Goal: Transaction & Acquisition: Purchase product/service

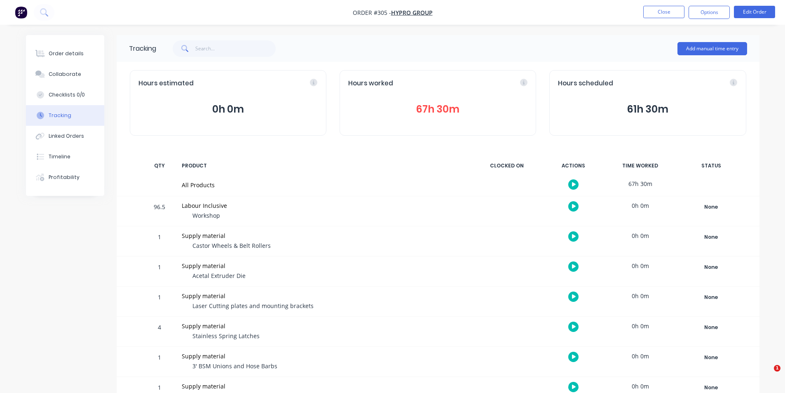
click at [683, 23] on nav "Order #305 - Hypro Group Close Options Edit Order" at bounding box center [392, 12] width 785 height 25
click at [667, 16] on button "Close" at bounding box center [663, 12] width 41 height 12
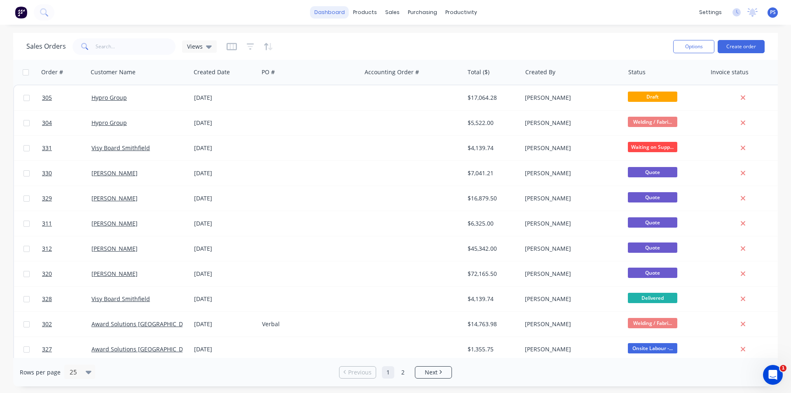
click at [325, 15] on link "dashboard" at bounding box center [329, 12] width 39 height 12
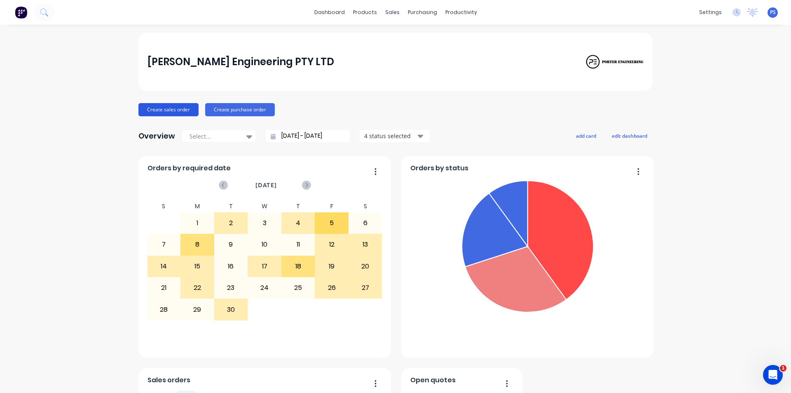
click at [192, 107] on button "Create sales order" at bounding box center [169, 109] width 60 height 13
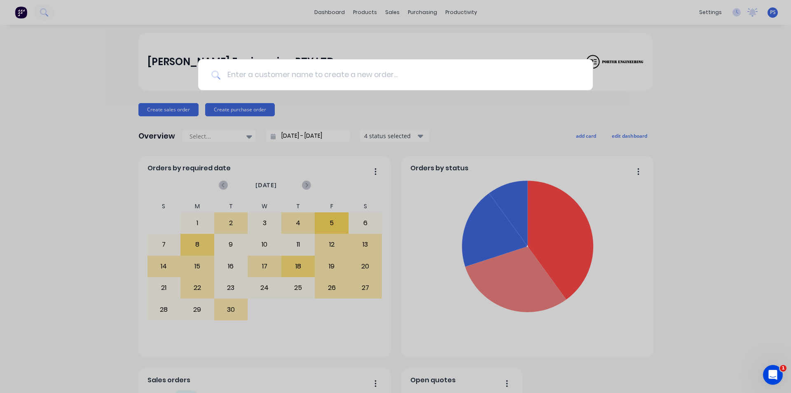
click at [461, 88] on input at bounding box center [400, 74] width 359 height 31
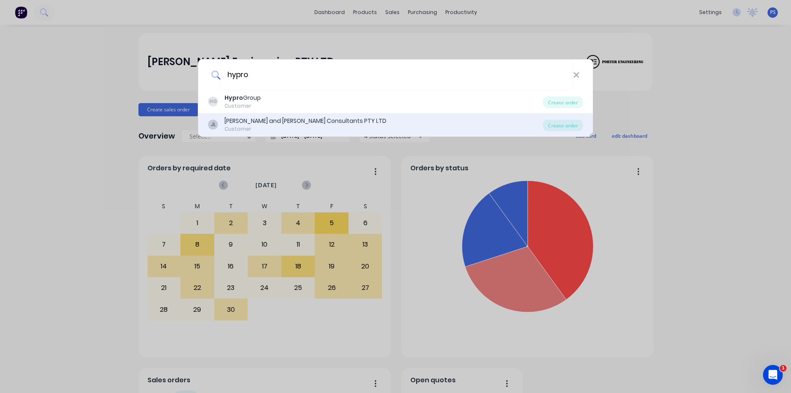
type input "hypro"
click at [413, 113] on div "JL John and Joyce Consultants PTY LTD Customer Create order" at bounding box center [395, 124] width 395 height 23
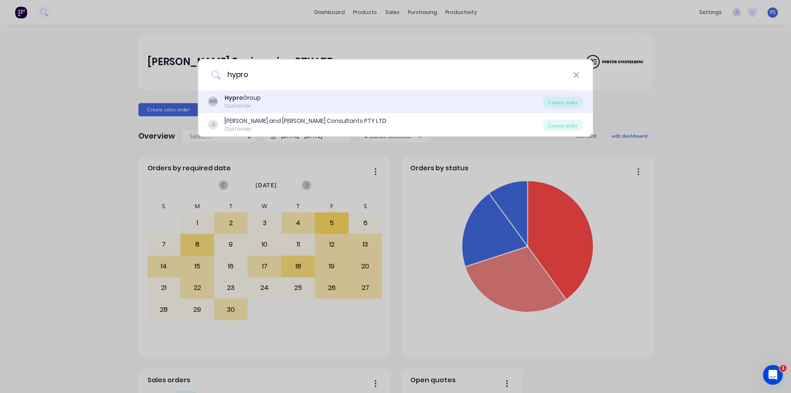
click at [413, 99] on div "HG Hypro Group Customer" at bounding box center [375, 102] width 335 height 16
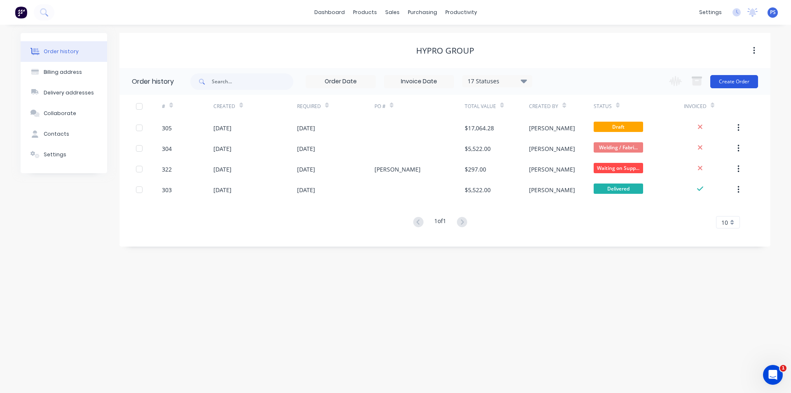
click at [757, 77] on button "Create Order" at bounding box center [735, 81] width 48 height 13
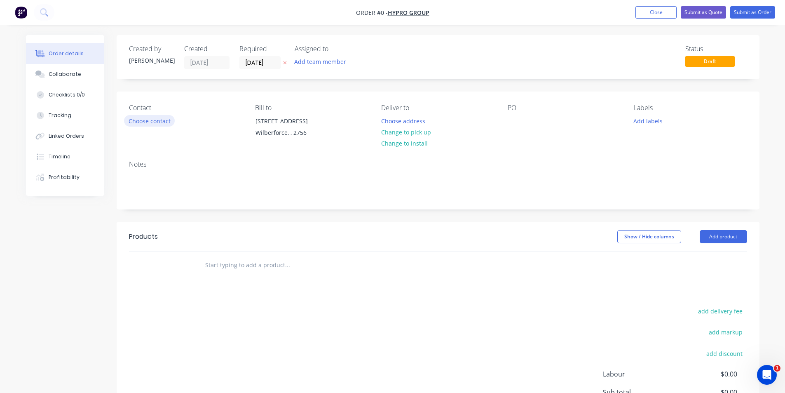
click at [160, 120] on button "Choose contact" at bounding box center [149, 120] width 51 height 11
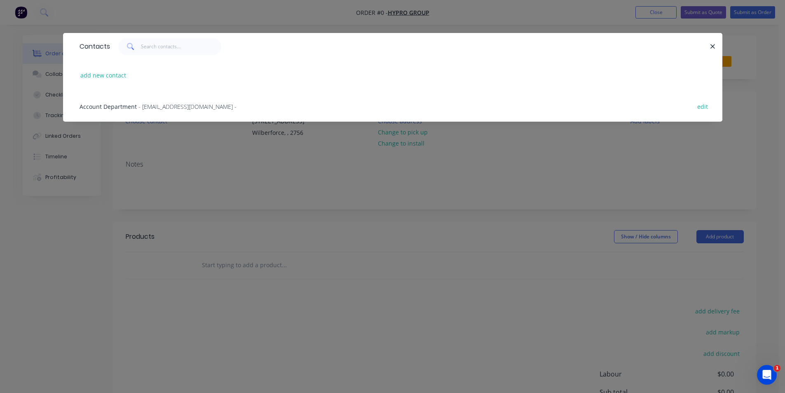
click at [169, 108] on span "- accounts@hypro.group -" at bounding box center [188, 107] width 98 height 8
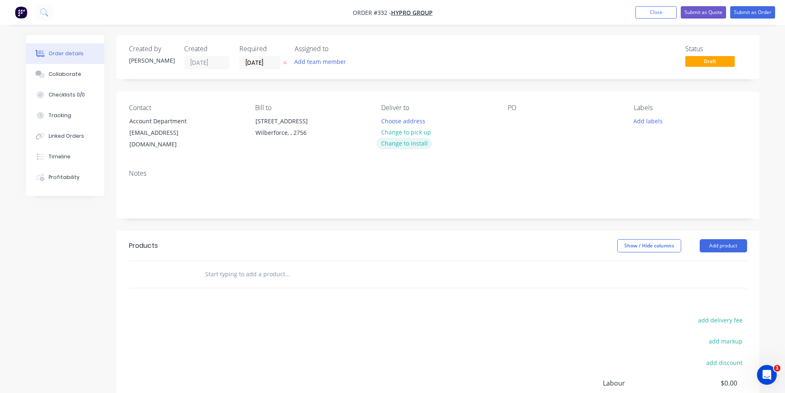
click at [396, 140] on button "Change to install" at bounding box center [404, 143] width 55 height 11
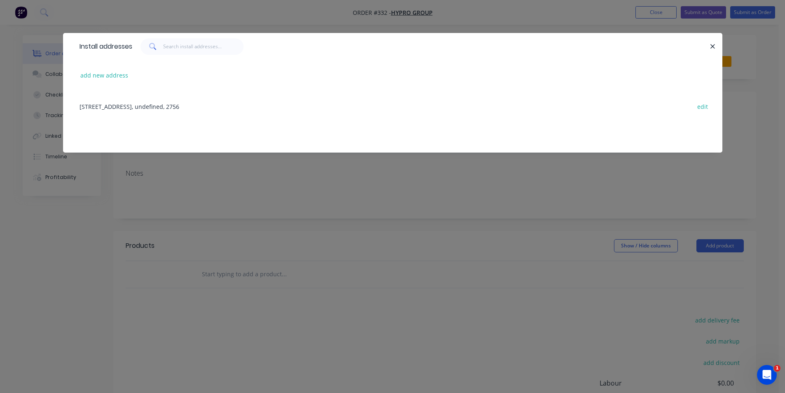
click at [197, 98] on div "15 Box Avenue, Wilberforce, undefined, 2756 edit" at bounding box center [392, 106] width 635 height 31
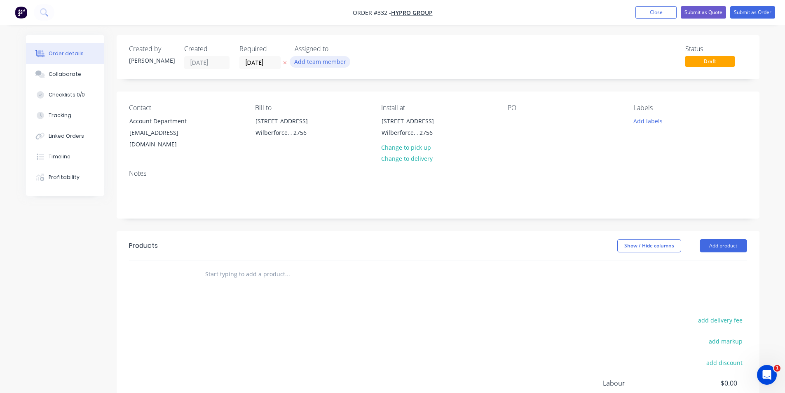
click at [309, 58] on button "Add team member" at bounding box center [320, 61] width 61 height 11
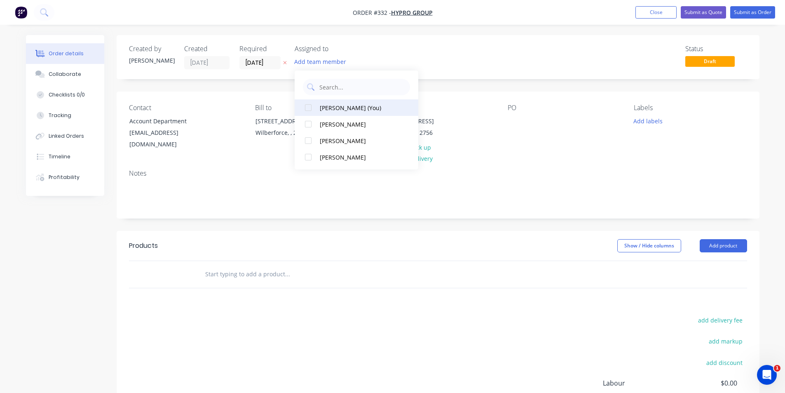
click at [322, 103] on button "[PERSON_NAME] (You)" at bounding box center [357, 107] width 124 height 16
click at [307, 141] on div at bounding box center [308, 140] width 16 height 16
click at [418, 56] on div "Status Draft" at bounding box center [562, 57] width 370 height 24
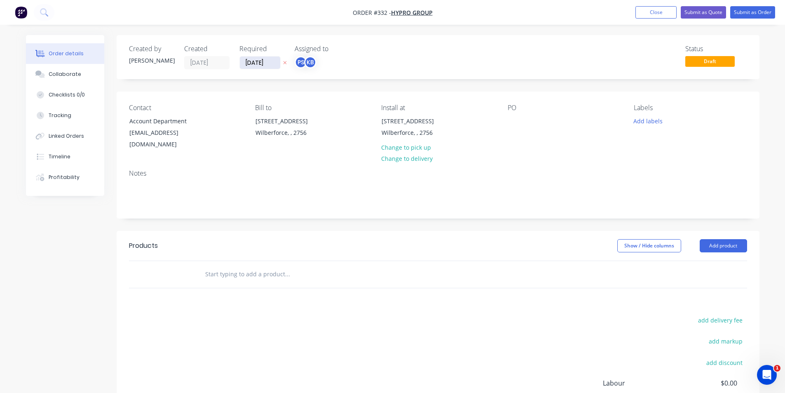
click at [248, 68] on input "[DATE]" at bounding box center [260, 62] width 40 height 12
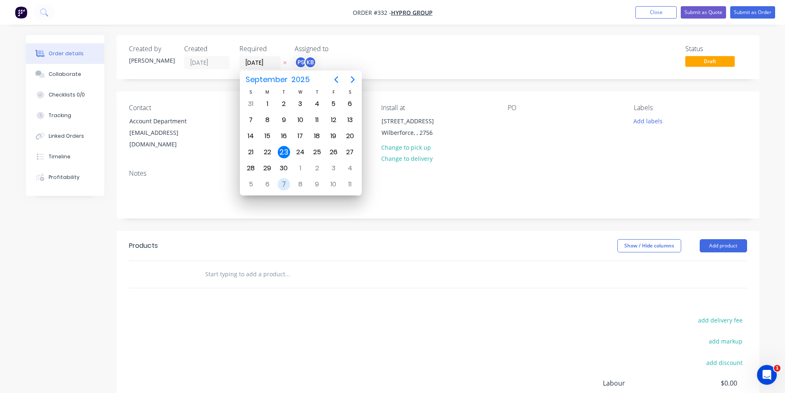
click at [283, 185] on div "7" at bounding box center [284, 184] width 12 height 12
type input "[DATE]"
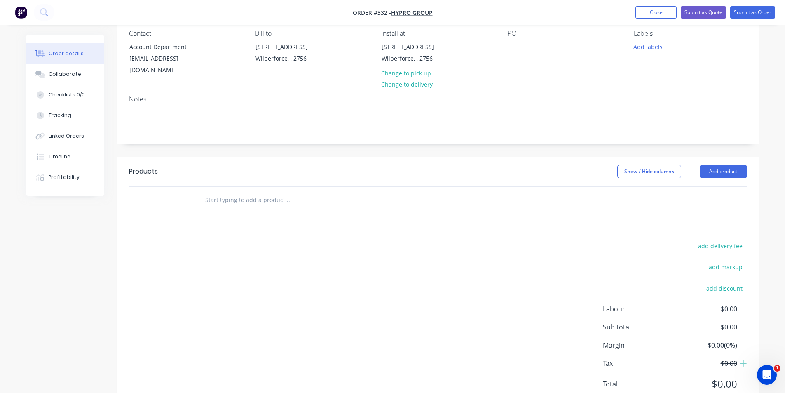
scroll to position [82, 0]
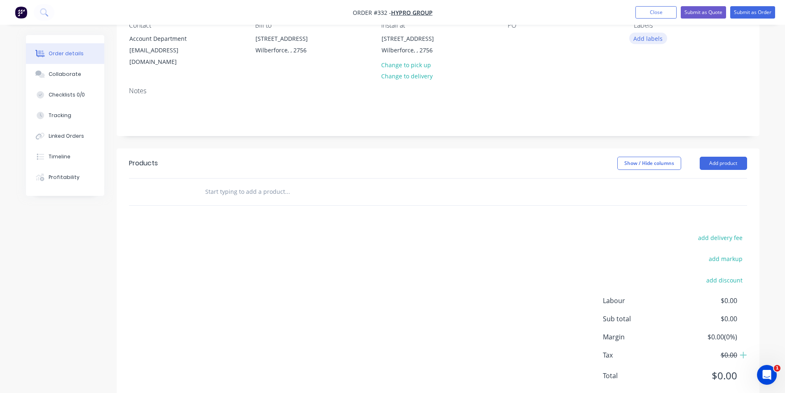
click at [641, 37] on button "Add labels" at bounding box center [648, 38] width 38 height 11
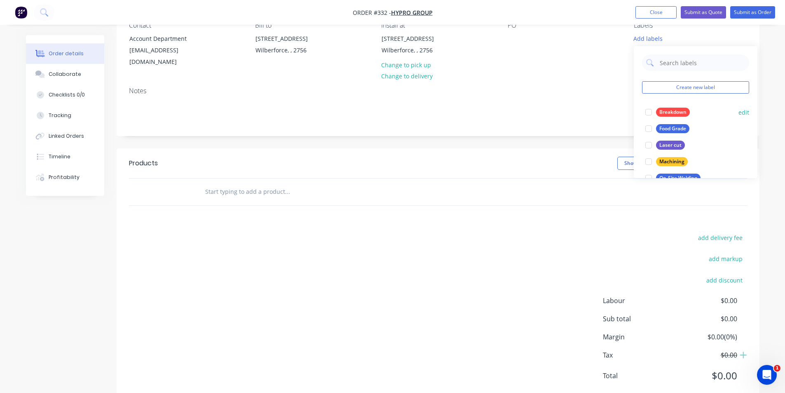
scroll to position [41, 0]
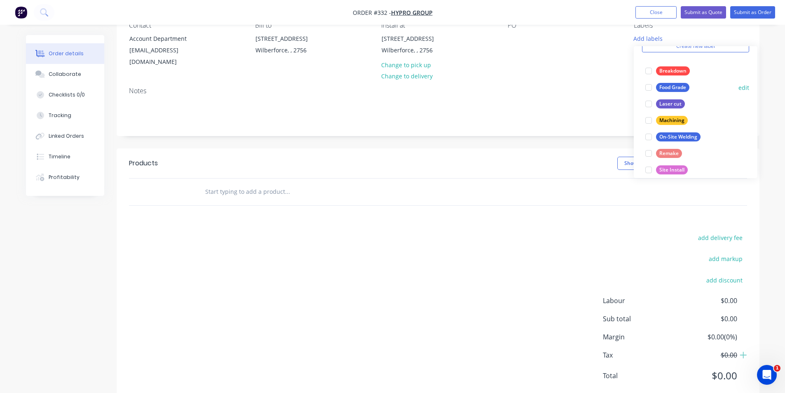
click at [653, 87] on div at bounding box center [649, 87] width 16 height 16
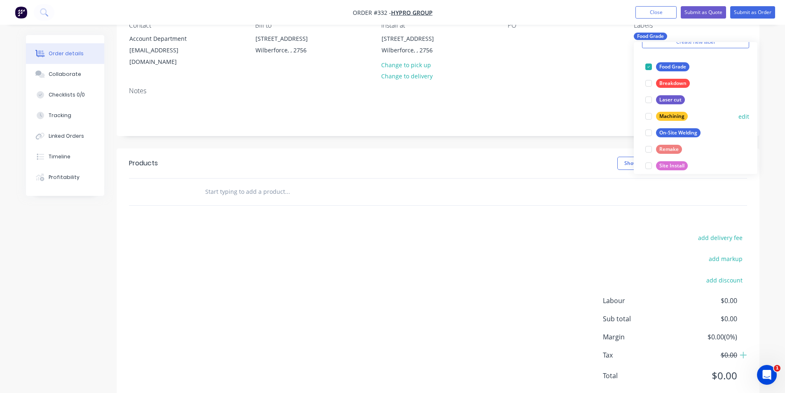
click at [649, 116] on div at bounding box center [649, 116] width 16 height 16
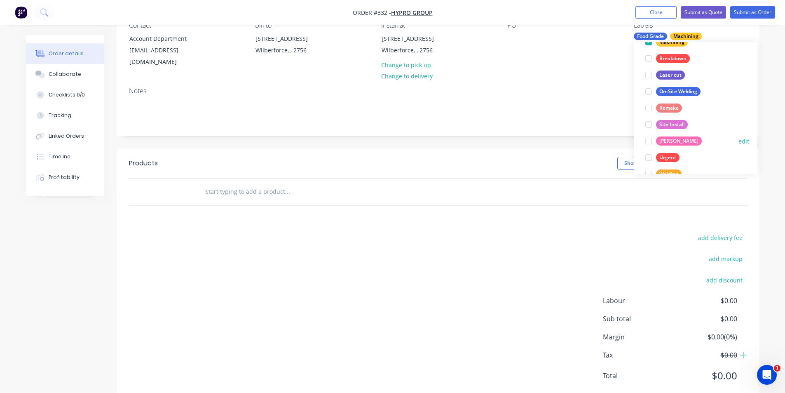
scroll to position [99, 0]
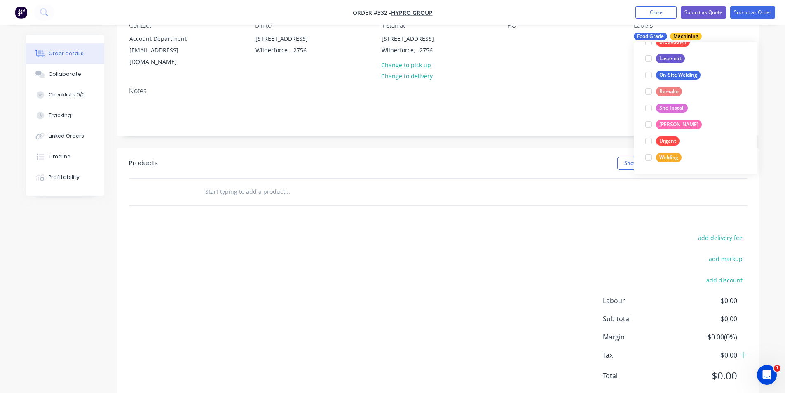
click at [615, 130] on div "Created by Peter Created 23/09/25 Required 07/10/25 Assigned to PS KB Status Dr…" at bounding box center [438, 178] width 643 height 451
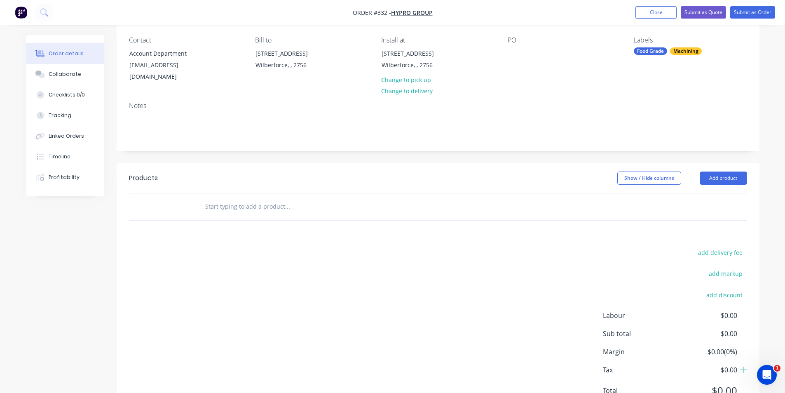
scroll to position [82, 0]
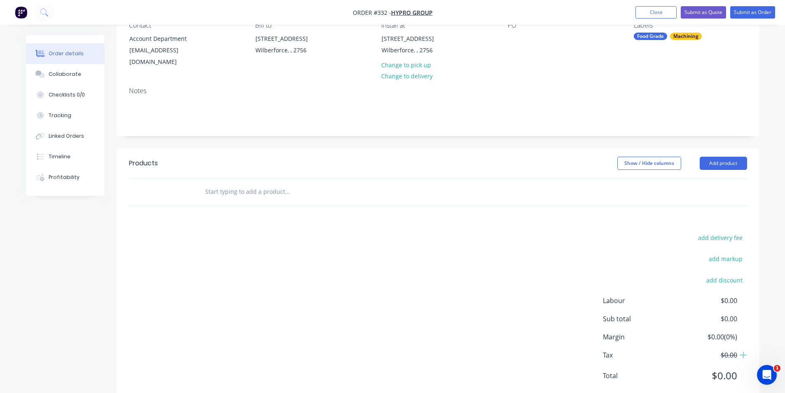
click at [227, 190] on input "text" at bounding box center [287, 191] width 165 height 16
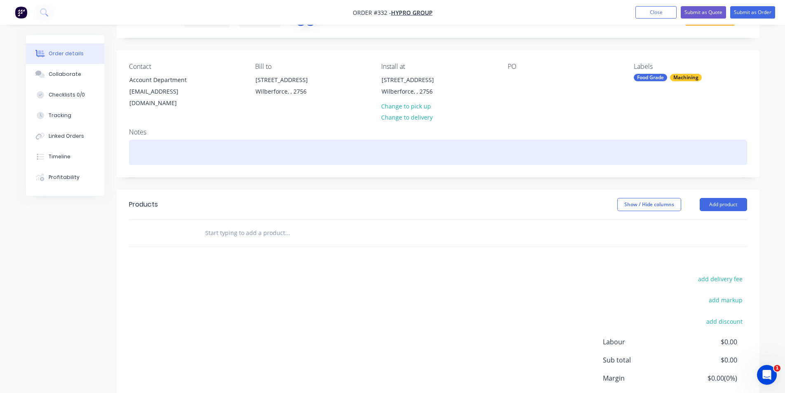
click at [156, 132] on div "Notes" at bounding box center [438, 149] width 643 height 55
click at [155, 140] on div at bounding box center [438, 152] width 618 height 25
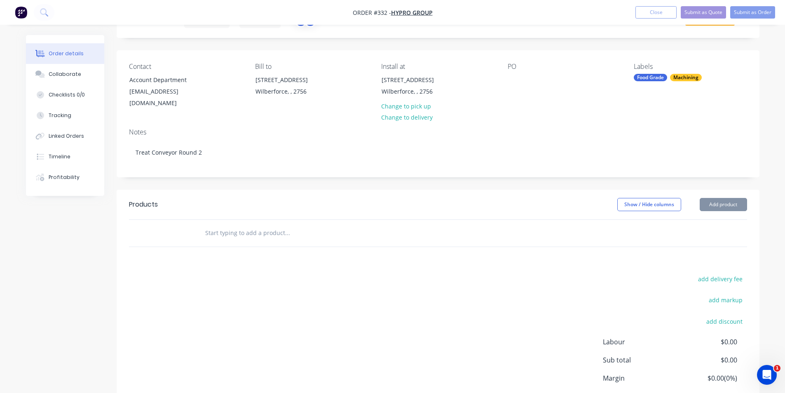
click at [247, 225] on input "text" at bounding box center [287, 233] width 165 height 16
click at [754, 17] on button "Submit as Order" at bounding box center [752, 12] width 45 height 12
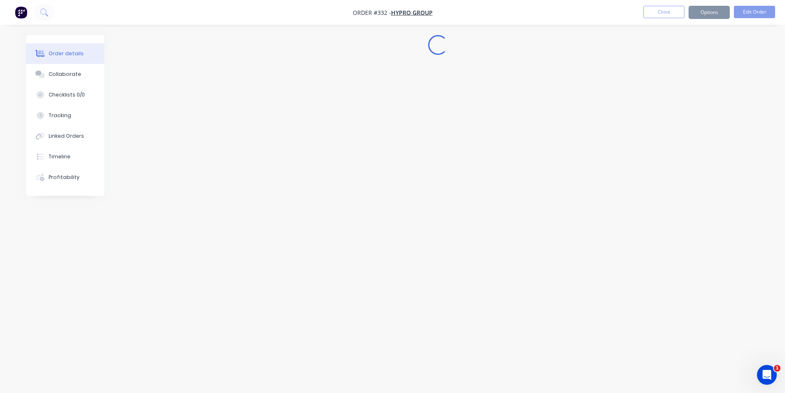
scroll to position [0, 0]
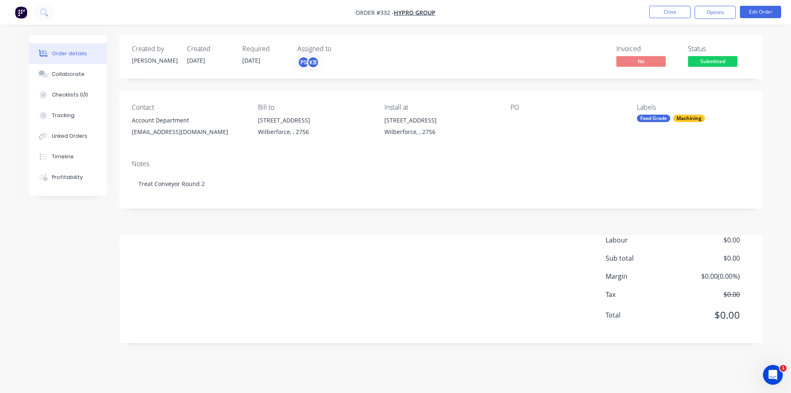
drag, startPoint x: 243, startPoint y: 60, endPoint x: 269, endPoint y: 62, distance: 26.0
click at [269, 62] on div "Required 07/10/25" at bounding box center [264, 57] width 45 height 24
click at [763, 6] on button "Edit Order" at bounding box center [760, 12] width 41 height 12
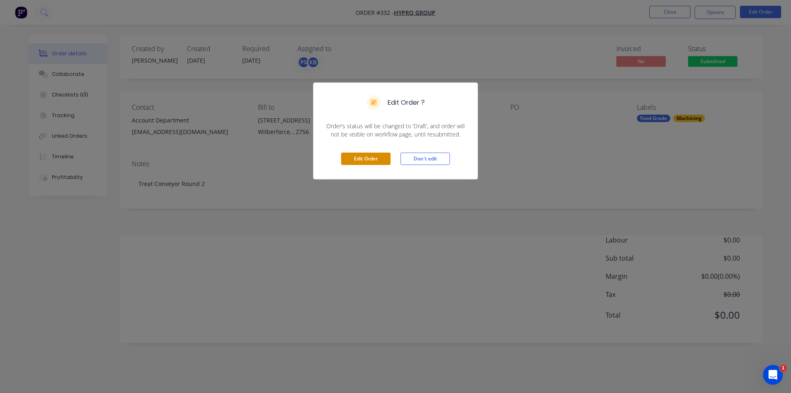
drag, startPoint x: 347, startPoint y: 165, endPoint x: 353, endPoint y: 161, distance: 7.7
click at [348, 165] on div "Edit Order Don't edit" at bounding box center [396, 159] width 164 height 40
click at [353, 161] on button "Edit Order" at bounding box center [365, 159] width 49 height 12
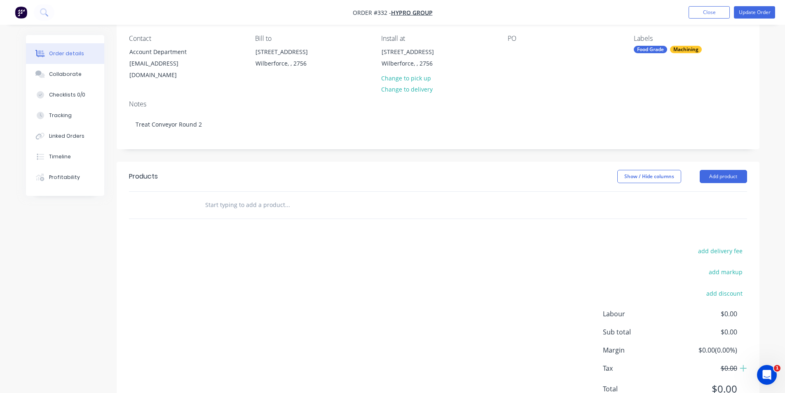
scroll to position [82, 0]
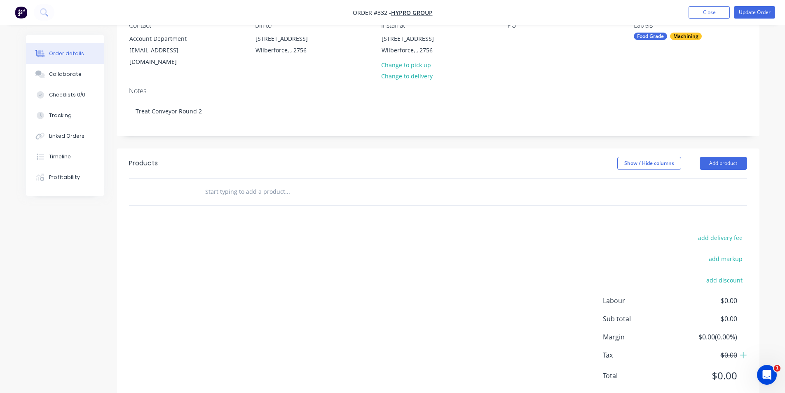
click at [254, 187] on input "text" at bounding box center [287, 191] width 165 height 16
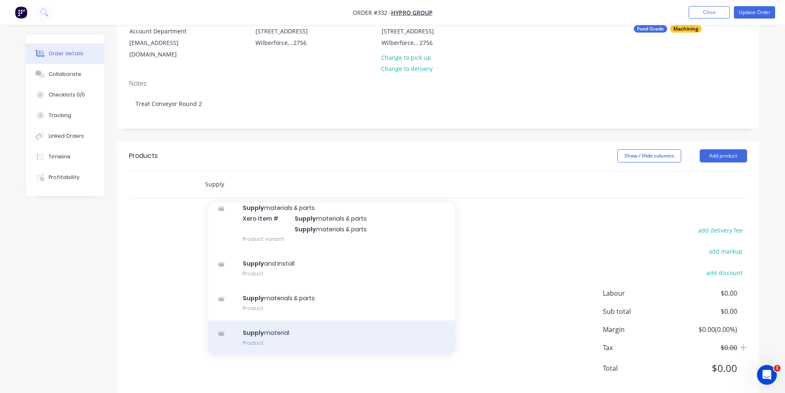
scroll to position [96, 0]
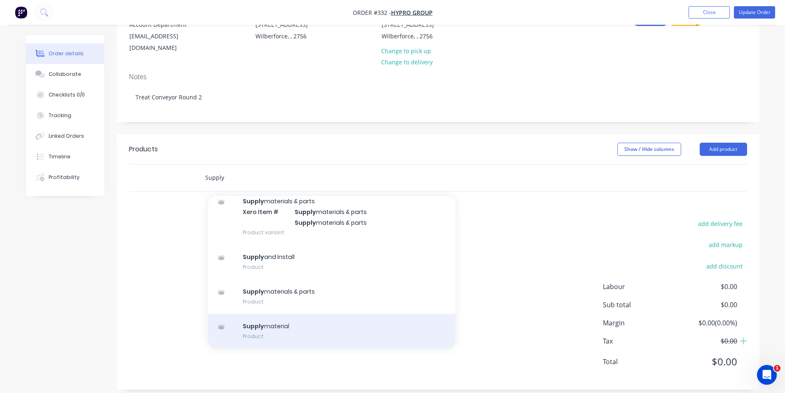
type input "Supply"
click at [279, 319] on div "Supply material Product" at bounding box center [331, 331] width 247 height 35
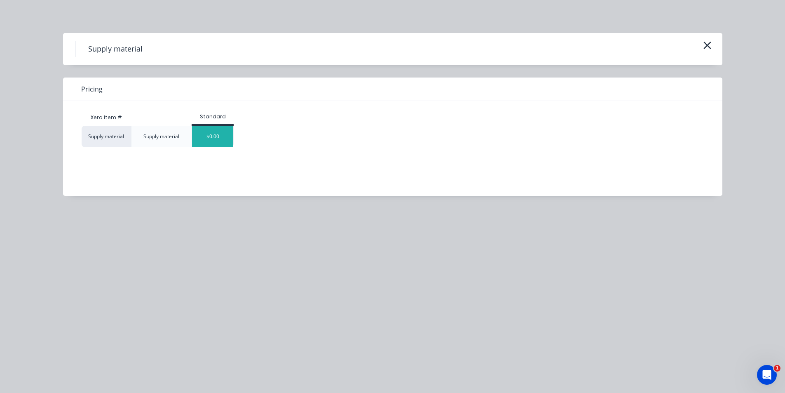
click at [212, 145] on div "$0.00" at bounding box center [212, 136] width 41 height 21
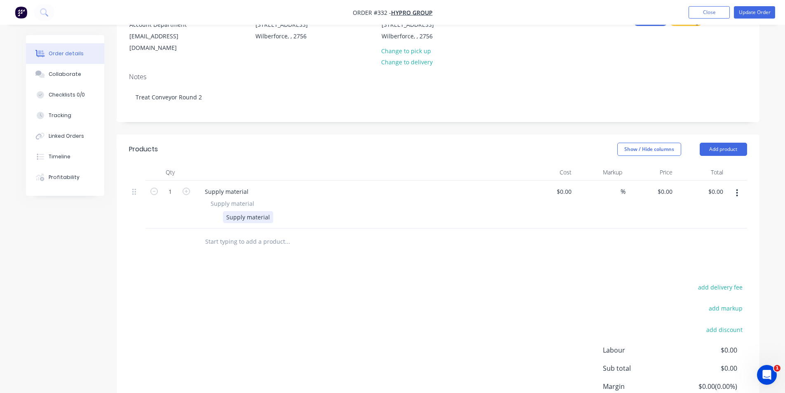
click at [263, 211] on div "Supply material" at bounding box center [248, 217] width 50 height 12
paste div
click at [315, 212] on div "RX STD Food Contact Milk TankerHose 76mm" at bounding box center [287, 217] width 129 height 12
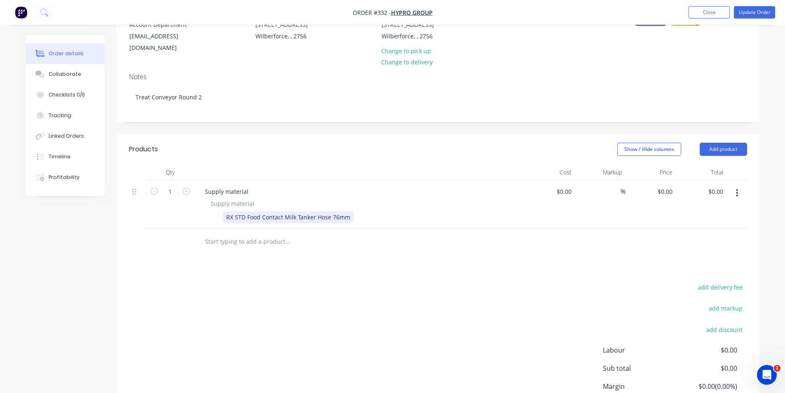
click at [347, 211] on div "RX STD Food Contact Milk Tanker Hose 76mm" at bounding box center [288, 217] width 131 height 12
click at [563, 185] on div "$0.00" at bounding box center [564, 191] width 22 height 12
type input "$320.00"
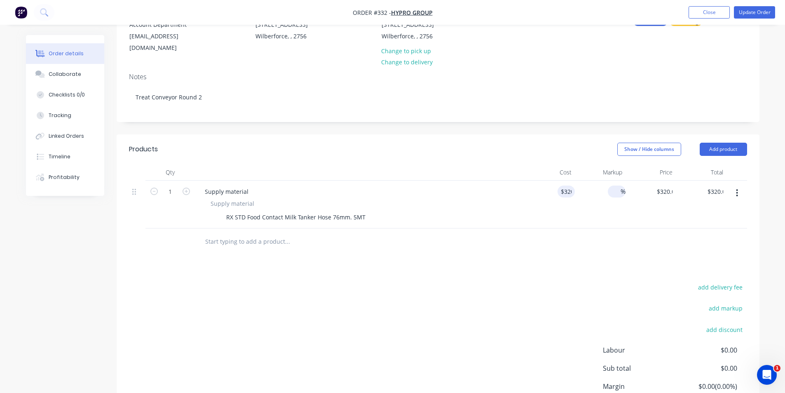
click at [620, 185] on input at bounding box center [615, 191] width 9 height 12
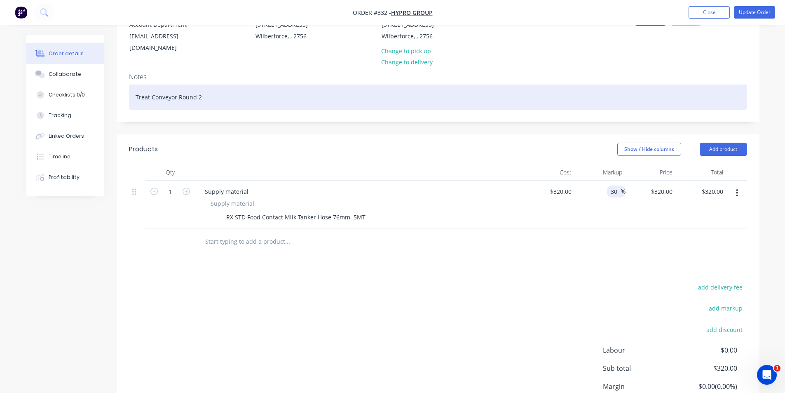
type input "30"
type input "$416.00"
click at [477, 85] on div "Treat Conveyor Round 2" at bounding box center [438, 97] width 618 height 25
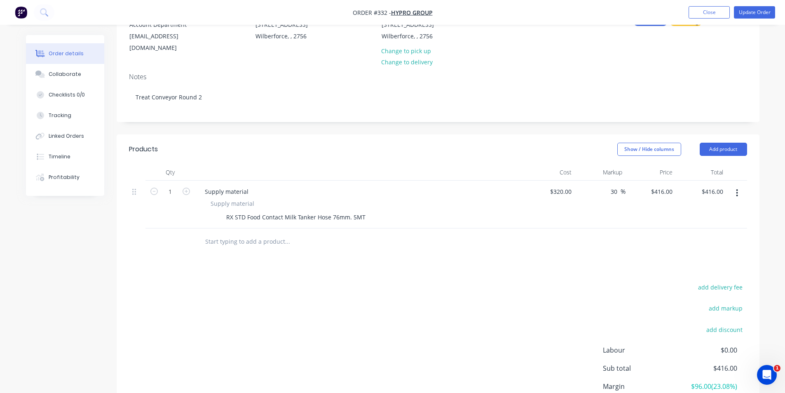
click at [351, 233] on input "text" at bounding box center [287, 241] width 165 height 16
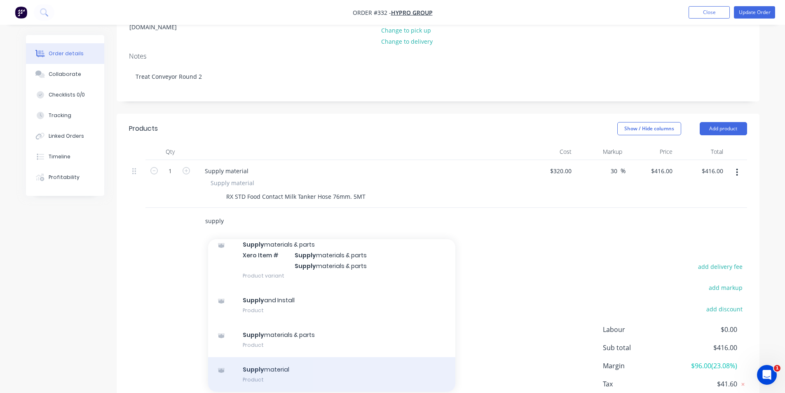
scroll to position [160, 0]
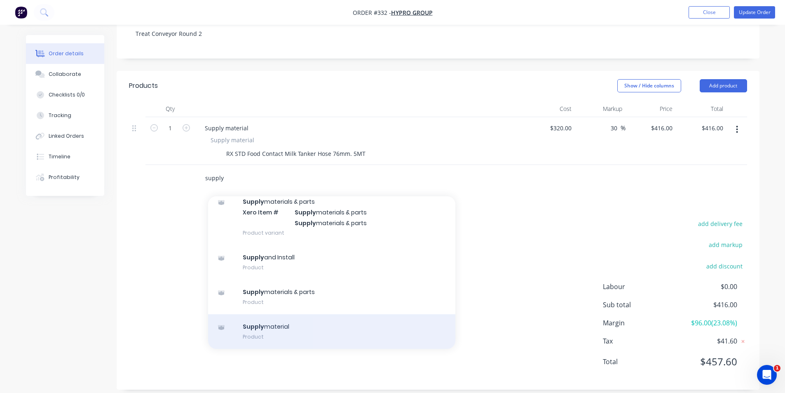
type input "supply"
click at [292, 335] on div "Supply material Product" at bounding box center [331, 331] width 247 height 35
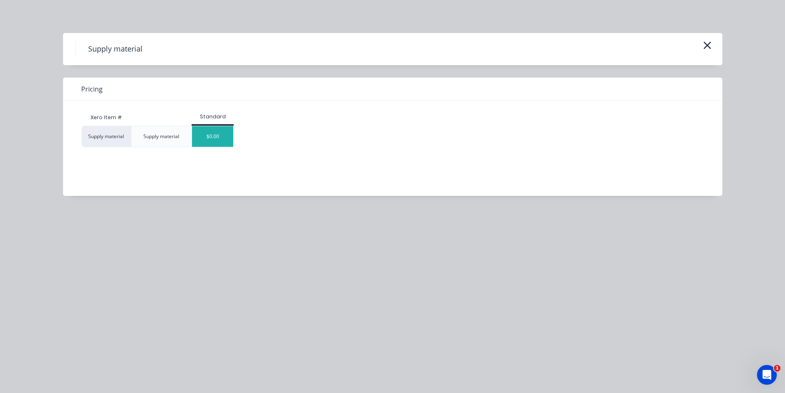
click at [214, 144] on div "$0.00" at bounding box center [212, 136] width 41 height 21
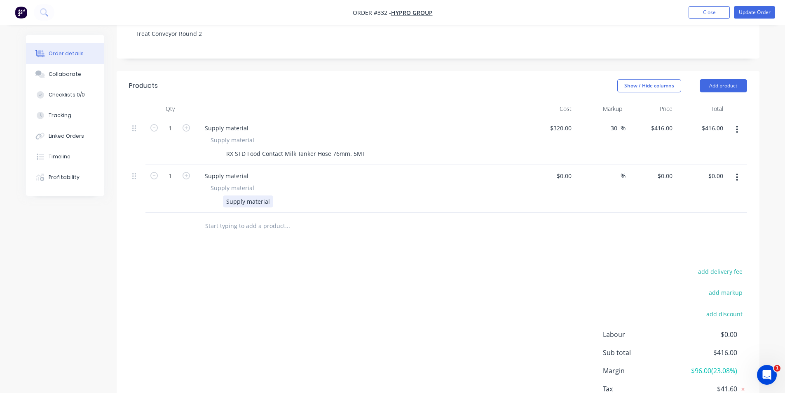
click at [244, 200] on div "Supply material Supply material Supply material" at bounding box center [360, 189] width 330 height 48
click at [245, 195] on div "Supply material" at bounding box center [248, 201] width 50 height 12
click at [270, 195] on div "Supply material" at bounding box center [248, 201] width 50 height 12
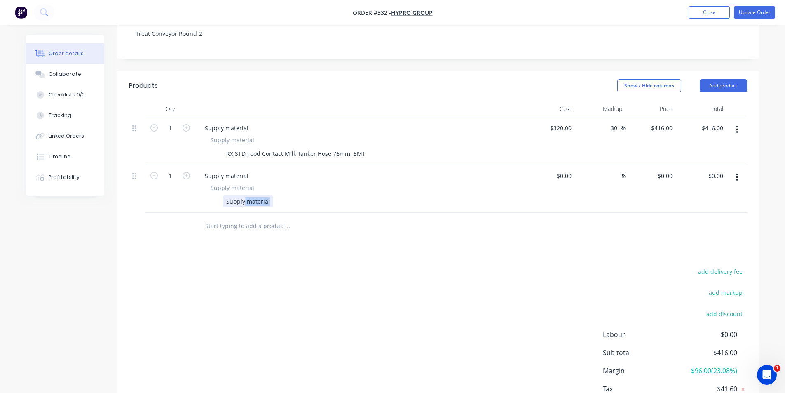
drag, startPoint x: 270, startPoint y: 192, endPoint x: 245, endPoint y: 195, distance: 25.0
click at [245, 195] on div "Supply material" at bounding box center [248, 201] width 50 height 12
click at [195, 165] on div "Supply material Supply material Supply Acetal Die" at bounding box center [360, 189] width 330 height 48
click at [187, 172] on icon "button" at bounding box center [186, 175] width 7 height 7
type input "2"
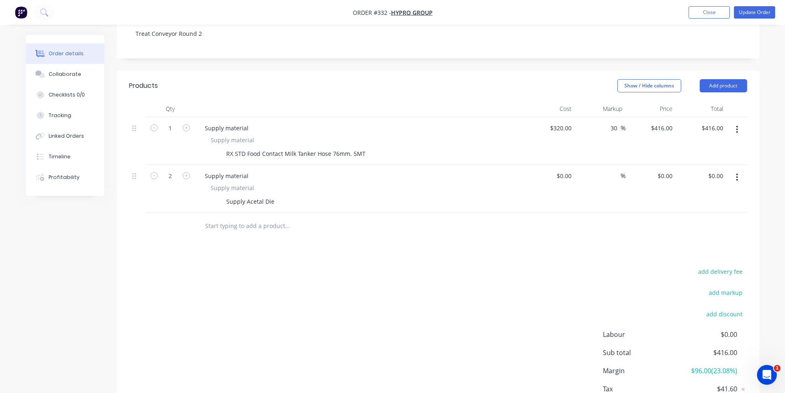
click at [232, 218] on input "text" at bounding box center [287, 226] width 165 height 16
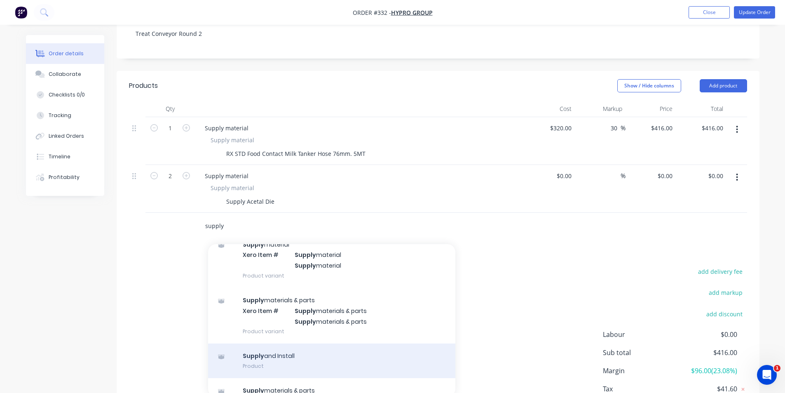
scroll to position [89, 0]
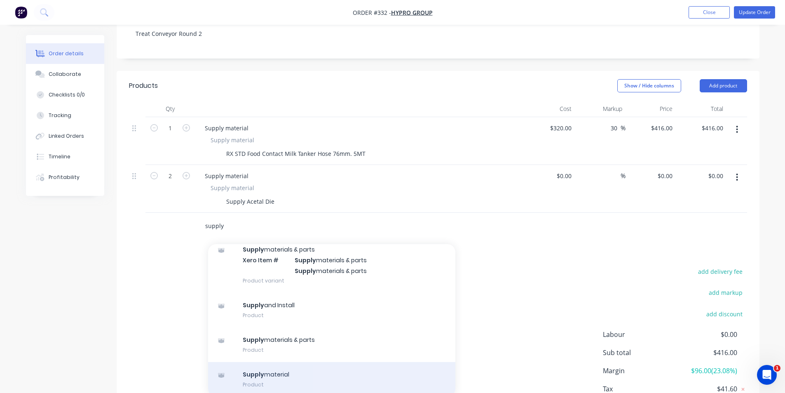
type input "supply"
click at [310, 372] on div "Supply material Product" at bounding box center [331, 379] width 247 height 35
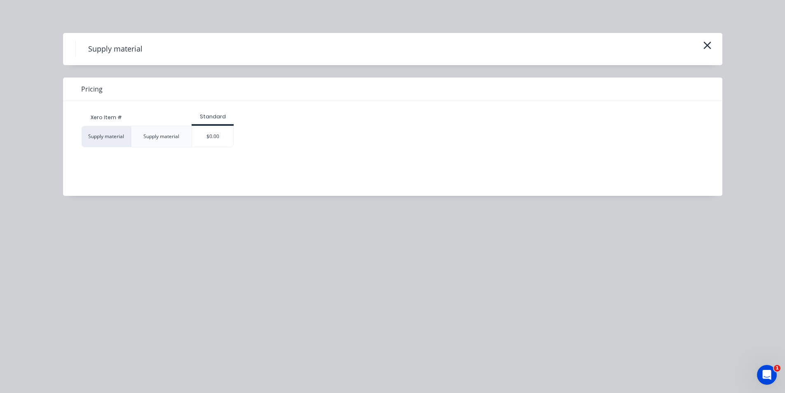
click at [225, 143] on div "$0.00" at bounding box center [212, 136] width 41 height 21
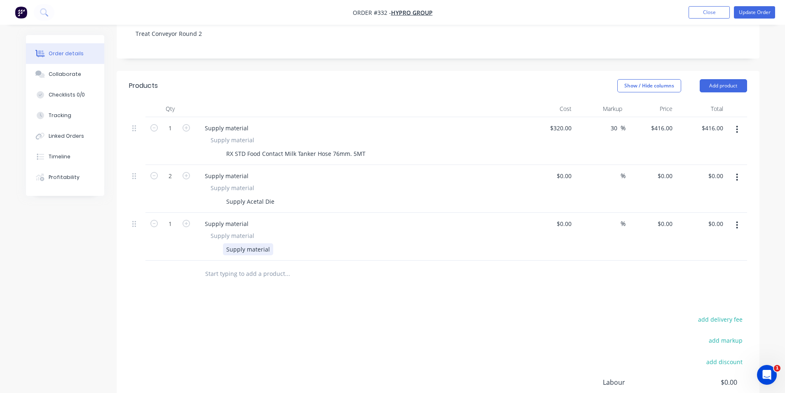
click at [246, 243] on div "Supply material" at bounding box center [248, 249] width 50 height 12
click at [250, 265] on input "text" at bounding box center [287, 273] width 165 height 16
click at [279, 243] on div "Laser Cut front Panel" at bounding box center [255, 249] width 65 height 12
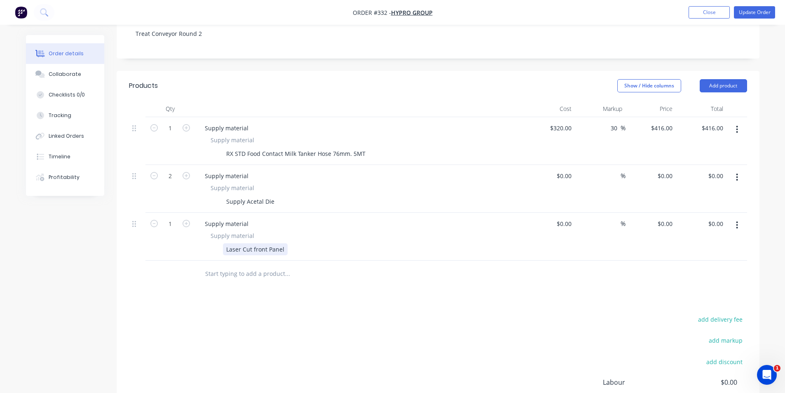
click at [286, 246] on div "Laser Cut front Panel" at bounding box center [358, 249] width 302 height 12
click at [297, 243] on div "Laser Cut front Panel 4mmTHK" at bounding box center [269, 249] width 92 height 12
click at [272, 265] on input "text" at bounding box center [287, 273] width 165 height 16
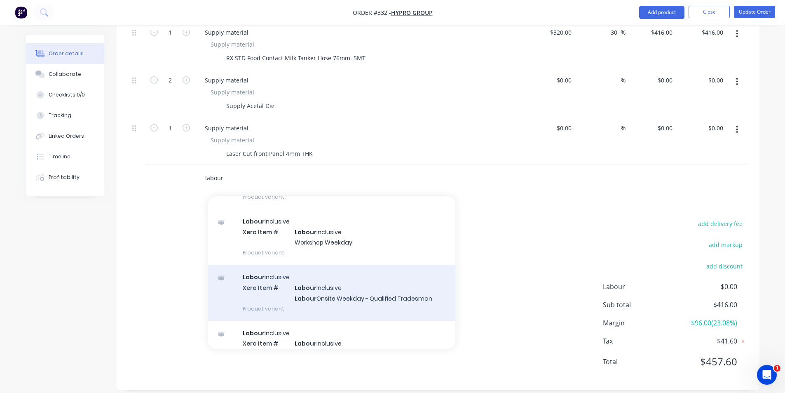
scroll to position [333, 0]
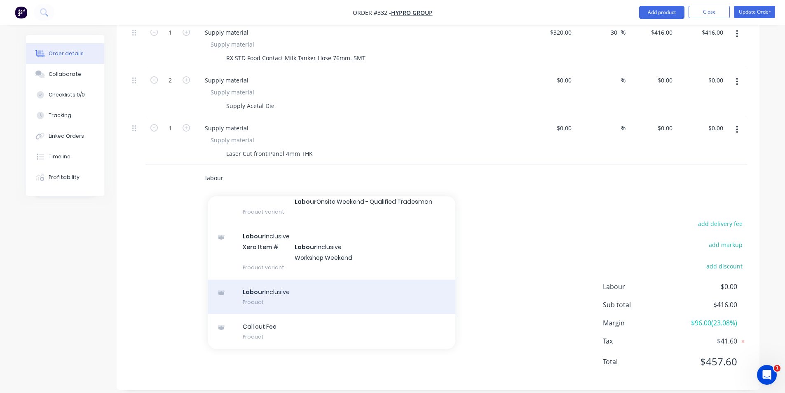
type input "labour"
click at [341, 289] on div "Labour Inclusive Product" at bounding box center [331, 296] width 247 height 35
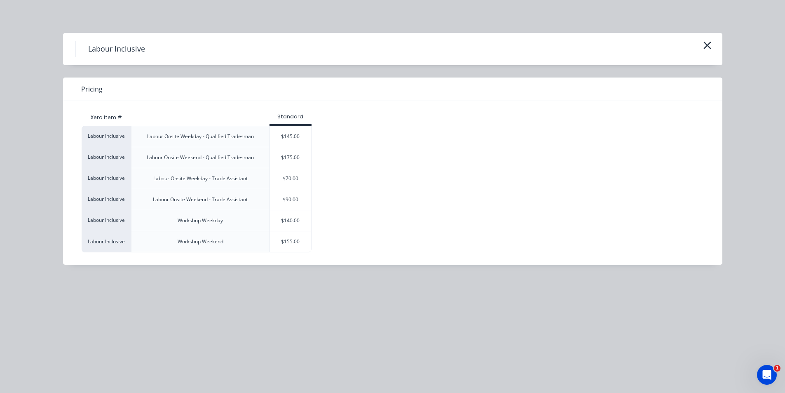
scroll to position [267, 0]
drag, startPoint x: 303, startPoint y: 139, endPoint x: 437, endPoint y: 153, distance: 134.7
click at [437, 153] on div "Labour Inclusive Labour Onsite Weekday - Qualified Tradesman $145.00 Labour Inc…" at bounding box center [387, 189] width 610 height 127
click at [307, 221] on div "$140.00" at bounding box center [290, 220] width 41 height 21
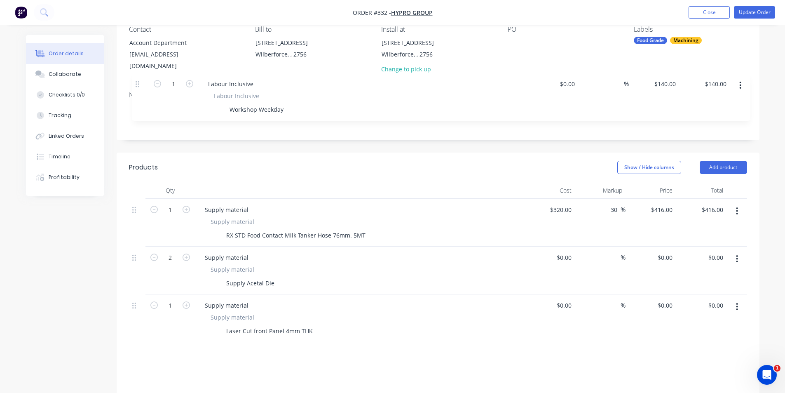
scroll to position [64, 0]
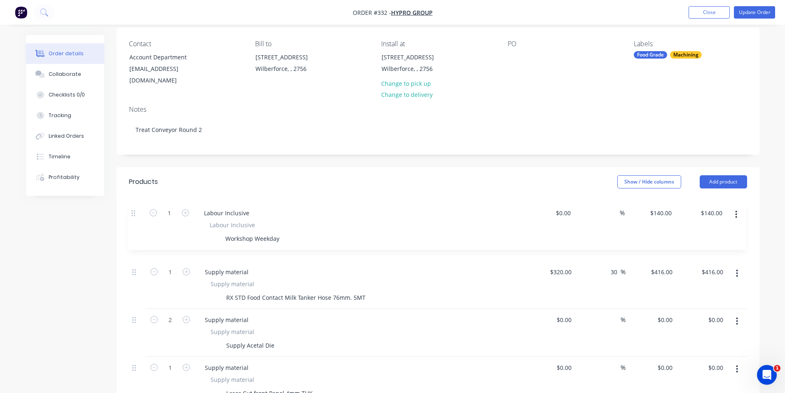
drag, startPoint x: 135, startPoint y: 156, endPoint x: 134, endPoint y: 210, distance: 54.0
click at [134, 213] on div "1 Supply material Supply material RX STD Food Contact Milk Tanker Hose 76mm. 5M…" at bounding box center [438, 308] width 618 height 191
drag, startPoint x: 276, startPoint y: 242, endPoint x: 285, endPoint y: 242, distance: 9.1
click at [276, 244] on div "Workshop Weekday" at bounding box center [253, 250] width 61 height 12
click at [281, 244] on div "Workshop Weekday" at bounding box center [253, 250] width 61 height 12
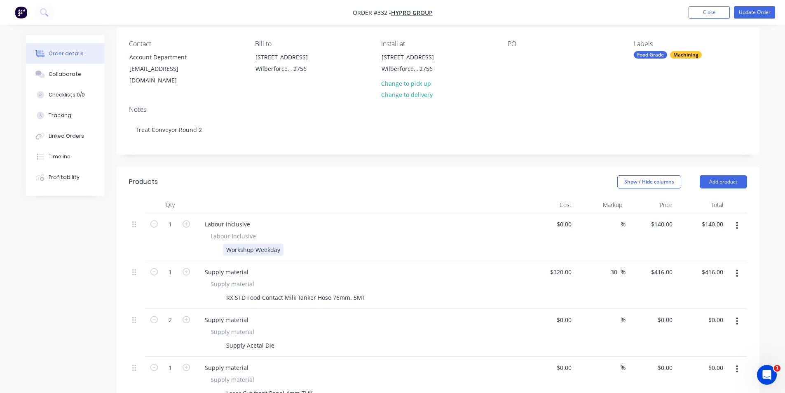
click at [281, 244] on div "Workshop Weekday" at bounding box center [253, 250] width 61 height 12
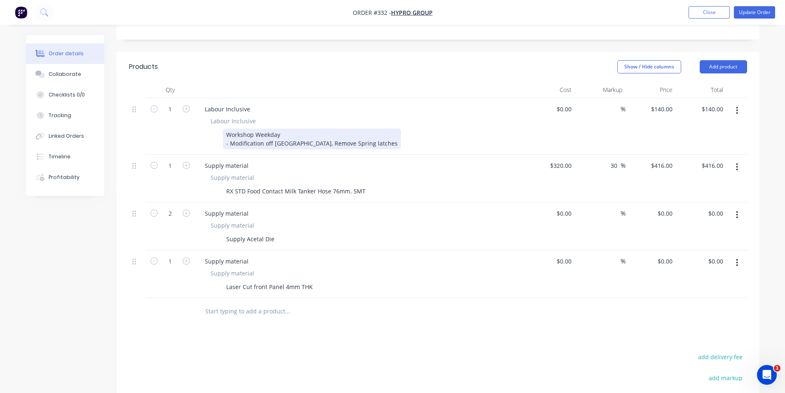
scroll to position [188, 0]
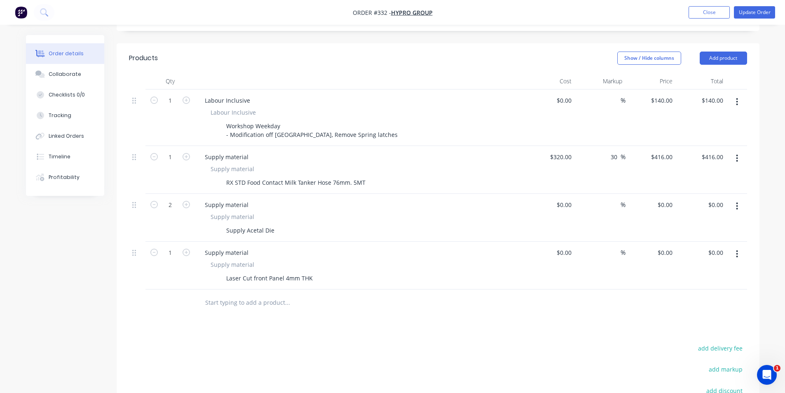
click at [270, 294] on input "text" at bounding box center [287, 302] width 165 height 16
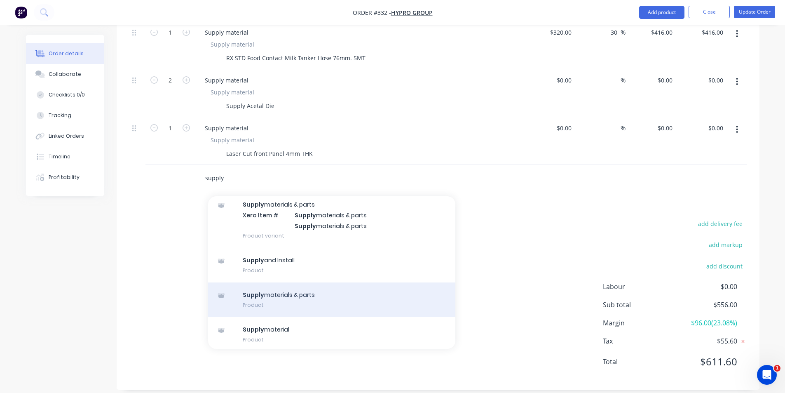
scroll to position [89, 0]
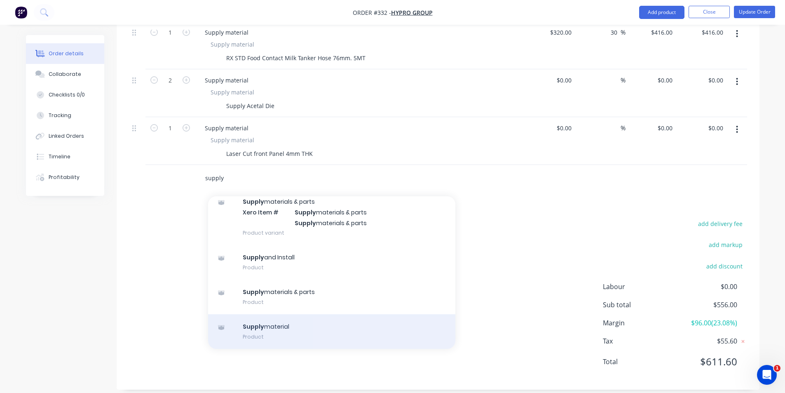
type input "supply"
click at [335, 327] on div "Supply material Product" at bounding box center [331, 331] width 247 height 35
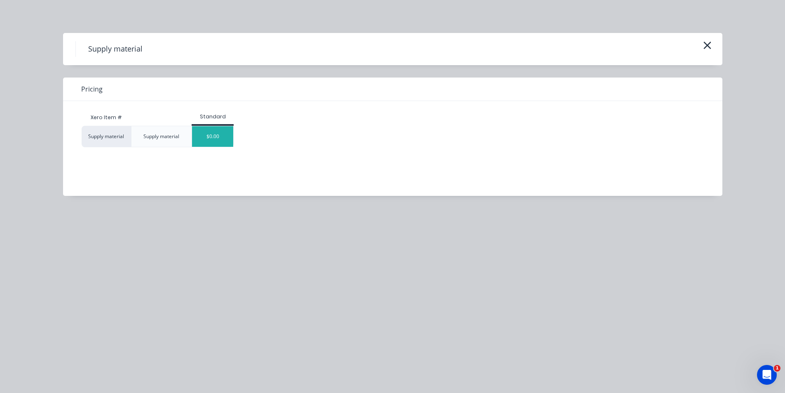
click at [209, 139] on div "$0.00" at bounding box center [212, 136] width 41 height 21
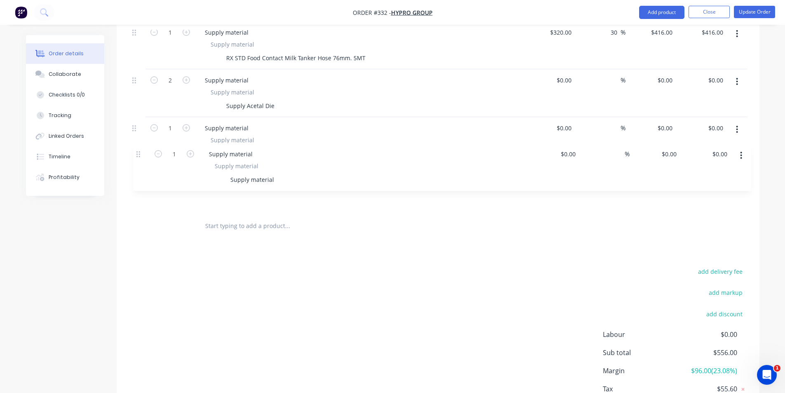
drag, startPoint x: 134, startPoint y: 163, endPoint x: 141, endPoint y: 162, distance: 7.4
click at [140, 161] on div "1 Labour Inclusive Labour Inclusive Workshop Weekday - Modification off Manifol…" at bounding box center [438, 89] width 618 height 248
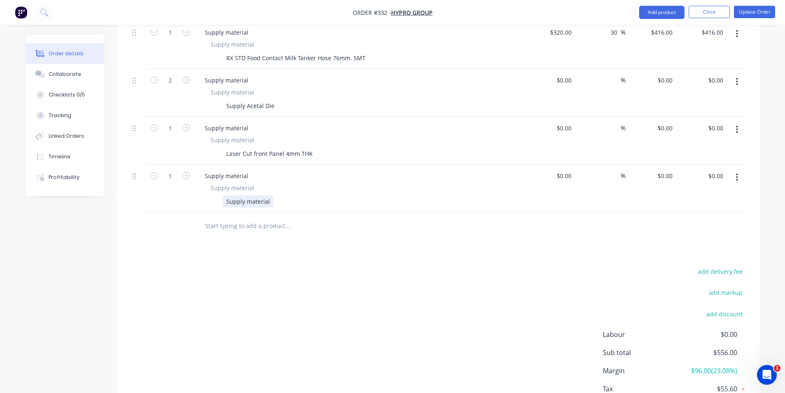
click at [239, 195] on div "Supply material" at bounding box center [248, 201] width 50 height 12
click at [231, 195] on div "m10x30 Bolts and Washers 304" at bounding box center [269, 201] width 93 height 12
click at [181, 171] on button "button" at bounding box center [186, 175] width 11 height 9
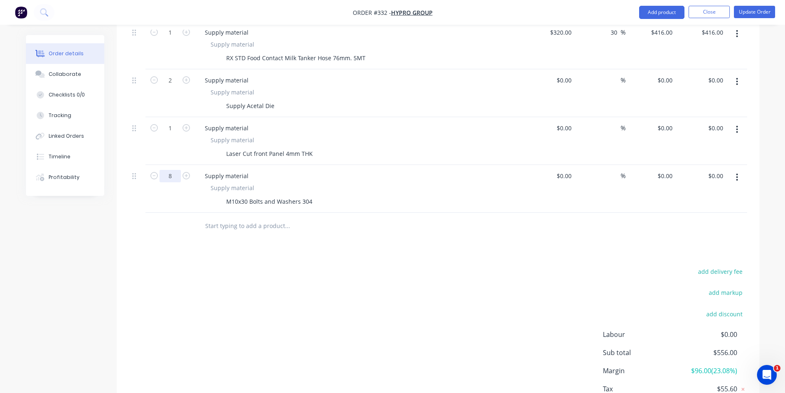
type input "8"
click at [224, 247] on div "Products Show / Hide columns Add product Qty Cost Markup Price Total 1 Labour I…" at bounding box center [438, 178] width 643 height 519
click at [562, 170] on div "$0.00" at bounding box center [564, 176] width 22 height 12
type input "$2.00"
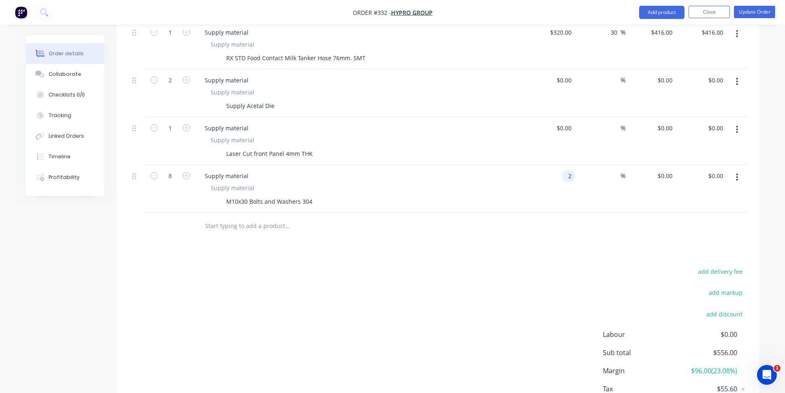
type input "$16.00"
click at [493, 249] on div "Products Show / Hide columns Add product Qty Cost Markup Price Total 1 Labour I…" at bounding box center [438, 178] width 643 height 519
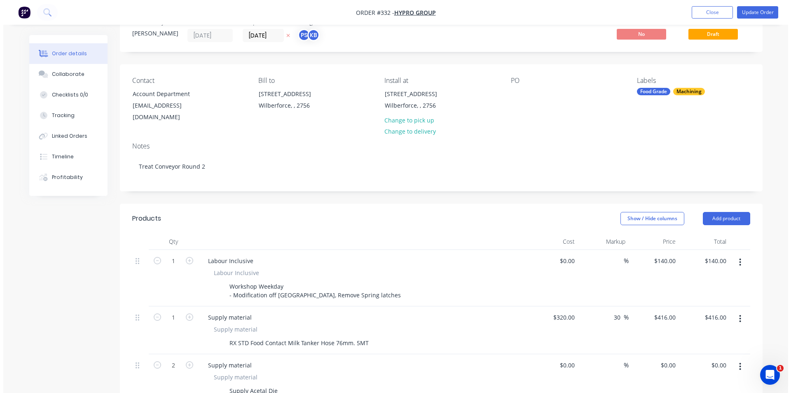
scroll to position [0, 0]
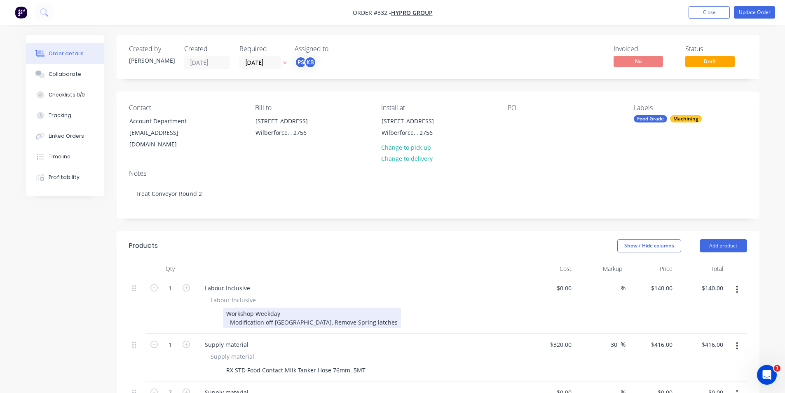
click at [361, 317] on div "Workshop Weekday - Modification off Manifold, Remove Spring latches" at bounding box center [312, 318] width 178 height 21
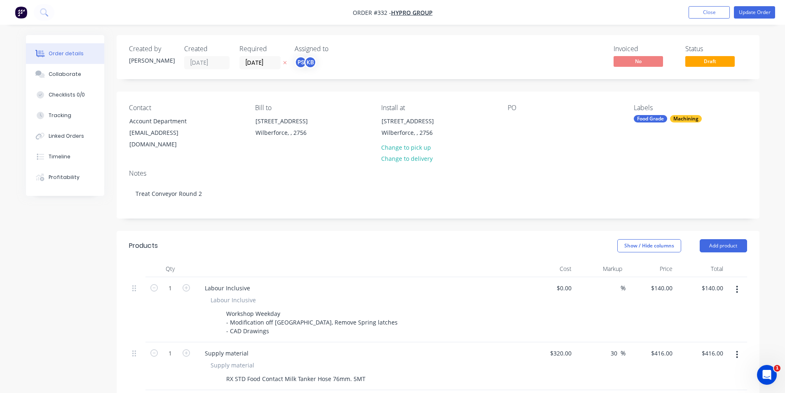
click at [241, 231] on header "Products Show / Hide columns Add product" at bounding box center [438, 246] width 643 height 30
click at [746, 13] on button "Update Order" at bounding box center [754, 12] width 41 height 12
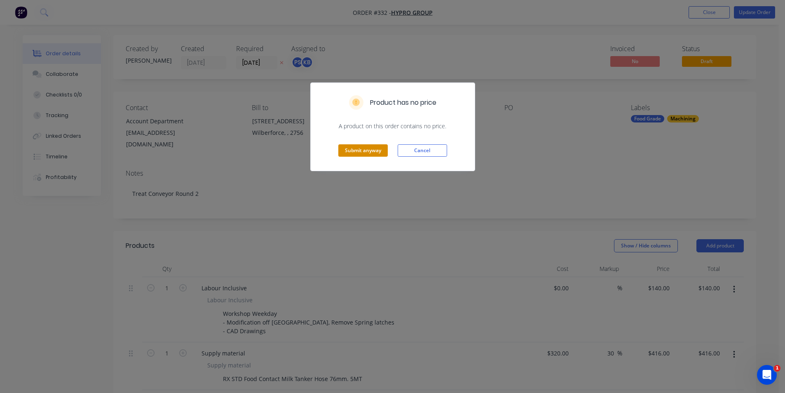
click at [357, 153] on button "Submit anyway" at bounding box center [362, 150] width 49 height 12
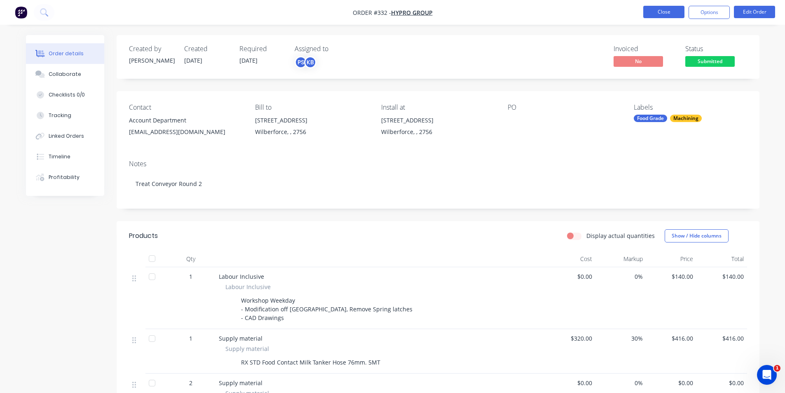
click at [678, 14] on button "Close" at bounding box center [663, 12] width 41 height 12
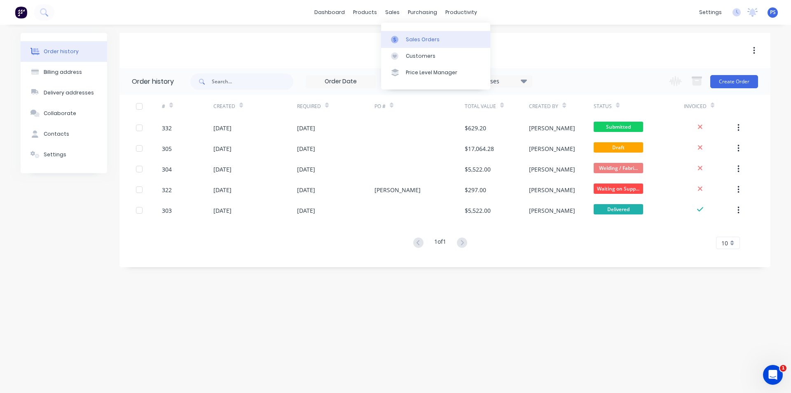
click at [399, 37] on div at bounding box center [397, 39] width 12 height 7
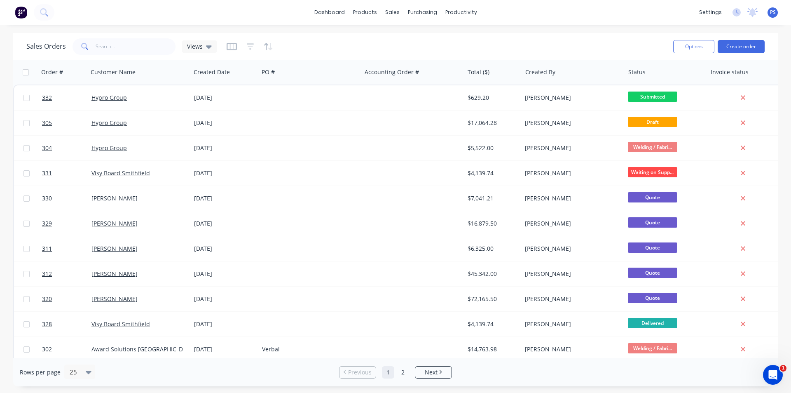
click at [47, 59] on div "Sales Orders Views Options Create order" at bounding box center [395, 46] width 765 height 27
click at [52, 71] on div "Order #" at bounding box center [52, 72] width 22 height 8
click at [59, 69] on div "Order #" at bounding box center [52, 72] width 22 height 8
click at [72, 72] on icon "button" at bounding box center [75, 72] width 7 height 7
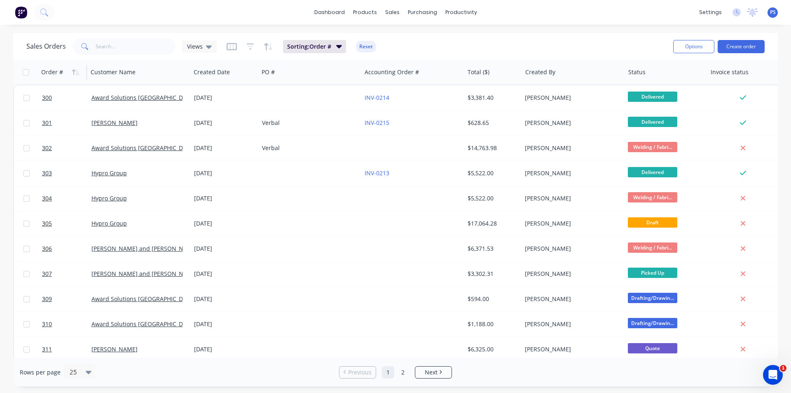
click at [72, 72] on icon "button" at bounding box center [75, 72] width 7 height 7
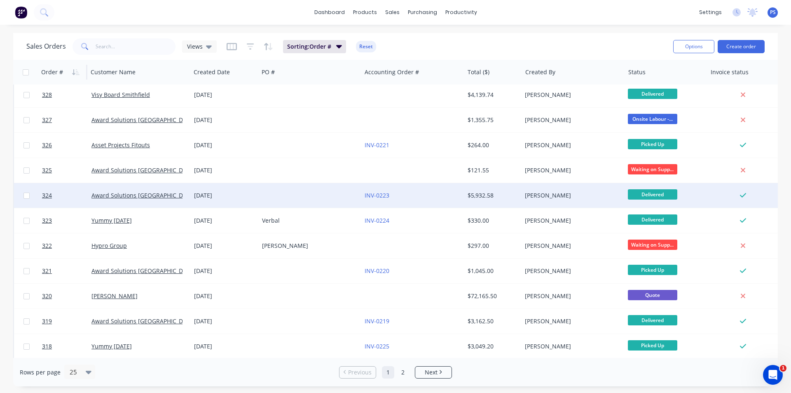
scroll to position [82, 0]
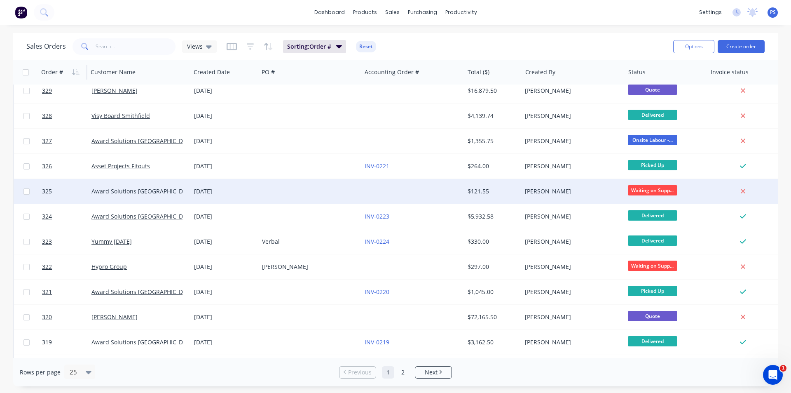
click at [228, 195] on div "17 Sep 2025" at bounding box center [224, 191] width 61 height 8
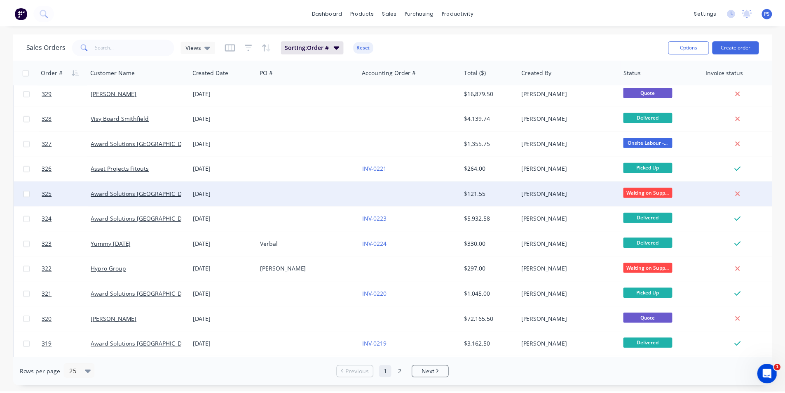
scroll to position [82, 0]
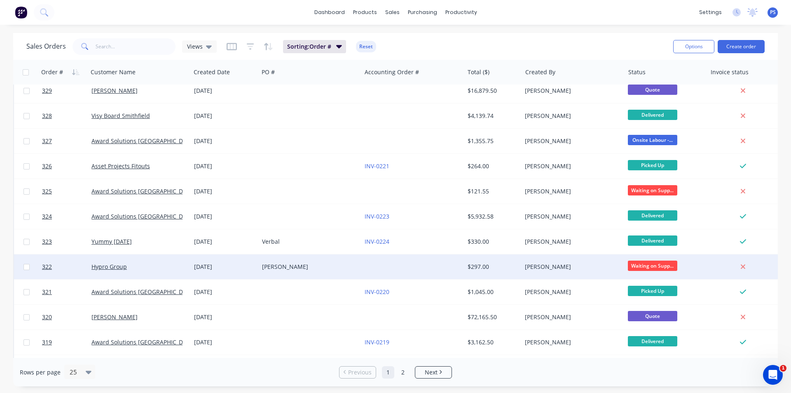
click at [353, 273] on div "Tim" at bounding box center [310, 266] width 103 height 25
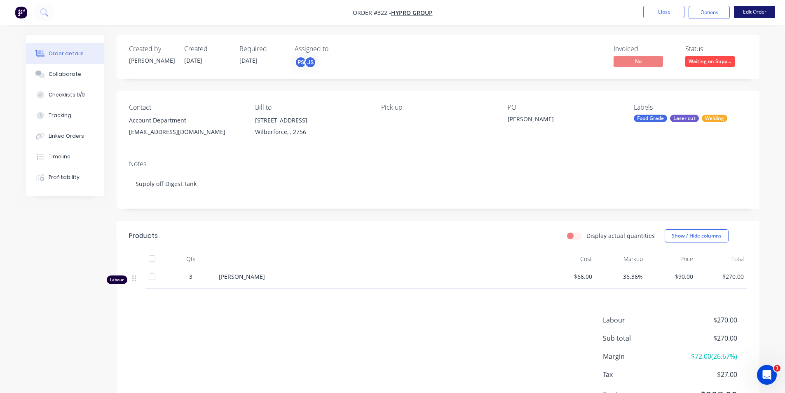
click at [758, 12] on button "Edit Order" at bounding box center [754, 12] width 41 height 12
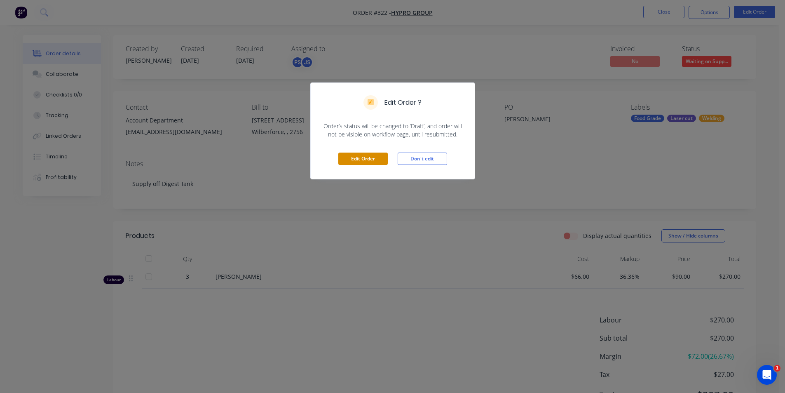
click at [371, 163] on button "Edit Order" at bounding box center [362, 159] width 49 height 12
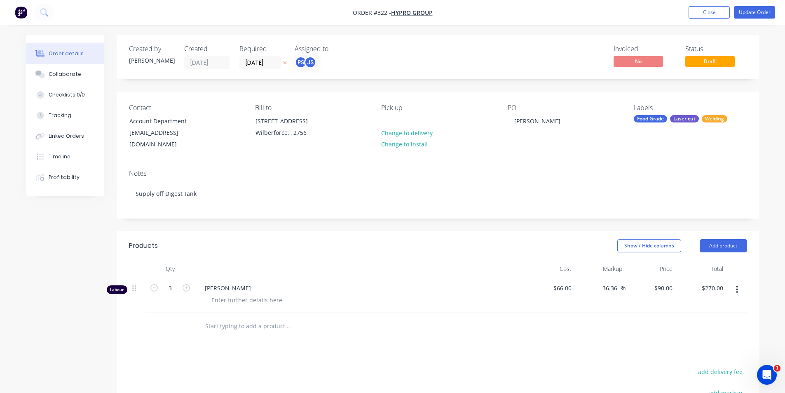
click at [223, 320] on input "text" at bounding box center [287, 326] width 165 height 16
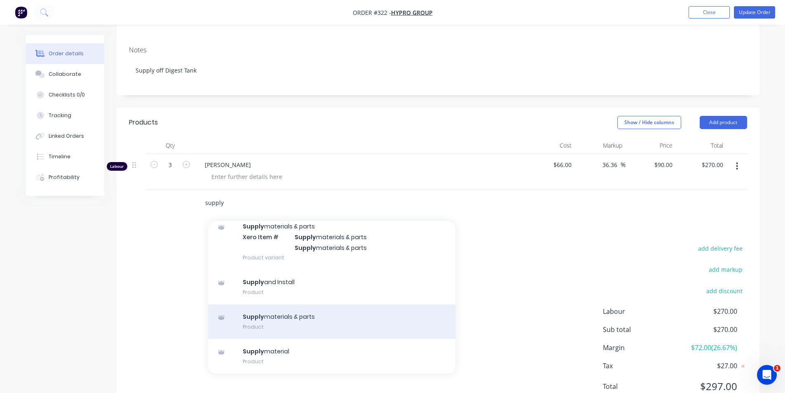
scroll to position [124, 0]
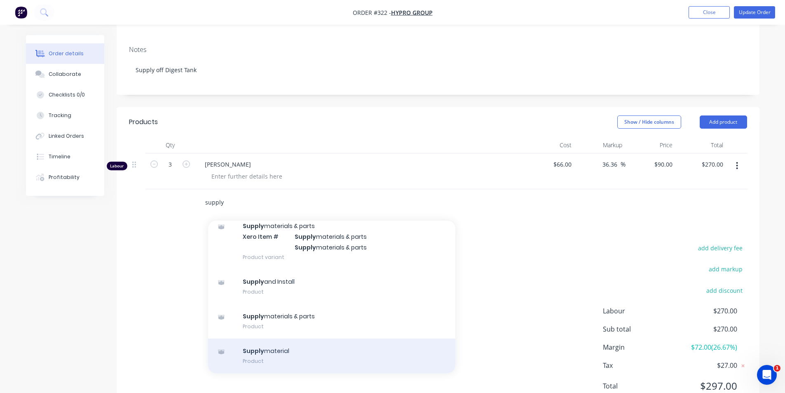
type input "supply"
click at [332, 338] on div "Supply material Product" at bounding box center [331, 355] width 247 height 35
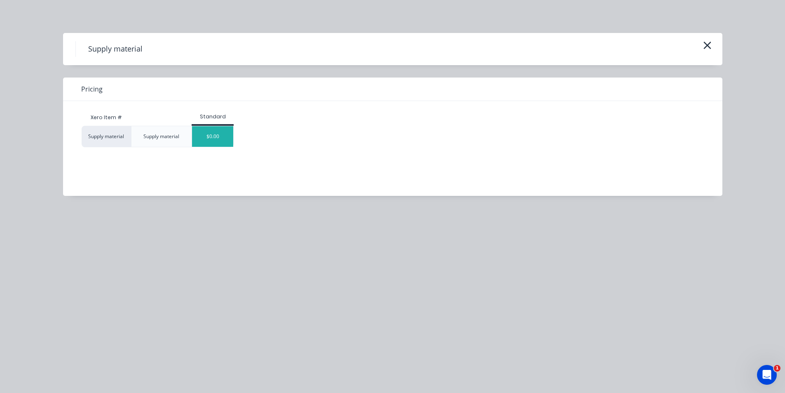
click at [226, 141] on div "$0.00" at bounding box center [212, 136] width 41 height 21
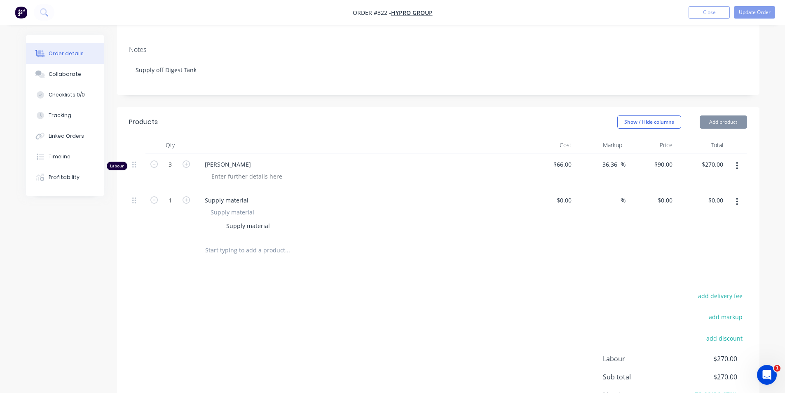
click at [251, 220] on div "Supply material" at bounding box center [248, 226] width 50 height 12
click at [170, 194] on input "1" at bounding box center [170, 200] width 21 height 12
click at [171, 194] on input "1" at bounding box center [170, 200] width 21 height 12
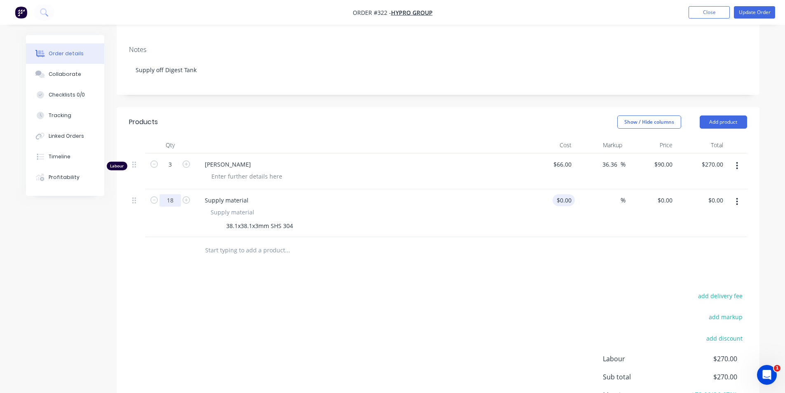
type input "18"
click at [556, 190] on div "$0.00" at bounding box center [550, 213] width 51 height 48
type input "$40.00"
type input "$720.00"
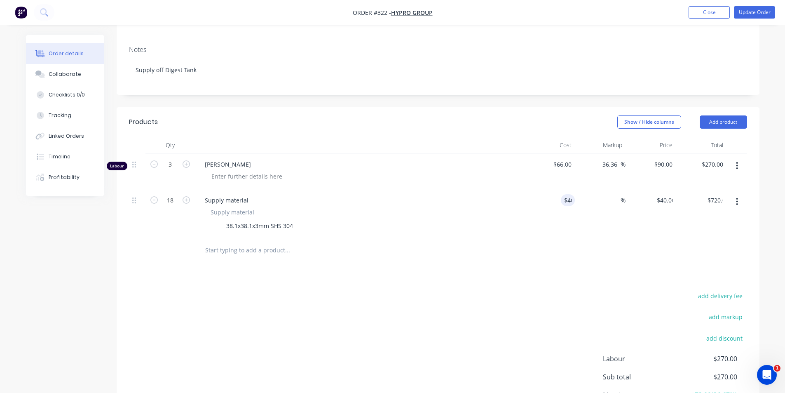
click at [597, 237] on div at bounding box center [438, 250] width 618 height 27
click at [232, 242] on input "text" at bounding box center [287, 250] width 165 height 16
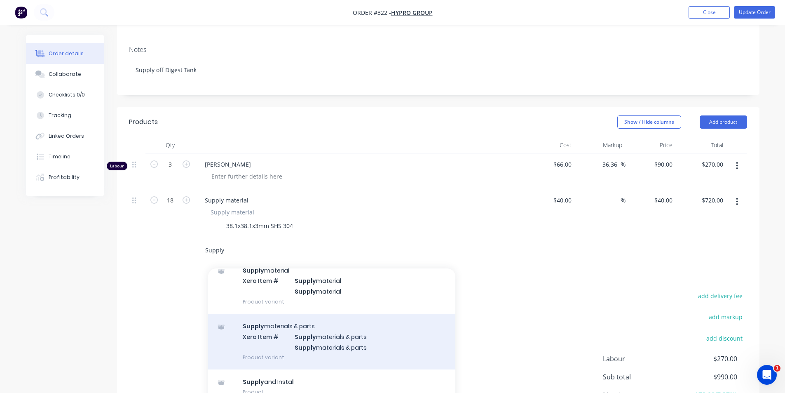
scroll to position [89, 0]
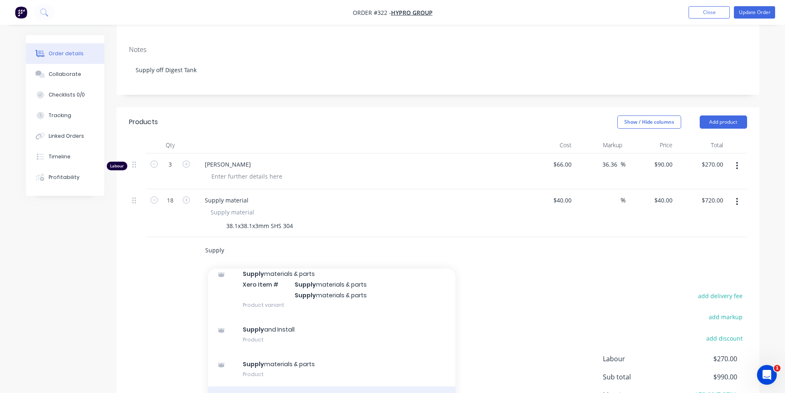
type input "Supply"
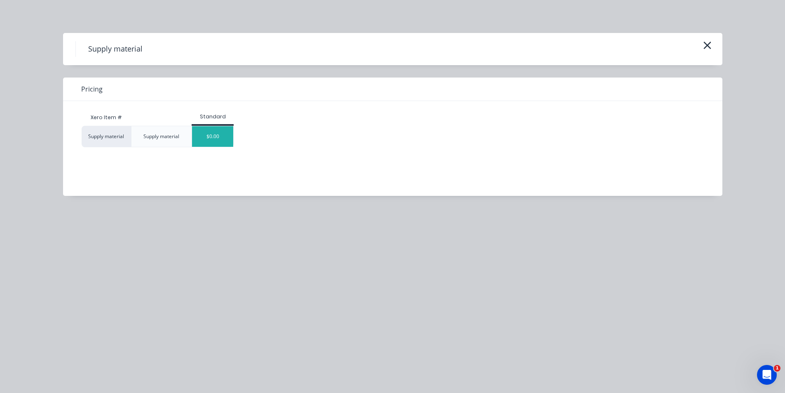
click at [208, 128] on div "$0.00" at bounding box center [212, 136] width 41 height 21
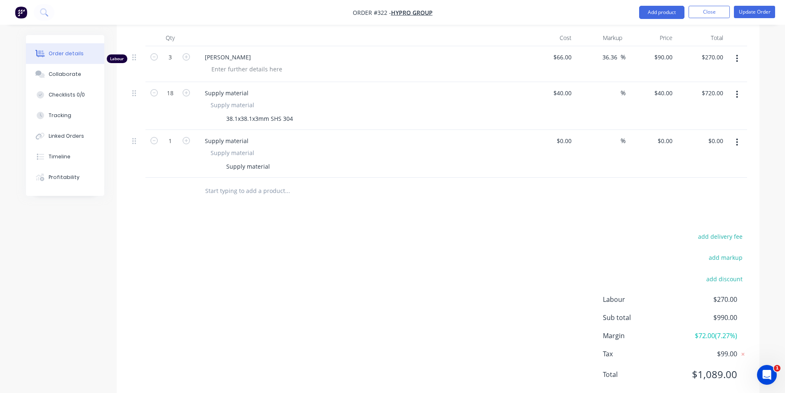
scroll to position [244, 0]
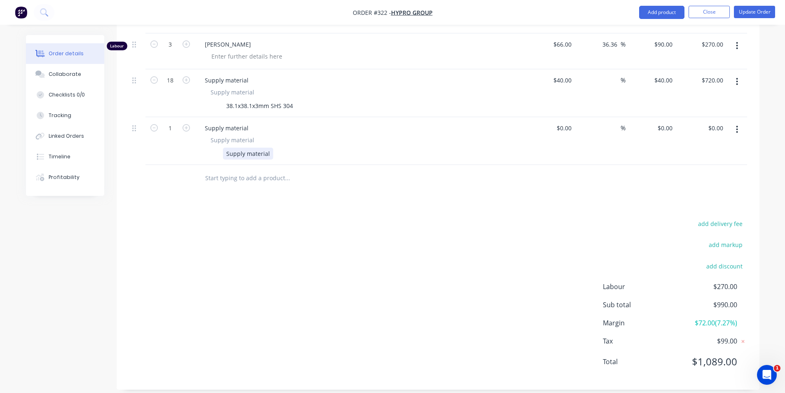
click at [272, 148] on div "Supply material" at bounding box center [358, 154] width 302 height 12
drag, startPoint x: 268, startPoint y: 143, endPoint x: 205, endPoint y: 148, distance: 62.5
click at [205, 148] on div "Supply material Supply material" at bounding box center [359, 148] width 323 height 24
click at [179, 122] on input "1" at bounding box center [170, 128] width 21 height 12
type input "6"
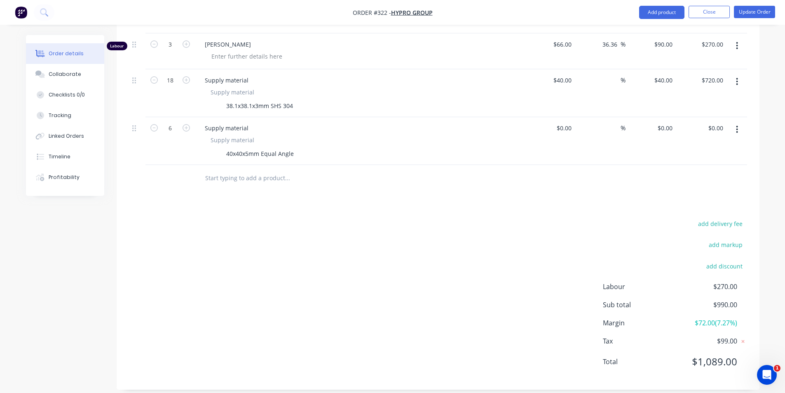
click at [547, 166] on div at bounding box center [438, 178] width 618 height 27
click at [559, 121] on div "$0.00" at bounding box center [550, 141] width 51 height 48
type input "$35.00"
type input "$210.00"
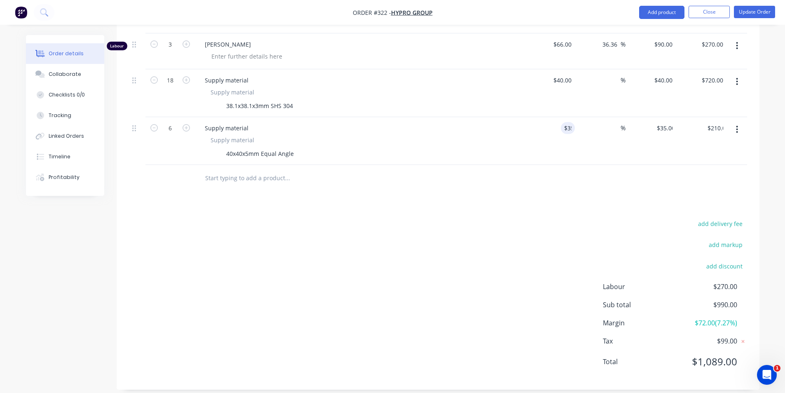
click at [536, 192] on div "Products Show / Hide columns Add product Qty Cost Markup Price Total Labour 3 P…" at bounding box center [438, 188] width 643 height 402
click at [214, 170] on input "text" at bounding box center [287, 178] width 165 height 16
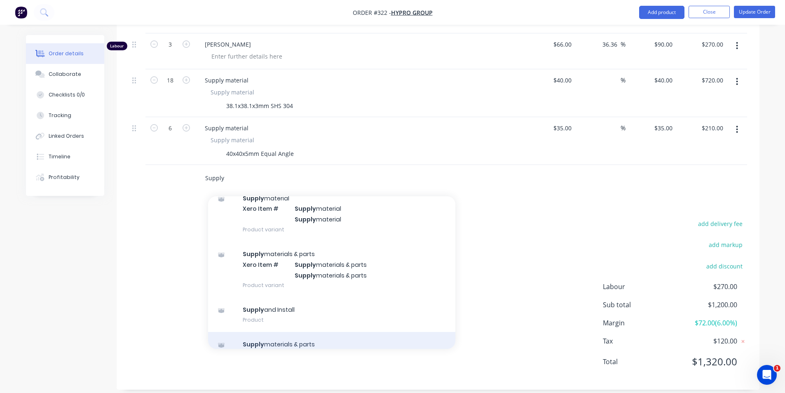
scroll to position [89, 0]
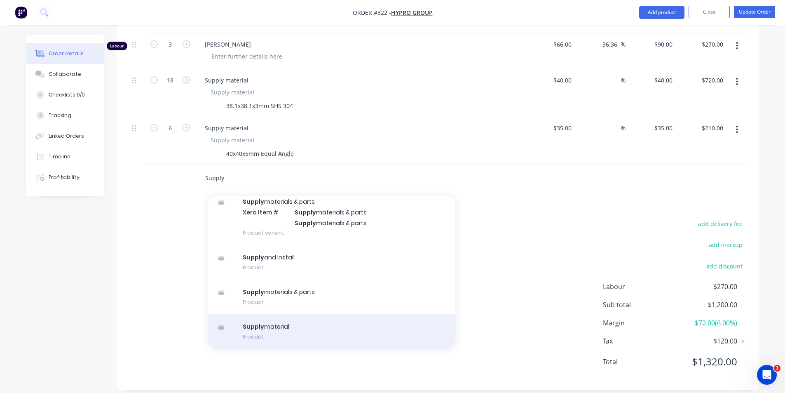
type input "Supply"
click at [286, 318] on div "Supply material Product" at bounding box center [331, 331] width 247 height 35
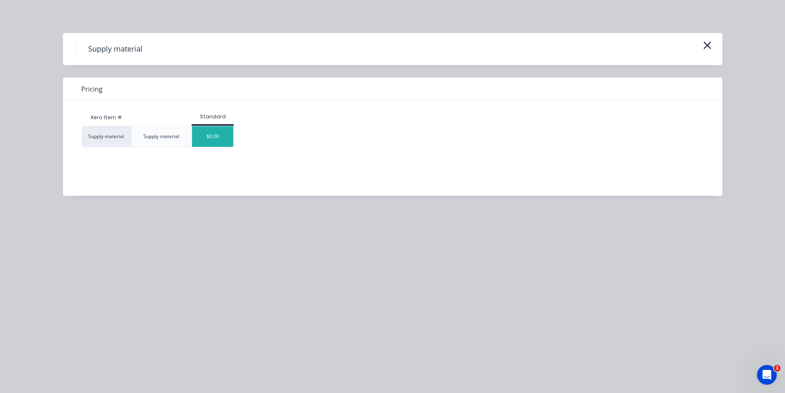
click at [204, 134] on div "$0.00" at bounding box center [212, 136] width 41 height 21
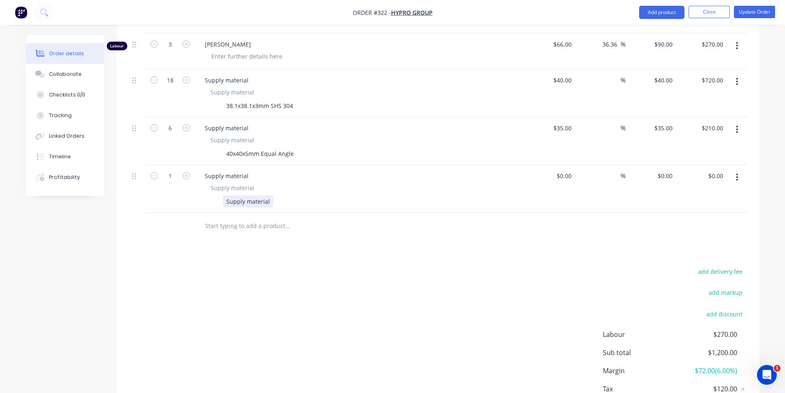
click at [237, 195] on div "Supply material" at bounding box center [248, 201] width 50 height 12
click at [230, 195] on div "m12 Adjustable Feet with Push-in Inserts" at bounding box center [283, 201] width 120 height 12
click at [224, 195] on div "M12 Adjustable Feet with Push-in Inserts" at bounding box center [283, 201] width 120 height 12
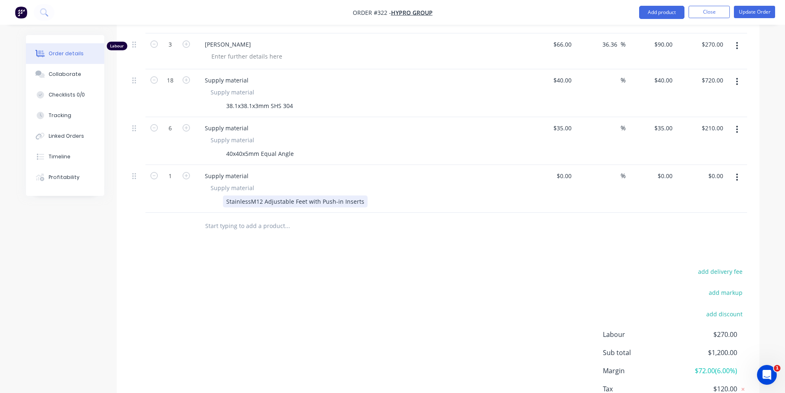
click at [228, 198] on div "StainlessM12 Adjustable Feet with Push-in Inserts" at bounding box center [295, 201] width 145 height 12
click at [249, 195] on div "StainlessM12 Adjustable Feet with Push-in Inserts" at bounding box center [295, 201] width 145 height 12
type input "6"
click at [396, 281] on div "add delivery fee add markup add discount Labour $270.00 Sub total $1,200.00 Mar…" at bounding box center [438, 345] width 618 height 159
click at [552, 169] on div "$0.00 $0.00" at bounding box center [550, 189] width 51 height 48
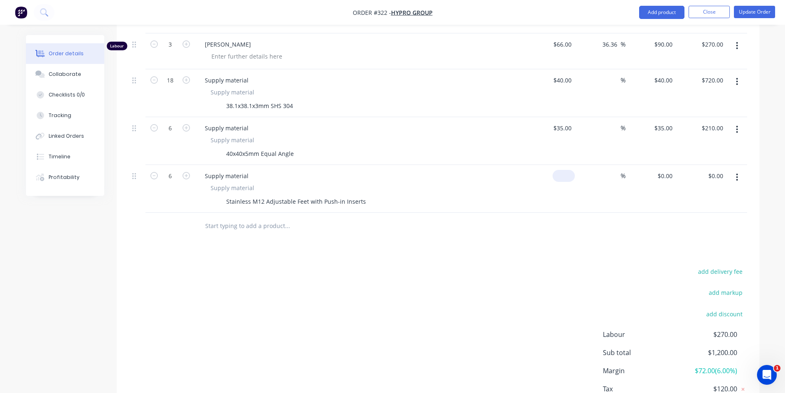
click at [557, 169] on div "$0.00" at bounding box center [550, 189] width 51 height 48
type input "$30.00"
type input "$180.00"
click at [605, 237] on div "Products Show / Hide columns Add product Qty Cost Markup Price Total Labour 3 P…" at bounding box center [438, 212] width 643 height 450
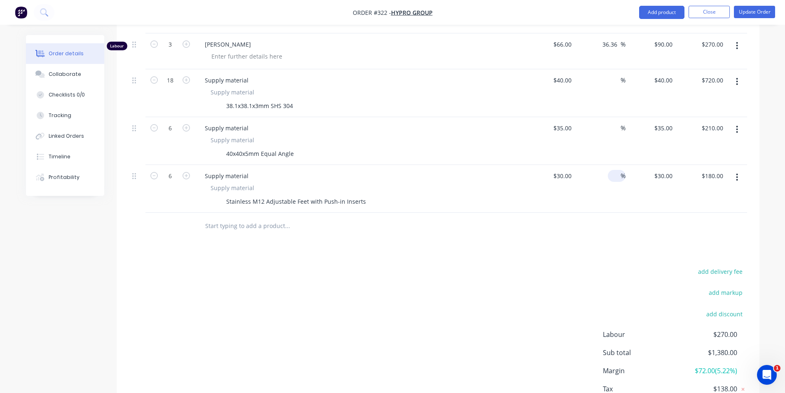
click at [622, 171] on span "%" at bounding box center [623, 175] width 5 height 9
type input "30"
type input "$39.00"
type input "$234.00"
click at [609, 117] on div "%" at bounding box center [600, 141] width 51 height 48
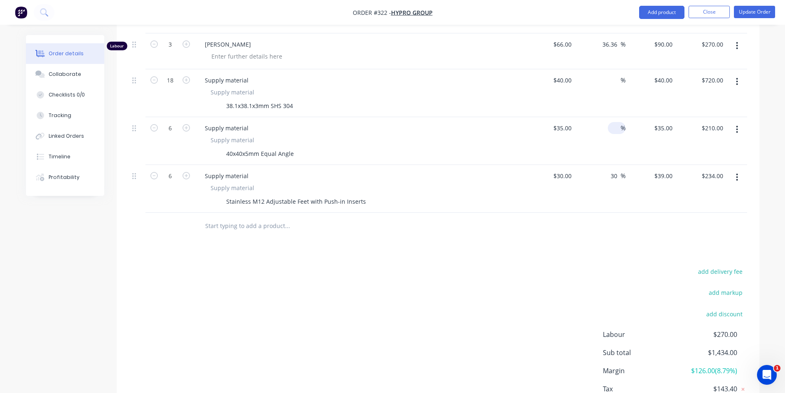
click at [618, 122] on input at bounding box center [615, 128] width 9 height 12
type input "30"
type input "$45.50"
type input "$273.00"
click at [614, 74] on input at bounding box center [615, 80] width 9 height 12
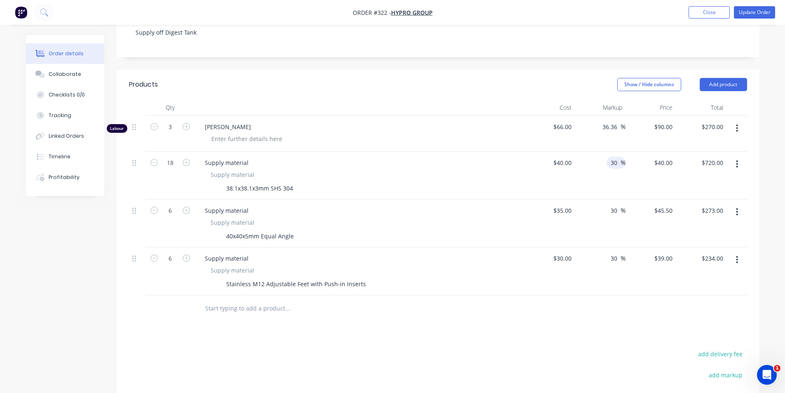
type input "30"
type input "$52.00"
type input "$936.00"
click at [486, 308] on div at bounding box center [343, 308] width 297 height 27
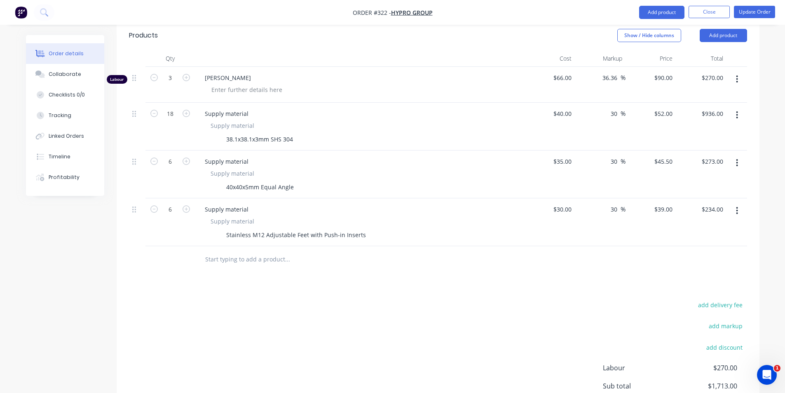
scroll to position [291, 0]
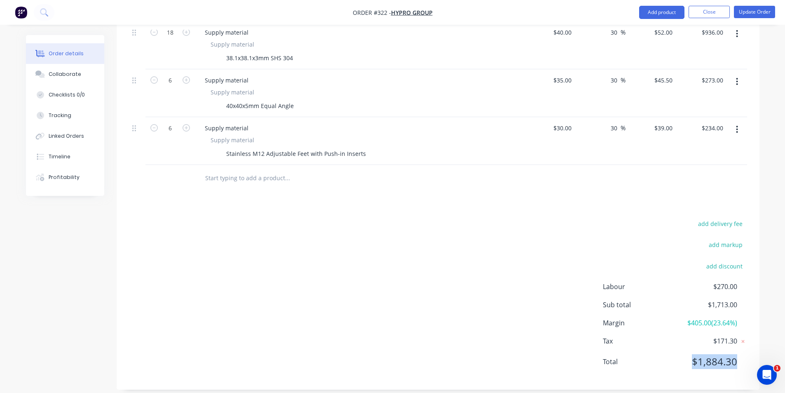
drag, startPoint x: 695, startPoint y: 355, endPoint x: 746, endPoint y: 352, distance: 51.7
click at [746, 354] on div "Total $1,884.30" at bounding box center [675, 361] width 144 height 15
click at [532, 197] on div "Products Show / Hide columns Add product Qty Cost Markup Price Total Labour 3 P…" at bounding box center [438, 164] width 643 height 450
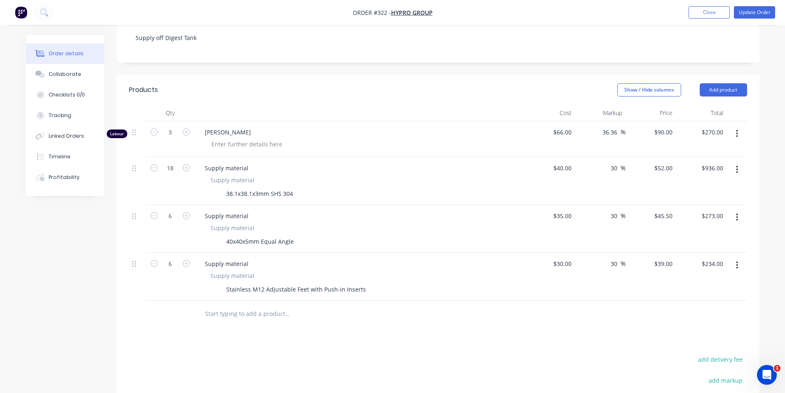
scroll to position [168, 0]
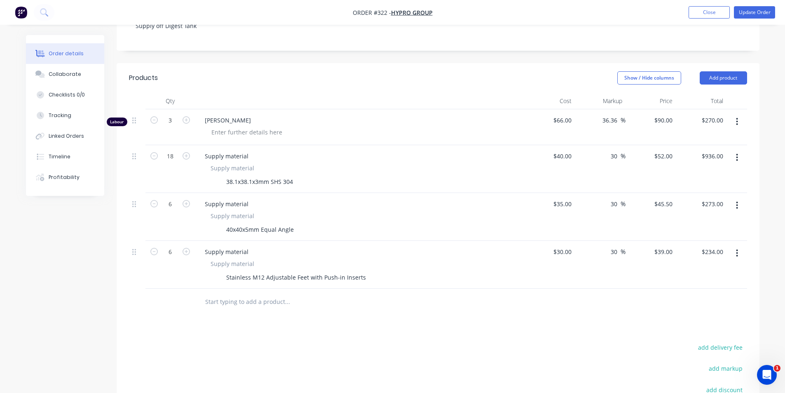
click at [202, 289] on div at bounding box center [343, 302] width 297 height 27
click at [205, 293] on input "text" at bounding box center [287, 301] width 165 height 16
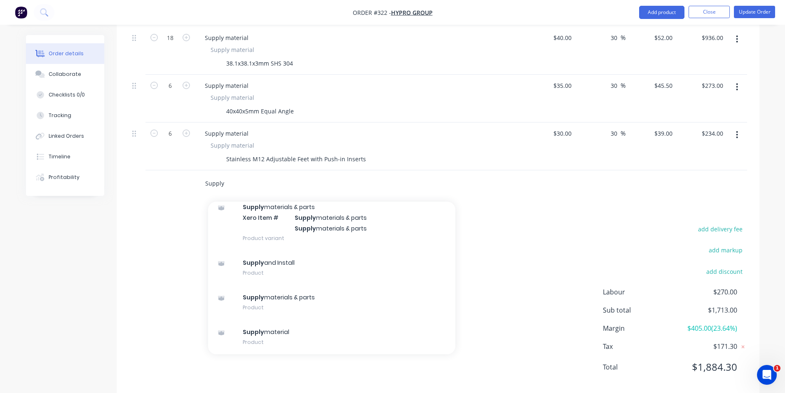
scroll to position [291, 0]
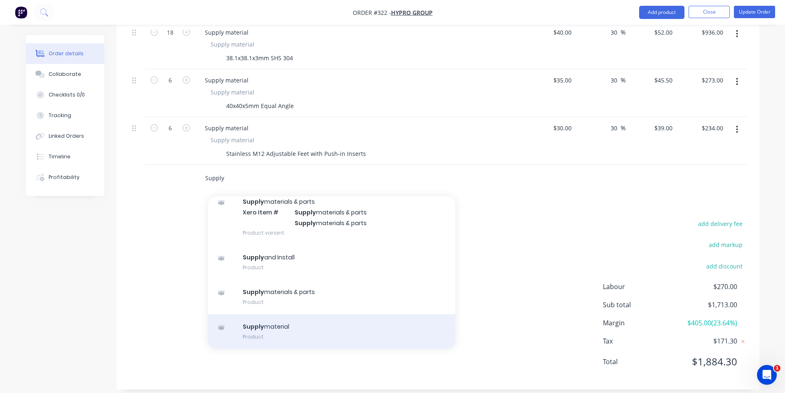
type input "Supply"
click at [311, 314] on div "Supply material Product" at bounding box center [331, 331] width 247 height 35
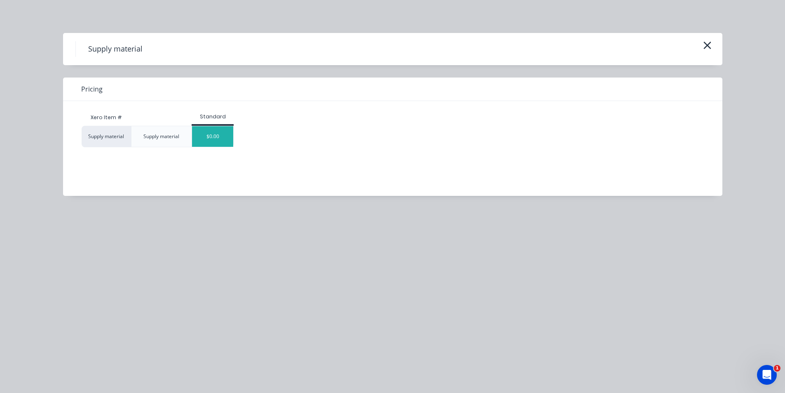
click at [215, 130] on div "$0.00" at bounding box center [212, 136] width 41 height 21
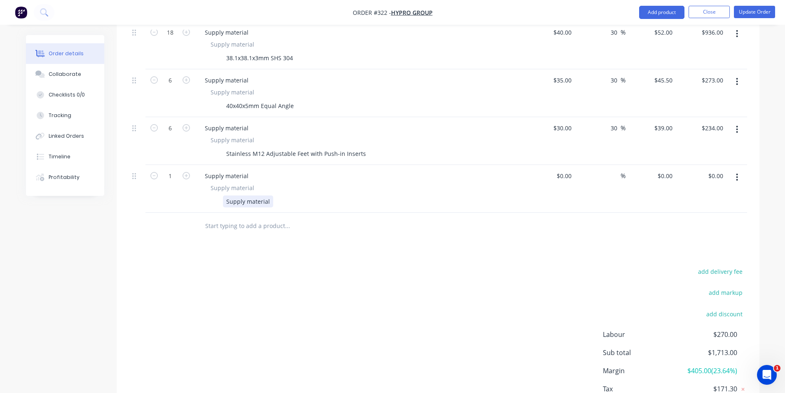
click at [261, 195] on div "Supply material" at bounding box center [248, 201] width 50 height 12
click at [268, 195] on div "Supply material" at bounding box center [248, 201] width 50 height 12
click at [269, 195] on div "3mm Sheet Laer cut and Folded" at bounding box center [270, 201] width 94 height 12
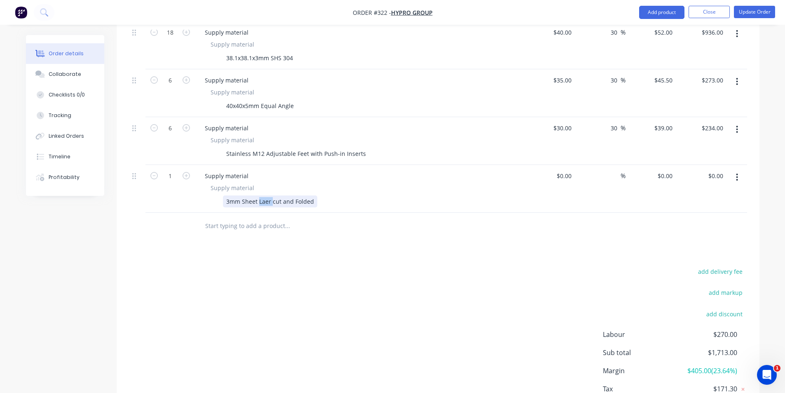
click at [269, 195] on div "3mm Sheet Laer cut and Folded" at bounding box center [270, 201] width 94 height 12
drag, startPoint x: 265, startPoint y: 193, endPoint x: 259, endPoint y: 210, distance: 17.7
click at [241, 235] on div "Products Show / Hide columns Add product Qty Cost Markup Price Total Labour 3 P…" at bounding box center [438, 188] width 643 height 498
click at [266, 195] on div "3mm Sheet Laer cut and Folded" at bounding box center [270, 201] width 94 height 12
click at [276, 245] on div "Products Show / Hide columns Add product Qty Cost Markup Price Total Labour 3 P…" at bounding box center [438, 188] width 643 height 498
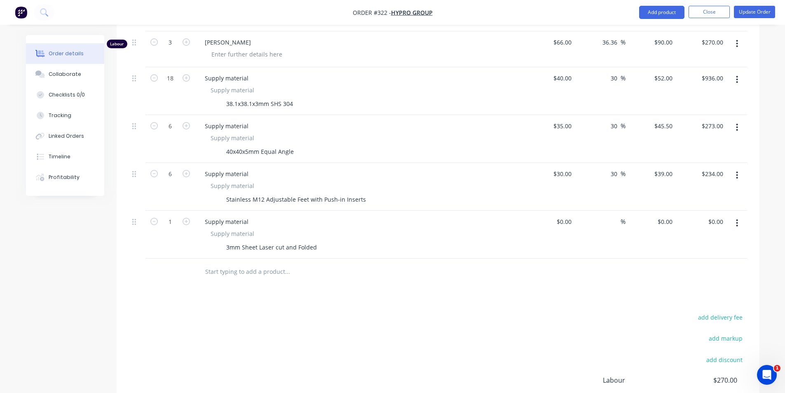
scroll to position [168, 0]
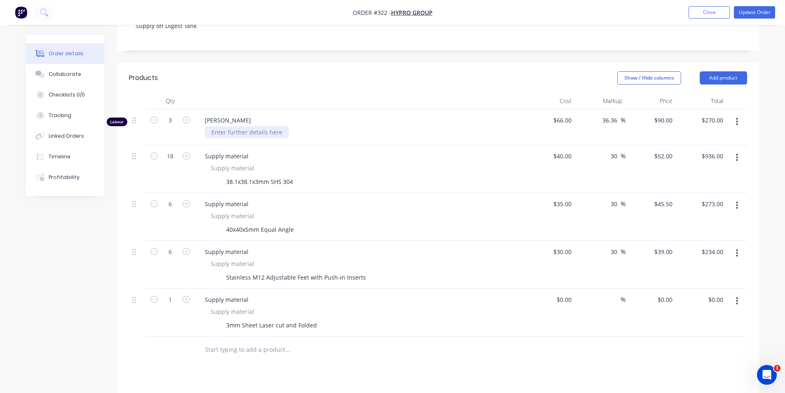
click at [239, 127] on div at bounding box center [247, 132] width 84 height 12
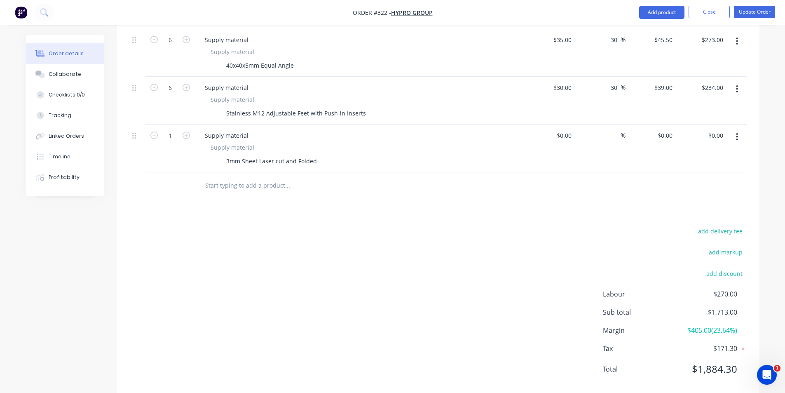
scroll to position [333, 0]
click at [254, 176] on input "text" at bounding box center [287, 184] width 165 height 16
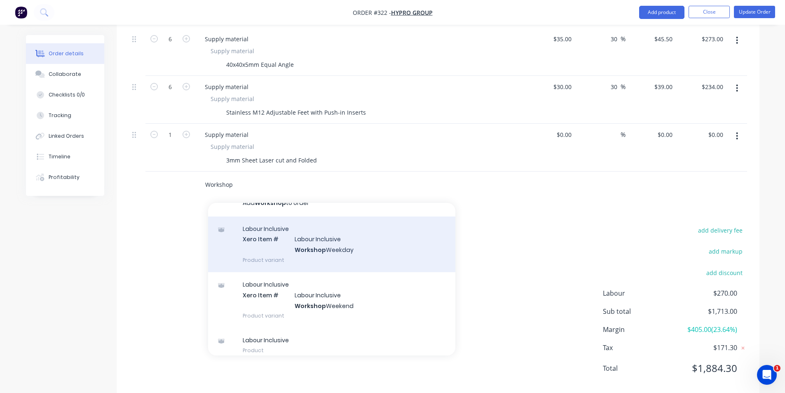
scroll to position [20, 0]
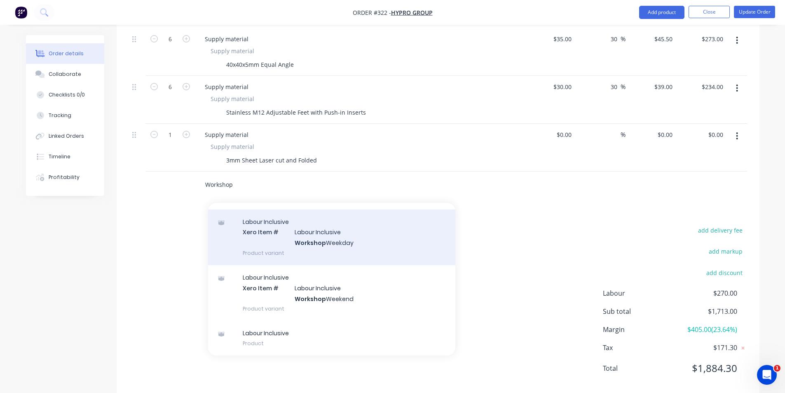
type input "Workshop"
click at [338, 241] on div "Labour Inclusive Xero Item # Labour Inclusive Workshop Weekday Product variant" at bounding box center [331, 237] width 247 height 56
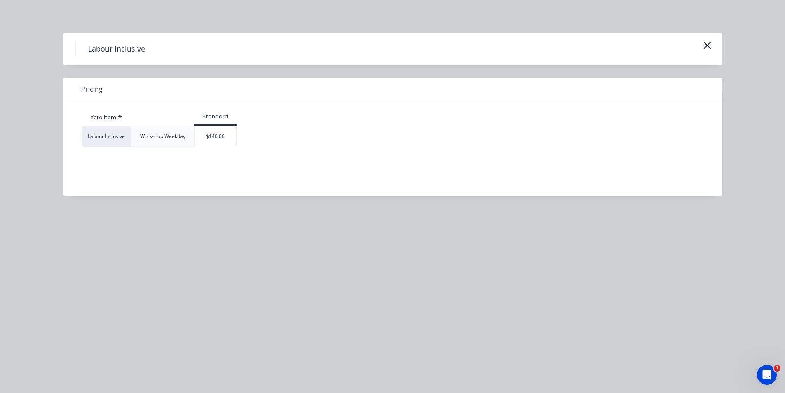
click at [223, 148] on div "Xero Item # Standard Labour Inclusive Workshop Weekday $140.00" at bounding box center [386, 142] width 647 height 82
click at [219, 143] on div "$140.00" at bounding box center [215, 136] width 41 height 21
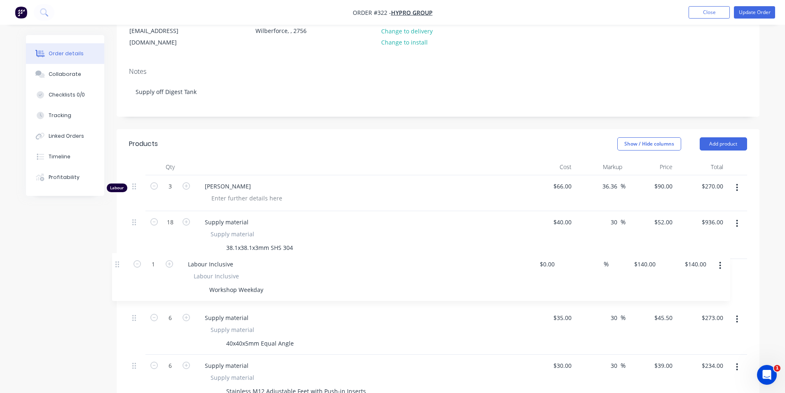
scroll to position [104, 0]
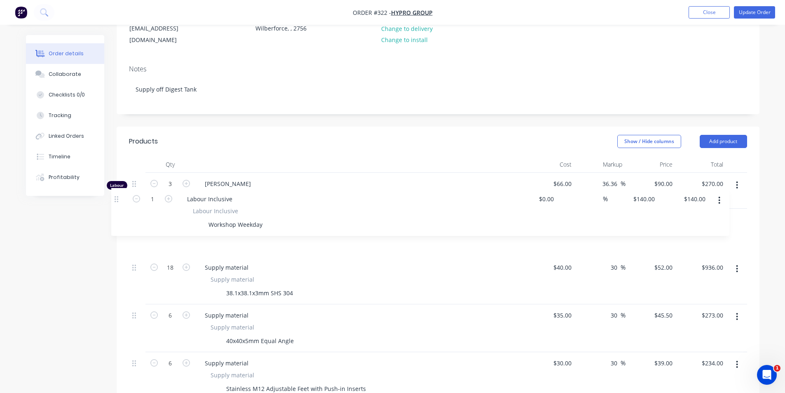
drag, startPoint x: 141, startPoint y: 176, endPoint x: 122, endPoint y: 196, distance: 28.3
click at [122, 196] on div "Qty Cost Markup Price Total Labour 3 Peter Smith $66.00 $66.00 36.36 36.36 % $9…" at bounding box center [438, 315] width 643 height 318
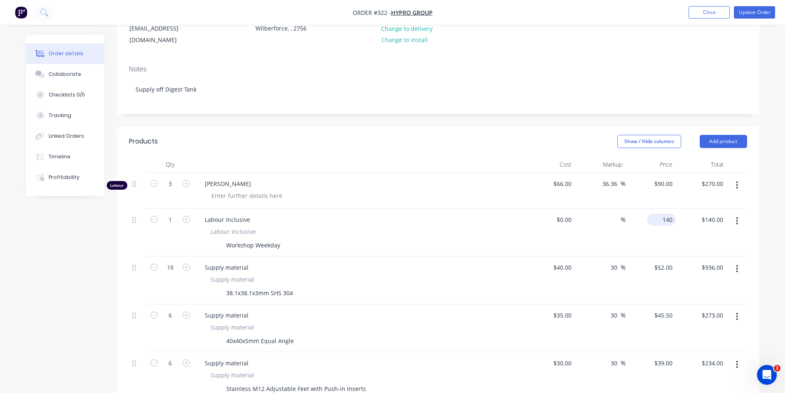
click at [673, 214] on input "140" at bounding box center [663, 220] width 26 height 12
type input "$120.00"
click at [535, 135] on div "Show / Hide columns Add product" at bounding box center [503, 141] width 487 height 13
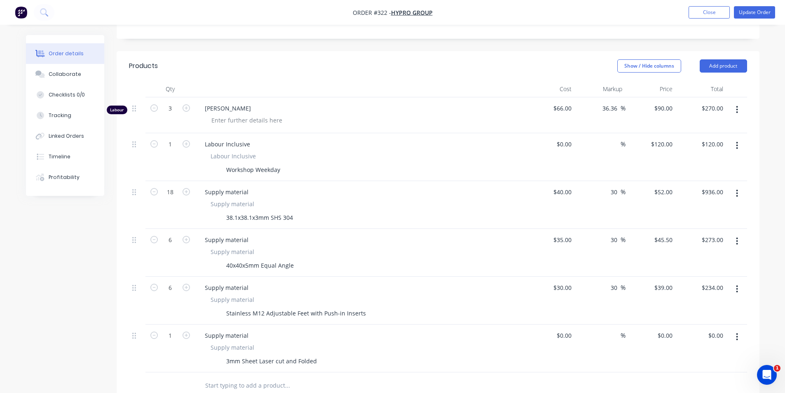
scroll to position [187, 0]
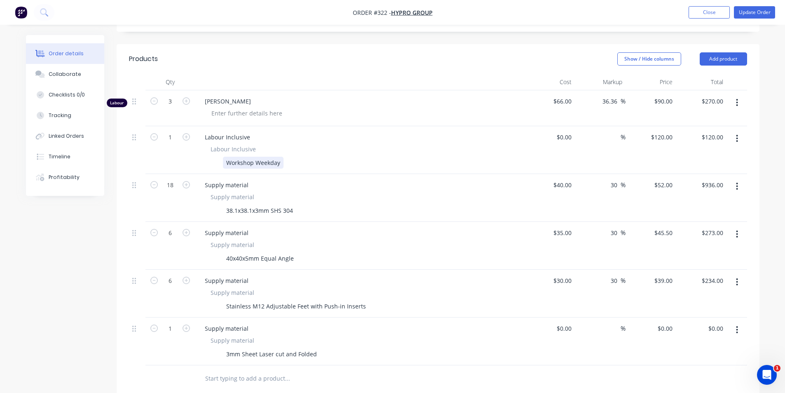
click at [278, 157] on div "Workshop Weekday" at bounding box center [253, 163] width 61 height 12
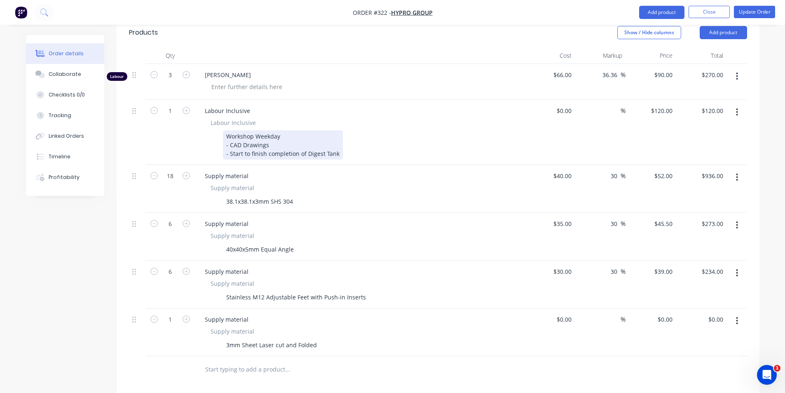
scroll to position [228, 0]
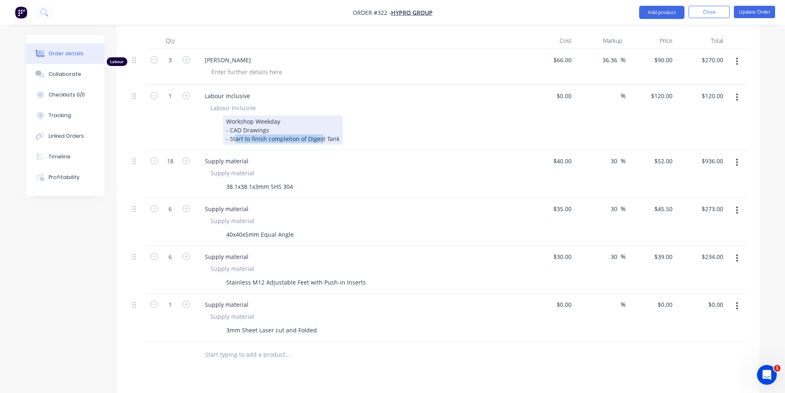
drag, startPoint x: 236, startPoint y: 127, endPoint x: 320, endPoint y: 127, distance: 84.1
click at [320, 127] on div "Workshop Weekday - CAD Drawings - Start to finish completion of Digest Tank" at bounding box center [283, 129] width 120 height 29
click at [323, 127] on div "Workshop Weekday - CAD Drawings - Start to finish completion of Digest Tank" at bounding box center [283, 129] width 120 height 29
click at [335, 127] on div "Workshop Weekday - CAD Drawings - Start to finish completion of Digest Tank" at bounding box center [283, 129] width 120 height 29
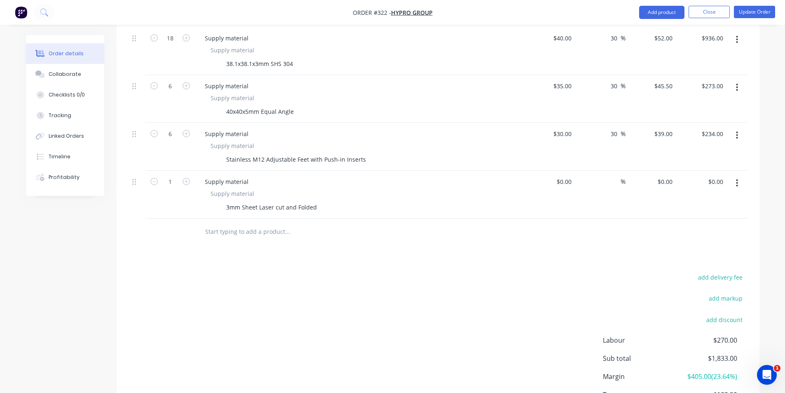
scroll to position [352, 0]
click at [330, 291] on div "add delivery fee add markup add discount Labour $270.00 Sub total $1,833.00 Mar…" at bounding box center [438, 350] width 618 height 159
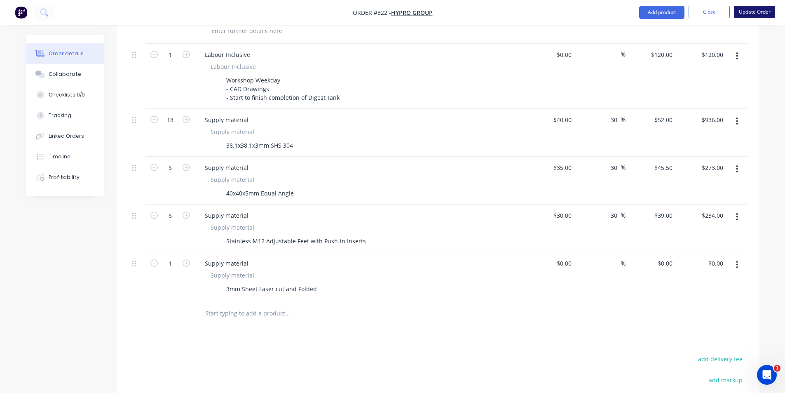
click at [755, 16] on button "Update Order" at bounding box center [754, 12] width 41 height 12
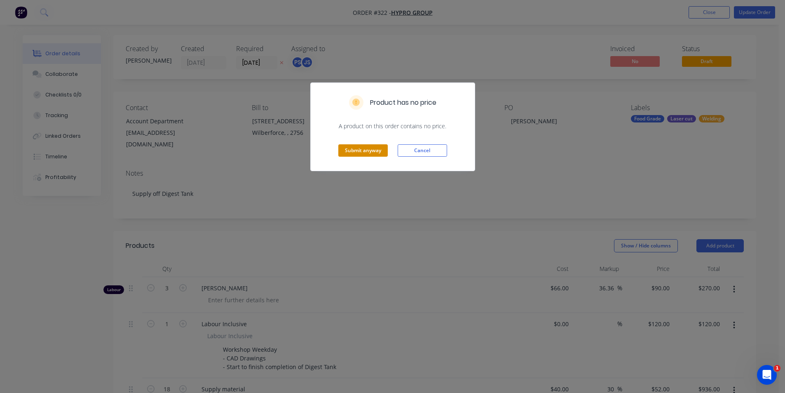
click at [371, 144] on div "Submit anyway Cancel" at bounding box center [393, 150] width 164 height 40
click at [371, 146] on button "Submit anyway" at bounding box center [362, 150] width 49 height 12
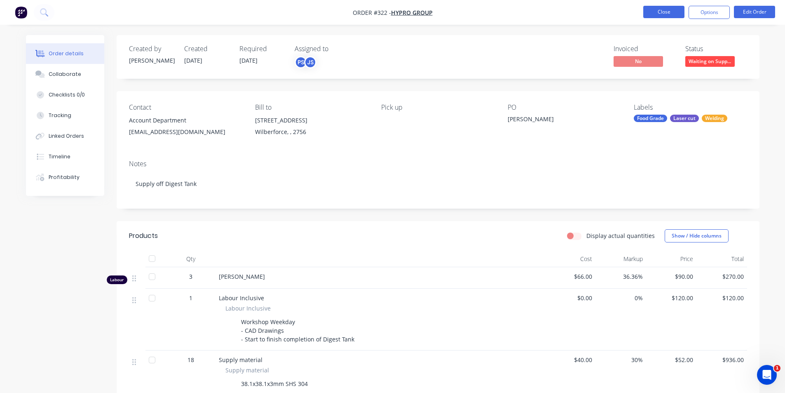
click at [665, 16] on li "Close" at bounding box center [663, 12] width 41 height 13
click at [665, 14] on button "Close" at bounding box center [663, 12] width 41 height 12
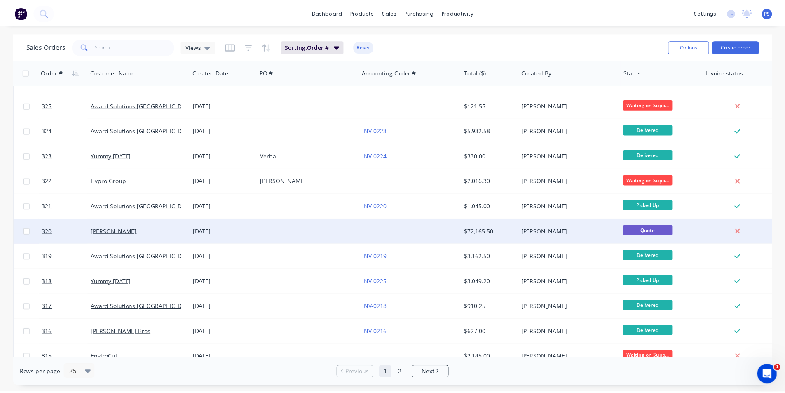
scroll to position [153, 0]
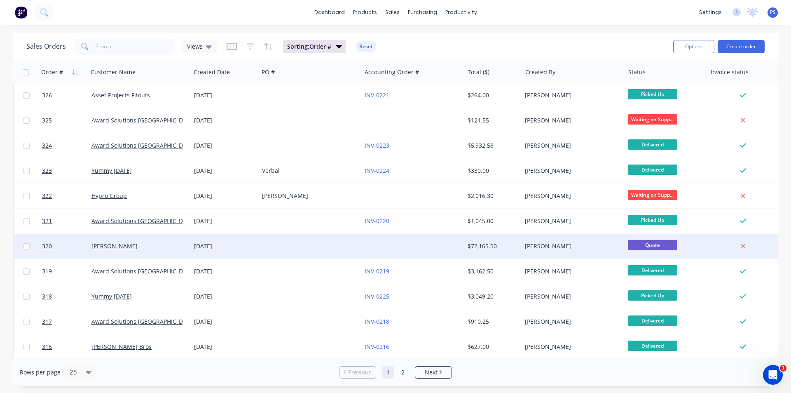
click at [467, 245] on div "$72,165.50" at bounding box center [494, 246] width 58 height 25
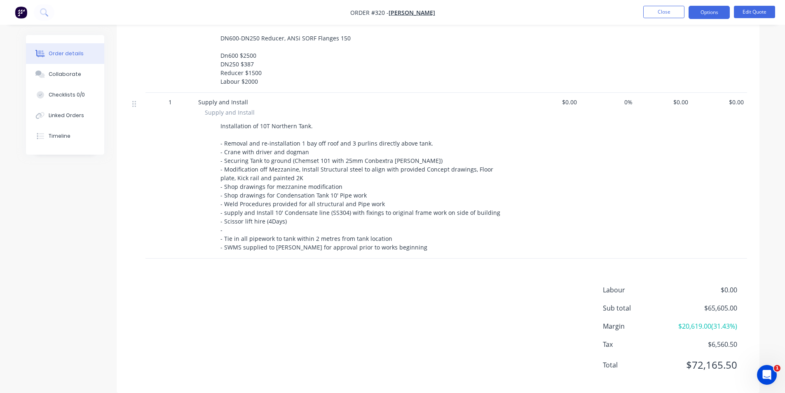
scroll to position [948, 0]
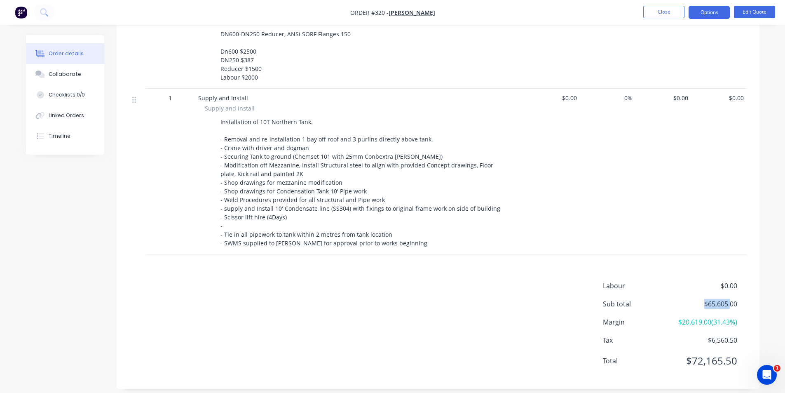
drag, startPoint x: 693, startPoint y: 305, endPoint x: 735, endPoint y: 309, distance: 41.8
click at [735, 309] on div "Labour $0.00 Sub total $65,605.00 Margin $20,619.00 ( 31.43 %) Tax $6,560.50 To…" at bounding box center [675, 329] width 144 height 96
click at [735, 309] on span "$65,605.00" at bounding box center [706, 304] width 61 height 10
click at [671, 11] on button "Close" at bounding box center [663, 12] width 41 height 12
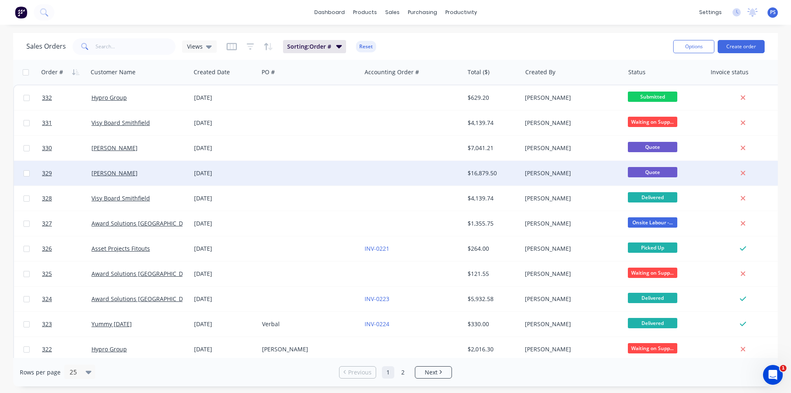
click at [399, 181] on div at bounding box center [413, 173] width 103 height 25
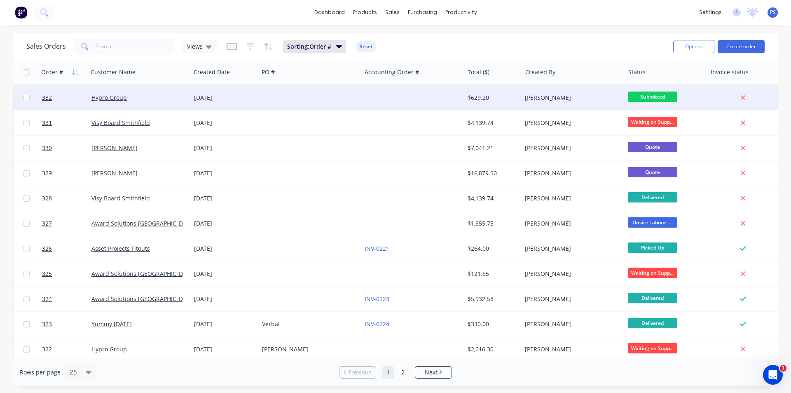
click at [323, 105] on div at bounding box center [310, 97] width 103 height 25
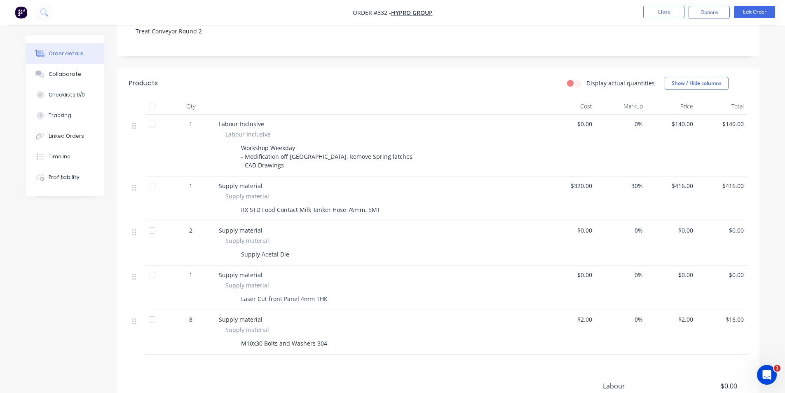
scroll to position [261, 0]
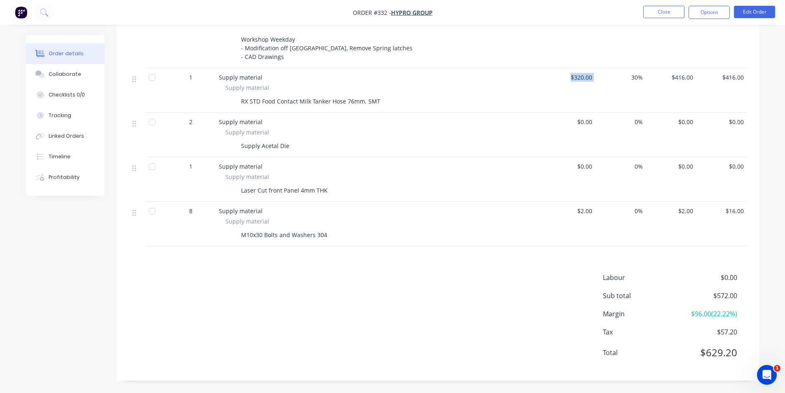
drag, startPoint x: 564, startPoint y: 86, endPoint x: 602, endPoint y: 80, distance: 38.0
click at [602, 80] on div "1 Supply material Supply material RX STD Food Contact Milk Tanker Hose 76mm. 5M…" at bounding box center [438, 90] width 618 height 45
click at [602, 80] on span "30%" at bounding box center [621, 77] width 44 height 9
drag, startPoint x: 626, startPoint y: 77, endPoint x: 764, endPoint y: 77, distance: 138.5
click at [764, 77] on div "Order details Collaborate Checklists 0/0 Tracking Linked Orders Timeline Profit…" at bounding box center [393, 83] width 750 height 619
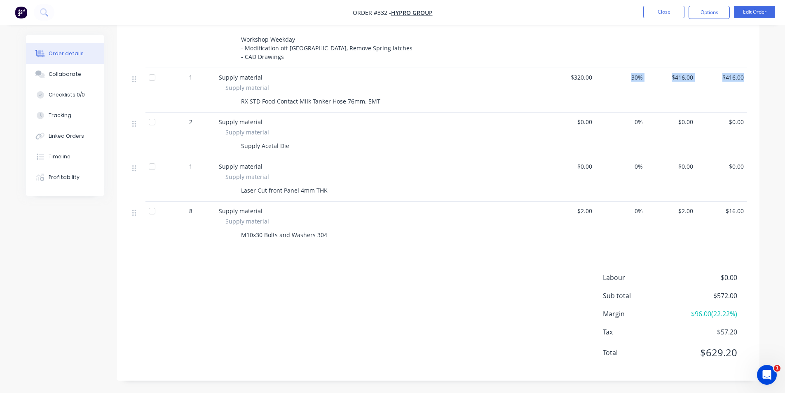
click at [749, 76] on div "Qty Cost Markup Price Total 1 Labour Inclusive Labour Inclusive Workshop Weekda…" at bounding box center [438, 118] width 643 height 256
drag, startPoint x: 235, startPoint y: 148, endPoint x: 354, endPoint y: 156, distance: 118.9
click at [354, 153] on div "Supply material Supply material Supply Acetal Die" at bounding box center [381, 135] width 330 height 45
drag, startPoint x: 207, startPoint y: 188, endPoint x: 220, endPoint y: 191, distance: 12.6
click at [209, 188] on div "1" at bounding box center [190, 179] width 49 height 45
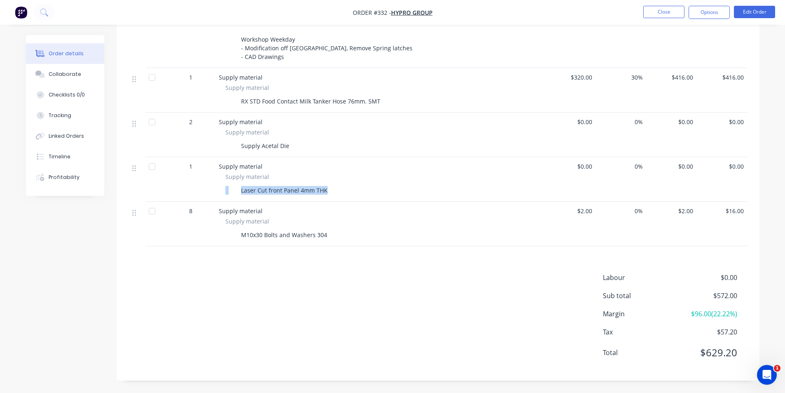
drag, startPoint x: 220, startPoint y: 191, endPoint x: 324, endPoint y: 192, distance: 104.3
click at [324, 192] on div "Supply material Laser Cut front Panel 4mm THK" at bounding box center [380, 184] width 323 height 24
click at [324, 192] on div "Laser Cut front Panel 4mm THK" at bounding box center [284, 190] width 93 height 12
click at [739, 14] on button "Edit Order" at bounding box center [754, 12] width 41 height 12
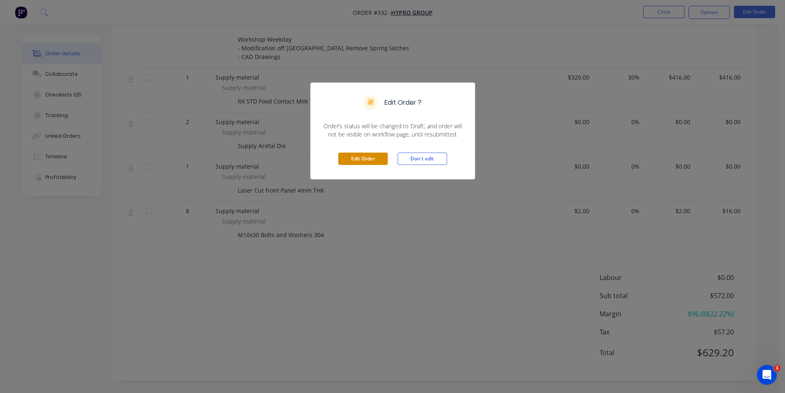
click at [372, 164] on button "Edit Order" at bounding box center [362, 159] width 49 height 12
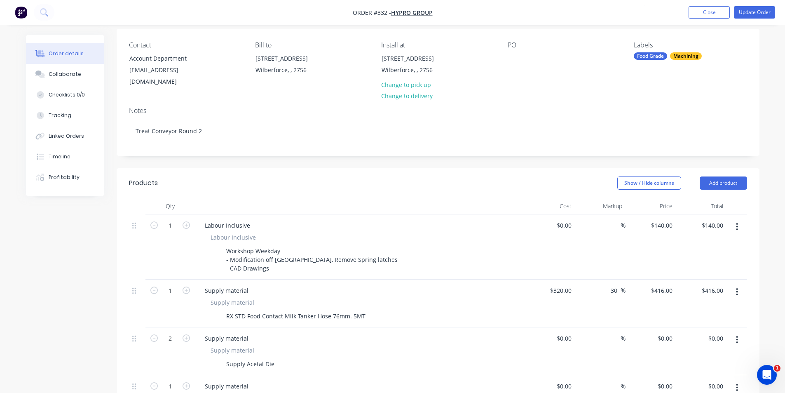
scroll to position [206, 0]
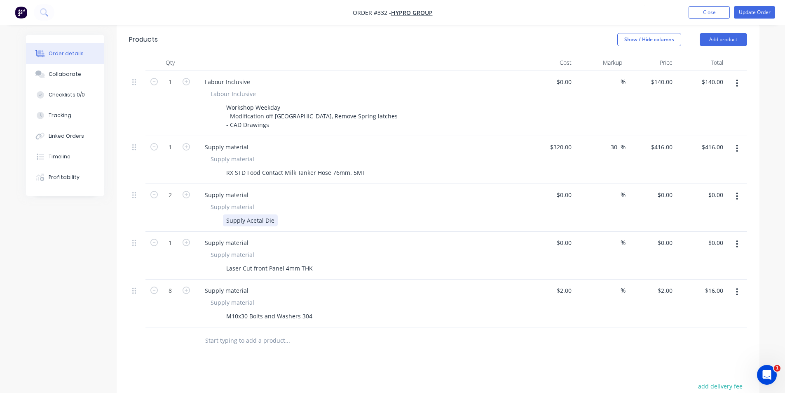
click at [275, 215] on div "Supply Acetal Die" at bounding box center [250, 220] width 55 height 12
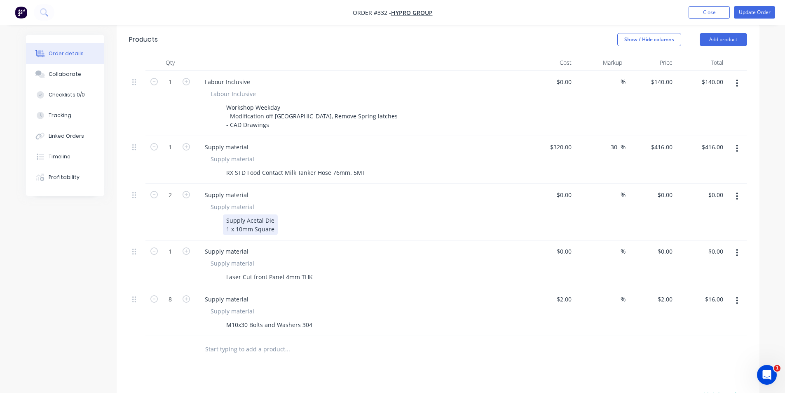
click at [270, 218] on div "Supply Acetal Die 1 x 10mm Square" at bounding box center [250, 224] width 55 height 21
click at [274, 218] on div "Supply Acetal Die 1 x 10mm Square" at bounding box center [250, 224] width 55 height 21
drag, startPoint x: 274, startPoint y: 218, endPoint x: 218, endPoint y: 220, distance: 56.5
click at [218, 220] on div "Supply Acetal Die 1 x 10mm Square" at bounding box center [358, 224] width 302 height 21
drag, startPoint x: 219, startPoint y: 220, endPoint x: 225, endPoint y: 221, distance: 6.2
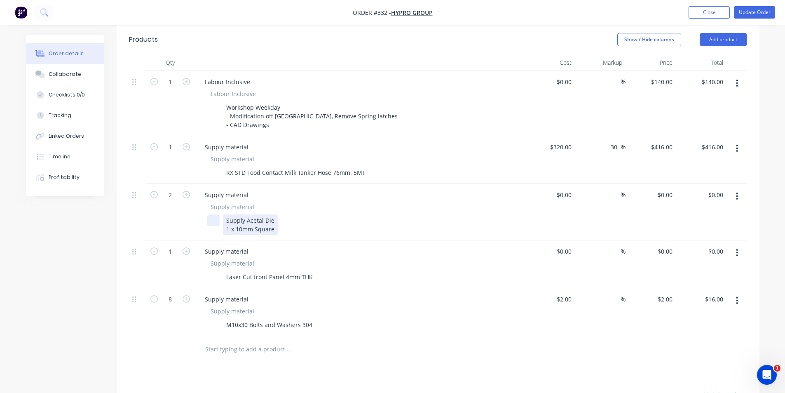
click at [222, 220] on div "Supply Acetal Die 1 x 10mm Square" at bounding box center [358, 224] width 302 height 21
drag, startPoint x: 236, startPoint y: 222, endPoint x: 225, endPoint y: 225, distance: 10.7
click at [225, 225] on div "Supply Acetal Die 1 x 10mm Square" at bounding box center [250, 224] width 55 height 21
click at [267, 220] on div "Supply Acetal Die 10mm Square" at bounding box center [254, 224] width 63 height 21
click at [275, 220] on div "Supply Acetal Die 10mm Square Die" at bounding box center [358, 224] width 302 height 21
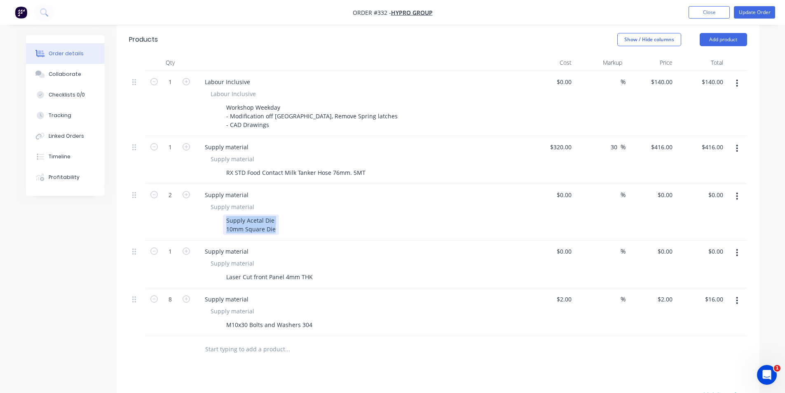
drag, startPoint x: 275, startPoint y: 220, endPoint x: 223, endPoint y: 213, distance: 52.5
click at [223, 214] on div "Supply Acetal Die 10mm Square Die" at bounding box center [251, 224] width 56 height 21
copy div "Supply Acetal Die 10mm Square Die"
click at [153, 191] on icon "button" at bounding box center [153, 194] width 7 height 7
type input "1"
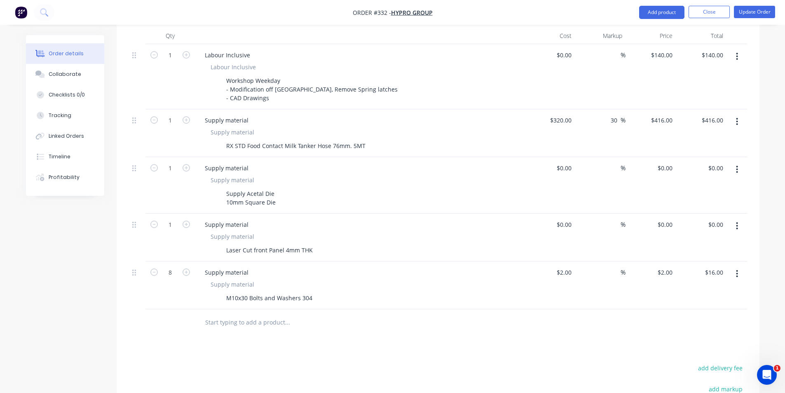
scroll to position [289, 0]
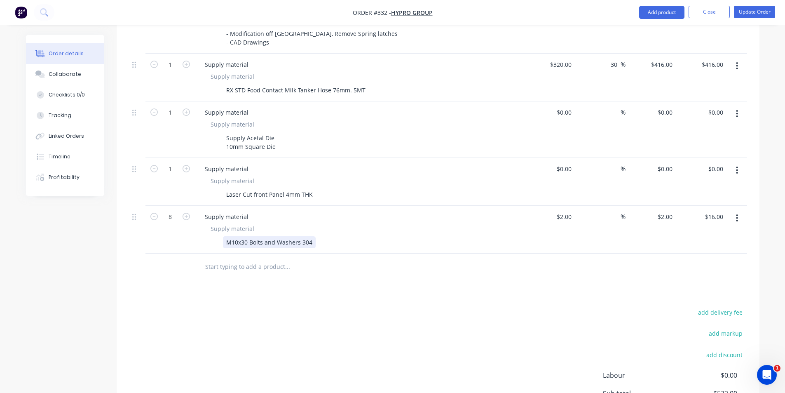
click at [239, 243] on div "Supply material Supply material M10x30 Bolts and Washers 304" at bounding box center [360, 230] width 330 height 48
click at [238, 258] on input "text" at bounding box center [287, 266] width 165 height 16
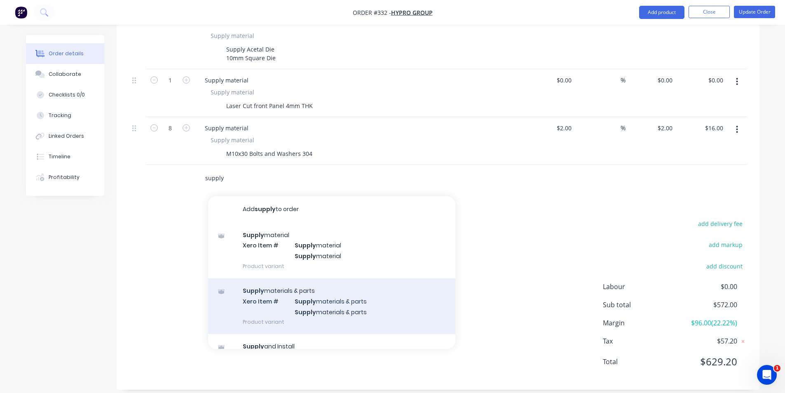
scroll to position [89, 0]
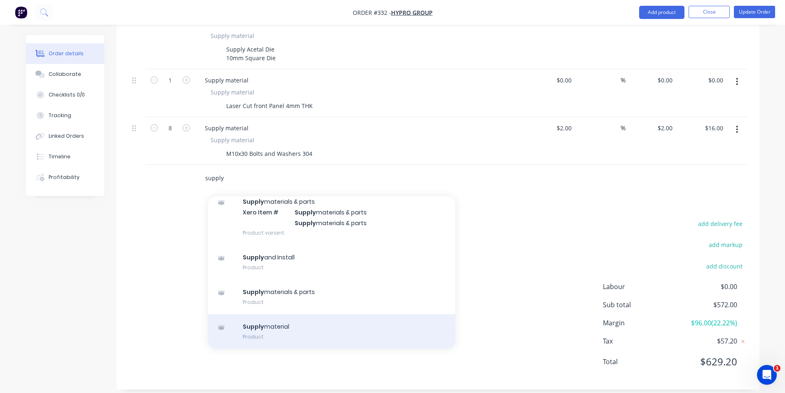
type input "supply"
click at [298, 329] on div "Supply material Product" at bounding box center [331, 331] width 247 height 35
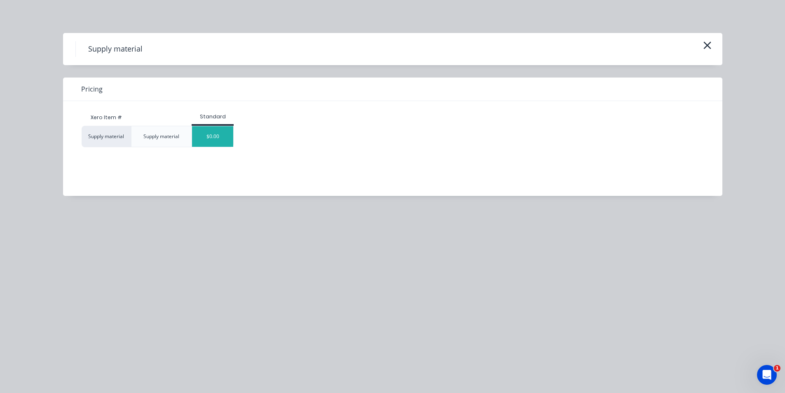
click at [213, 140] on div "$0.00" at bounding box center [212, 136] width 41 height 21
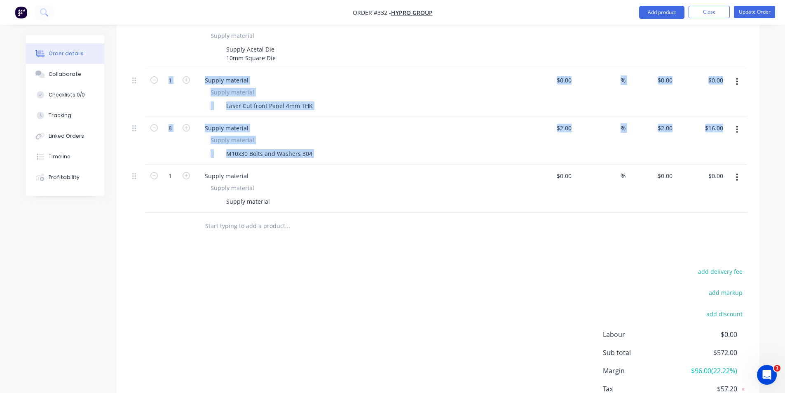
drag, startPoint x: 143, startPoint y: 166, endPoint x: 129, endPoint y: 96, distance: 71.1
click at [129, 96] on div "1 Labour Inclusive Labour Inclusive Workshop Weekday - Modification off Manifol…" at bounding box center [438, 56] width 618 height 313
click at [146, 244] on div "Products Show / Hide columns Add product Qty Cost Markup Price Total 1 Labour I…" at bounding box center [438, 146] width 643 height 584
drag, startPoint x: 129, startPoint y: 167, endPoint x: 131, endPoint y: 115, distance: 51.6
click at [131, 115] on div "Qty Cost Markup Price Total 1 Labour Inclusive Labour Inclusive Workshop Weekda…" at bounding box center [438, 61] width 643 height 356
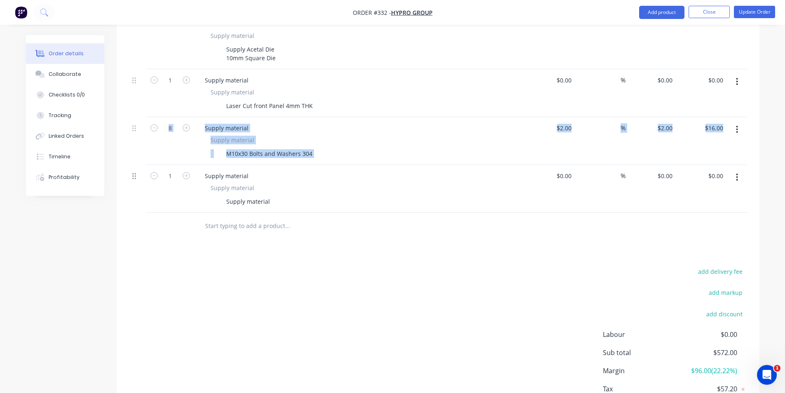
click at [135, 173] on icon at bounding box center [134, 176] width 4 height 6
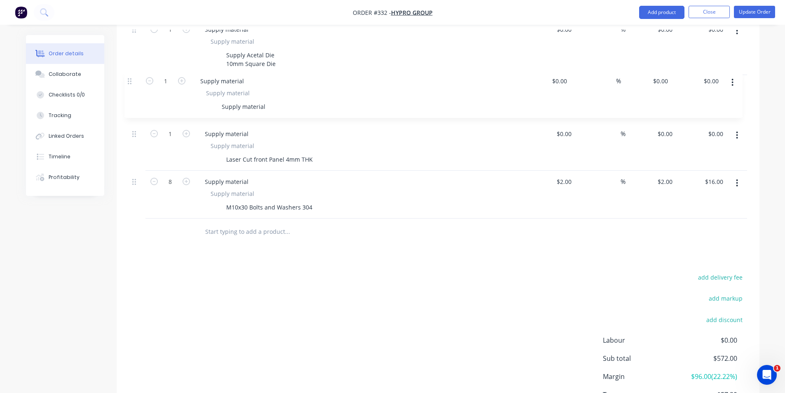
drag, startPoint x: 136, startPoint y: 168, endPoint x: 132, endPoint y: 75, distance: 92.8
click at [132, 75] on div "1 Labour Inclusive Labour Inclusive Workshop Weekday - Modification off Manifol…" at bounding box center [438, 62] width 618 height 313
click at [238, 100] on div "Supply material" at bounding box center [248, 103] width 50 height 12
click at [238, 106] on div "Supply material" at bounding box center [248, 112] width 50 height 12
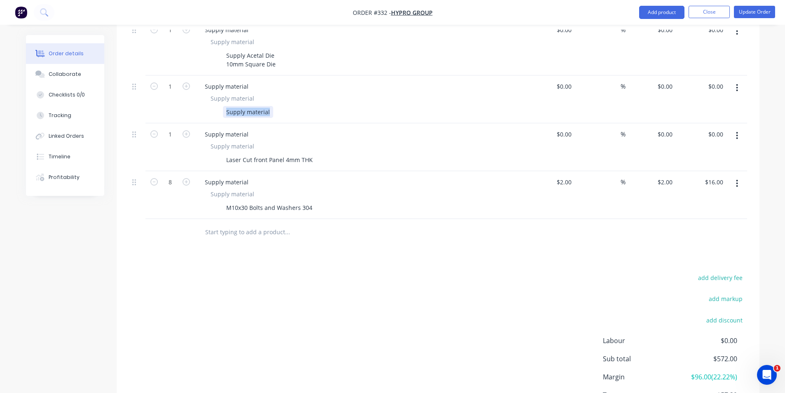
click at [238, 106] on div "Supply material" at bounding box center [248, 112] width 50 height 12
paste div
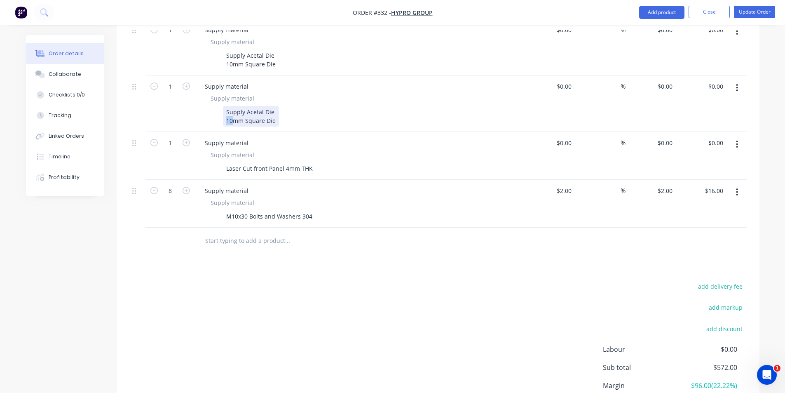
drag, startPoint x: 233, startPoint y: 112, endPoint x: 222, endPoint y: 115, distance: 11.6
click at [222, 115] on div "Supply Acetal Die 10mm Square Die" at bounding box center [358, 116] width 302 height 21
drag, startPoint x: 252, startPoint y: 109, endPoint x: 270, endPoint y: 110, distance: 17.4
click at [270, 116] on div "18x5mm Square Die" at bounding box center [254, 120] width 56 height 9
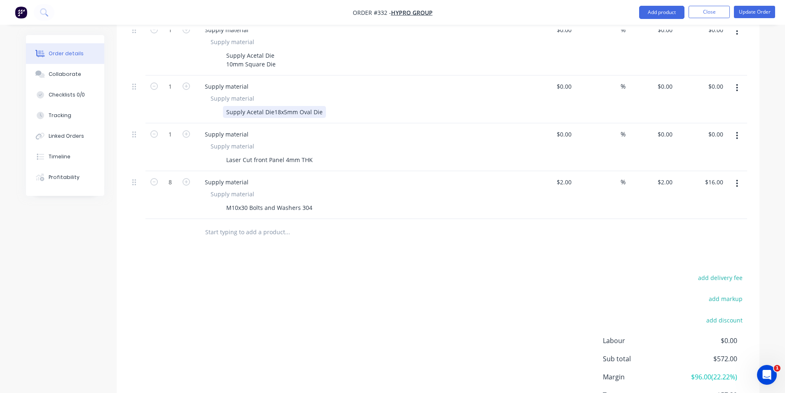
click at [276, 275] on div "add delivery fee add markup add discount Labour $0.00 Sub total $572.00 Margin …" at bounding box center [438, 351] width 618 height 159
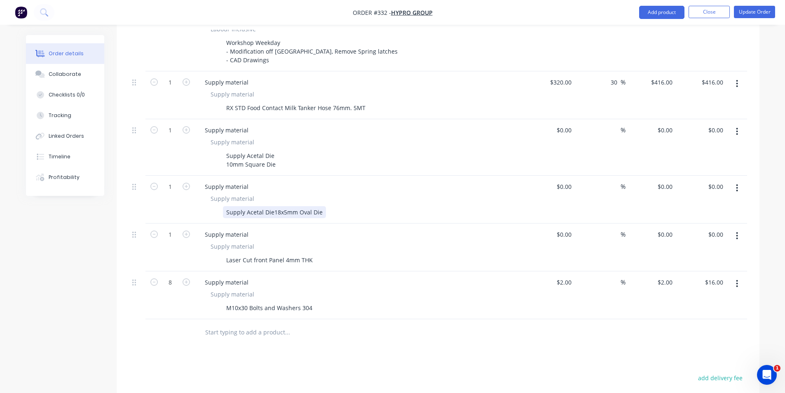
scroll to position [247, 0]
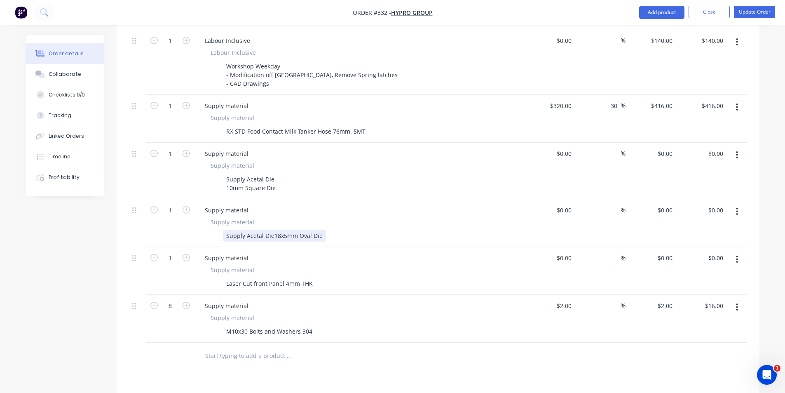
click at [273, 230] on div "Supply Acetal Die18x5mm Oval Die" at bounding box center [274, 236] width 103 height 12
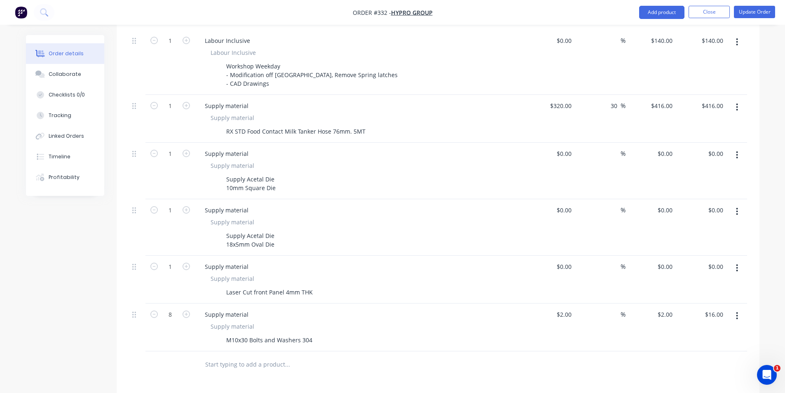
click at [325, 378] on div "Products Show / Hide columns Add product Qty Cost Markup Price Total 1 Labour I…" at bounding box center [438, 280] width 643 height 592
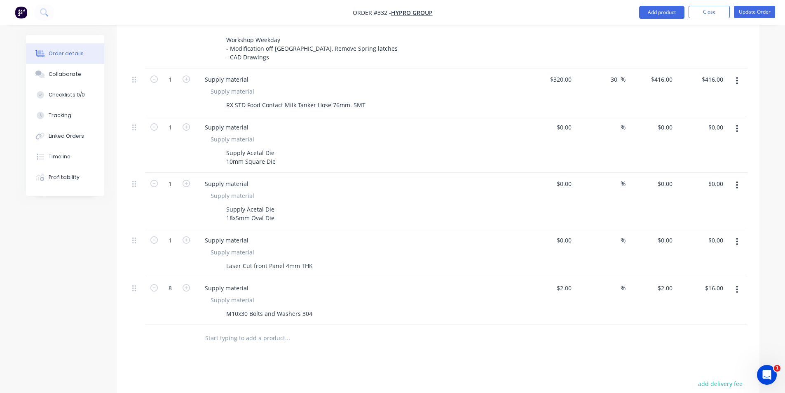
scroll to position [289, 0]
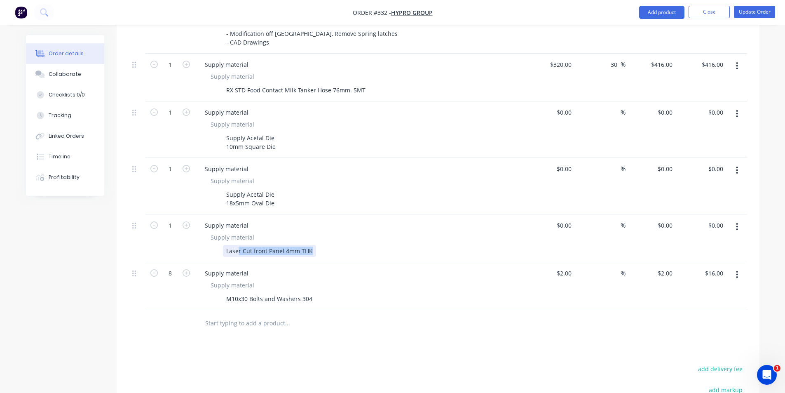
click at [341, 245] on div "Laser Cut front Panel 4mm THK" at bounding box center [358, 251] width 302 height 12
click at [326, 246] on div "Laser Cut front Panel 4mm THK" at bounding box center [358, 251] width 302 height 12
drag, startPoint x: 561, startPoint y: 270, endPoint x: 646, endPoint y: 272, distance: 84.5
click at [603, 268] on div "8 Supply material Supply material M10x30 Bolts and Washers 304 $2.00 $2.00 % $2…" at bounding box center [438, 286] width 618 height 48
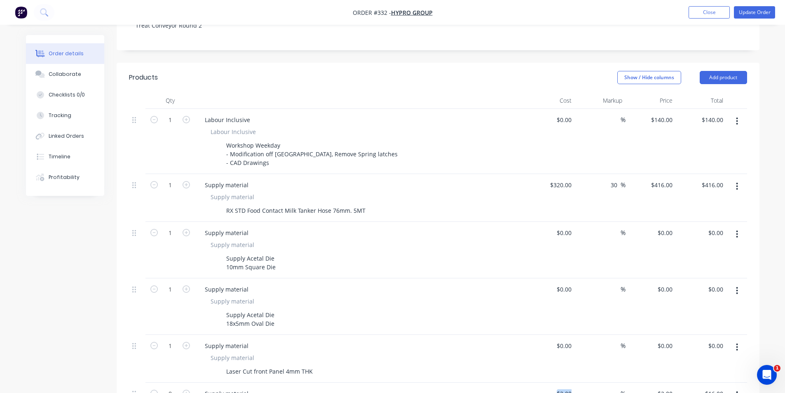
scroll to position [165, 0]
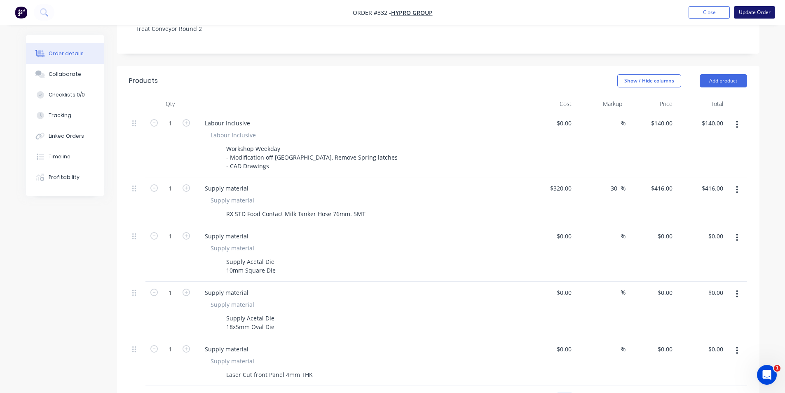
click at [760, 16] on button "Update Order" at bounding box center [754, 12] width 41 height 12
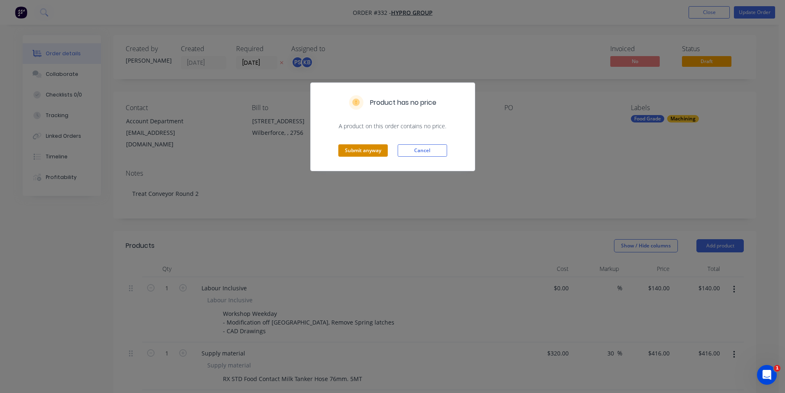
click at [361, 156] on button "Submit anyway" at bounding box center [362, 150] width 49 height 12
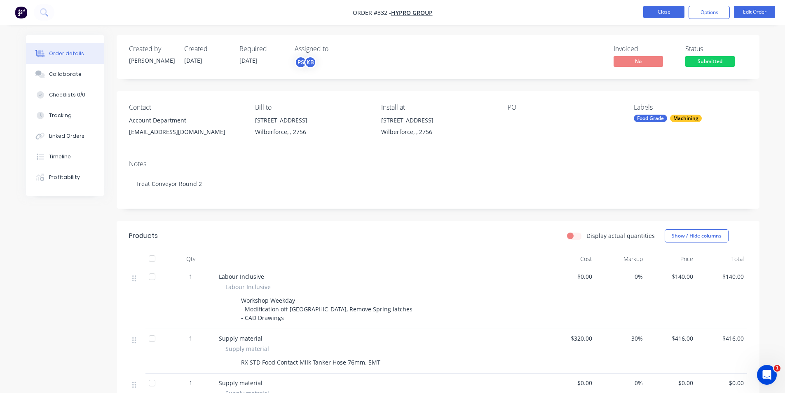
click at [680, 16] on button "Close" at bounding box center [663, 12] width 41 height 12
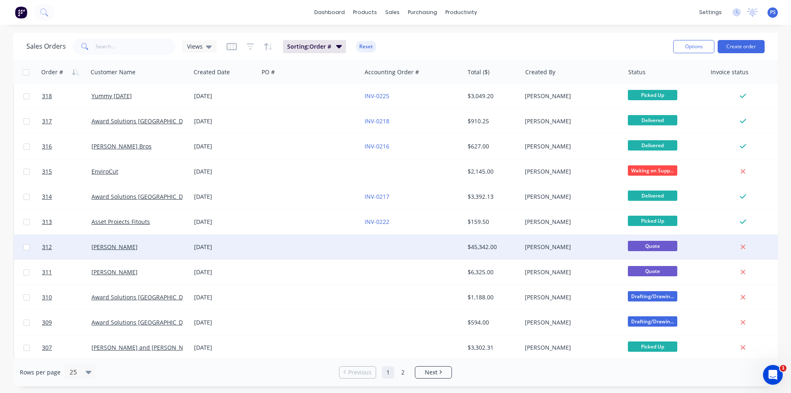
scroll to position [359, 0]
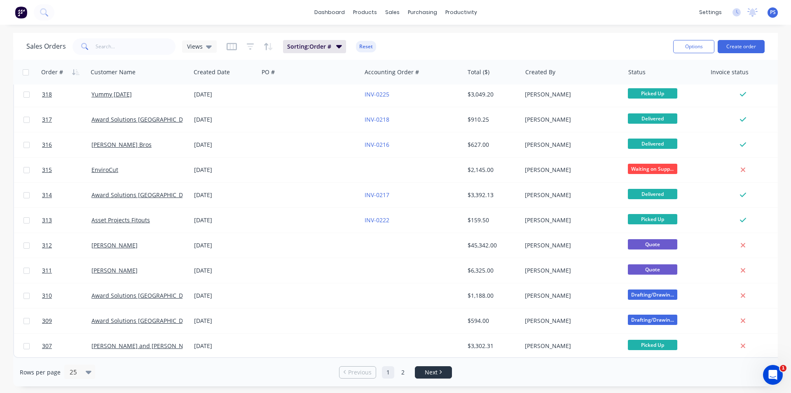
click at [438, 369] on li "Next" at bounding box center [433, 372] width 37 height 12
click at [441, 373] on icon "Next page" at bounding box center [440, 372] width 2 height 4
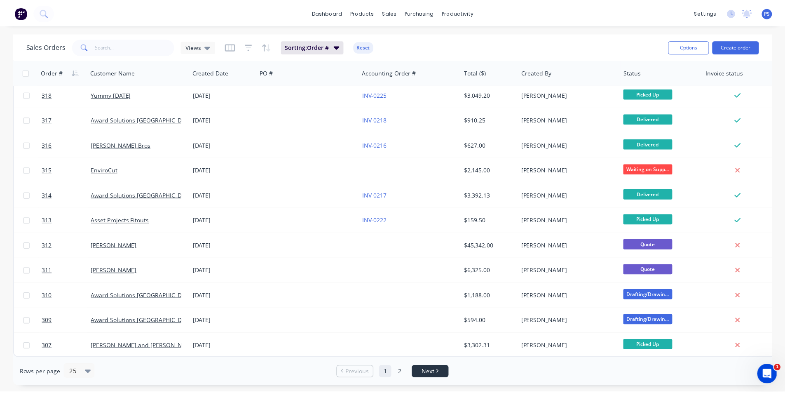
scroll to position [0, 0]
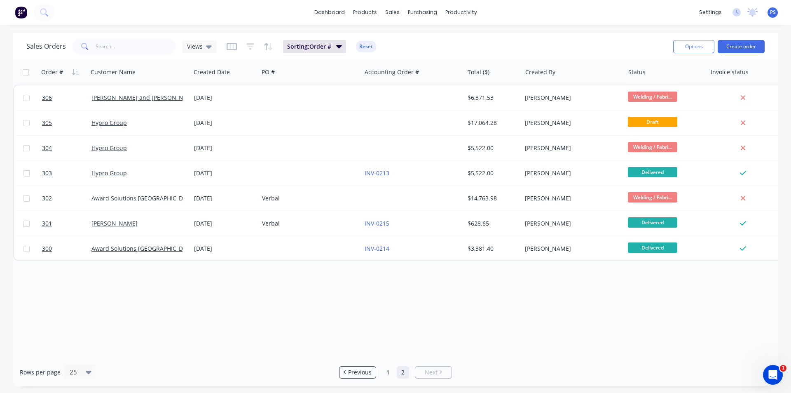
drag, startPoint x: 326, startPoint y: 293, endPoint x: 379, endPoint y: 298, distance: 53.1
click at [379, 298] on div "Order # Customer Name Created Date PO # Accounting Order # Total ($) Created By…" at bounding box center [395, 209] width 765 height 298
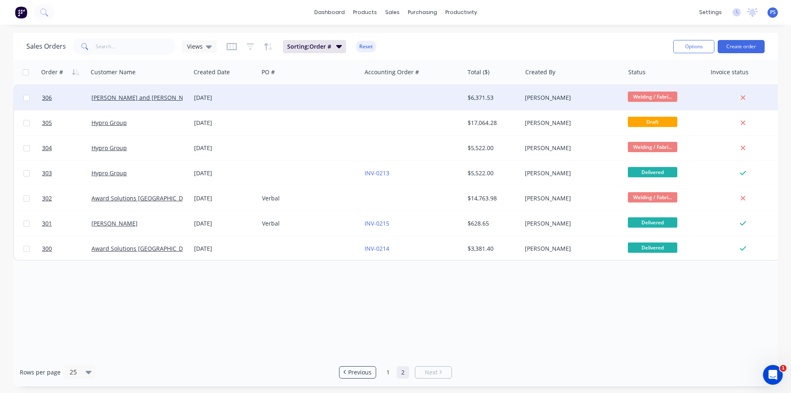
click at [319, 105] on div at bounding box center [310, 97] width 103 height 25
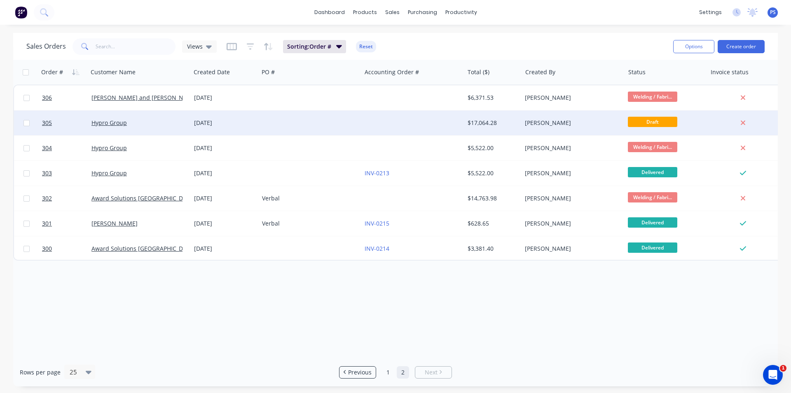
click at [399, 119] on div at bounding box center [413, 122] width 103 height 25
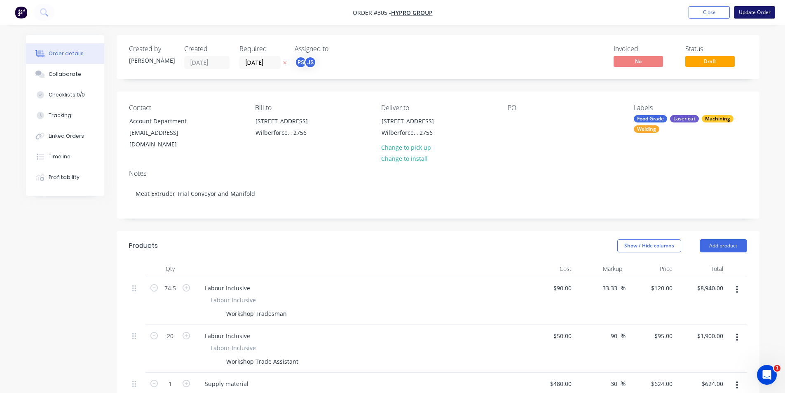
click at [756, 12] on button "Update Order" at bounding box center [754, 12] width 41 height 12
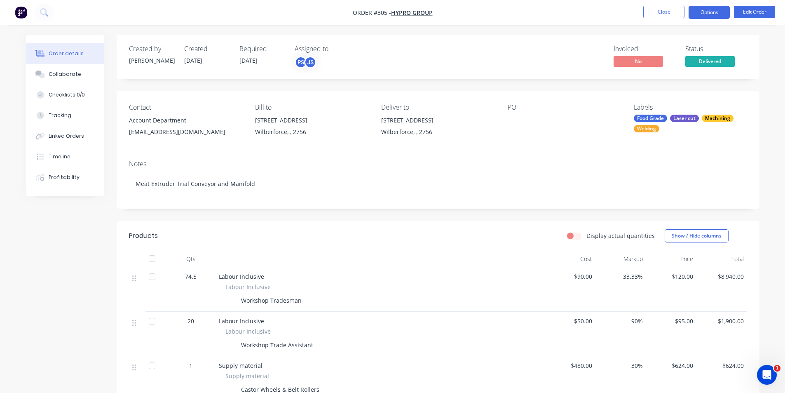
click at [712, 17] on button "Options" at bounding box center [709, 12] width 41 height 13
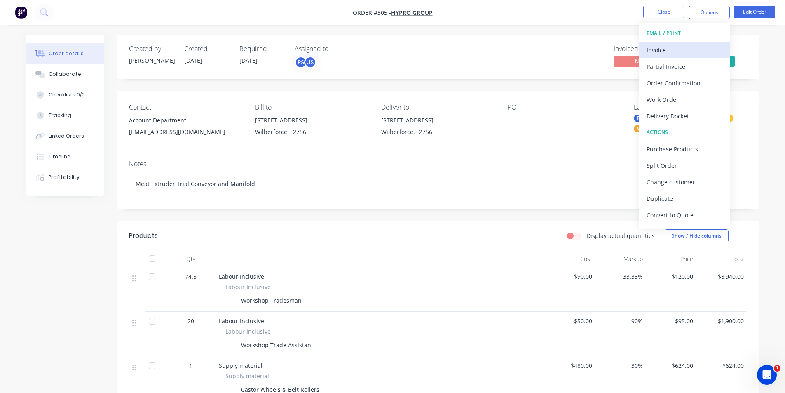
click at [690, 52] on div "Invoice" at bounding box center [685, 50] width 76 height 12
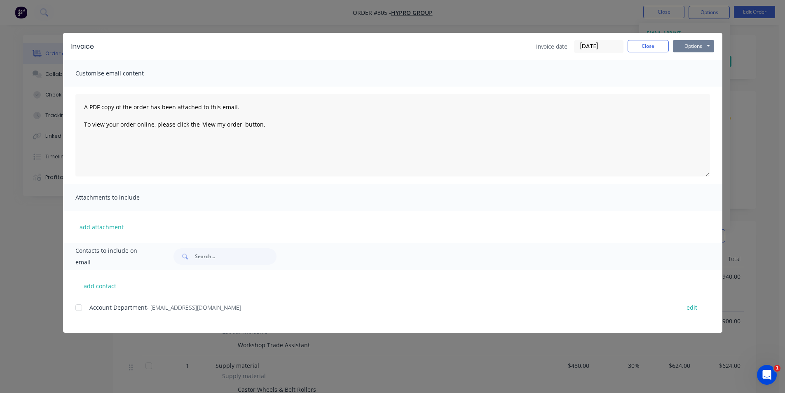
click at [682, 45] on button "Options" at bounding box center [693, 46] width 41 height 12
click at [686, 77] on button "Print" at bounding box center [699, 75] width 53 height 14
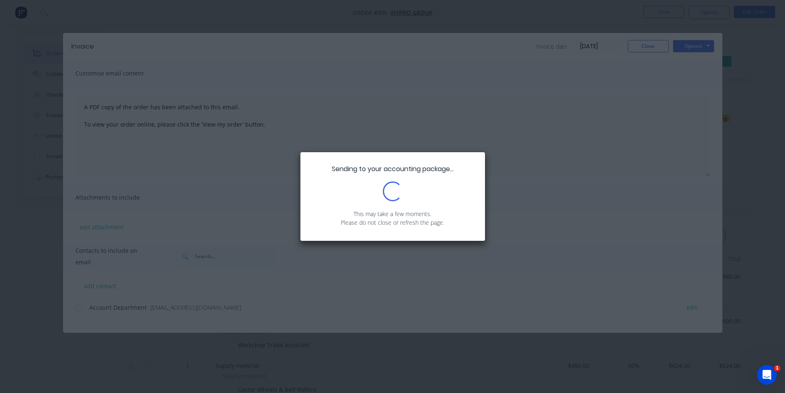
click at [485, 129] on div "Sending to your accounting package... Loading... This may take a few moments. P…" at bounding box center [392, 196] width 785 height 393
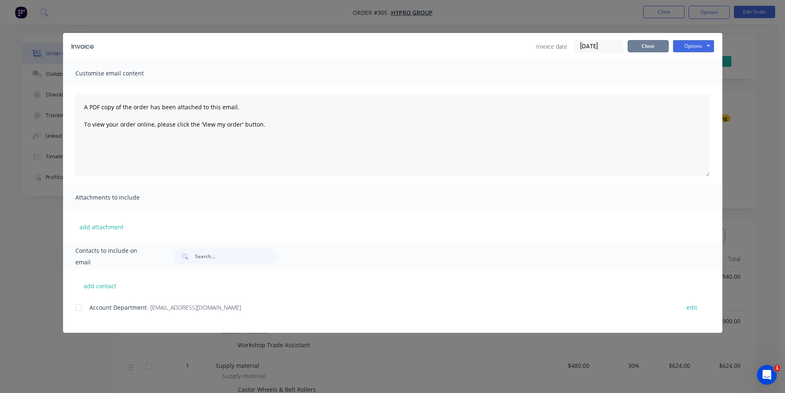
click at [639, 42] on button "Close" at bounding box center [648, 46] width 41 height 12
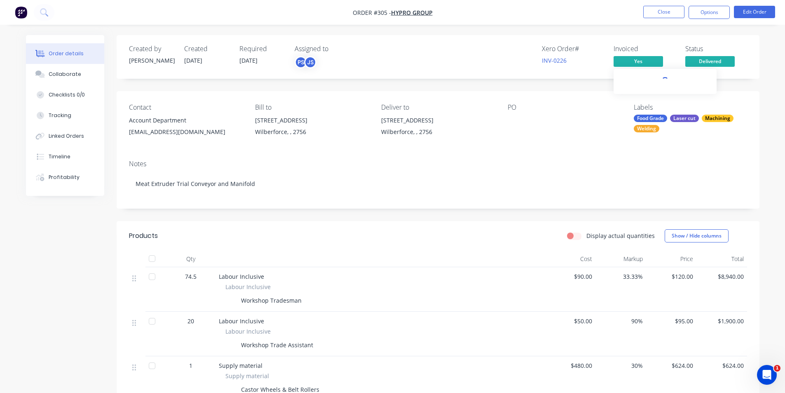
click at [636, 58] on span "Yes" at bounding box center [638, 61] width 49 height 10
click at [634, 65] on span "Yes" at bounding box center [638, 61] width 49 height 10
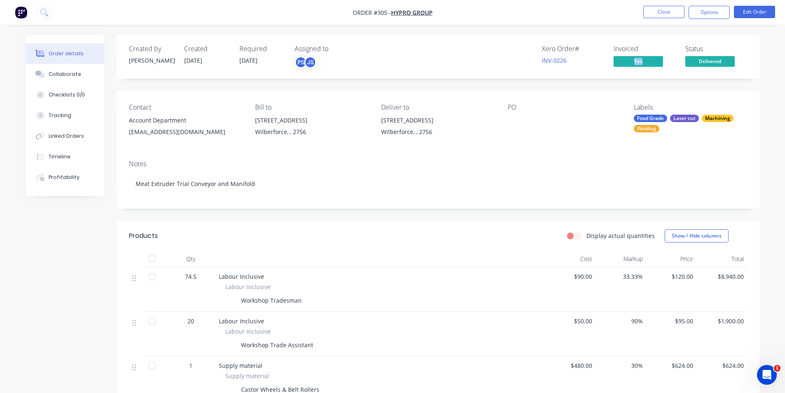
click at [634, 65] on span "Yes" at bounding box center [638, 61] width 49 height 10
click at [628, 66] on span "Yes" at bounding box center [638, 61] width 49 height 10
click at [751, 14] on button "Edit Order" at bounding box center [754, 12] width 41 height 12
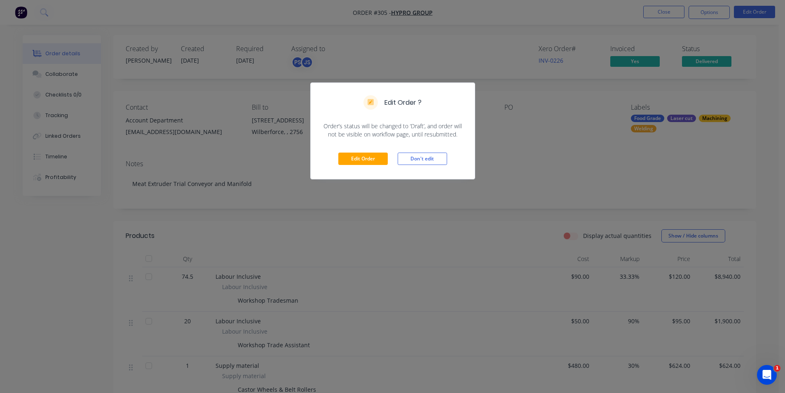
click at [395, 160] on div "Edit Order Don't edit" at bounding box center [393, 159] width 164 height 40
click at [374, 158] on button "Edit Order" at bounding box center [362, 159] width 49 height 12
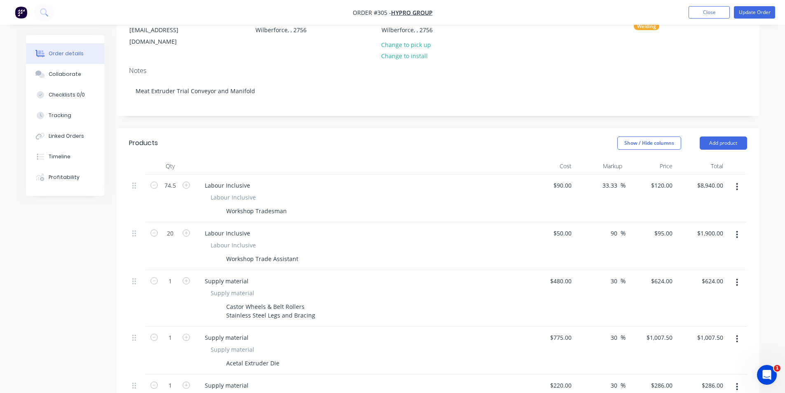
scroll to position [165, 0]
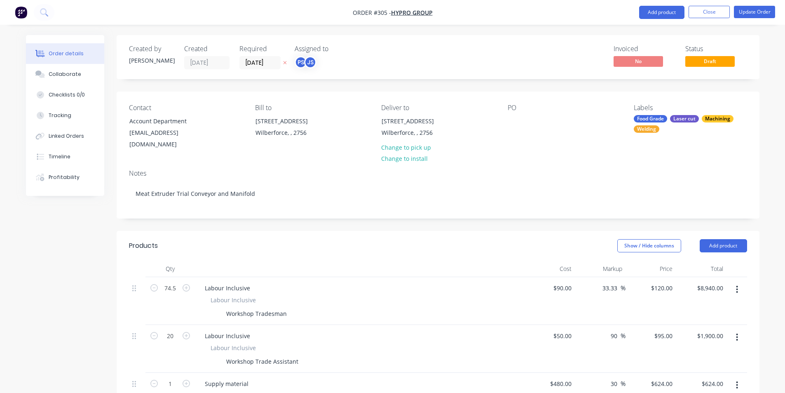
scroll to position [504, 0]
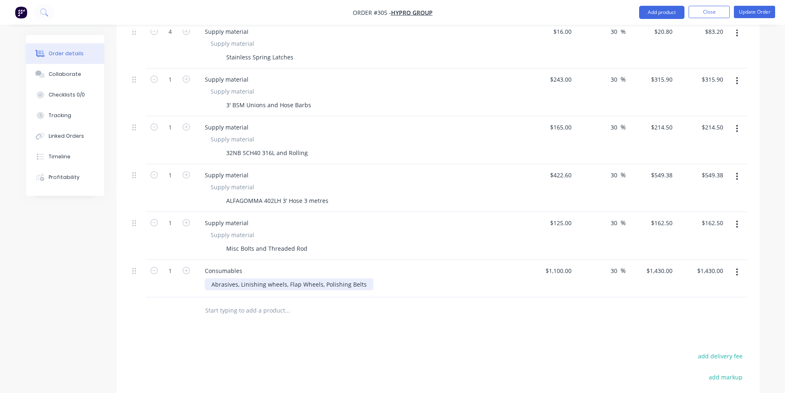
click at [362, 278] on div "Abrasives, Linishing wheels, Flap Wheels, Polishing Belts" at bounding box center [289, 284] width 169 height 12
click at [234, 242] on div "Misc Bolts and Threaded Rod" at bounding box center [267, 248] width 88 height 12
click at [237, 242] on div "Misc Bolts and Threaded Rod" at bounding box center [267, 248] width 88 height 12
click at [305, 242] on div "Misc Bolts and Threaded Rod" at bounding box center [267, 248] width 88 height 12
drag, startPoint x: 305, startPoint y: 238, endPoint x: 223, endPoint y: 241, distance: 82.1
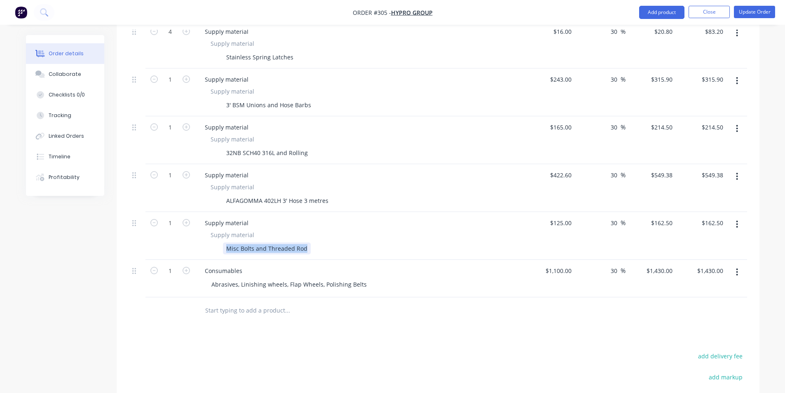
click at [223, 242] on div "Misc Bolts and Threaded Rod" at bounding box center [267, 248] width 88 height 12
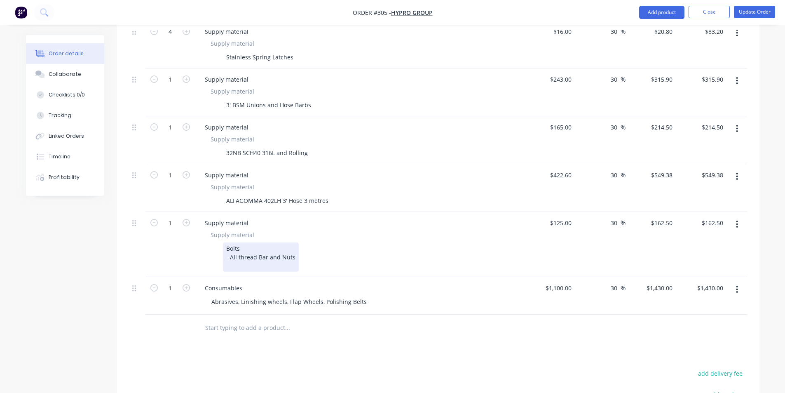
click at [291, 249] on div "Bolts - All thread Bar and Nuts" at bounding box center [261, 256] width 76 height 29
click at [293, 250] on div "Bolts - All thread Bar and Nuts" at bounding box center [261, 256] width 76 height 29
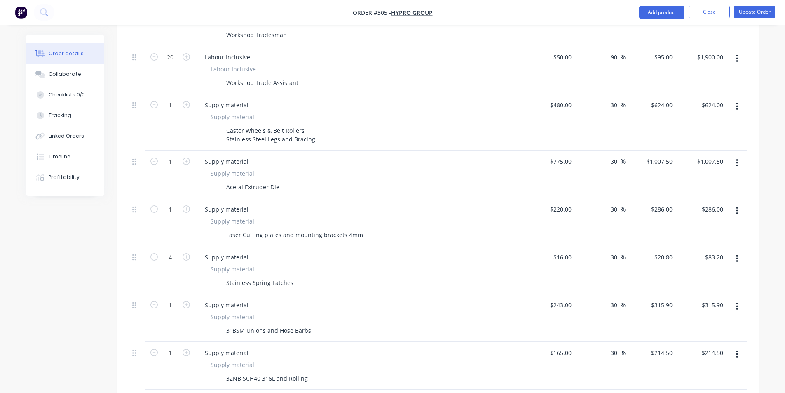
scroll to position [257, 0]
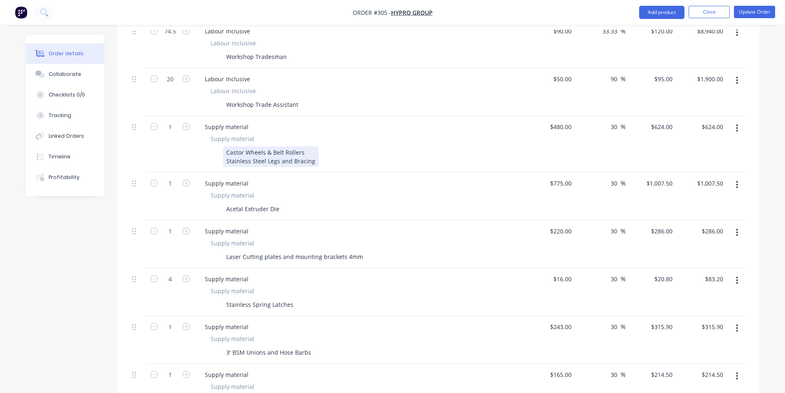
click at [314, 153] on div "Castor Wheels & Belt Rollers Stainless Steel Legs and Bracing" at bounding box center [271, 156] width 96 height 21
click at [550, 120] on div "480 $480.00" at bounding box center [550, 144] width 51 height 56
click at [564, 121] on input "480" at bounding box center [568, 127] width 14 height 12
click at [563, 121] on input "480" at bounding box center [568, 127] width 14 height 12
click at [561, 121] on div "480 480" at bounding box center [566, 127] width 17 height 12
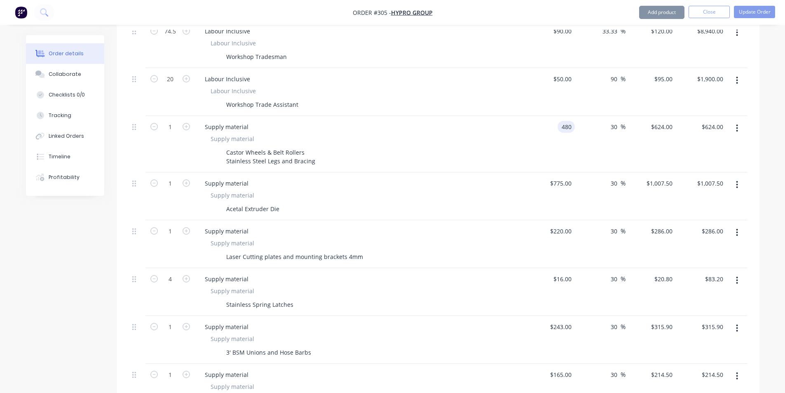
type input "$480.00"
click at [555, 126] on div "$480.00 480" at bounding box center [550, 144] width 51 height 56
click at [315, 153] on div "Castor Wheels & Belt Rollers Stainless Steel Legs and Bracing" at bounding box center [358, 156] width 302 height 21
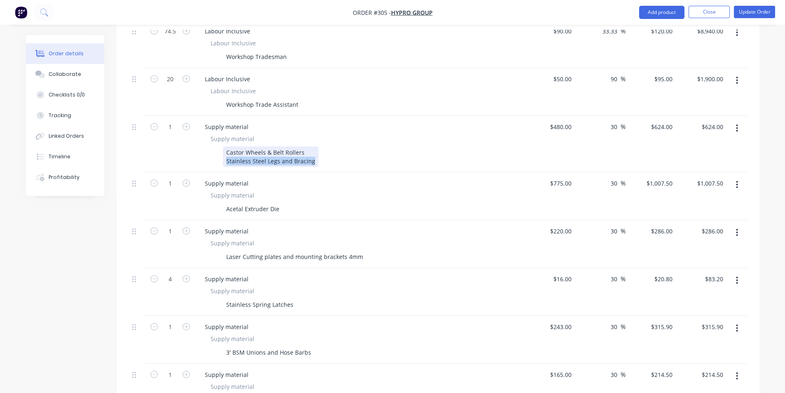
drag, startPoint x: 312, startPoint y: 153, endPoint x: 205, endPoint y: 153, distance: 107.2
click at [205, 153] on div "Supply material Castor Wheels & Belt Rollers Stainless Steel Legs and Bracing" at bounding box center [359, 150] width 323 height 33
copy div "Stainless Steel Legs and Bracing"
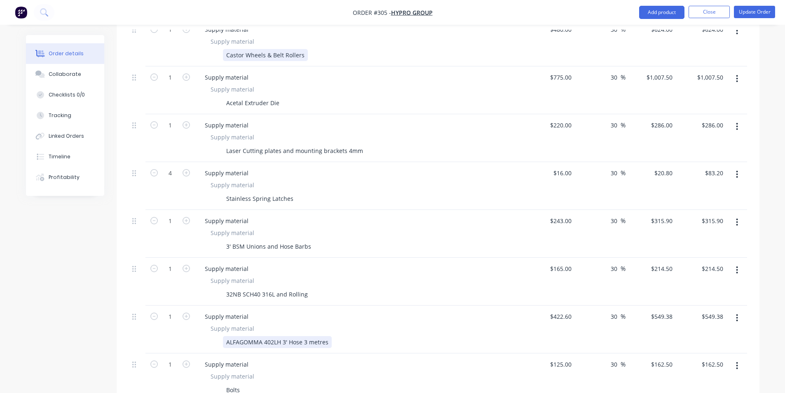
scroll to position [504, 0]
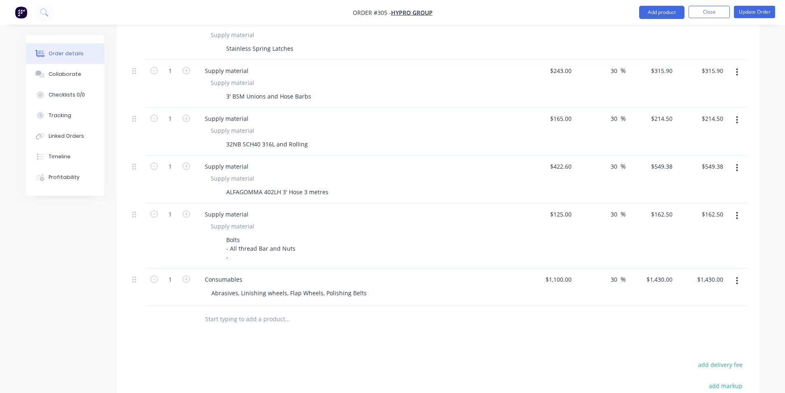
click at [241, 317] on input "text" at bounding box center [287, 319] width 165 height 16
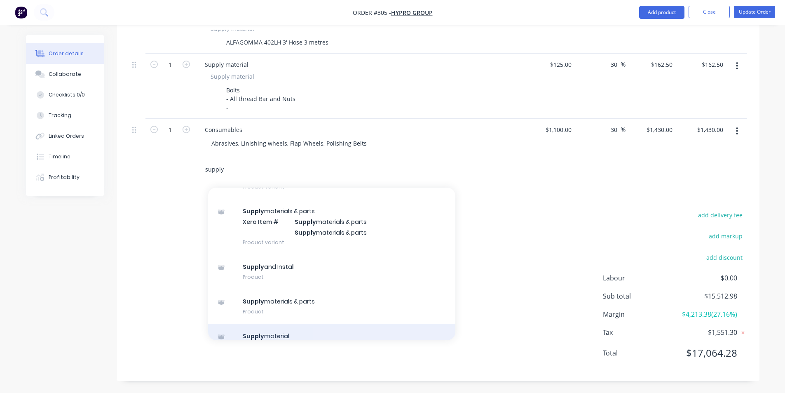
scroll to position [89, 0]
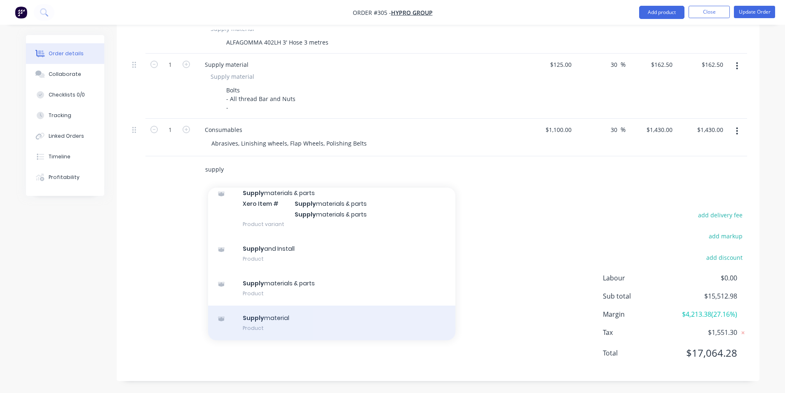
type input "supply"
click at [305, 319] on div "Supply material Product" at bounding box center [331, 322] width 247 height 35
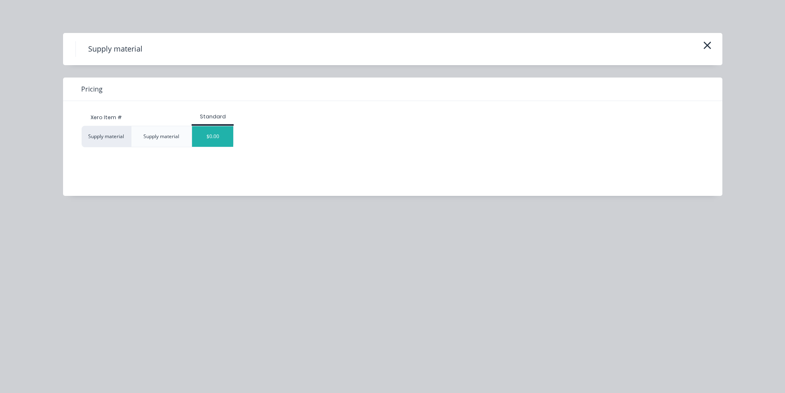
click at [207, 131] on div "$0.00" at bounding box center [212, 136] width 41 height 21
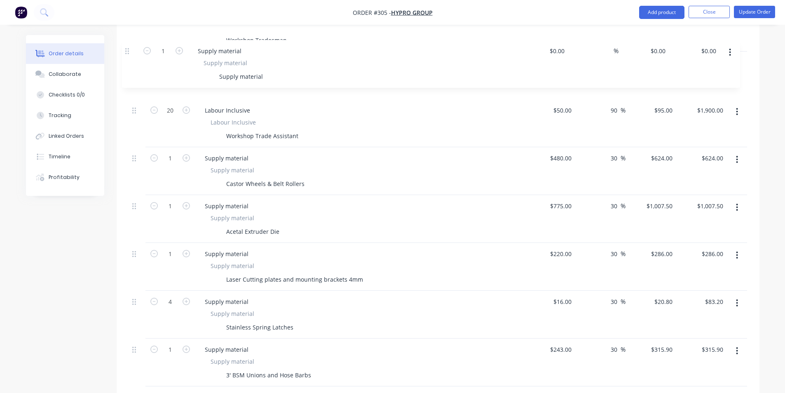
scroll to position [269, 0]
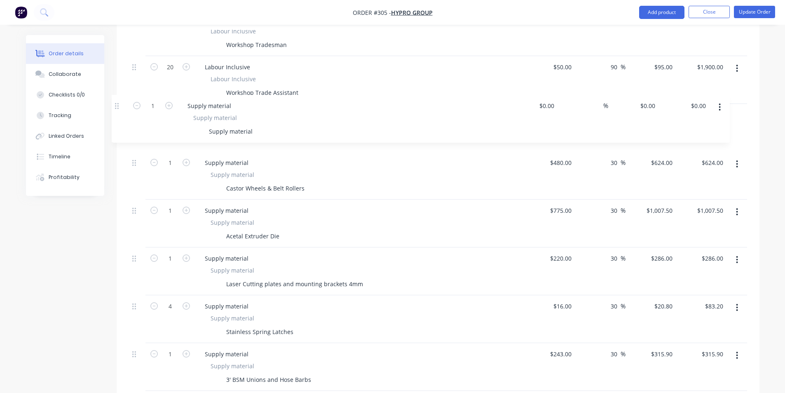
drag, startPoint x: 139, startPoint y: 120, endPoint x: 120, endPoint y: 103, distance: 24.8
click at [120, 103] on div "Qty Cost Markup Price Total 74.5 Labour Inclusive Labour Inclusive Workshop Tra…" at bounding box center [438, 304] width 643 height 624
click at [272, 134] on div "Supply material" at bounding box center [358, 140] width 302 height 12
click at [271, 134] on div "Supply material" at bounding box center [248, 140] width 50 height 12
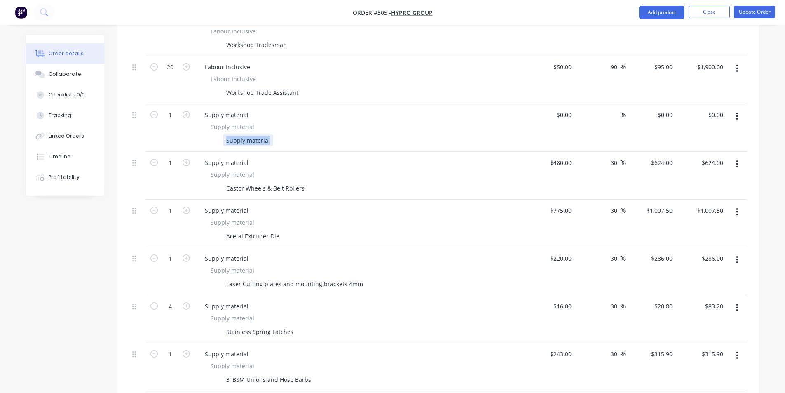
click at [271, 134] on div "Supply material" at bounding box center [248, 140] width 50 height 12
click at [556, 104] on div at bounding box center [550, 128] width 51 height 48
type input "$450.00"
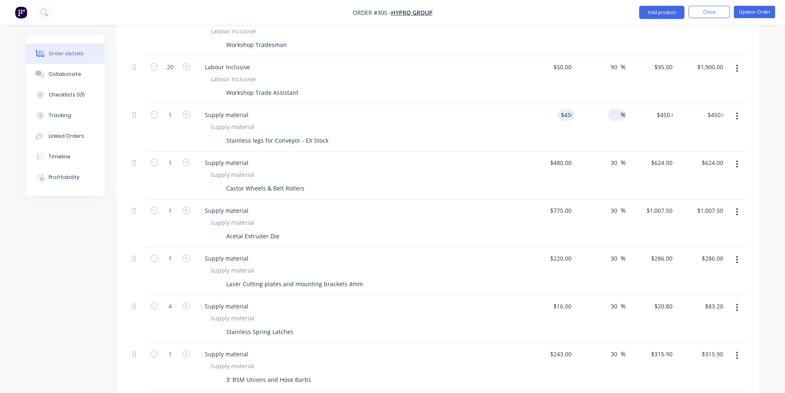
drag, startPoint x: 637, startPoint y: 107, endPoint x: 621, endPoint y: 104, distance: 16.0
click at [635, 106] on div "$450.00 $0.00" at bounding box center [651, 128] width 51 height 48
click at [611, 109] on input at bounding box center [615, 115] width 9 height 12
type input "3"
click at [773, 106] on div "Order details Collaborate Checklists 0/0 Tracking Linked Orders Timeline Profit…" at bounding box center [392, 278] width 785 height 1095
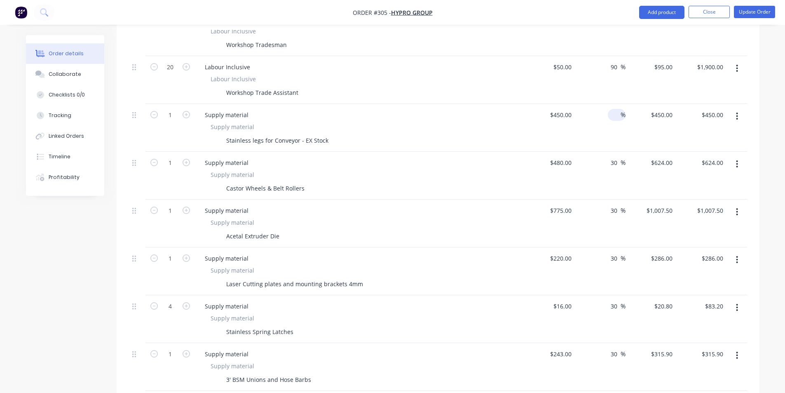
click at [613, 109] on input at bounding box center [615, 115] width 9 height 12
type input "30"
type input "$585.00"
click at [765, 103] on div "Order details Collaborate Checklists 0/0 Tracking Linked Orders Timeline Profit…" at bounding box center [393, 296] width 750 height 1060
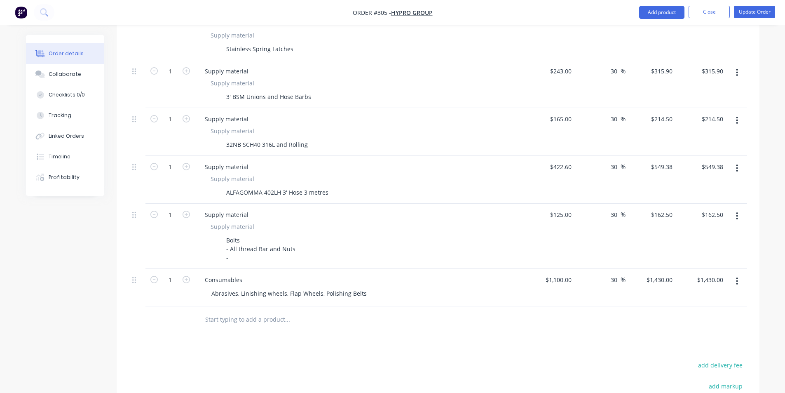
scroll to position [557, 0]
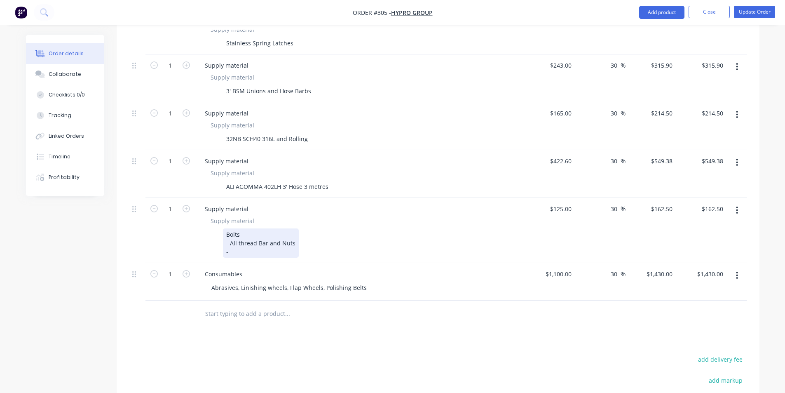
click at [231, 247] on div "Bolts - All thread Bar and Nuts -" at bounding box center [261, 242] width 76 height 29
click at [238, 243] on div "Bolts - All thread Bar and Nuts -" at bounding box center [261, 242] width 76 height 29
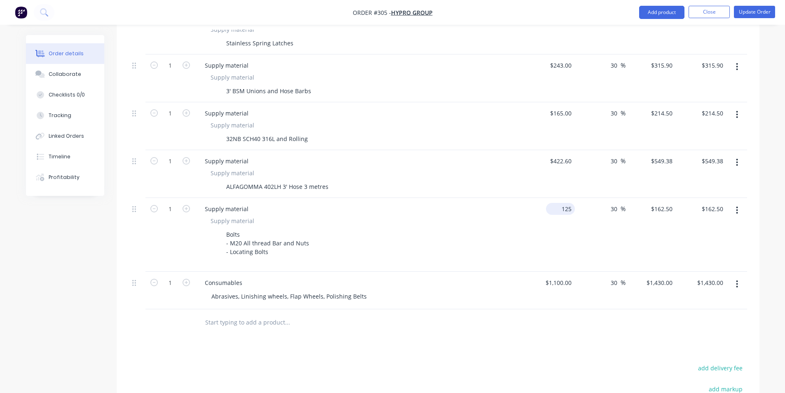
click at [573, 203] on input "125" at bounding box center [562, 209] width 26 height 12
type input "$80.00"
type input "$104.00"
click at [555, 337] on div "Products Show / Hide columns Add product Qty Cost Markup Price Total 74.5 Labou…" at bounding box center [438, 104] width 643 height 860
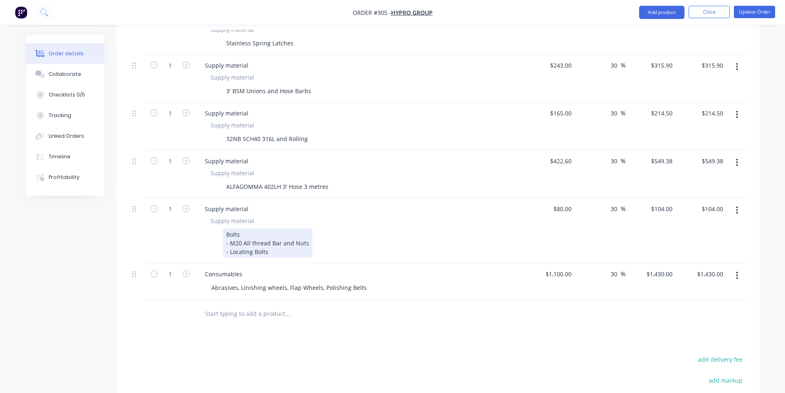
click at [279, 244] on div "Bolts - M20 All thread Bar and Nuts - Locating Bolts" at bounding box center [267, 242] width 89 height 29
click at [306, 234] on div "Bolts - M20 All thread Bar and Nuts - Locating Bolts" at bounding box center [267, 242] width 89 height 29
click at [286, 238] on div "Bolts - M20 All thread Bar and Nuts - Locating Bolts" at bounding box center [267, 242] width 89 height 29
click at [277, 243] on div "Bolts - M20 All thread Bar and Nuts - Locating Bolts" at bounding box center [267, 242] width 89 height 29
drag, startPoint x: 272, startPoint y: 245, endPoint x: 282, endPoint y: 241, distance: 10.6
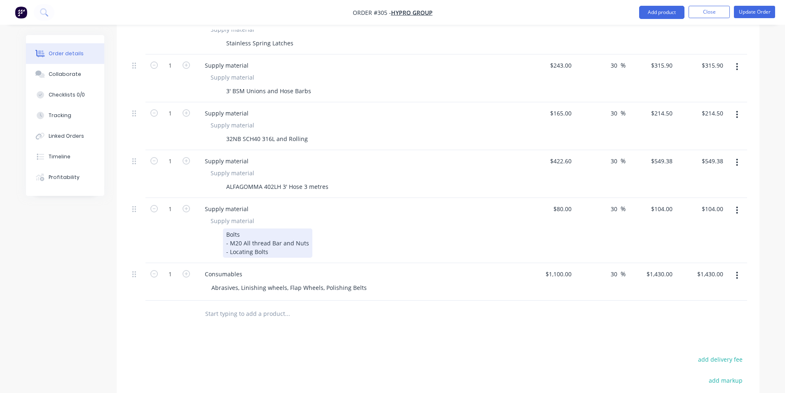
click at [282, 241] on div "Bolts - M20 All thread Bar and Nuts - Locating Bolts" at bounding box center [267, 242] width 89 height 29
click at [267, 247] on div "Bolts - M20 All thread Bar and Nuts - Locating Bolts" at bounding box center [267, 242] width 89 height 29
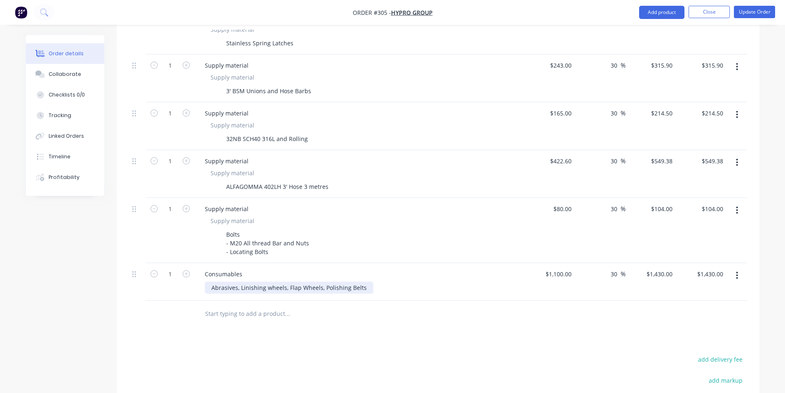
click at [228, 282] on div "Abrasives, Linishing wheels, Flap Wheels, Polishing Belts" at bounding box center [289, 288] width 169 height 12
click at [362, 282] on div "Abrasives, Linishing wheels, Flap Wheels, Polishing Belts" at bounding box center [289, 288] width 169 height 12
click at [238, 282] on div "Abrasives, Linishing wheels, Flap Wheels, Polishing Belts" at bounding box center [289, 288] width 169 height 12
drag, startPoint x: 239, startPoint y: 279, endPoint x: 215, endPoint y: 281, distance: 24.4
click at [215, 282] on div "Abrasives, Linishing wheels, Flap Wheels, Polishing Belts" at bounding box center [289, 288] width 169 height 12
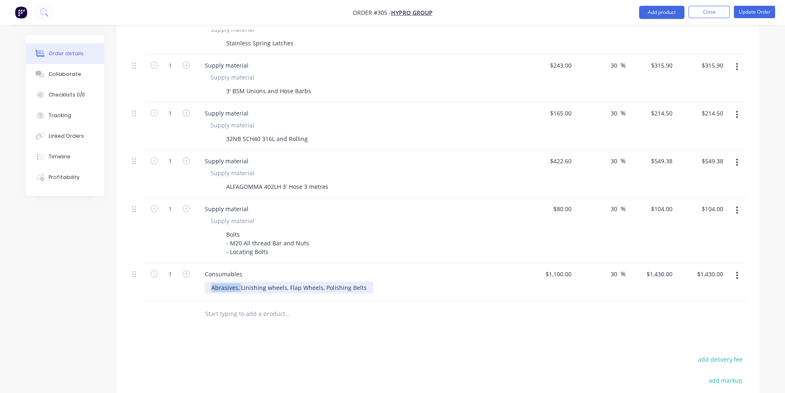
click at [217, 282] on div "Abrasives, Linishing wheels, Flap Wheels, Polishing Belts" at bounding box center [289, 288] width 169 height 12
drag, startPoint x: 262, startPoint y: 278, endPoint x: 308, endPoint y: 277, distance: 46.6
click at [263, 282] on div "Abrasives, Linishing wheels, Flap Wheels, Polishing Belts" at bounding box center [289, 288] width 169 height 12
click at [308, 282] on div "Abrasives, Linishing wheels, Flap Wheels, Polishing Belts" at bounding box center [289, 288] width 169 height 12
click at [336, 282] on div "Abrasives, Linishing wheels, Flap Wheels, Polishing Belts" at bounding box center [289, 288] width 169 height 12
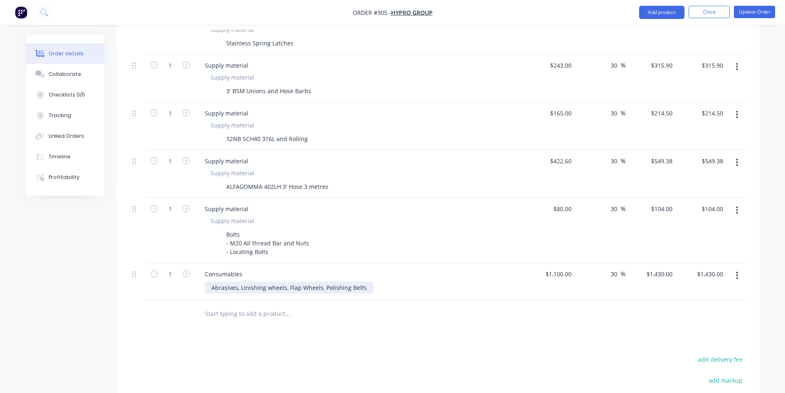
click at [360, 282] on div "Abrasives, Linishing wheels, Flap Wheels, Polishing Belts" at bounding box center [289, 288] width 169 height 12
click at [244, 282] on div "Abrasives, Linishing wheels, Flap Wheels, Polishing Belts" at bounding box center [289, 288] width 169 height 12
click at [291, 282] on div "Abrasives, Linishing wheels, Flap Wheels, Polishing Belts" at bounding box center [289, 288] width 169 height 12
click at [288, 282] on div "Abrasives, Linishing wheels, Flap Wheels, Polishing Belts" at bounding box center [289, 288] width 169 height 12
click at [257, 282] on div "Abrasives, Linishing wheels, Flap Wheels, Polishing Belts" at bounding box center [289, 288] width 169 height 12
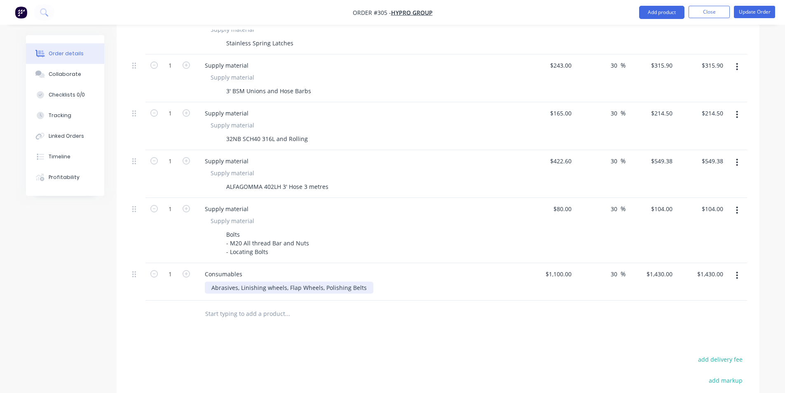
click at [327, 282] on div "Abrasives, Linishing wheels, Flap Wheels, Polishing Belts" at bounding box center [289, 288] width 169 height 12
click at [371, 282] on div "Abrasives, Linishing wheels, Flap Wheels, Polishing Belts" at bounding box center [363, 288] width 317 height 12
click at [362, 282] on div "Abrasives, Linishing wheels, Flap Wheels, Polishing Belts" at bounding box center [289, 288] width 169 height 12
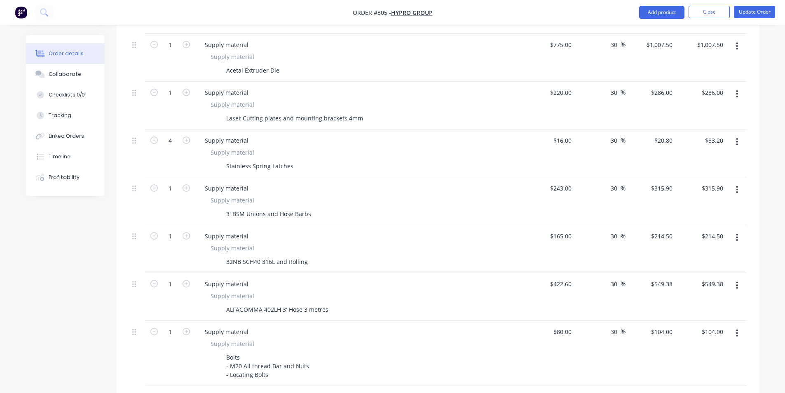
scroll to position [434, 0]
click at [258, 209] on div "3' BSM Unions and Hose Barbs" at bounding box center [269, 215] width 92 height 12
click at [261, 161] on div "Stainless Spring Latches" at bounding box center [260, 167] width 74 height 12
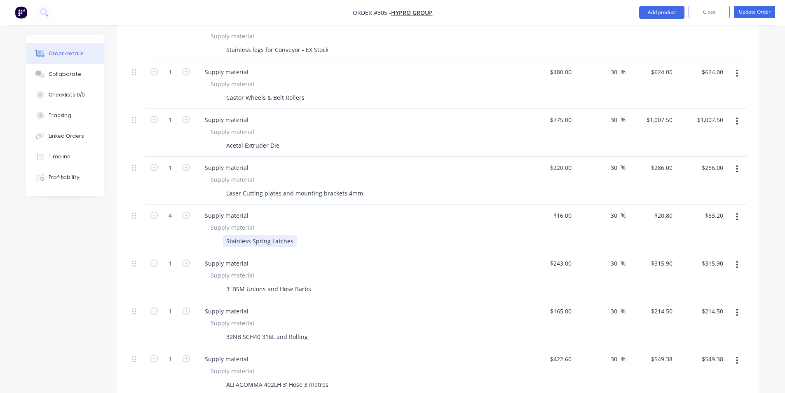
scroll to position [351, 0]
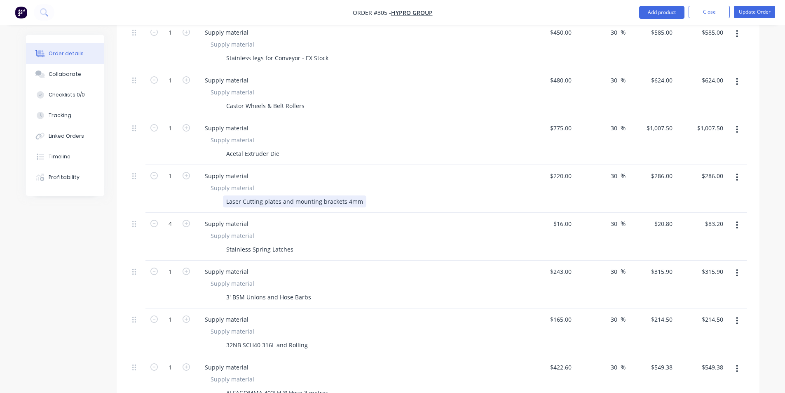
click at [265, 195] on div "Laser Cutting plates and mounting brackets 4mm" at bounding box center [294, 201] width 143 height 12
click at [357, 196] on div "Laser Cutting plates and mounting brackets 4mm" at bounding box center [294, 201] width 143 height 12
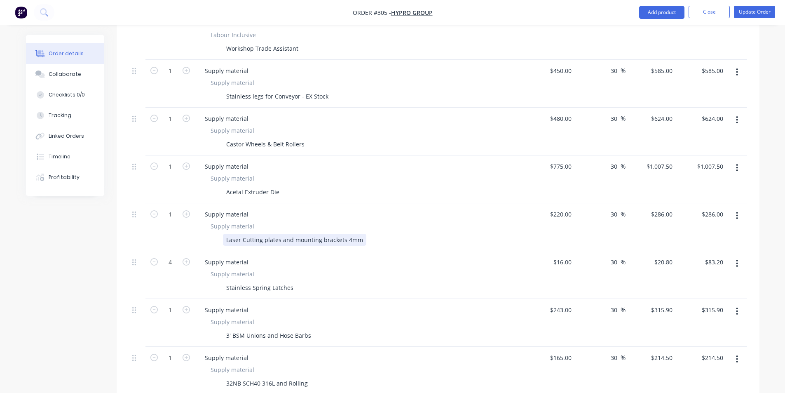
scroll to position [269, 0]
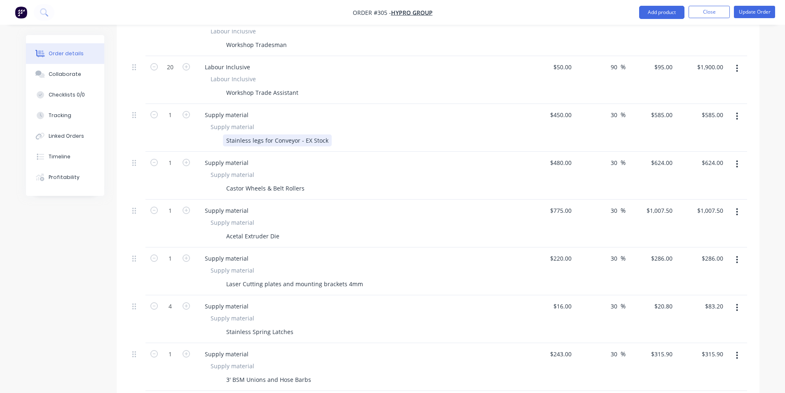
click at [260, 134] on div "Stainless legs for Conveyor - EX Stock" at bounding box center [277, 140] width 109 height 12
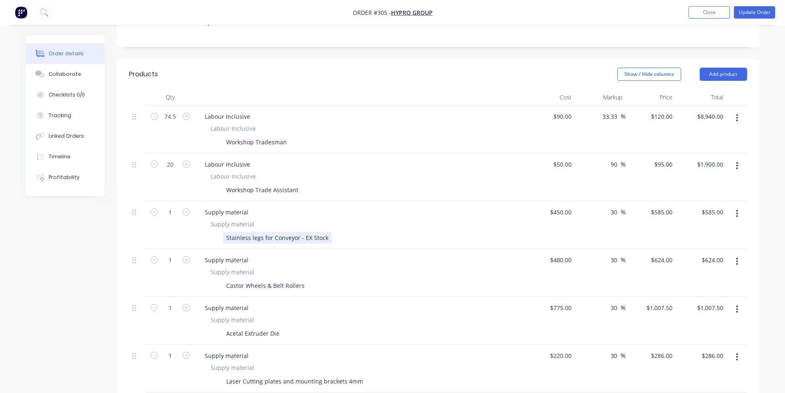
scroll to position [166, 0]
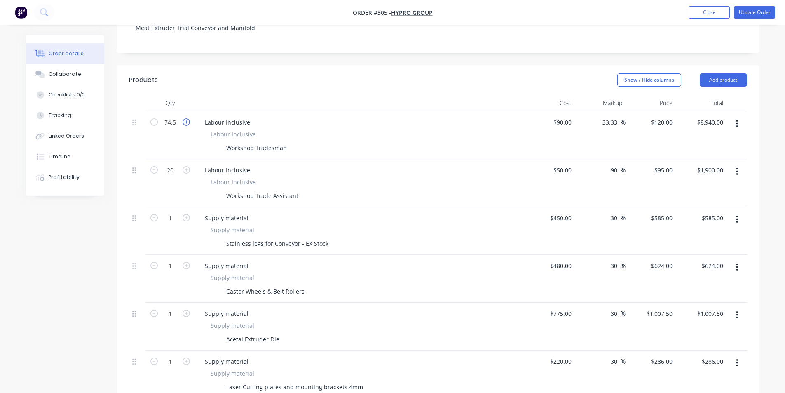
click at [188, 118] on icon "button" at bounding box center [186, 121] width 7 height 7
type input "75.5"
type input "$9,060.00"
click at [154, 118] on icon "button" at bounding box center [153, 121] width 7 height 7
type input "74.5"
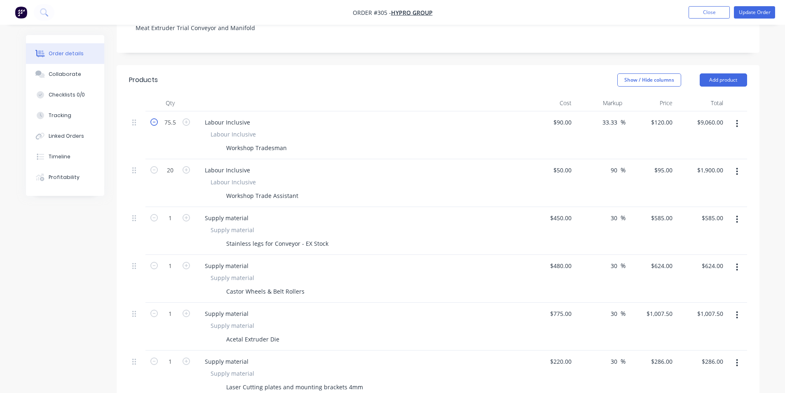
type input "$8,940.00"
click at [173, 164] on input "20" at bounding box center [170, 170] width 21 height 12
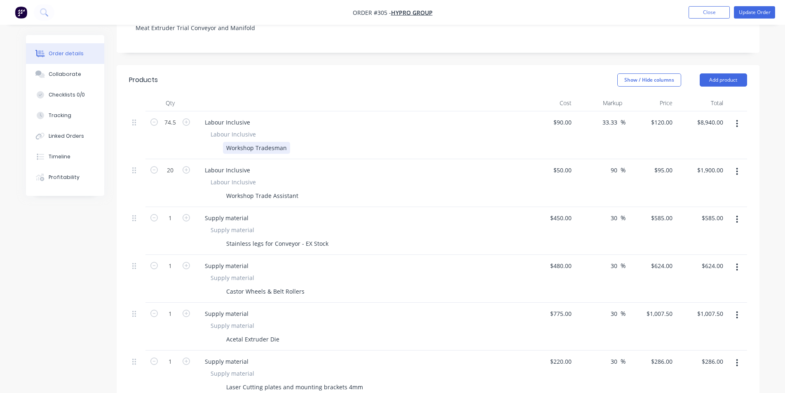
click at [255, 142] on div "Workshop Tradesman" at bounding box center [256, 148] width 67 height 12
click at [284, 142] on div "Workshop Tradesman" at bounding box center [256, 148] width 67 height 12
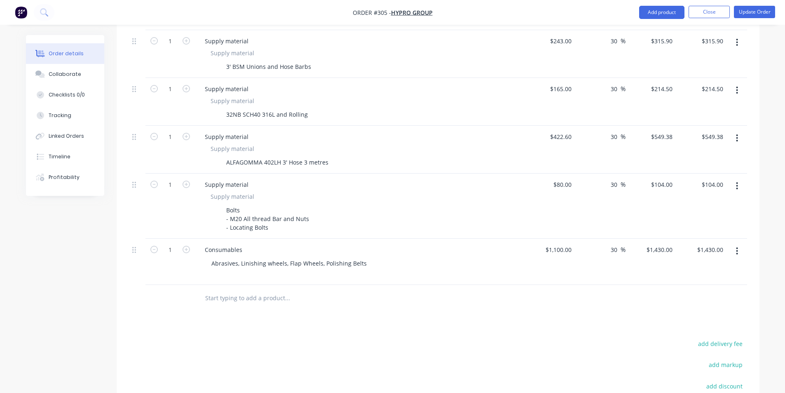
scroll to position [619, 0]
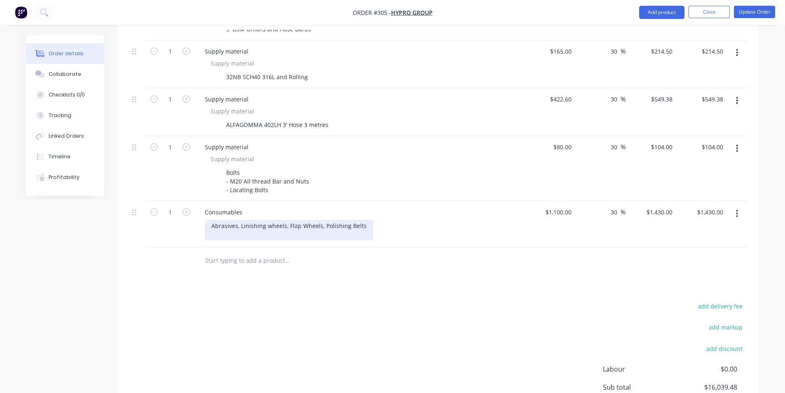
click at [360, 222] on div "Abrasives, Linishing wheels, Flap Wheels, Polishing Belts" at bounding box center [289, 230] width 169 height 21
click at [363, 221] on div "Abrasives, Linishing wheels, Flap Wheels, Polishing Belts" at bounding box center [289, 230] width 169 height 21
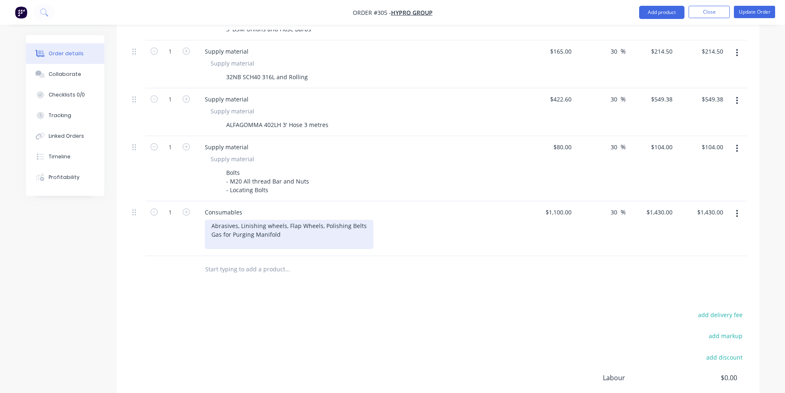
click at [235, 220] on div "Abrasives, Linishing wheels, Flap Wheels, Polishing Belts Gas for Purging Manif…" at bounding box center [289, 234] width 169 height 29
click at [238, 220] on div "Abrasives, Linishing wheels, Flap Wheels, Polishing Belts Gas for Purging Manif…" at bounding box center [289, 234] width 169 height 29
click at [286, 227] on div "Abrasives - Linishing wheels, Flap Wheels, Polishing Belts Gas for Purging Mani…" at bounding box center [290, 234] width 171 height 29
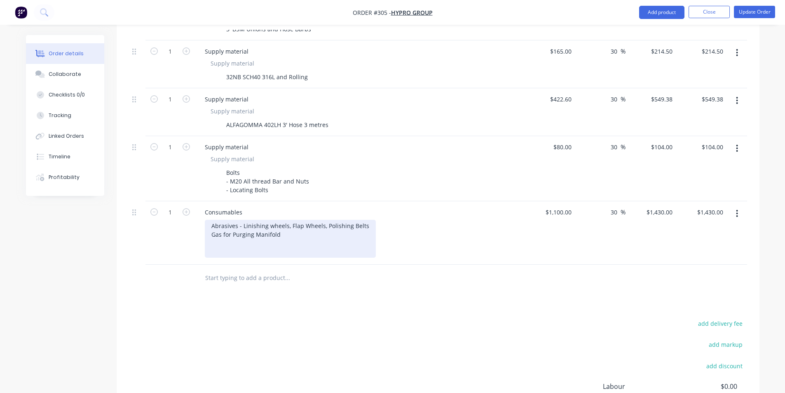
click at [222, 244] on div "Abrasives - Linishing wheels, Flap Wheels, Polishing Belts Gas for Purging Mani…" at bounding box center [290, 239] width 171 height 38
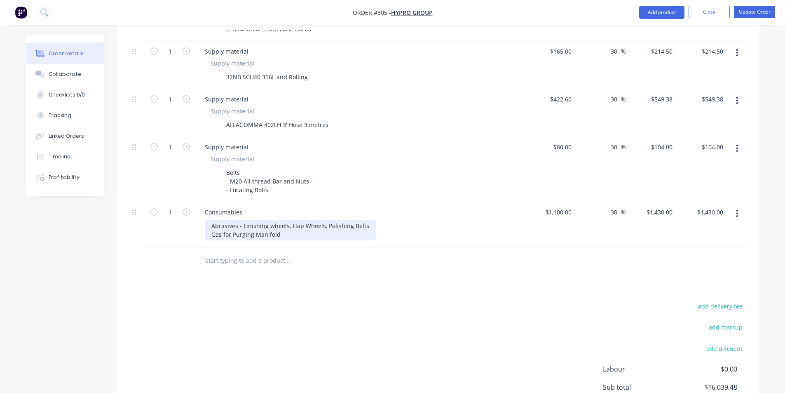
click at [289, 225] on div "Abrasives - Linishing wheels, Flap Wheels, Polishing Belts Gas for Purging Mani…" at bounding box center [290, 230] width 171 height 21
type input "1430"
click at [659, 209] on div "1430 $1,430.00" at bounding box center [661, 212] width 30 height 12
type input "1100"
type input "$1,430.00"
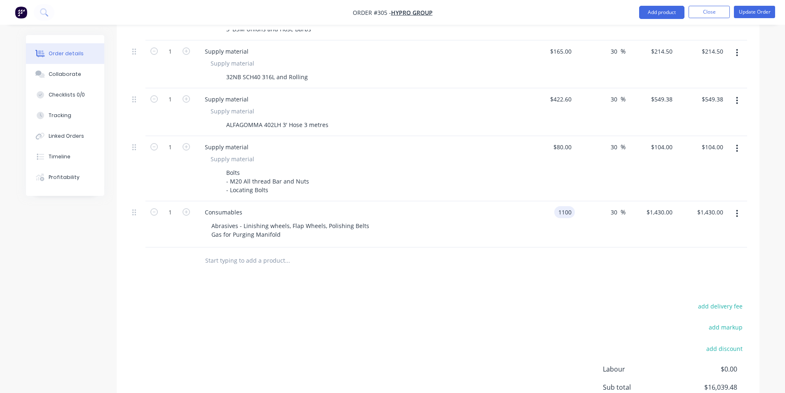
click at [551, 201] on div "1100 1100" at bounding box center [550, 224] width 51 height 46
type input "$1,200.00"
type input "$1,560.00"
click at [570, 256] on div at bounding box center [438, 260] width 618 height 27
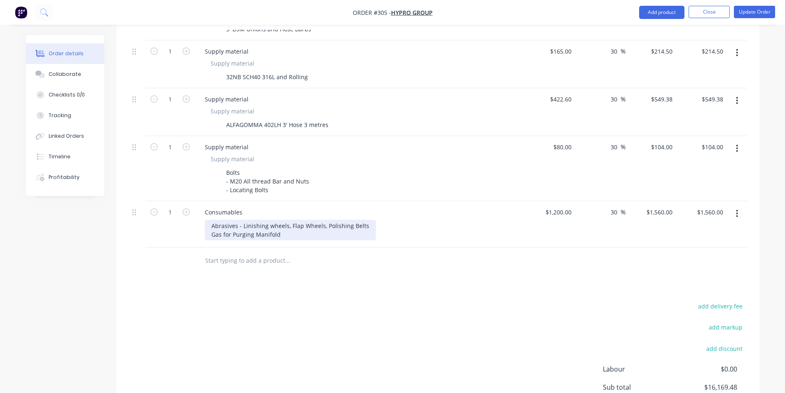
click at [280, 228] on div "Abrasives - Linishing wheels, Flap Wheels, Polishing Belts Gas for Purging Mani…" at bounding box center [290, 230] width 171 height 21
click at [214, 228] on div "Abrasives - Linishing wheels, Flap Wheels, Polishing Belts Gas for Purging Mani…" at bounding box center [290, 230] width 171 height 21
click at [211, 227] on div "Abrasives - Linishing wheels, Flap Wheels, Polishing Belts Gas for Purging Mani…" at bounding box center [290, 230] width 171 height 21
click at [302, 227] on div "Abrasives - Linishing wheels, Flap Wheels, Polishing Belts Extra Gas for Purgin…" at bounding box center [290, 230] width 171 height 21
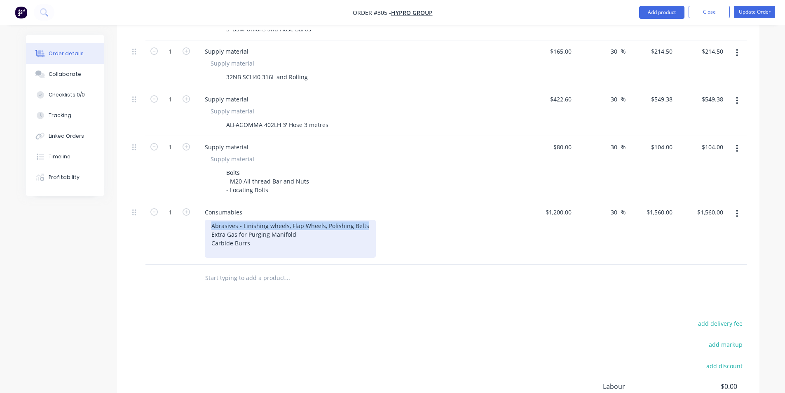
drag, startPoint x: 362, startPoint y: 217, endPoint x: 206, endPoint y: 215, distance: 156.2
click at [206, 220] on div "Abrasives - Linishing wheels, Flap Wheels, Polishing Belts Extra Gas for Purgin…" at bounding box center [290, 239] width 171 height 38
copy div "Abrasives - Linishing wheels, Flap Wheels, Polishing Belts"
click at [225, 240] on div "Abrasives - Linishing wheels, Flap Wheels, Polishing Belts Extra Gas for Purgin…" at bounding box center [290, 239] width 171 height 38
drag, startPoint x: 364, startPoint y: 215, endPoint x: 214, endPoint y: 215, distance: 150.5
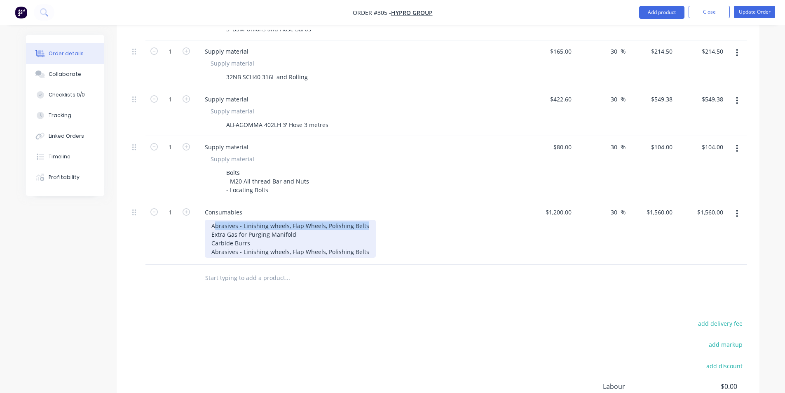
click at [214, 220] on div "Abrasives - Linishing wheels, Flap Wheels, Polishing Belts Extra Gas for Purgin…" at bounding box center [290, 239] width 171 height 38
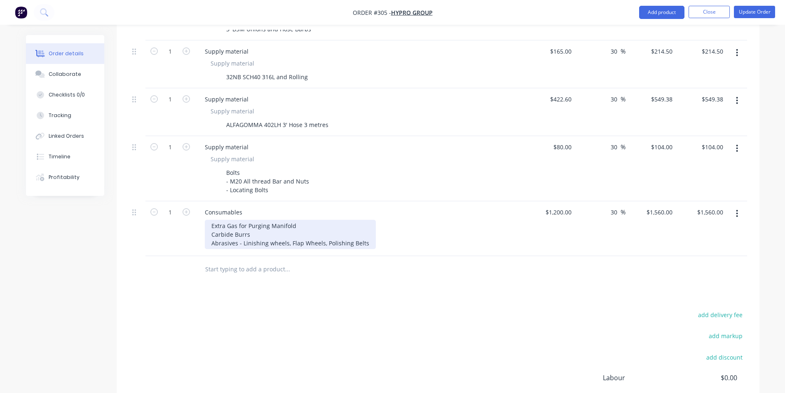
click at [213, 226] on div "Extra Gas for Purging Manifold Carbide Burrs Abrasives - Linishing wheels, Flap…" at bounding box center [290, 234] width 171 height 29
click at [285, 221] on div "Extra Gas for Purging Manifold Carbide Burrs Abrasives - Linishing wheels, Flap…" at bounding box center [290, 234] width 171 height 29
click at [300, 220] on div "Extra Gas for Purging Manifold Carbide Burrs Abrasives - Linishing wheels, Flap…" at bounding box center [290, 234] width 171 height 29
click at [295, 224] on div "Extra Gas for Purging Manifold Carbide Burrs Abrasives - Linishing wheels, Flap…" at bounding box center [290, 234] width 171 height 29
click at [365, 228] on div "Extra Gas for Purging Manifold Carbide Burrs Abrasives - Linishing wheels, Flap…" at bounding box center [290, 234] width 171 height 29
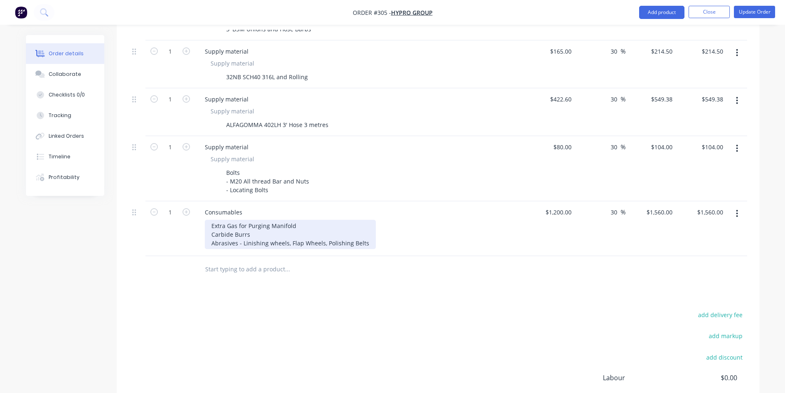
click at [367, 231] on div "Extra Gas for Purging Manifold Carbide Burrs Abrasives - Linishing wheels, Flap…" at bounding box center [290, 234] width 171 height 29
click at [315, 220] on div "Extra Gas for Purging Manifold Carbide Burrs Abrasives - Linishing wheels, Flap…" at bounding box center [290, 234] width 171 height 29
click at [296, 226] on div "Extra Gas for Purging Manifold Carbide Burrs Abrasives - Linishing wheels, Flap…" at bounding box center [290, 234] width 171 height 29
click at [306, 220] on div "Extra Gas for Purging Manifold Carbide Burrs Abrasives - Linishing wheels, Flap…" at bounding box center [290, 234] width 171 height 29
click at [289, 224] on div "Extra Gas for Purging Manifold Carbide Burrs Abrasives - Linishing wheels, Flap…" at bounding box center [290, 234] width 171 height 29
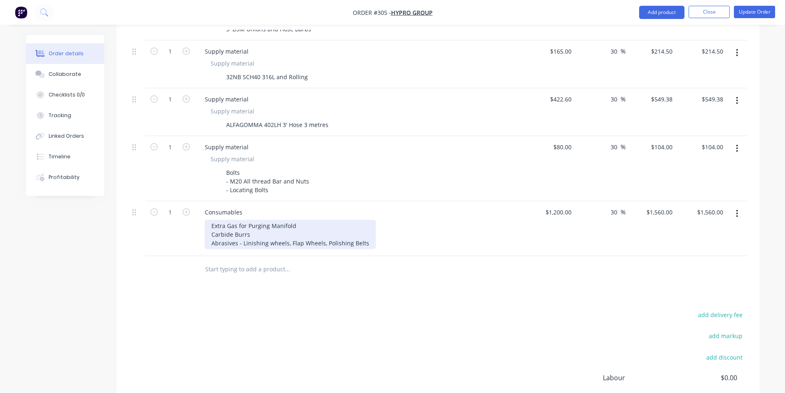
click at [309, 220] on div "Extra Gas for Purging Manifold Carbide Burrs Abrasives - Linishing wheels, Flap…" at bounding box center [290, 234] width 171 height 29
click at [364, 236] on div "Extra Gas for Purging Manifold Carbide Burrs Abrasives - Linishing wheels, Flap…" at bounding box center [290, 234] width 171 height 29
click at [365, 261] on input "text" at bounding box center [287, 269] width 165 height 16
click at [398, 320] on div "add delivery fee add markup add discount Labour $0.00 Sub total $16,169.48 Marg…" at bounding box center [438, 388] width 618 height 159
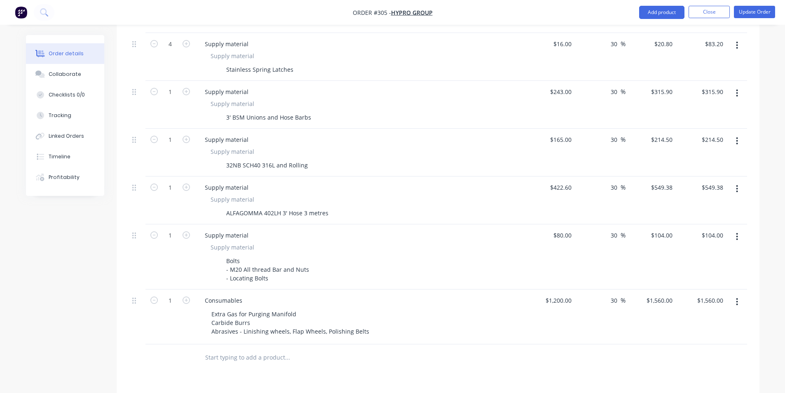
scroll to position [495, 0]
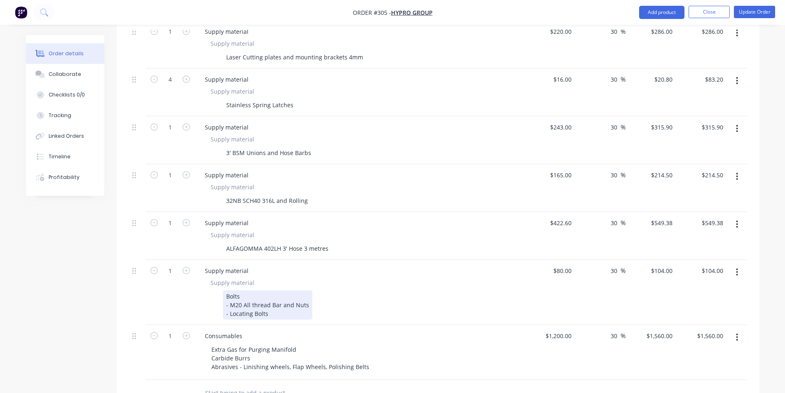
click at [251, 290] on div "Bolts - M20 All thread Bar and Nuts - Locating Bolts" at bounding box center [267, 304] width 89 height 29
drag, startPoint x: 227, startPoint y: 193, endPoint x: 279, endPoint y: 195, distance: 52.8
click at [279, 195] on div "32NB SCH40 316L and Rolling" at bounding box center [267, 201] width 88 height 12
click at [102, 213] on div "Created by Peter Created 30/08/25 Required 22/09/25 Assigned to PS JS Invoiced …" at bounding box center [393, 78] width 734 height 1077
click at [273, 195] on div "32NB SCH40 316L and Rolling" at bounding box center [267, 201] width 88 height 12
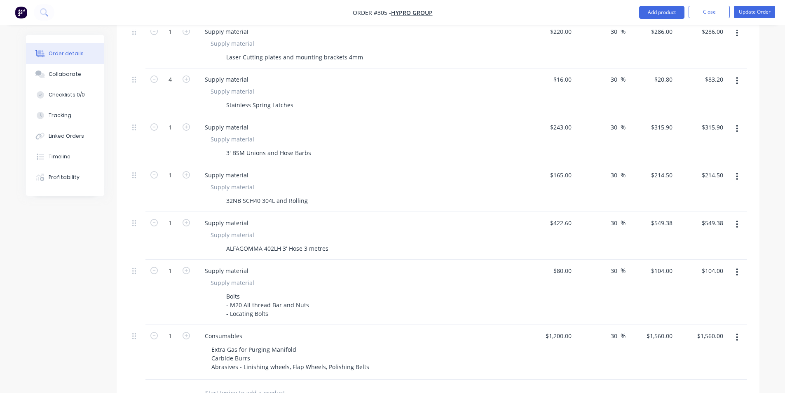
click at [119, 266] on div "Qty Cost Markup Price Total 74.5 Labour Inclusive Labour Inclusive Workshop Tra…" at bounding box center [438, 85] width 643 height 641
drag, startPoint x: 241, startPoint y: 286, endPoint x: 222, endPoint y: 289, distance: 18.8
click at [222, 290] on div "Bolts - M20 All thread Bar and Nuts - Locating Bolts" at bounding box center [358, 304] width 302 height 29
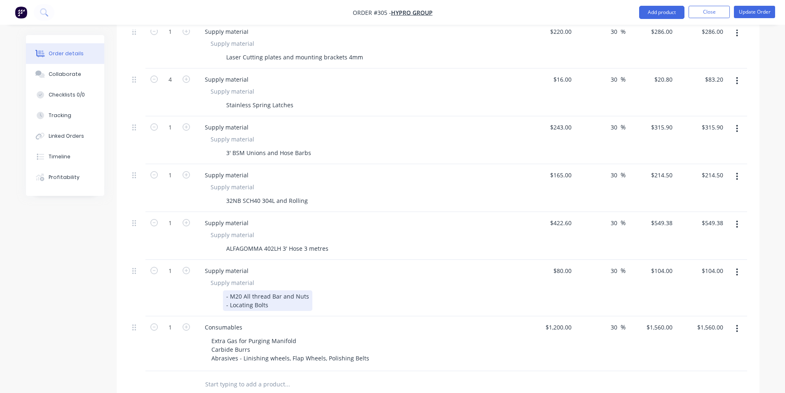
click at [223, 294] on div "- M20 All thread Bar and Nuts - Locating Bolts" at bounding box center [267, 300] width 89 height 21
click at [85, 291] on div "Created by Peter Created 30/08/25 Required 22/09/25 Assigned to PS JS Invoiced …" at bounding box center [393, 74] width 734 height 1068
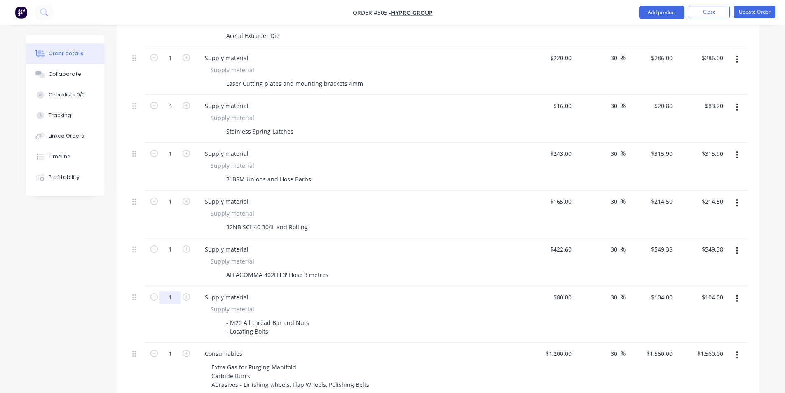
scroll to position [454, 0]
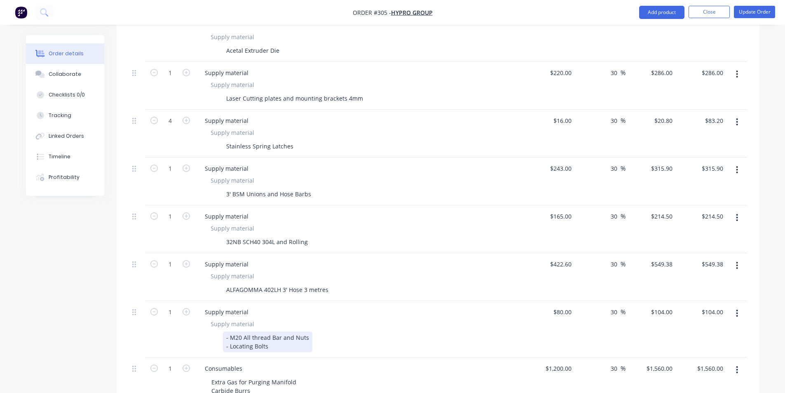
click at [270, 336] on div "- M20 All thread Bar and Nuts - Locating Bolts" at bounding box center [267, 341] width 89 height 21
click at [30, 314] on div "Created by Peter Created 30/08/25 Required 22/09/25 Assigned to PS JS Invoiced …" at bounding box center [393, 115] width 734 height 1068
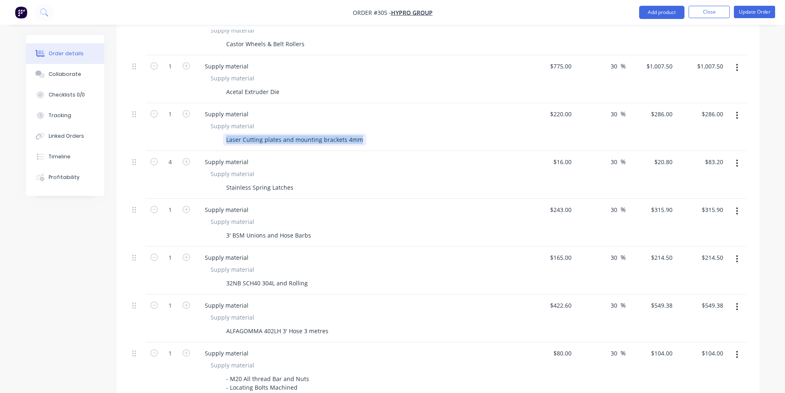
drag, startPoint x: 225, startPoint y: 131, endPoint x: 365, endPoint y: 134, distance: 139.8
click at [365, 134] on div "Laser Cutting plates and mounting brackets 4mm" at bounding box center [358, 140] width 302 height 12
click at [80, 196] on div "Created by Peter Created 30/08/25 Required 22/09/25 Assigned to PS JS Invoiced …" at bounding box center [393, 156] width 734 height 1068
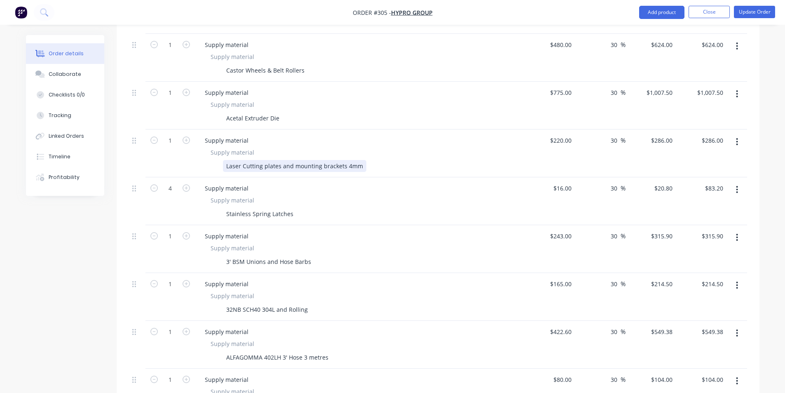
scroll to position [372, 0]
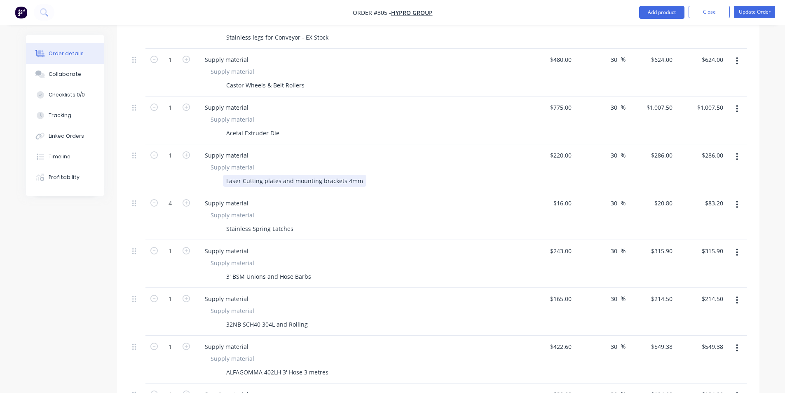
click at [279, 175] on div "Laser Cutting plates and mounting brackets 4mm" at bounding box center [294, 181] width 143 height 12
click at [280, 175] on div "Laser Cutting plates and mounting brackets 4mm" at bounding box center [294, 181] width 143 height 12
drag, startPoint x: 312, startPoint y: 171, endPoint x: 392, endPoint y: 171, distance: 79.6
click at [392, 175] on div "Laser Cutting plates for Manifold and mounting brackets 4mm" at bounding box center [312, 181] width 179 height 12
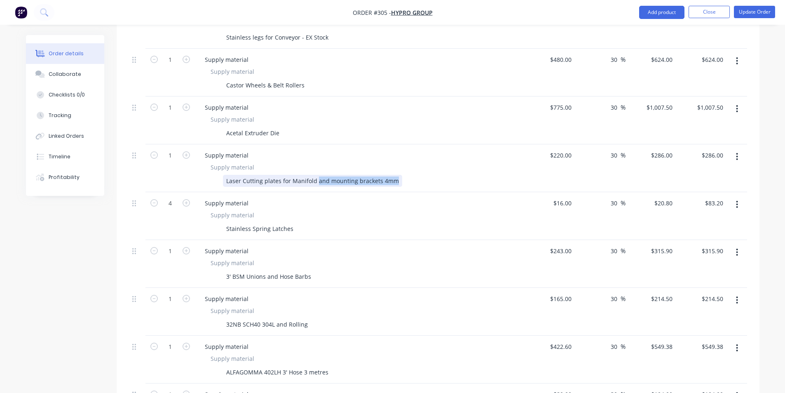
drag, startPoint x: 392, startPoint y: 171, endPoint x: 317, endPoint y: 181, distance: 75.6
click at [317, 181] on div "Supply material Supply material Laser Cutting plates for Manifold and mounting …" at bounding box center [360, 168] width 330 height 48
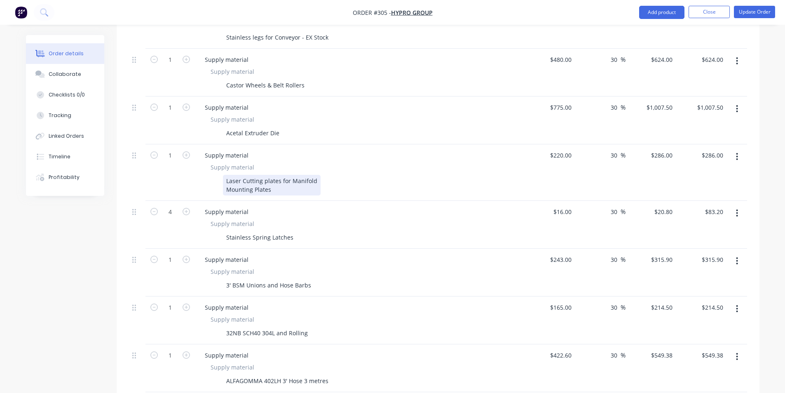
click at [228, 183] on div "Laser Cutting plates for Manifold Mounting Plates" at bounding box center [272, 185] width 98 height 21
click at [227, 175] on div "Laser Cutting plates for Manifold Mounting Plates" at bounding box center [272, 185] width 98 height 21
click at [227, 183] on div "-Laser Cutting plates for Manifold Mounting Plates" at bounding box center [273, 185] width 100 height 21
click at [109, 221] on div "Created by Peter Created 30/08/25 Required 22/09/25 Assigned to PS JS Invoiced …" at bounding box center [393, 201] width 734 height 1077
drag, startPoint x: 267, startPoint y: 124, endPoint x: 222, endPoint y: 129, distance: 44.7
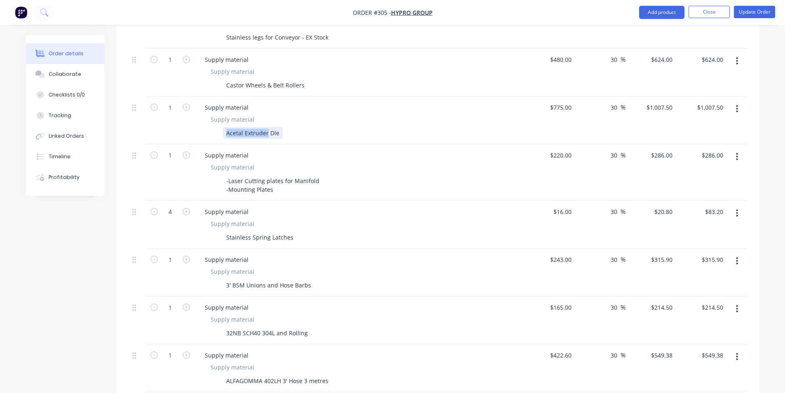
click at [222, 129] on div "Acetal Extruder Die" at bounding box center [358, 133] width 302 height 12
click at [223, 127] on div "Acetal Extruder Die" at bounding box center [253, 133] width 60 height 12
drag, startPoint x: 265, startPoint y: 124, endPoint x: 289, endPoint y: 124, distance: 24.3
click at [289, 127] on div "Natural Acetal Extruder Die" at bounding box center [264, 133] width 82 height 12
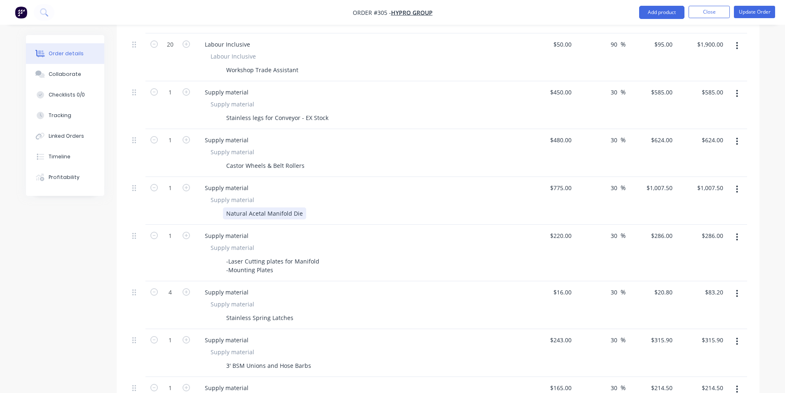
scroll to position [289, 0]
click at [303, 162] on div "Castor Wheels & Belt Rollers" at bounding box center [265, 168] width 85 height 12
drag, startPoint x: 229, startPoint y: 113, endPoint x: 331, endPoint y: 113, distance: 102.2
click at [331, 114] on div "Stainless legs for Conveyor - EX Stock" at bounding box center [358, 120] width 302 height 12
click at [332, 114] on div "Stainless legs for Conveyor - EX Stock" at bounding box center [358, 120] width 302 height 12
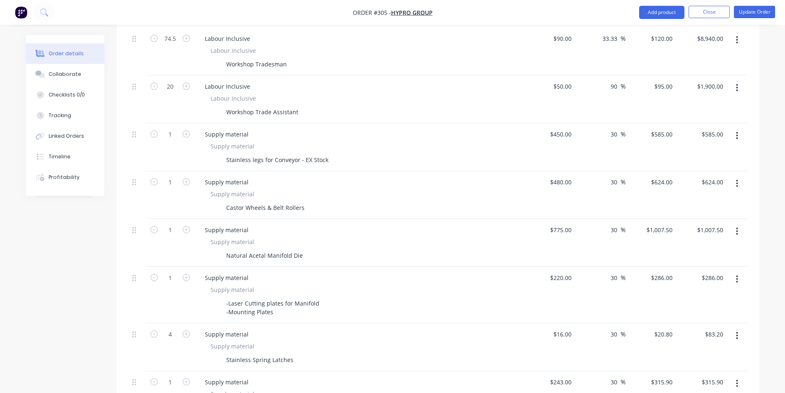
scroll to position [166, 0]
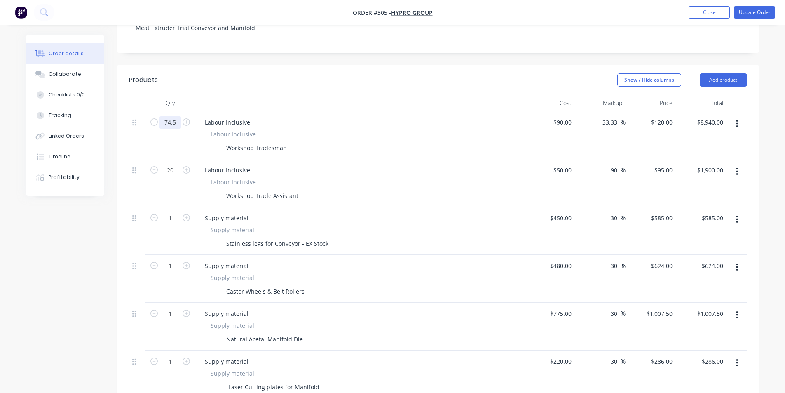
click at [176, 116] on input "74.5" at bounding box center [170, 122] width 21 height 12
click at [176, 163] on div "20" at bounding box center [170, 169] width 21 height 12
click at [175, 164] on input "20" at bounding box center [170, 170] width 21 height 12
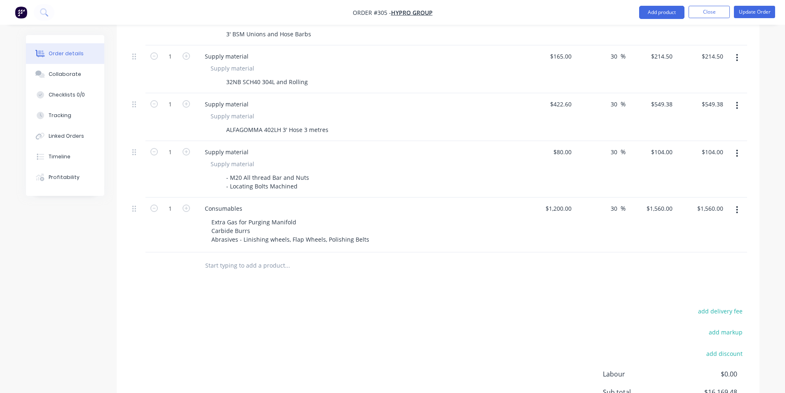
scroll to position [710, 0]
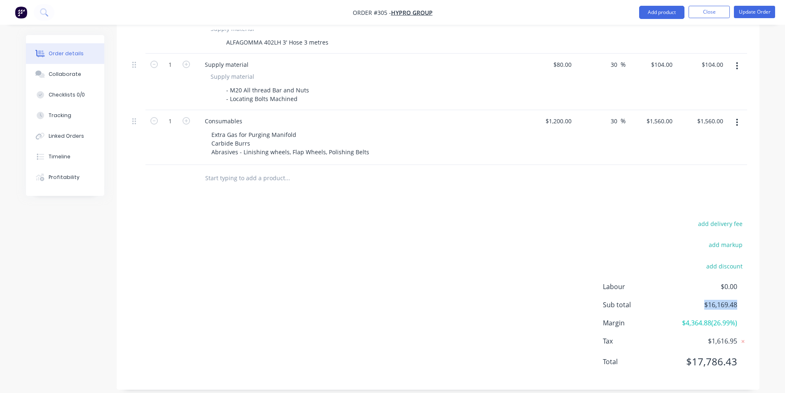
drag, startPoint x: 711, startPoint y: 296, endPoint x: 743, endPoint y: 297, distance: 32.6
click at [743, 300] on div "Sub total $16,169.48" at bounding box center [675, 305] width 144 height 10
drag, startPoint x: 726, startPoint y: 300, endPoint x: 751, endPoint y: 300, distance: 25.6
click at [751, 300] on div "add delivery fee add markup add discount Labour $0.00 Sub total $16,169.48 Marg…" at bounding box center [438, 297] width 643 height 159
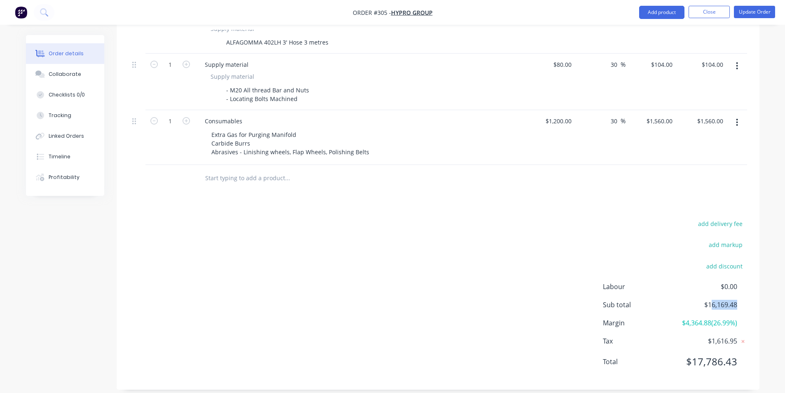
click at [749, 300] on div "add delivery fee add markup add discount Labour $0.00 Sub total $16,169.48 Marg…" at bounding box center [438, 297] width 643 height 159
drag, startPoint x: 743, startPoint y: 299, endPoint x: 718, endPoint y: 300, distance: 24.3
click at [718, 300] on div "add delivery fee add markup add discount Labour $0.00 Sub total $16,169.48 Marg…" at bounding box center [438, 297] width 643 height 159
click at [718, 300] on span "$16,169.48" at bounding box center [706, 305] width 61 height 10
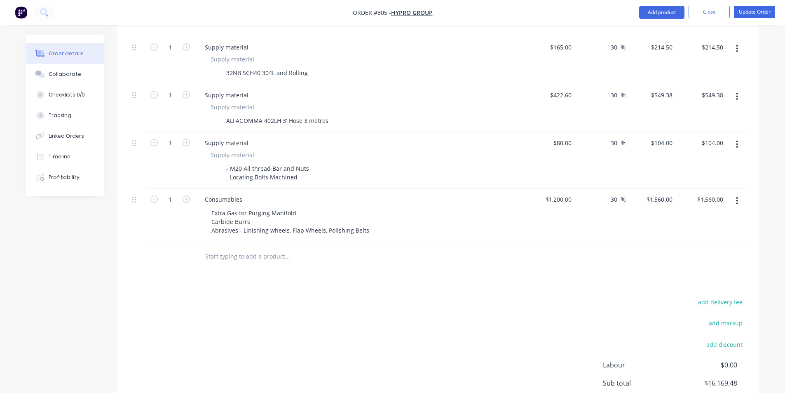
scroll to position [628, 0]
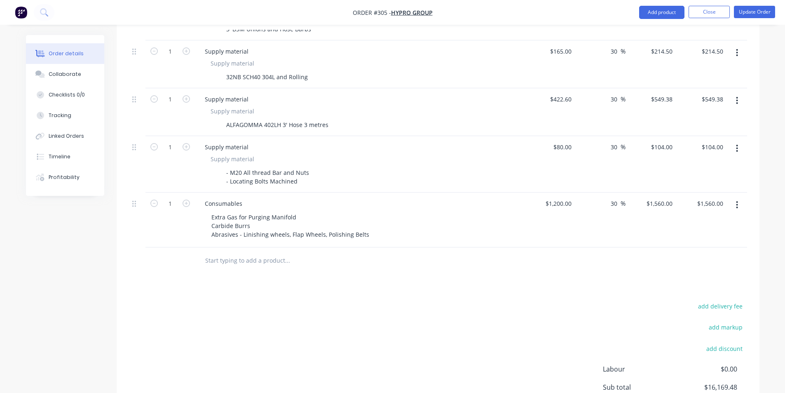
click at [297, 265] on div "Products Show / Hide columns Add product Qty Cost Markup Price Total 74.5 Labou…" at bounding box center [438, 37] width 643 height 869
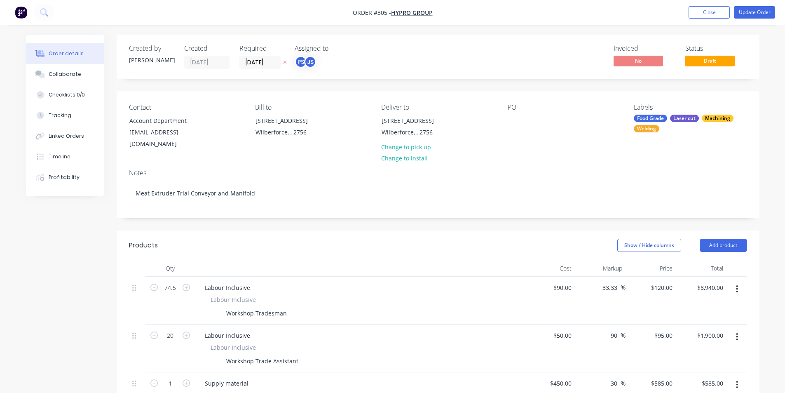
scroll to position [0, 0]
click at [512, 121] on div at bounding box center [514, 121] width 13 height 12
click at [758, 20] on nav "Order #305 - Hypro Group Add product Close Update Order" at bounding box center [392, 12] width 785 height 25
click at [512, 125] on div at bounding box center [514, 121] width 13 height 12
click at [756, 7] on nav "Order #305 - Hypro Group Add product Close Update Order" at bounding box center [392, 12] width 785 height 25
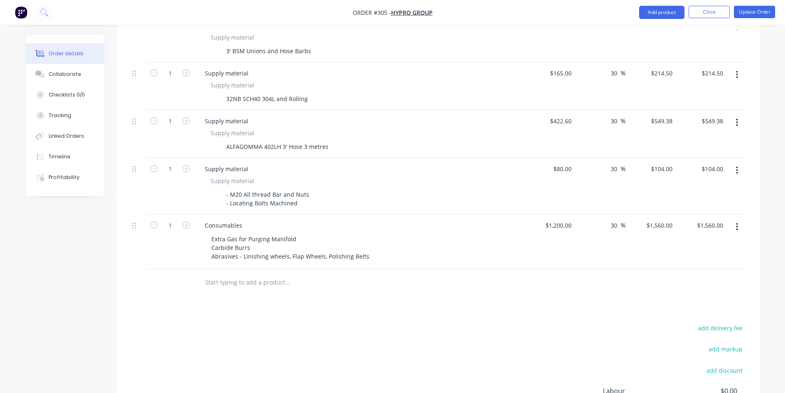
scroll to position [618, 0]
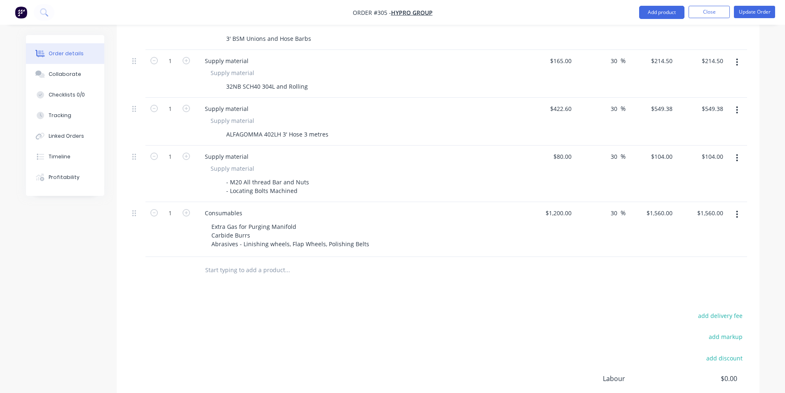
click at [249, 270] on div at bounding box center [343, 270] width 297 height 27
click at [250, 264] on input "text" at bounding box center [287, 270] width 165 height 16
type input "N"
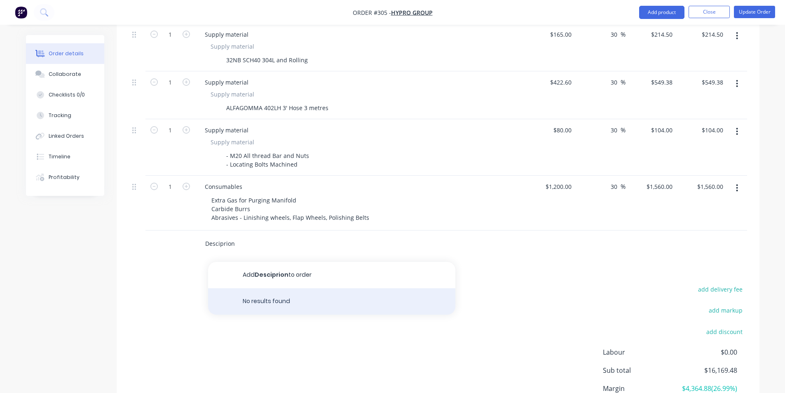
scroll to position [660, 0]
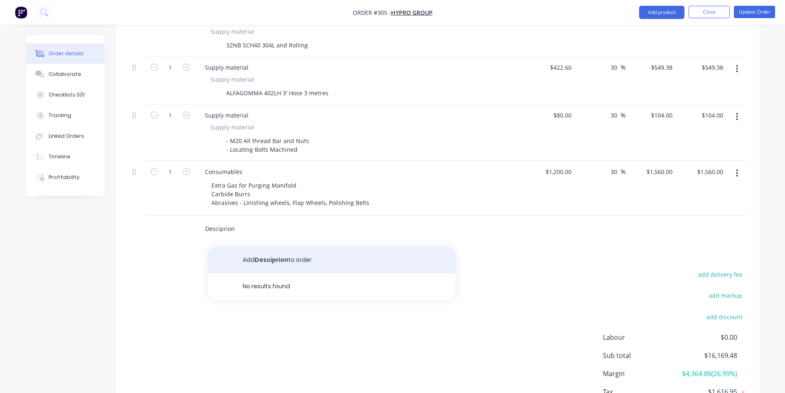
type input "Desciprion"
click at [293, 262] on button "Add Desciprion to order" at bounding box center [331, 260] width 247 height 26
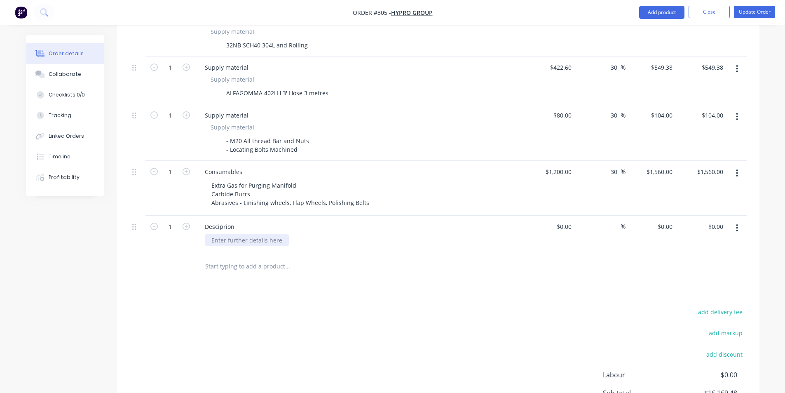
click at [254, 234] on div at bounding box center [247, 240] width 84 height 12
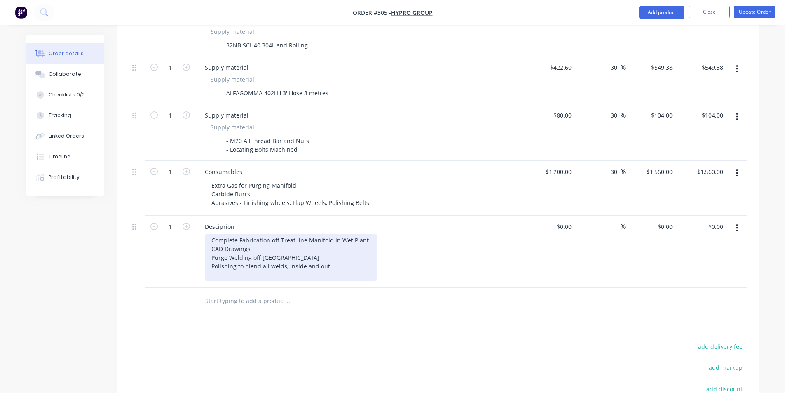
click at [218, 263] on div "Complete Fabrication off Treat line Manifold in Wet Plant. CAD Drawings Purge W…" at bounding box center [291, 257] width 172 height 47
click at [219, 234] on div "Complete Fabrication off Treat line Manifold in Wet Plant. CAD Drawings Purge W…" at bounding box center [291, 257] width 172 height 47
click at [370, 234] on div "Complete Fabrication off Treat line Manifold in Wet Plant. CAD Drawings Purge W…" at bounding box center [291, 257] width 172 height 47
click at [212, 263] on div "Complete Fabrication off Treat line Manifold in Wet Plant CAD Drawings Purge We…" at bounding box center [290, 257] width 171 height 47
click at [326, 256] on div "Complete Fabrication off Treat line Manifold in Wet Plant CAD Drawings Purge We…" at bounding box center [290, 257] width 171 height 47
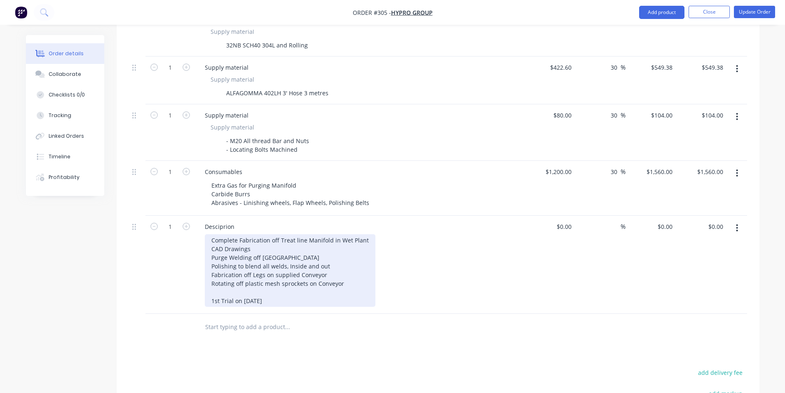
click at [340, 275] on div "Complete Fabrication off Treat line Manifold in Wet Plant CAD Drawings Purge We…" at bounding box center [290, 270] width 171 height 73
click at [339, 278] on div "Complete Fabrication off Treat line Manifold in Wet Plant CAD Drawings Purge We…" at bounding box center [290, 270] width 171 height 73
click at [272, 278] on div "Complete Fabrication off Treat line Manifold in Wet Plant CAD Drawings Purge We…" at bounding box center [290, 270] width 171 height 73
click at [227, 280] on div "Complete Fabrication off Treat line Manifold in Wet Plant CAD Drawings Purge We…" at bounding box center [290, 270] width 171 height 73
click at [364, 234] on div "Complete Fabrication off Treat line Manifold in Wet Plant CAD Drawings Purge We…" at bounding box center [290, 270] width 171 height 73
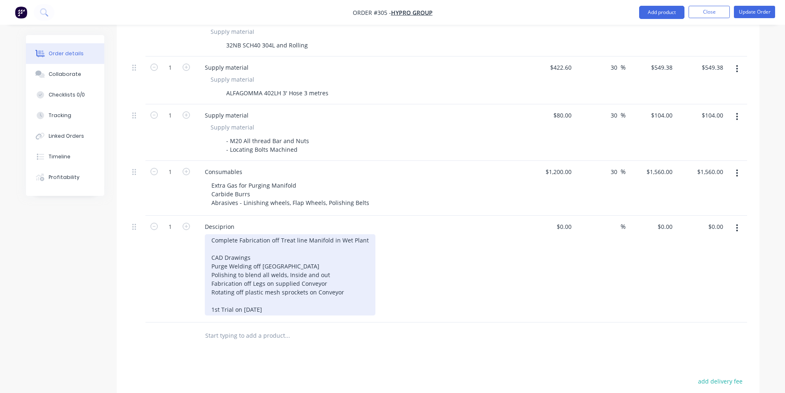
click at [250, 253] on div "Complete Fabrication off Treat line Manifold in Wet Plant CAD Drawings Purge We…" at bounding box center [290, 274] width 171 height 81
click at [254, 249] on div "Complete Fabrication off Treat line Manifold in Wet Plant CAD Drawings Purge We…" at bounding box center [290, 274] width 171 height 81
click at [284, 257] on div "Complete Fabrication off Treat line Manifold in Wet Plant CAD Drawings Purge We…" at bounding box center [290, 274] width 171 height 81
click at [289, 257] on div "Complete Fabrication off Treat line Manifold in Wet Plant CAD Drawings Purge We…" at bounding box center [290, 274] width 171 height 81
click at [212, 258] on div "Complete Fabrication off Treat line Manifold in Wet Plant CAD Drawings Purge We…" at bounding box center [290, 274] width 171 height 81
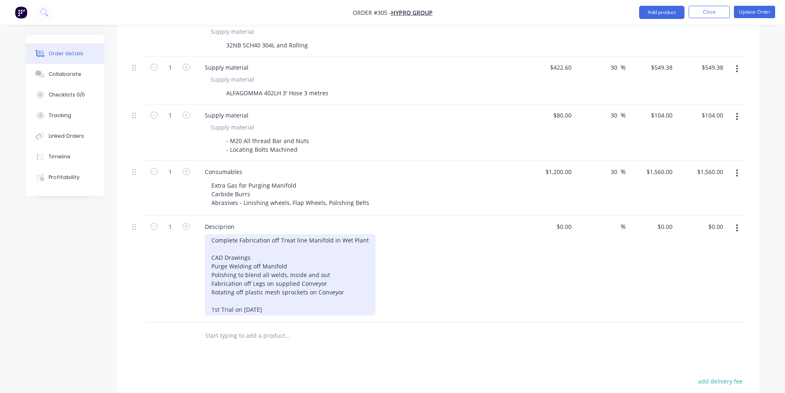
click at [264, 246] on div "Complete Fabrication off Treat line Manifold in Wet Plant CAD Drawings Purge We…" at bounding box center [290, 274] width 171 height 81
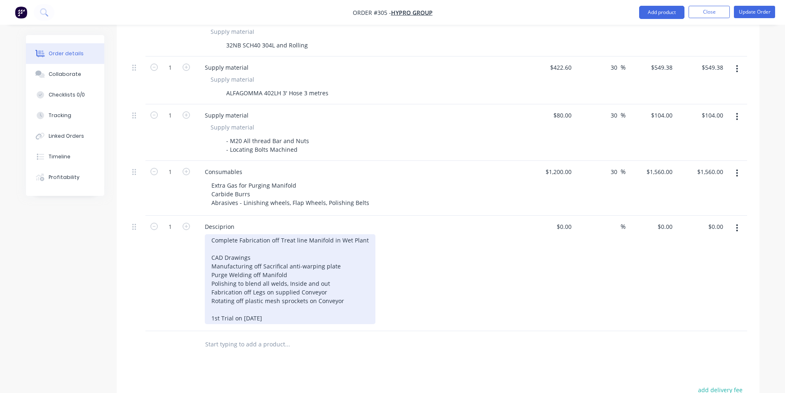
click at [272, 257] on div "Complete Fabrication off Treat line Manifold in Wet Plant CAD Drawings Manufact…" at bounding box center [290, 279] width 171 height 90
click at [353, 255] on div "Complete Fabrication off Treat line Manifold in Wet Plant CAD Drawings Manufact…" at bounding box center [290, 279] width 171 height 90
click at [293, 268] on div "Complete Fabrication off Treat line Manifold in Wet Plant CAD Drawings Manufact…" at bounding box center [290, 279] width 171 height 90
click at [338, 273] on div "Complete Fabrication off Treat line Manifold in Wet Plant CAD Drawings Manufact…" at bounding box center [290, 279] width 171 height 90
click at [333, 280] on div "Complete Fabrication off Treat line Manifold in Wet Plant CAD Drawings Manufact…" at bounding box center [290, 279] width 171 height 90
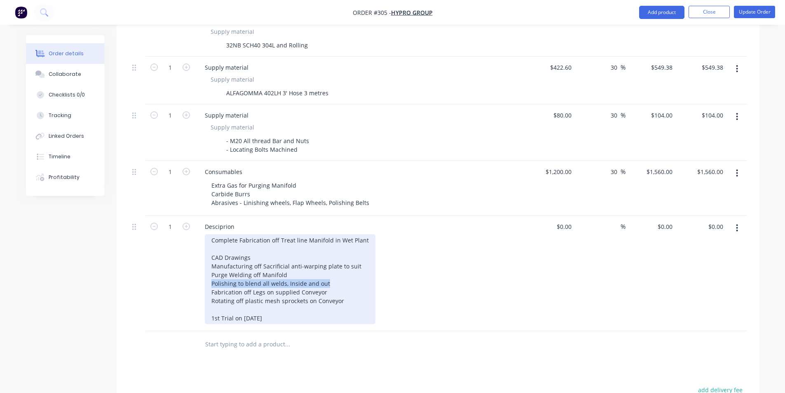
drag, startPoint x: 213, startPoint y: 275, endPoint x: 338, endPoint y: 272, distance: 124.9
click at [331, 271] on div "Complete Fabrication off Treat line Manifold in Wet Plant CAD Drawings Manufact…" at bounding box center [290, 279] width 171 height 90
click at [338, 272] on div "Complete Fabrication off Treat line Manifold in Wet Plant CAD Drawings Manufact…" at bounding box center [290, 279] width 171 height 90
drag, startPoint x: 295, startPoint y: 285, endPoint x: 207, endPoint y: 284, distance: 88.2
click at [207, 284] on div "Complete Fabrication off Treat line Manifold in Wet Plant CAD Drawings Manufact…" at bounding box center [290, 279] width 171 height 90
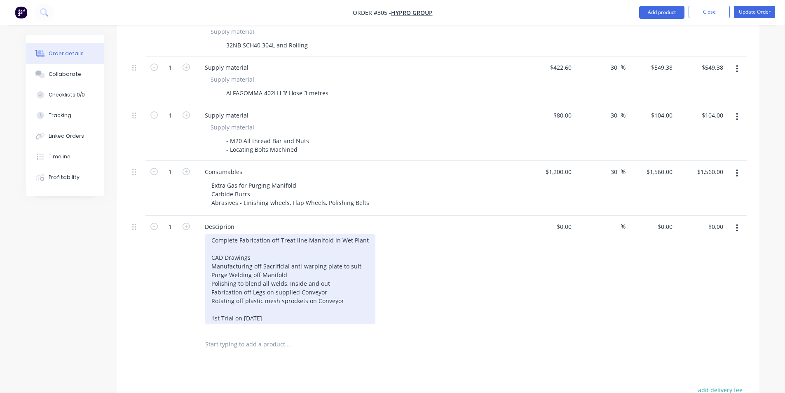
click at [210, 290] on div "Complete Fabrication off Treat line Manifold in Wet Plant CAD Drawings Manufact…" at bounding box center [290, 279] width 171 height 90
drag, startPoint x: 214, startPoint y: 292, endPoint x: 347, endPoint y: 291, distance: 133.6
click at [347, 291] on div "Complete Fabrication off Treat line Manifold in Wet Plant CAD Drawings Manufact…" at bounding box center [290, 279] width 171 height 90
click at [296, 303] on div "Complete Fabrication off Treat line Manifold in Wet Plant CAD Drawings Manufact…" at bounding box center [290, 279] width 171 height 90
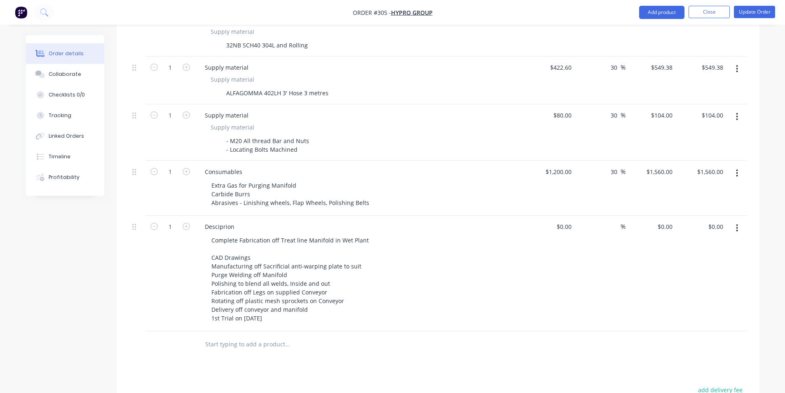
click at [317, 345] on div at bounding box center [343, 344] width 297 height 27
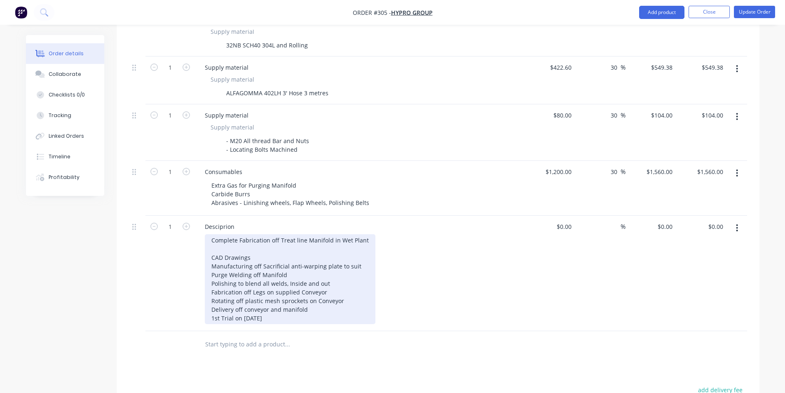
click at [243, 301] on div "Complete Fabrication off Treat line Manifold in Wet Plant CAD Drawings Manufact…" at bounding box center [290, 279] width 171 height 90
click at [243, 293] on div "Complete Fabrication off Treat line Manifold in Wet Plant CAD Drawings Manufact…" at bounding box center [290, 279] width 171 height 90
click at [247, 286] on div "Complete Fabrication off Treat line Manifold in Wet Plant CAD Drawings Manufact…" at bounding box center [290, 279] width 171 height 90
click at [252, 280] on div "Complete Fabrication off Treat line Manifold in Wet Plant CAD Drawings Manufact…" at bounding box center [290, 279] width 171 height 90
click at [252, 274] on div "Complete Fabrication off Treat line Manifold in Wet Plant CAD Drawings Manufact…" at bounding box center [290, 279] width 171 height 90
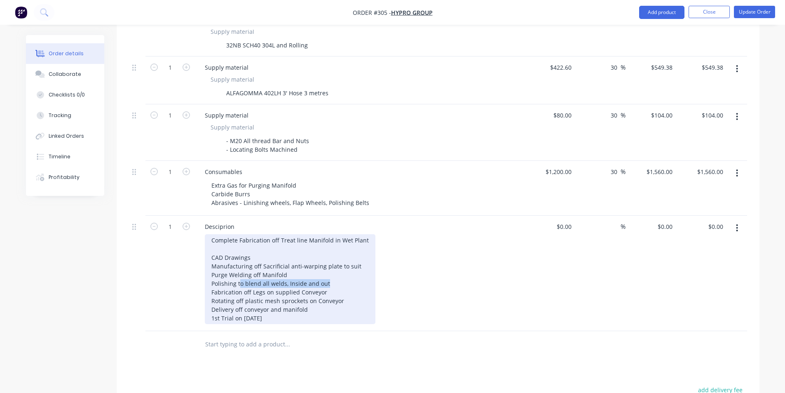
drag, startPoint x: 239, startPoint y: 274, endPoint x: 329, endPoint y: 275, distance: 89.5
click at [329, 275] on div "Complete Fabrication off Treat line Manifold in Wet Plant CAD Drawings Manufact…" at bounding box center [290, 279] width 171 height 90
drag, startPoint x: 275, startPoint y: 273, endPoint x: 326, endPoint y: 271, distance: 50.3
click at [325, 271] on div "Complete Fabrication off Treat line Manifold in Wet Plant CAD Drawings Manufact…" at bounding box center [290, 279] width 171 height 90
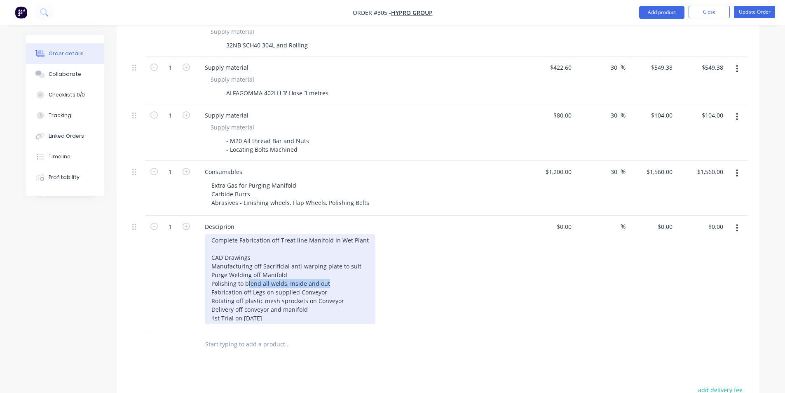
click at [326, 271] on div "Complete Fabrication off Treat line Manifold in Wet Plant CAD Drawings Manufact…" at bounding box center [290, 279] width 171 height 90
click at [289, 264] on div "Complete Fabrication off Treat line Manifold in Wet Plant CAD Drawings Manufact…" at bounding box center [290, 279] width 171 height 90
drag, startPoint x: 249, startPoint y: 266, endPoint x: 286, endPoint y: 265, distance: 36.7
click at [280, 266] on div "Complete Fabrication off Treat line Manifold in Wet Plant CAD Drawings Manufact…" at bounding box center [290, 279] width 171 height 90
click at [286, 265] on div "Complete Fabrication off Treat line Manifold in Wet Plant CAD Drawings Manufact…" at bounding box center [290, 279] width 171 height 90
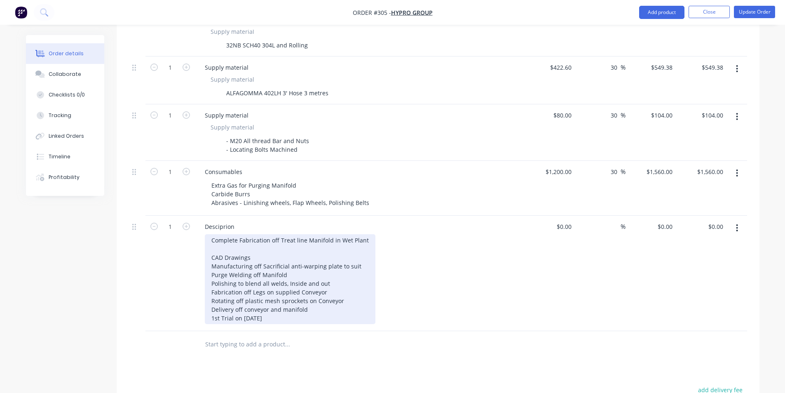
click at [291, 266] on div "Complete Fabrication off Treat line Manifold in Wet Plant CAD Drawings Manufact…" at bounding box center [290, 279] width 171 height 90
click at [358, 258] on div "Complete Fabrication off Treat line Manifold in Wet Plant CAD Drawings Manufact…" at bounding box center [290, 279] width 171 height 90
click at [319, 262] on div "Complete Fabrication off Treat line Manifold in Wet Plant CAD Drawings Manufact…" at bounding box center [290, 279] width 171 height 90
click at [279, 252] on div "Complete Fabrication off Treat line Manifold in Wet Plant CAD Drawings Manufact…" at bounding box center [290, 279] width 171 height 90
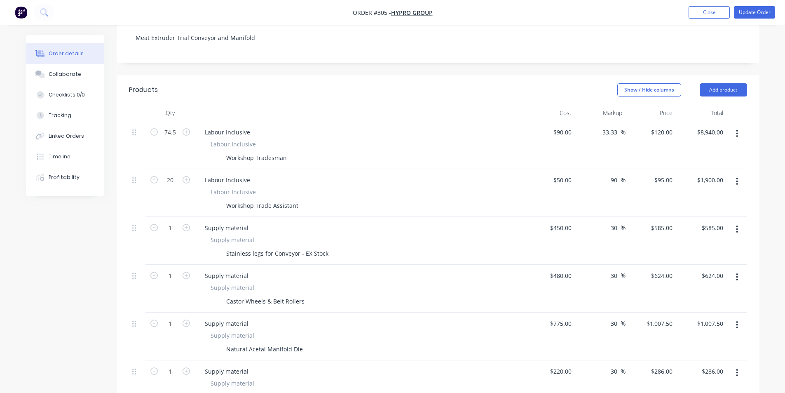
scroll to position [124, 0]
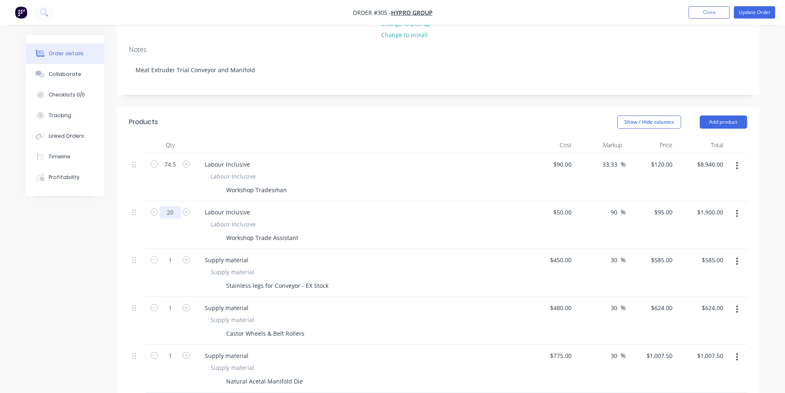
click at [175, 206] on input "20" at bounding box center [170, 212] width 21 height 12
type input "21.5"
type input "$2,042.50"
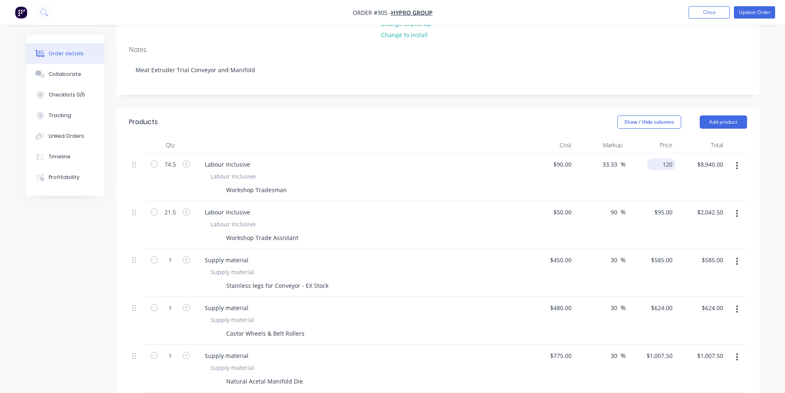
click at [650, 157] on div "120 $120.00" at bounding box center [651, 177] width 51 height 48
type input "$120.00"
click at [535, 119] on div "Show / Hide columns Add product" at bounding box center [503, 121] width 487 height 13
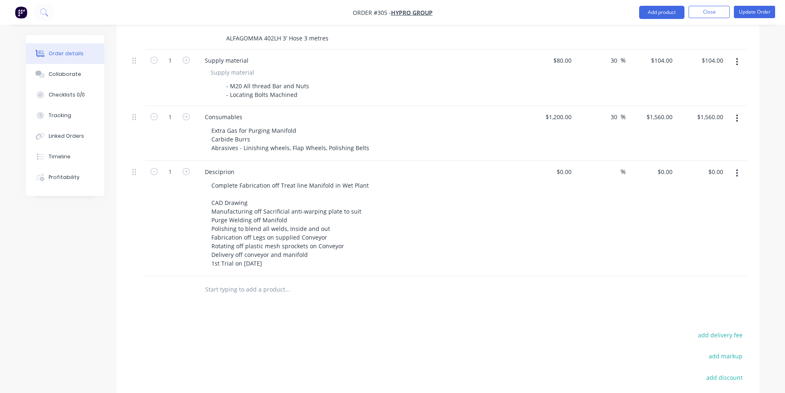
scroll to position [826, 0]
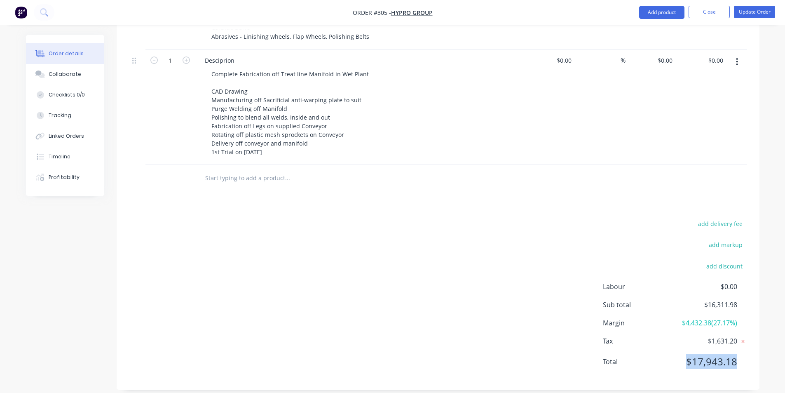
drag, startPoint x: 687, startPoint y: 350, endPoint x: 744, endPoint y: 352, distance: 57.7
click at [744, 354] on div "Total $17,943.18" at bounding box center [675, 361] width 144 height 15
click at [751, 24] on nav "Order #305 - Hypro Group Add product Close Update Order" at bounding box center [392, 12] width 785 height 25
click at [751, 19] on li "Update Order" at bounding box center [754, 12] width 41 height 13
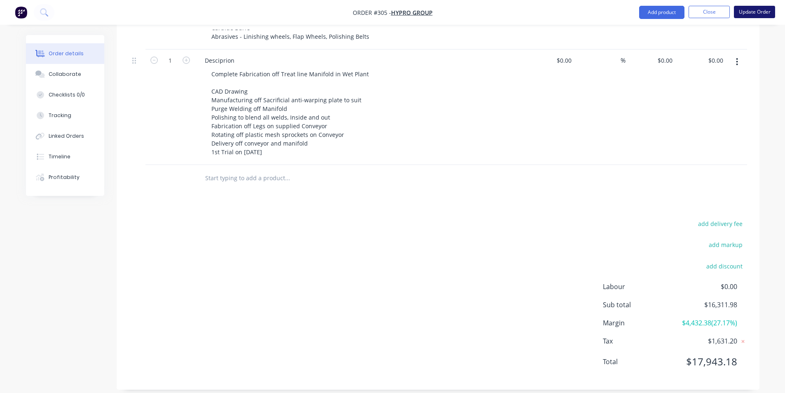
click at [753, 11] on button "Update Order" at bounding box center [754, 12] width 41 height 12
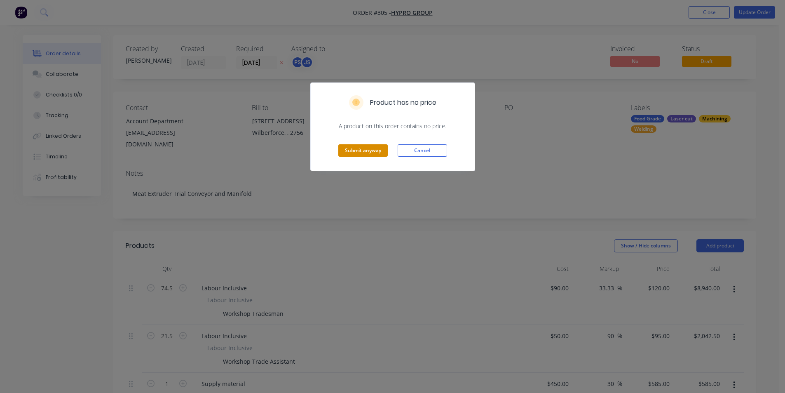
click at [371, 145] on button "Submit anyway" at bounding box center [362, 150] width 49 height 12
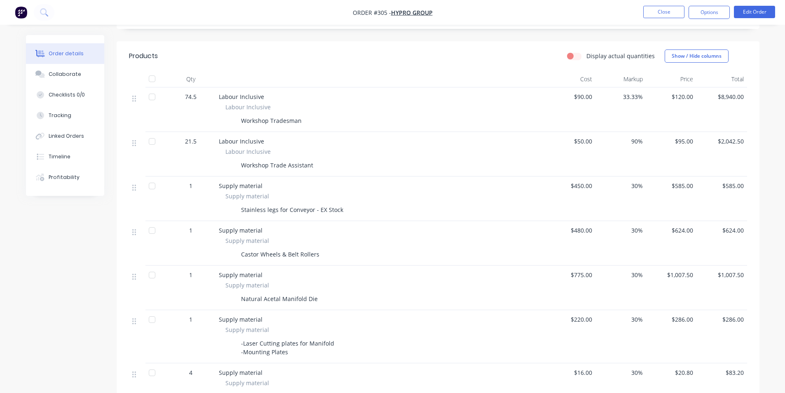
scroll to position [165, 0]
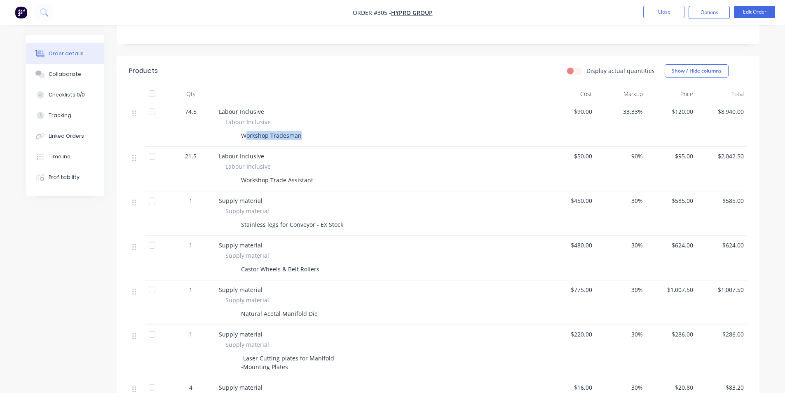
click at [355, 136] on div "Workshop Tradesman" at bounding box center [380, 135] width 310 height 12
click at [307, 145] on div "Labour Inclusive Labour Inclusive Workshop Tradesman" at bounding box center [381, 124] width 330 height 45
drag, startPoint x: 236, startPoint y: 179, endPoint x: 339, endPoint y: 179, distance: 103.5
click at [339, 179] on div "Workshop Trade Assistant" at bounding box center [380, 180] width 310 height 12
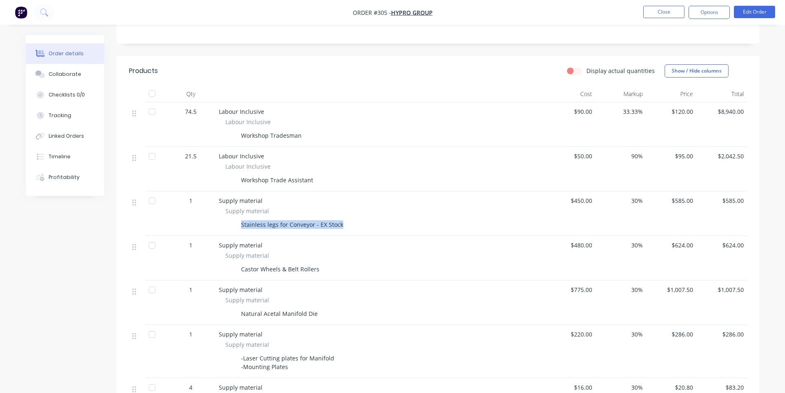
drag, startPoint x: 241, startPoint y: 226, endPoint x: 350, endPoint y: 229, distance: 109.7
click at [350, 229] on div "Stainless legs for Conveyor - EX Stock" at bounding box center [380, 224] width 310 height 12
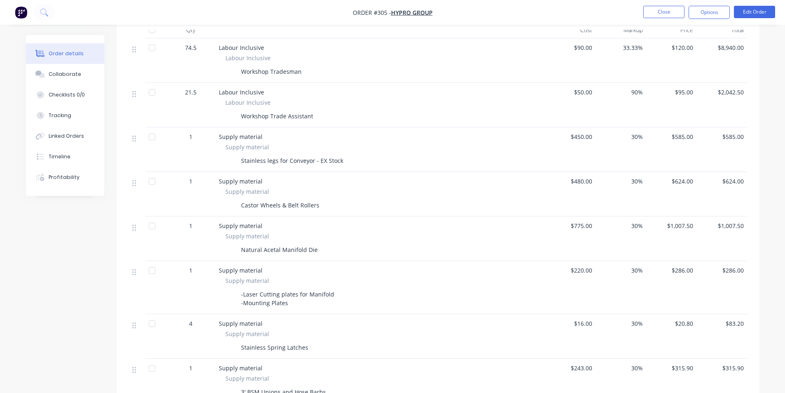
scroll to position [247, 0]
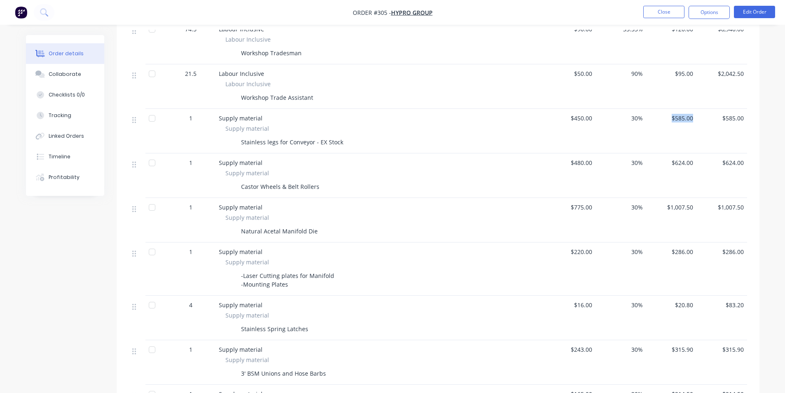
drag, startPoint x: 673, startPoint y: 120, endPoint x: 695, endPoint y: 122, distance: 21.9
click at [695, 122] on div "$585.00" at bounding box center [671, 131] width 51 height 45
drag, startPoint x: 727, startPoint y: 124, endPoint x: 755, endPoint y: 119, distance: 28.2
click at [755, 119] on div "Qty Cost Markup Price Total 74.5 Labour Inclusive Labour Inclusive Workshop Tra…" at bounding box center [438, 343] width 643 height 681
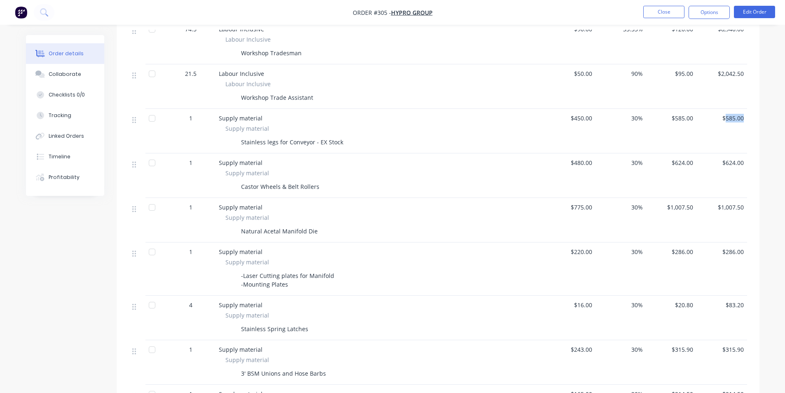
click at [755, 119] on div "Qty Cost Markup Price Total 74.5 Labour Inclusive Labour Inclusive Workshop Tra…" at bounding box center [438, 343] width 643 height 681
drag, startPoint x: 582, startPoint y: 123, endPoint x: 549, endPoint y: 127, distance: 32.5
click at [551, 127] on div "$450.00" at bounding box center [570, 131] width 51 height 45
click at [549, 127] on div "$450.00" at bounding box center [570, 131] width 51 height 45
drag, startPoint x: 243, startPoint y: 190, endPoint x: 341, endPoint y: 185, distance: 98.2
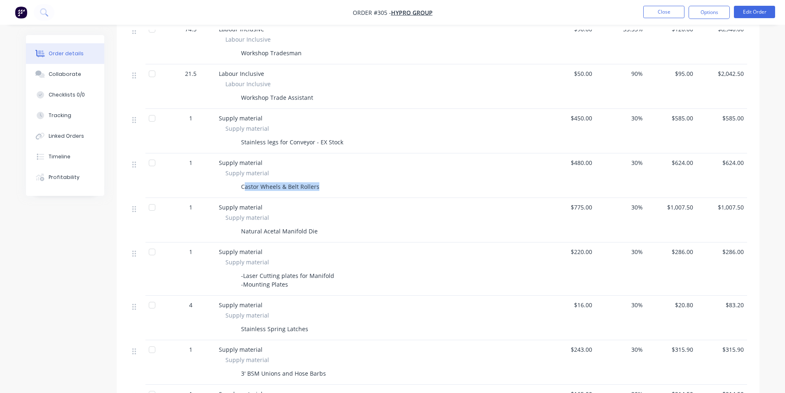
click at [341, 185] on div "Castor Wheels & Belt Rollers" at bounding box center [380, 187] width 310 height 12
click at [336, 186] on div "Castor Wheels & Belt Rollers" at bounding box center [380, 187] width 310 height 12
drag, startPoint x: 272, startPoint y: 230, endPoint x: 313, endPoint y: 232, distance: 41.7
click at [311, 232] on div "Natural Acetal Manifold Die" at bounding box center [279, 231] width 83 height 12
click at [313, 232] on div "Natural Acetal Manifold Die" at bounding box center [279, 231] width 83 height 12
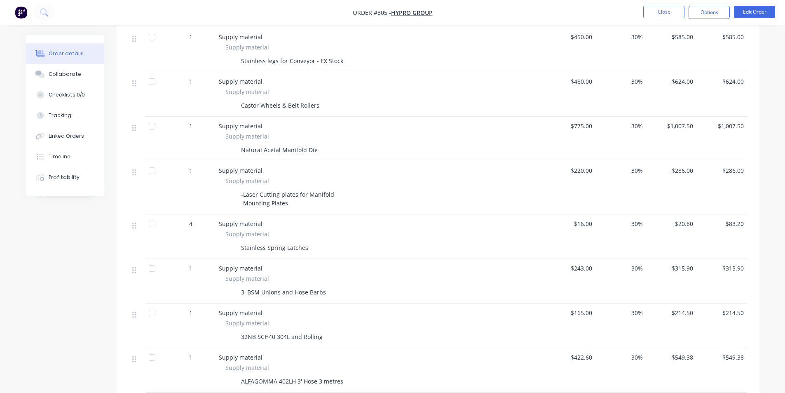
scroll to position [330, 0]
drag, startPoint x: 243, startPoint y: 149, endPoint x: 317, endPoint y: 154, distance: 74.4
click at [317, 154] on div "Natural Acetal Manifold Die" at bounding box center [279, 149] width 83 height 12
drag, startPoint x: 245, startPoint y: 194, endPoint x: 289, endPoint y: 206, distance: 45.7
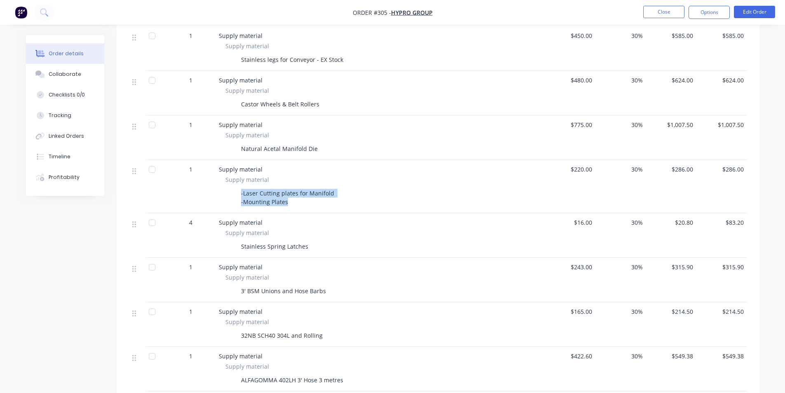
click at [289, 206] on div "-Laser Cutting plates for Manifold -Mounting Plates" at bounding box center [288, 197] width 101 height 21
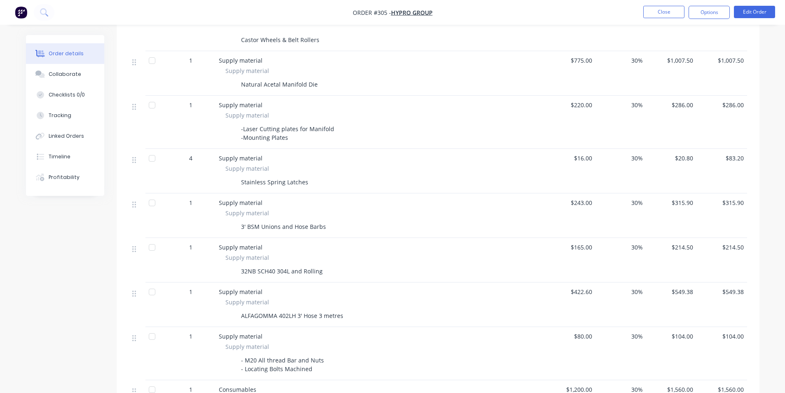
scroll to position [412, 0]
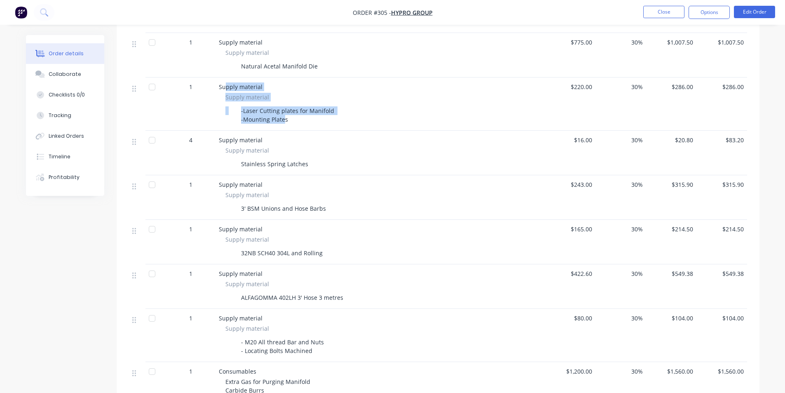
drag, startPoint x: 224, startPoint y: 88, endPoint x: 283, endPoint y: 116, distance: 65.8
click at [283, 116] on div "Supply material Supply material -Laser Cutting plates for Manifold -Mounting Pl…" at bounding box center [381, 103] width 330 height 53
click at [283, 119] on div "-Laser Cutting plates for Manifold -Mounting Plates" at bounding box center [288, 115] width 101 height 21
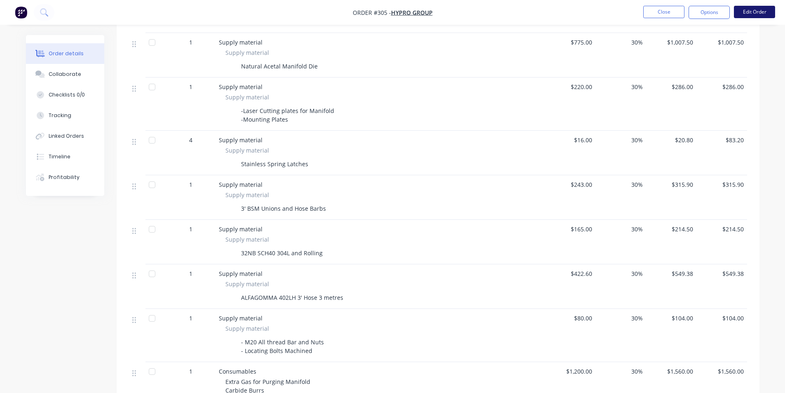
click at [763, 14] on button "Edit Order" at bounding box center [754, 12] width 41 height 12
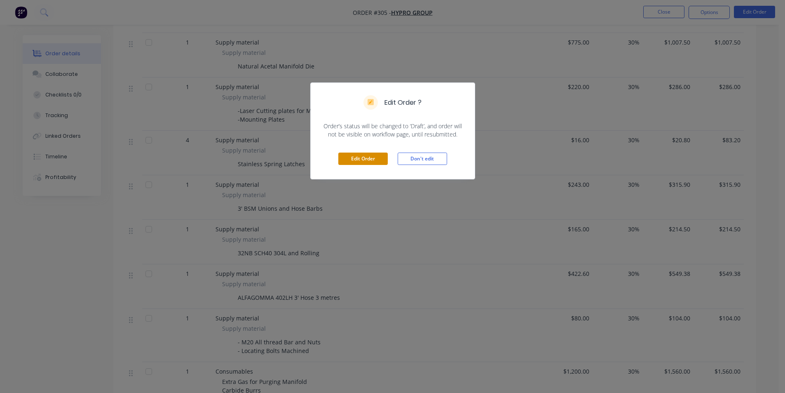
click at [340, 164] on button "Edit Order" at bounding box center [362, 159] width 49 height 12
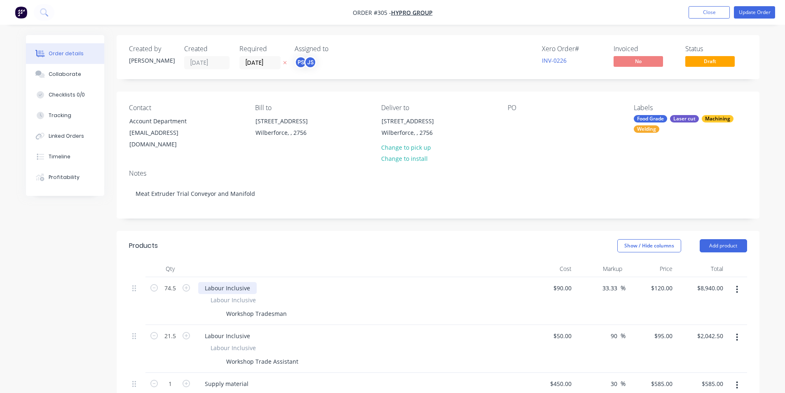
click at [228, 282] on div "Labour Inclusive" at bounding box center [227, 288] width 59 height 12
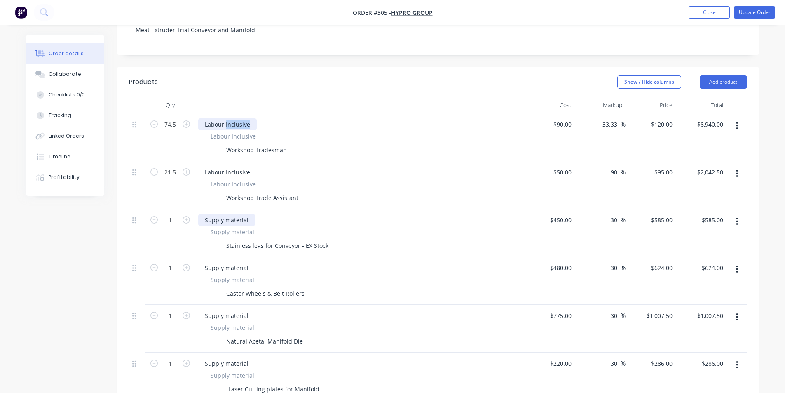
scroll to position [165, 0]
click at [211, 196] on div "Labour Inclusive Labour Inclusive Workshop Trade Assistant" at bounding box center [360, 184] width 330 height 48
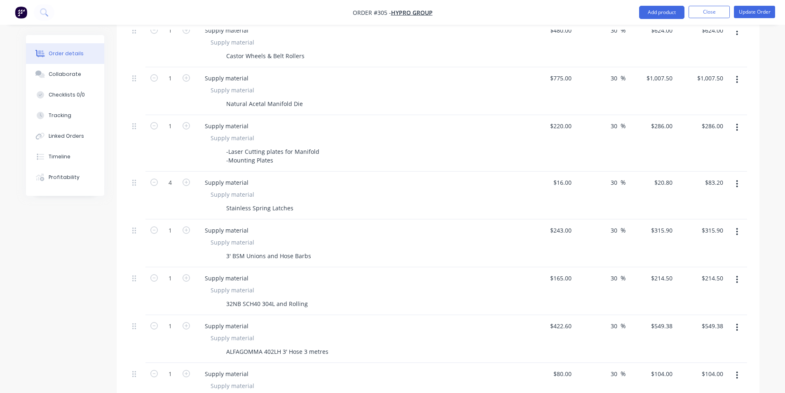
scroll to position [495, 0]
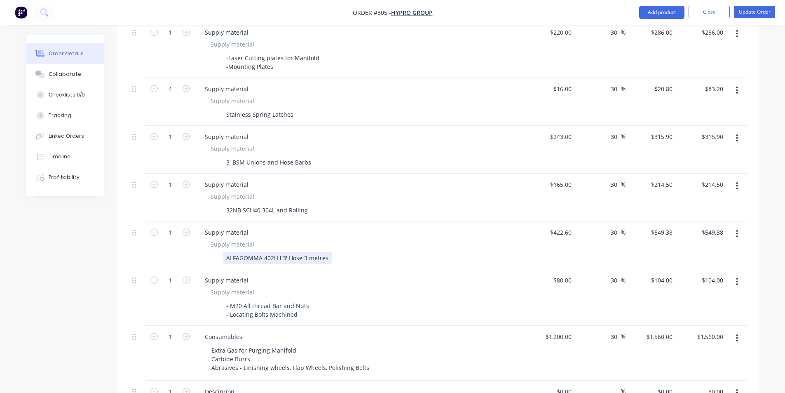
click at [289, 252] on div "ALFAGOMMA 402LH 3' Hose 3 metres" at bounding box center [277, 258] width 109 height 12
drag, startPoint x: 328, startPoint y: 249, endPoint x: 226, endPoint y: 245, distance: 101.5
click at [226, 252] on div "ALFAGOMMA 402LH 3' Hose 3 metres" at bounding box center [277, 258] width 109 height 12
click at [270, 252] on div "Food Grade Hose 3' 3MT" at bounding box center [259, 258] width 73 height 12
click at [273, 254] on div "Supply material Supply material Food Grade Hose 3' 3MT" at bounding box center [360, 245] width 330 height 48
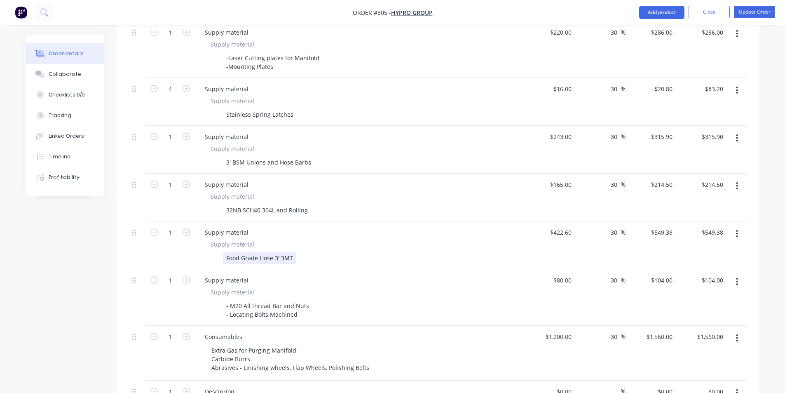
click at [273, 252] on div "Food Grade Hose 3' 3MT" at bounding box center [259, 258] width 73 height 12
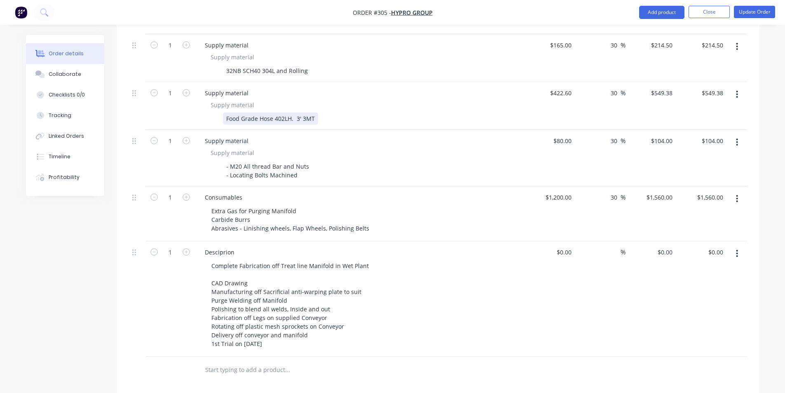
scroll to position [660, 0]
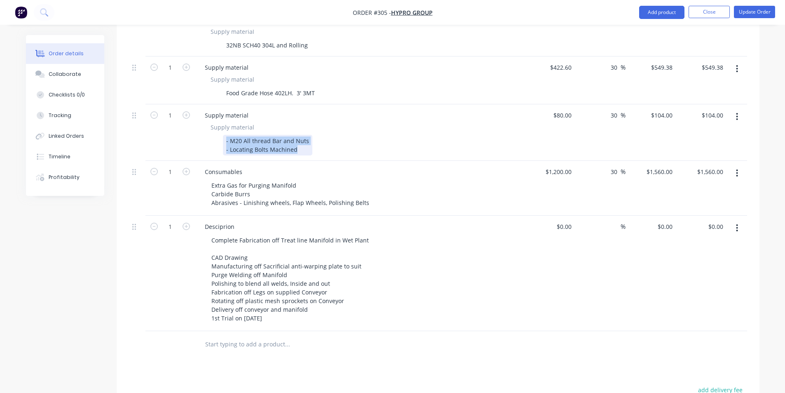
drag, startPoint x: 226, startPoint y: 133, endPoint x: 297, endPoint y: 141, distance: 71.3
click at [297, 141] on div "- M20 All thread Bar and Nuts - Locating Bolts Machined" at bounding box center [267, 145] width 89 height 21
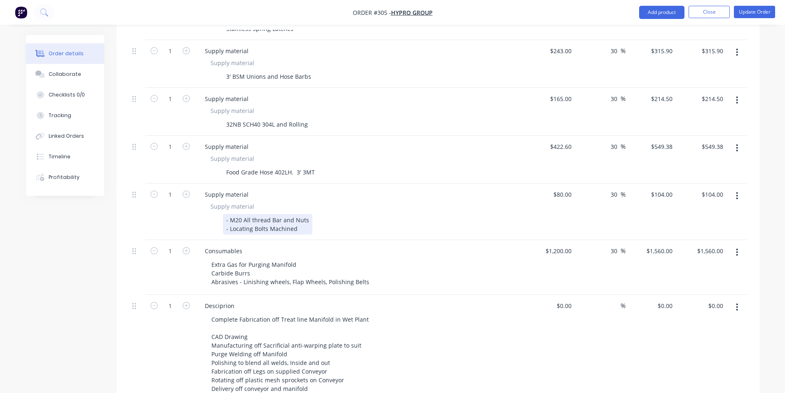
scroll to position [577, 0]
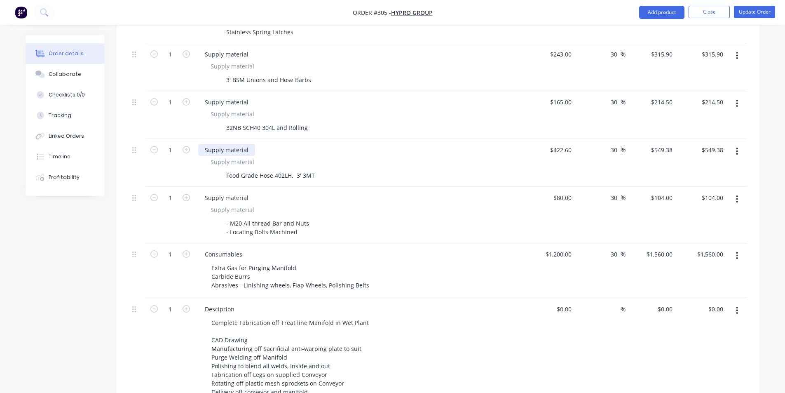
click at [217, 144] on div "Supply material" at bounding box center [226, 150] width 57 height 12
click at [218, 144] on div "Supply material" at bounding box center [226, 150] width 57 height 12
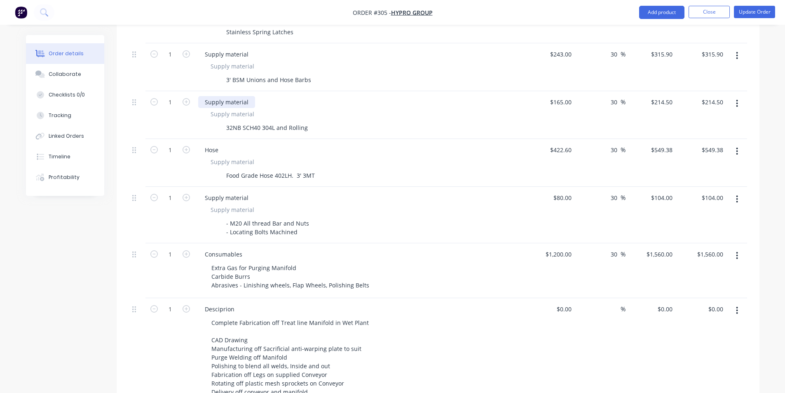
click at [242, 96] on div "Supply material" at bounding box center [226, 102] width 57 height 12
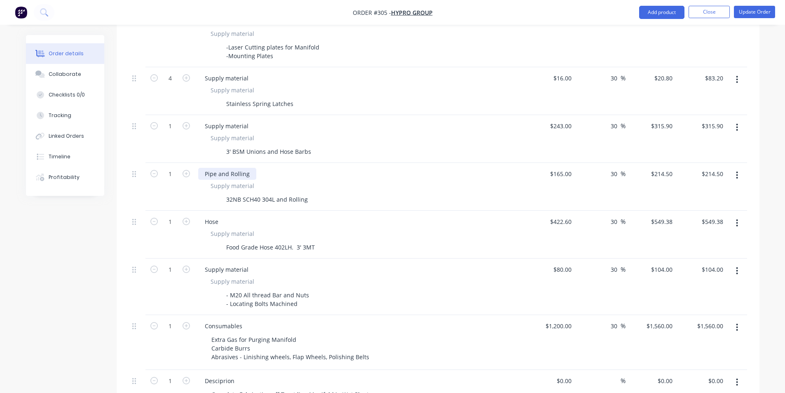
scroll to position [495, 0]
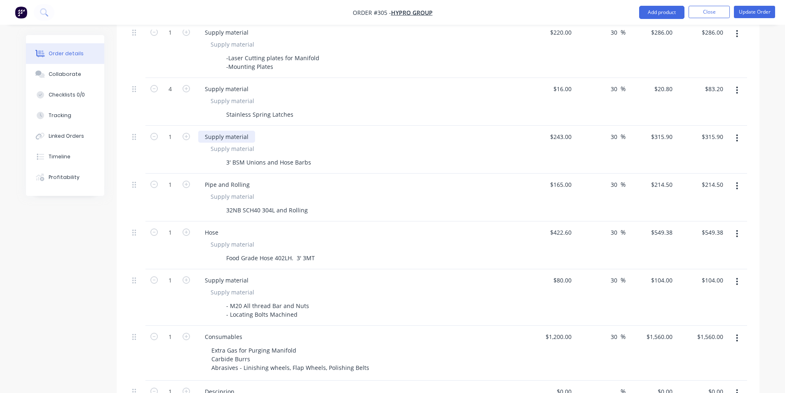
click at [235, 131] on div "Supply material" at bounding box center [226, 137] width 57 height 12
click at [234, 131] on div "Supply material" at bounding box center [226, 137] width 57 height 12
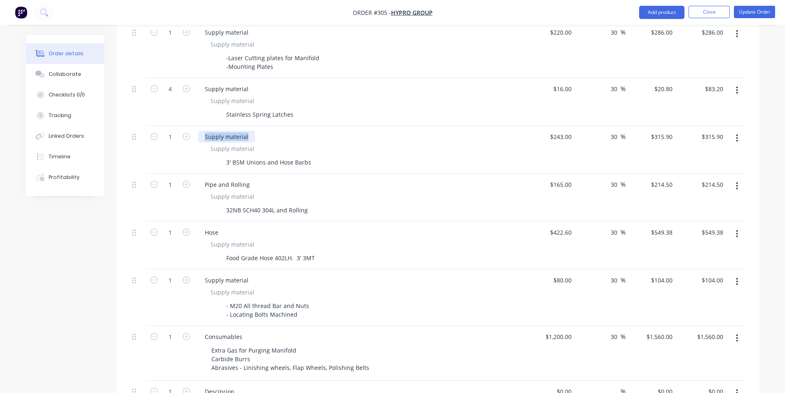
click at [234, 131] on div "Supply material" at bounding box center [226, 137] width 57 height 12
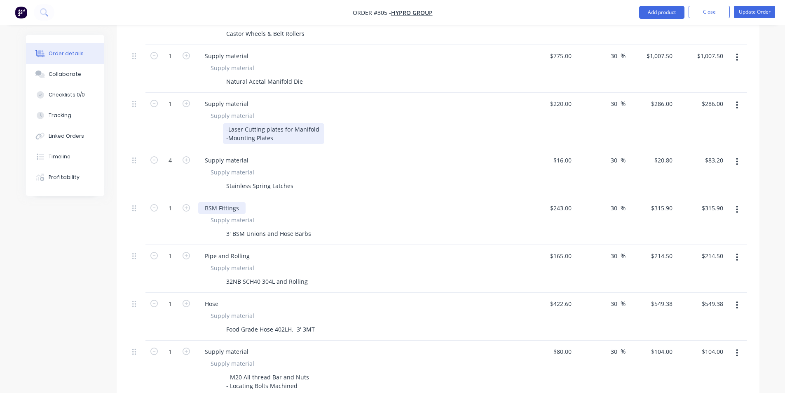
scroll to position [412, 0]
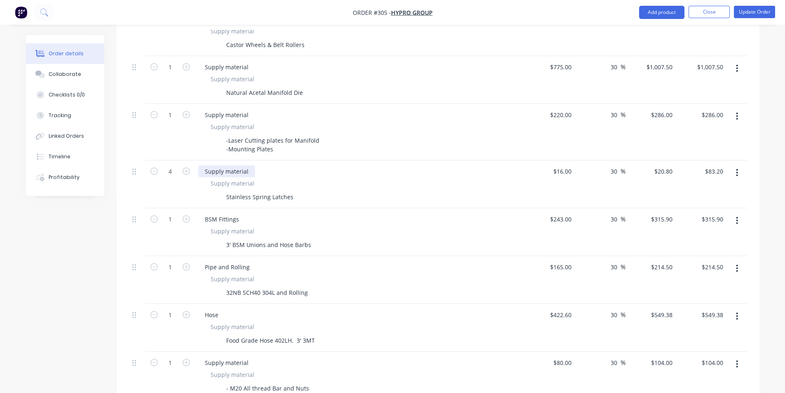
click at [237, 165] on div "Supply material" at bounding box center [226, 171] width 57 height 12
click at [225, 109] on div "Supply material" at bounding box center [226, 115] width 57 height 12
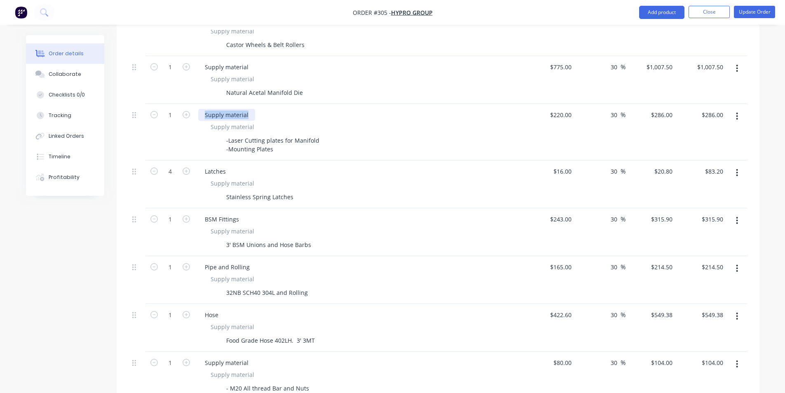
click at [225, 109] on div "Supply material" at bounding box center [226, 115] width 57 height 12
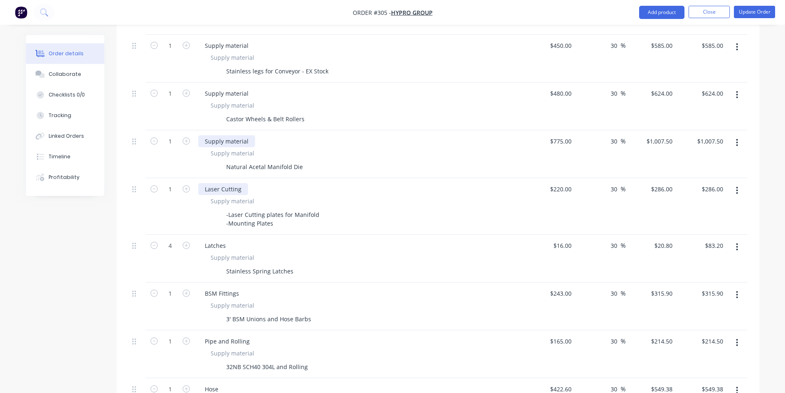
scroll to position [330, 0]
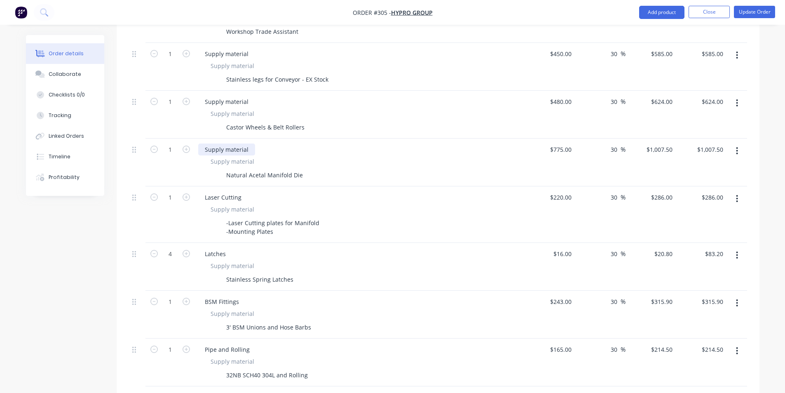
click at [224, 143] on div "Supply material" at bounding box center [226, 149] width 57 height 12
click at [208, 391] on div "Hose" at bounding box center [211, 397] width 27 height 12
click at [230, 96] on div "Supply material" at bounding box center [226, 102] width 57 height 12
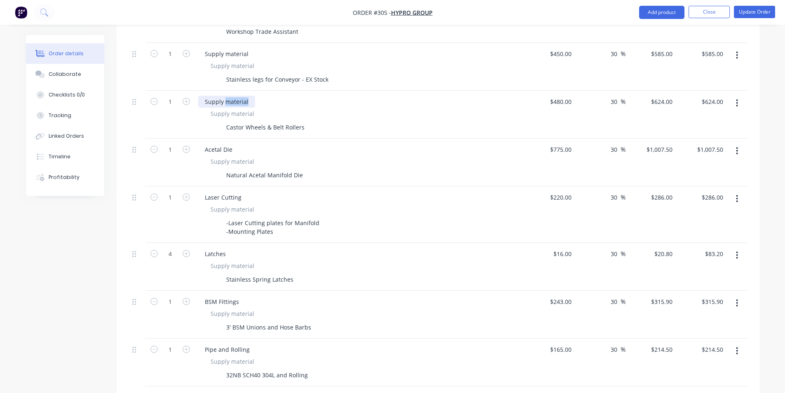
click at [230, 96] on div "Supply material" at bounding box center [226, 102] width 57 height 12
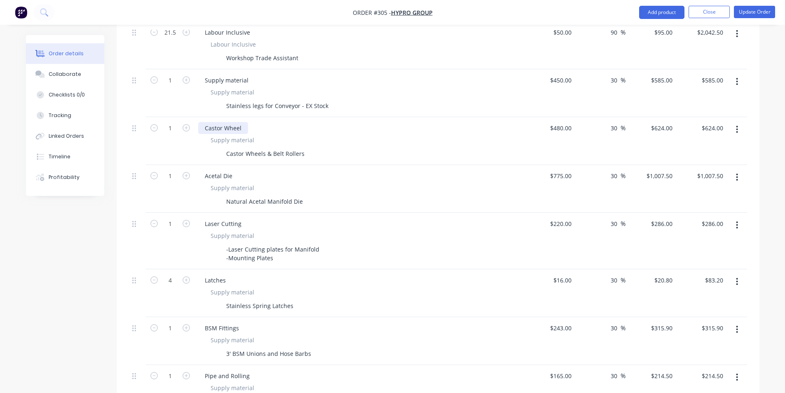
scroll to position [289, 0]
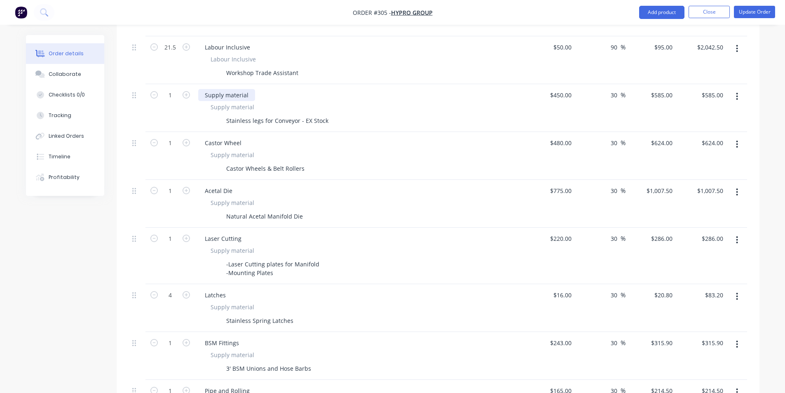
click at [235, 89] on div "Supply material" at bounding box center [226, 95] width 57 height 12
click at [246, 89] on div "Supply material" at bounding box center [226, 95] width 57 height 12
click at [248, 89] on div "Supply material" at bounding box center [226, 95] width 57 height 12
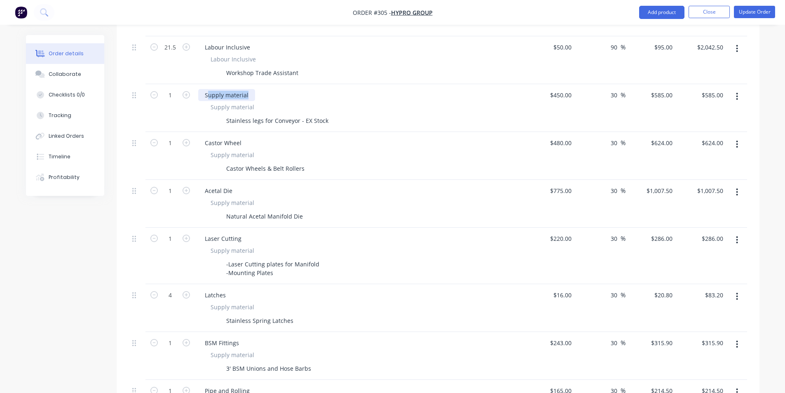
drag, startPoint x: 246, startPoint y: 87, endPoint x: 208, endPoint y: 89, distance: 38.4
click at [208, 89] on div "Supply material" at bounding box center [226, 95] width 57 height 12
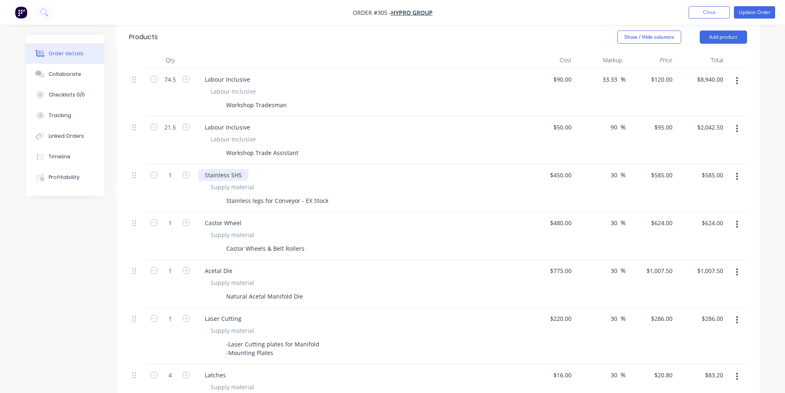
scroll to position [206, 0]
drag, startPoint x: 242, startPoint y: 170, endPoint x: 231, endPoint y: 172, distance: 10.8
click at [231, 172] on div "Stainless SHS" at bounding box center [223, 177] width 50 height 12
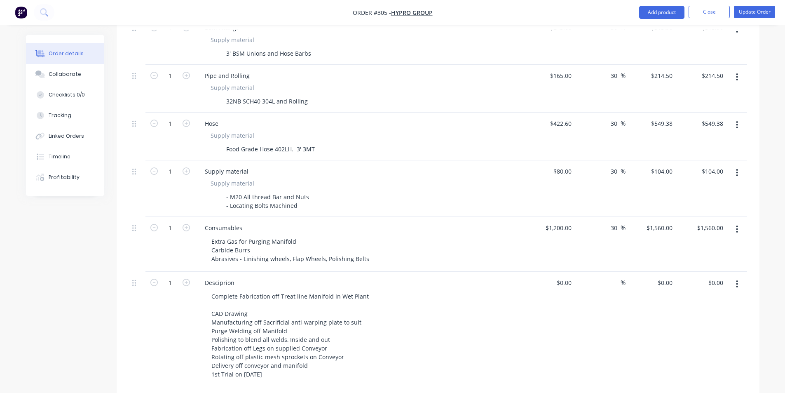
scroll to position [618, 0]
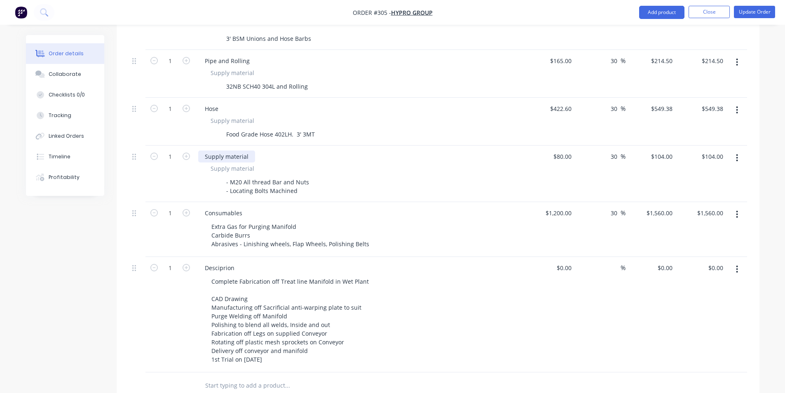
click at [219, 150] on div "Supply material" at bounding box center [226, 156] width 57 height 12
click at [110, 248] on div "Created by Peter Created 30/08/25 Required 22/09/25 Assigned to PS JS Xero Orde…" at bounding box center [393, 13] width 734 height 1193
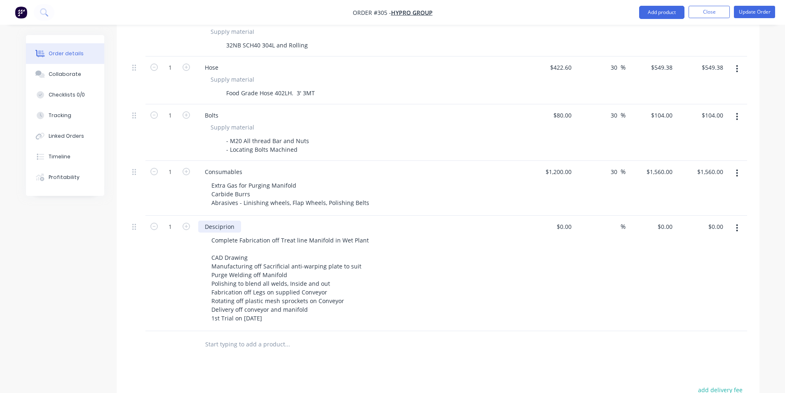
click at [228, 223] on div "Desciprion" at bounding box center [219, 227] width 43 height 12
click at [216, 221] on div "Desciprion" at bounding box center [219, 227] width 43 height 12
click at [143, 293] on div at bounding box center [137, 273] width 16 height 115
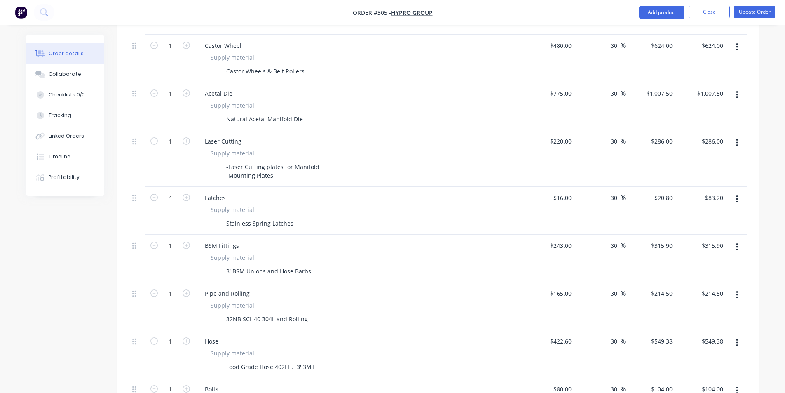
scroll to position [371, 0]
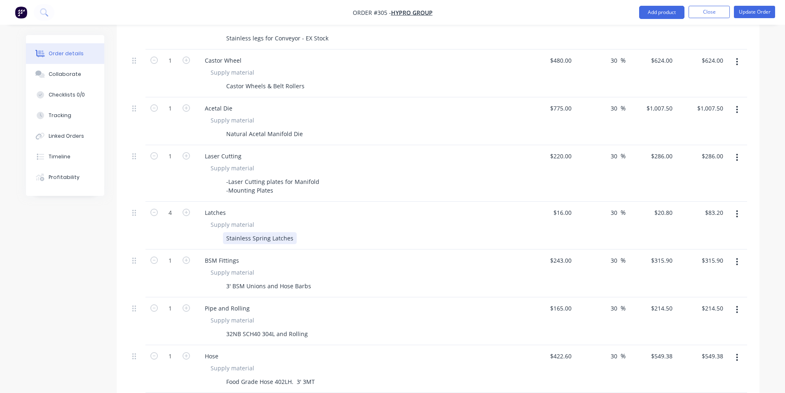
drag, startPoint x: 282, startPoint y: 230, endPoint x: 287, endPoint y: 230, distance: 4.9
click at [282, 232] on div "Stainless Spring Latches" at bounding box center [260, 238] width 74 height 12
click at [292, 232] on div "Stainless Spring Latches" at bounding box center [260, 238] width 74 height 12
click at [300, 80] on div "Castor Wheels & Belt Rollers" at bounding box center [265, 86] width 85 height 12
click at [305, 80] on div "Castor Wheels & Belt Rollers" at bounding box center [265, 86] width 85 height 12
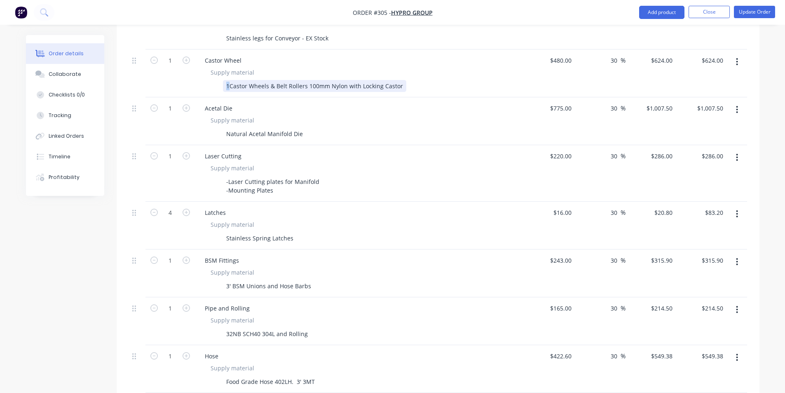
drag, startPoint x: 229, startPoint y: 77, endPoint x: 224, endPoint y: 80, distance: 5.7
click at [224, 80] on div "1Castor Wheels & Belt Rollers 100mm Nylon with Locking Castor" at bounding box center [314, 86] width 183 height 12
click at [112, 108] on div "Order details Collaborate Checklists 0/0 Tracking Linked Orders Timeline Profit…" at bounding box center [71, 115] width 91 height 161
click at [738, 12] on button "Update Order" at bounding box center [754, 12] width 41 height 12
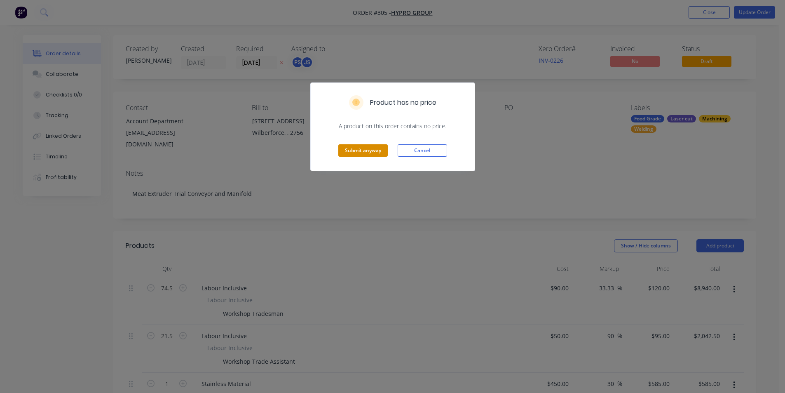
click at [373, 148] on button "Submit anyway" at bounding box center [362, 150] width 49 height 12
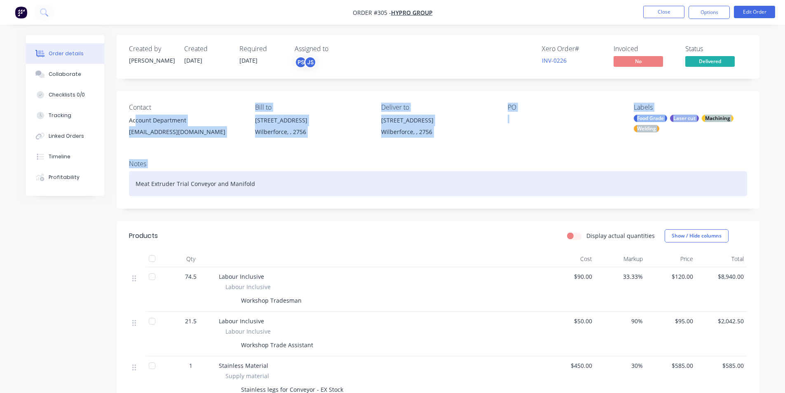
drag, startPoint x: 147, startPoint y: 120, endPoint x: 277, endPoint y: 189, distance: 146.6
click at [277, 189] on div "Contact Account Department accounts@hypro.group Bill to 15 Box Avenue Wilberfor…" at bounding box center [438, 149] width 643 height 117
click at [277, 188] on div "Meat Extruder Trial Conveyor and Manifold" at bounding box center [438, 183] width 618 height 25
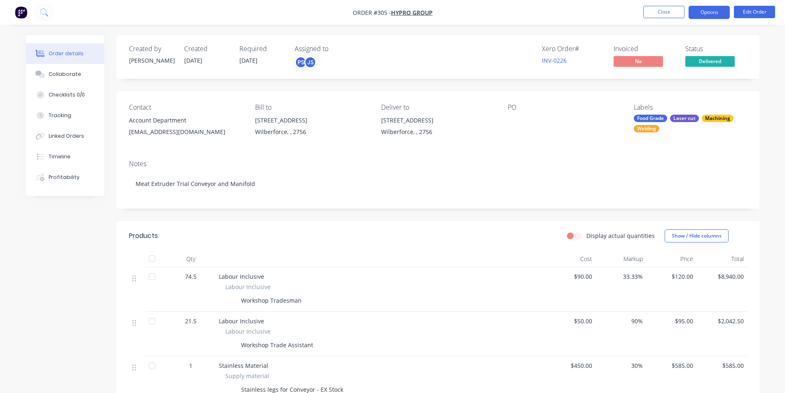
click at [716, 11] on button "Options" at bounding box center [709, 12] width 41 height 13
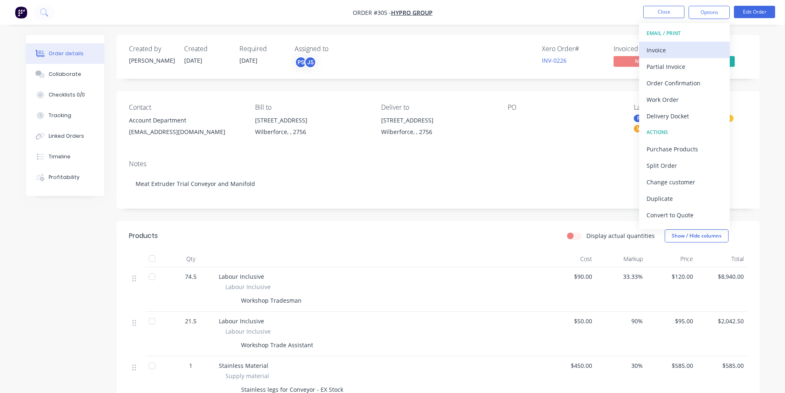
click at [690, 51] on div "Invoice" at bounding box center [685, 50] width 76 height 12
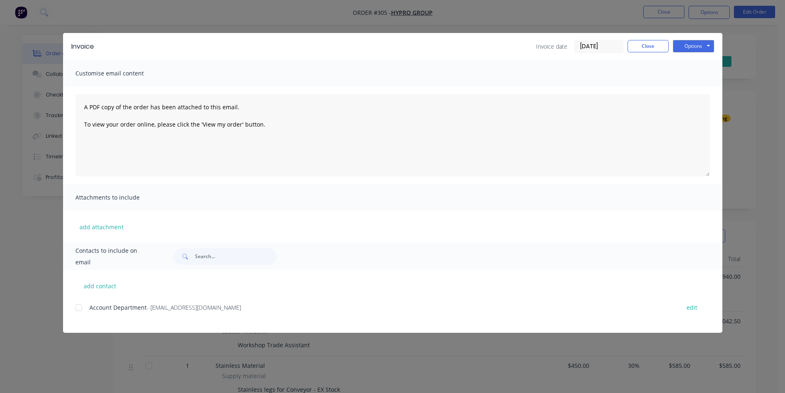
click at [693, 53] on div "Invoice Invoice date 23/09/25 Close Options Preview Print Email" at bounding box center [393, 46] width 660 height 27
click at [693, 49] on button "Options" at bounding box center [693, 46] width 41 height 12
click at [696, 58] on button "Preview" at bounding box center [699, 61] width 53 height 14
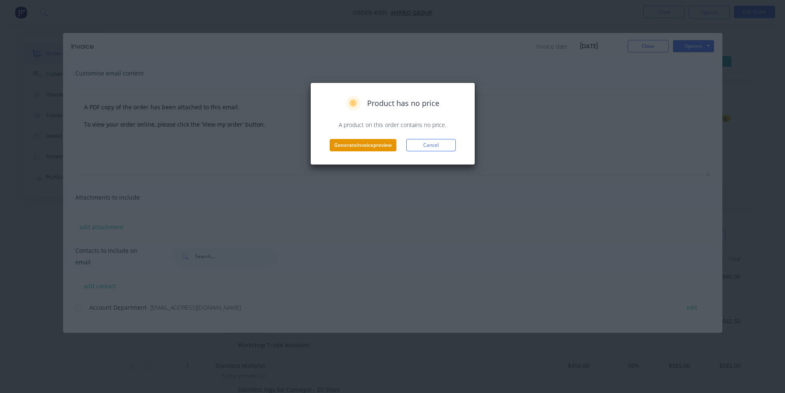
click at [397, 148] on button "Generate invoice preview" at bounding box center [363, 145] width 67 height 12
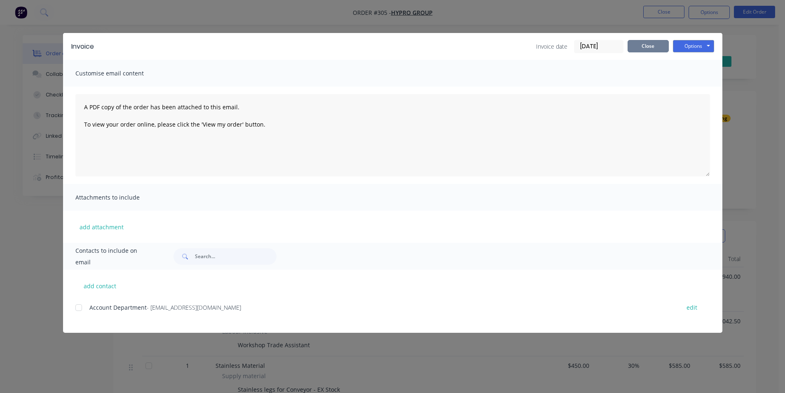
click at [629, 44] on button "Close" at bounding box center [648, 46] width 41 height 12
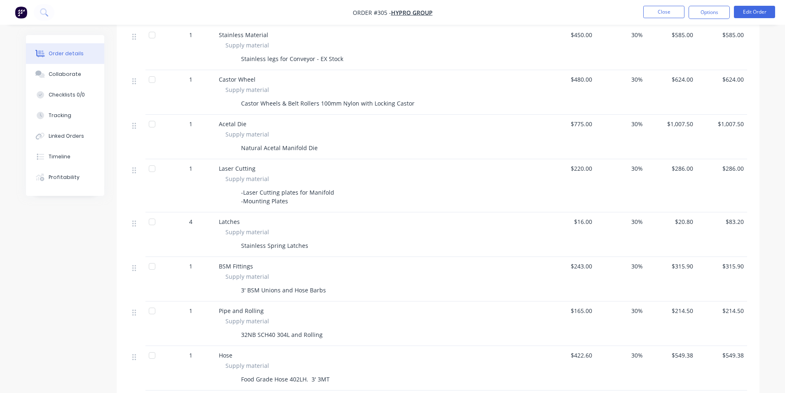
scroll to position [330, 0]
click at [243, 103] on div "Castor Wheels & Belt Rollers 100mm Nylon with Locking Castor" at bounding box center [328, 104] width 180 height 12
click at [240, 104] on div "Castor Wheels & Belt Rollers 100mm Nylon with Locking Castor" at bounding box center [328, 104] width 180 height 12
click at [244, 103] on div "Castor Wheels & Belt Rollers 100mm Nylon with Locking Castor" at bounding box center [328, 104] width 180 height 12
click at [242, 105] on div "Castor Wheels & Belt Rollers 100mm Nylon with Locking Castor" at bounding box center [328, 104] width 180 height 12
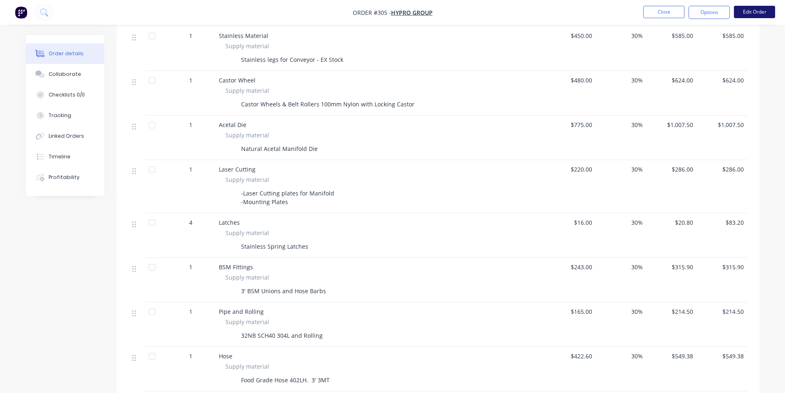
click at [743, 13] on button "Edit Order" at bounding box center [754, 12] width 41 height 12
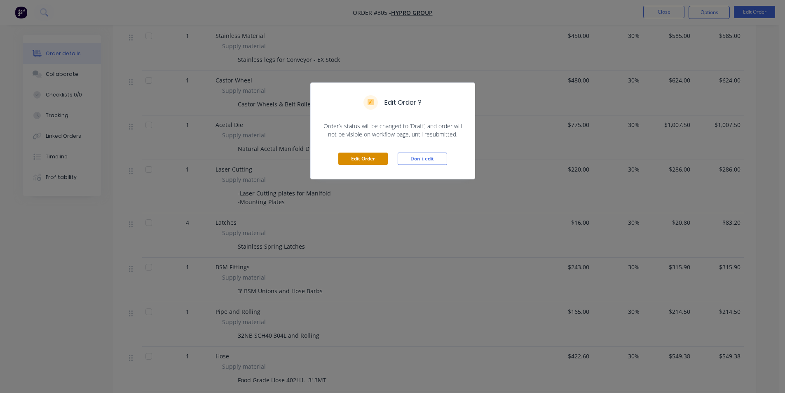
click at [352, 162] on button "Edit Order" at bounding box center [362, 159] width 49 height 12
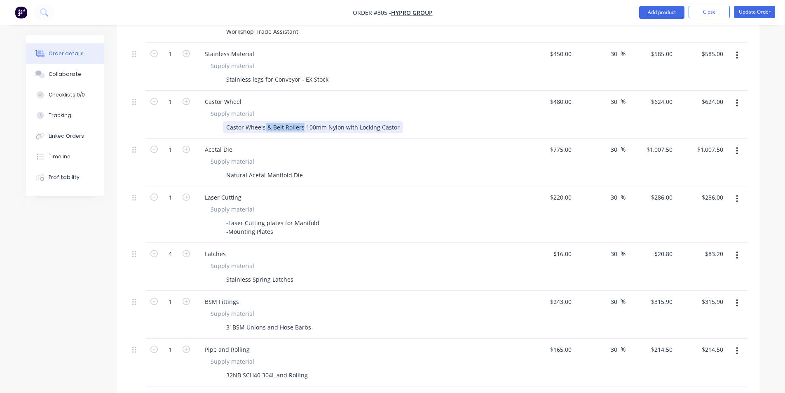
drag, startPoint x: 265, startPoint y: 118, endPoint x: 302, endPoint y: 117, distance: 37.5
click at [302, 121] on div "Castor Wheels & Belt Rollers 100mm Nylon with Locking Castor" at bounding box center [313, 127] width 180 height 12
click at [270, 121] on div "Castor Wheels - 100mm Nylon with Locking Castor" at bounding box center [295, 127] width 145 height 12
click at [226, 121] on div "Castor Wheels - 100mm Nylon with Locking Castor" at bounding box center [295, 127] width 145 height 12
click at [360, 121] on div "Castor Wheels - 100mm Nylon with Locking Castor" at bounding box center [295, 127] width 145 height 12
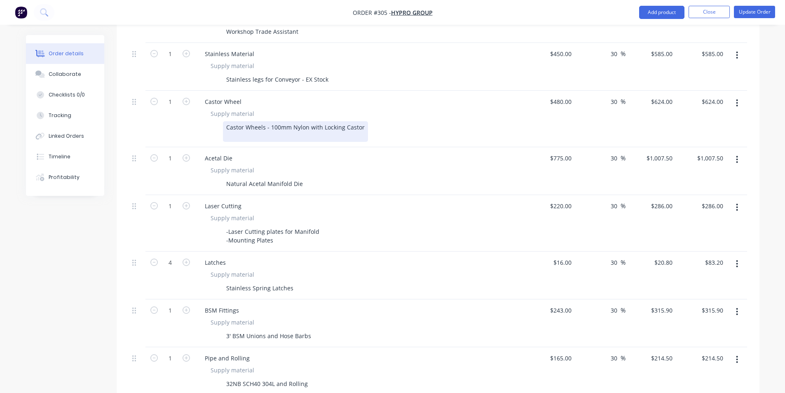
click at [360, 121] on div "Castor Wheels - 100mm Nylon with Locking Castor" at bounding box center [295, 131] width 145 height 21
click at [226, 121] on div "Castor Wheels - 100mm Nylon with Locking Castor" at bounding box center [295, 131] width 145 height 21
click at [230, 127] on div "6 x Castor Wheels - 100mm Nylon with Locking Castor" at bounding box center [300, 131] width 155 height 21
click at [58, 241] on div "Created by Peter Created 30/08/25 Required 22/09/25 Assigned to PS JS Xero Orde…" at bounding box center [393, 305] width 734 height 1201
click at [369, 121] on div "6 x Castor Wheels - 100mm Nylon with Locking Castor 12 x 100mm Nylon Belt Roller" at bounding box center [300, 131] width 155 height 21
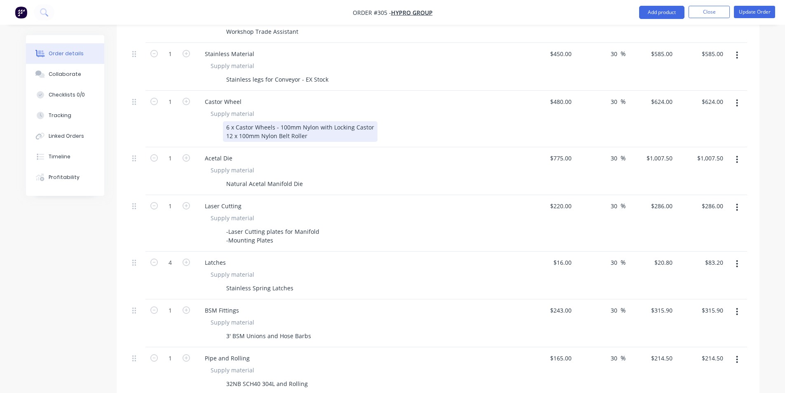
click at [373, 121] on div "6 x Castor Wheels - 100mm Nylon with Locking Castor 12 x 100mm Nylon Belt Roller" at bounding box center [300, 131] width 155 height 21
click at [363, 126] on div "6 x Castor Wheels - 100mm Nylon with Locking Castor Stainless 12 x 100mm Nylon …" at bounding box center [313, 131] width 181 height 21
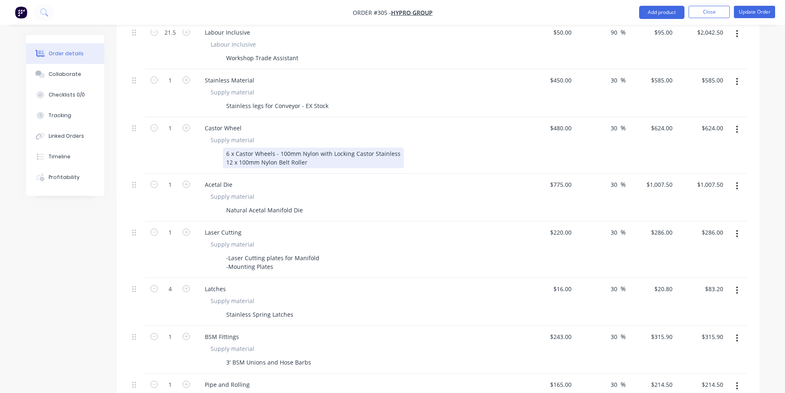
scroll to position [289, 0]
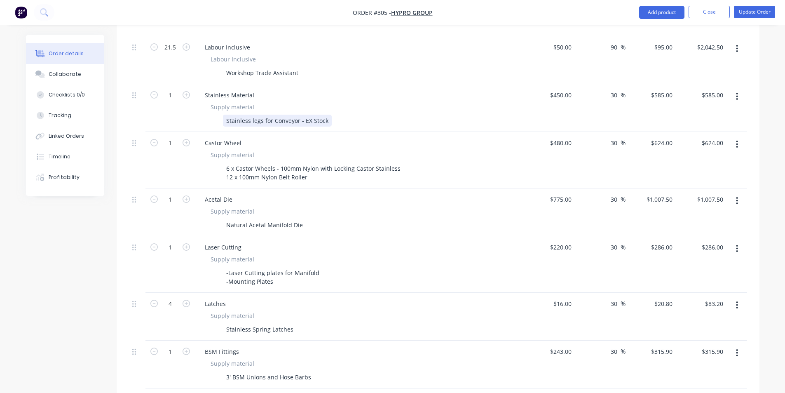
click at [327, 115] on div "Stainless legs for Conveyor - EX Stock" at bounding box center [277, 121] width 109 height 12
click at [246, 89] on div "Stainless Material" at bounding box center [229, 95] width 63 height 12
click at [253, 89] on div "Stainless Material" at bounding box center [229, 95] width 63 height 12
click at [326, 115] on div "Stainless legs for Conveyor - EX Stock" at bounding box center [277, 121] width 109 height 12
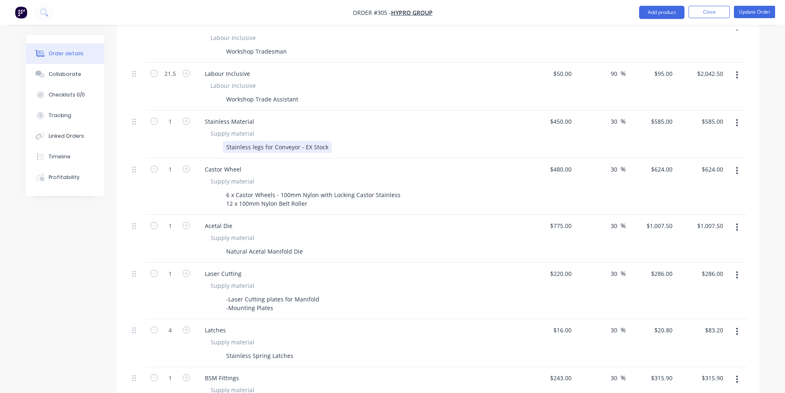
scroll to position [247, 0]
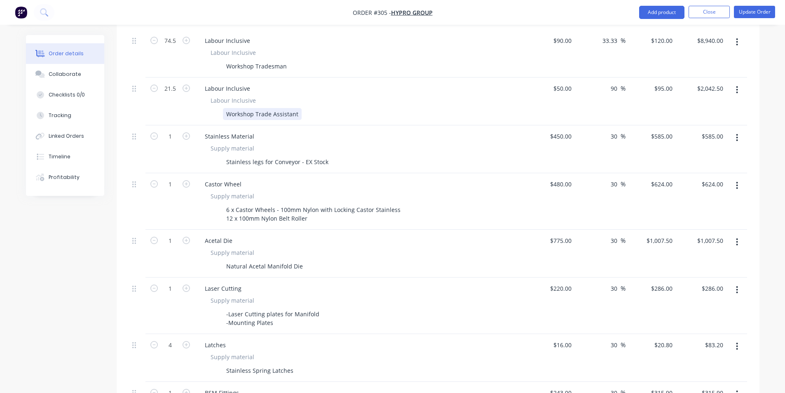
click at [254, 108] on div "Workshop Trade Assistant" at bounding box center [262, 114] width 79 height 12
click at [256, 60] on div "Workshop Tradesman" at bounding box center [256, 66] width 67 height 12
click at [109, 235] on div "Created by Peter Created 30/08/25 Required 22/09/25 Assigned to PS JS Xero Orde…" at bounding box center [393, 388] width 734 height 1201
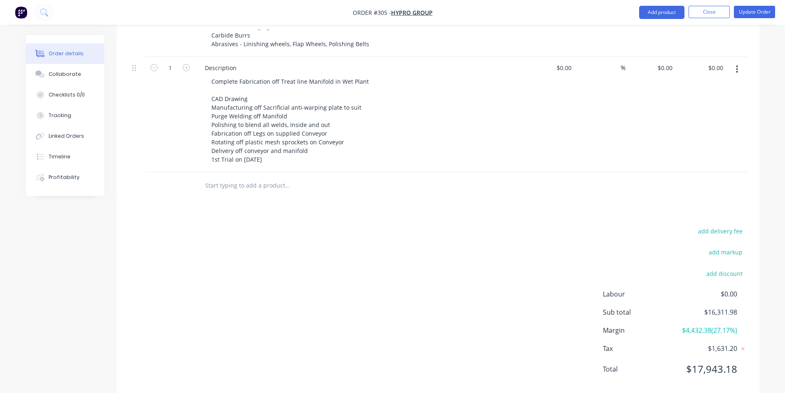
scroll to position [834, 0]
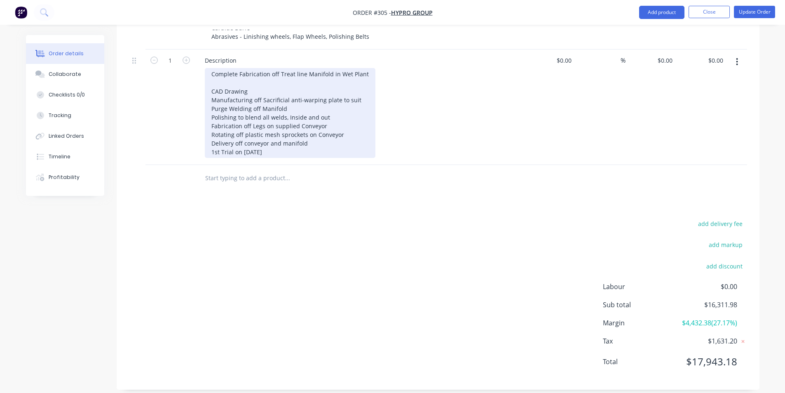
click at [293, 98] on div "Complete Fabrication off Treat line Manifold in Wet Plant CAD Drawing Manufactu…" at bounding box center [290, 113] width 171 height 90
click at [328, 106] on div "Complete Fabrication off Treat line Manifold in Wet Plant CAD Drawing Manufactu…" at bounding box center [290, 113] width 171 height 90
click at [362, 90] on div "Complete Fabrication off Treat line Manifold in Wet Plant CAD Drawing Manufactu…" at bounding box center [290, 113] width 171 height 90
click at [328, 101] on div "Complete Fabrication off Treat line Manifold in Wet Plant CAD Drawing Manufactu…" at bounding box center [290, 113] width 171 height 90
click at [332, 106] on div "Complete Fabrication off Treat line Manifold in Wet Plant CAD Drawing Manufactu…" at bounding box center [290, 113] width 171 height 90
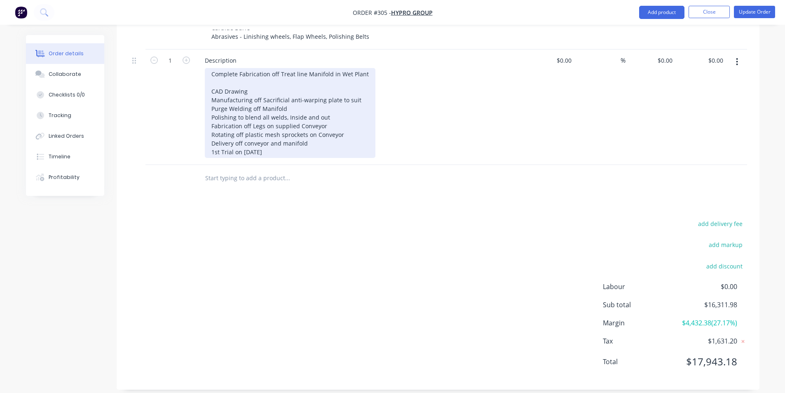
click at [332, 117] on div "Complete Fabrication off Treat line Manifold in Wet Plant CAD Drawing Manufactu…" at bounding box center [290, 113] width 171 height 90
click at [352, 126] on div "Complete Fabrication off Treat line Manifold in Wet Plant CAD Drawing Manufactu…" at bounding box center [290, 113] width 171 height 90
drag, startPoint x: 338, startPoint y: 130, endPoint x: 326, endPoint y: 134, distance: 11.6
click at [337, 130] on div "Complete Fabrication off Treat line Manifold in Wet Plant CAD Drawing Manufactu…" at bounding box center [290, 113] width 171 height 90
click at [326, 134] on div "Complete Fabrication off Treat line Manifold in Wet Plant CAD Drawing Manufactu…" at bounding box center [290, 113] width 171 height 90
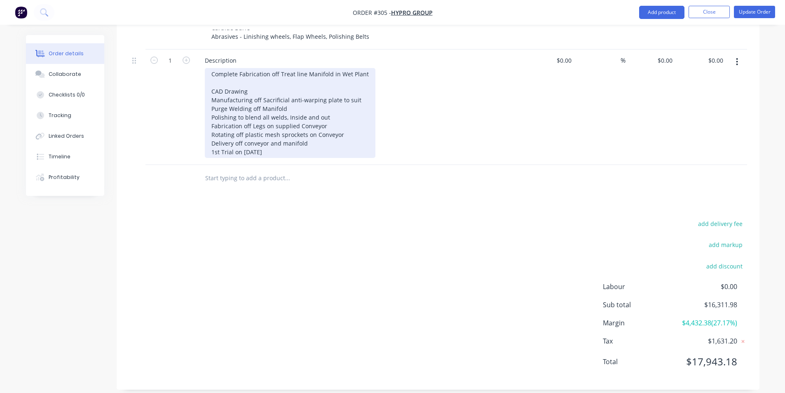
click at [322, 136] on div "Complete Fabrication off Treat line Manifold in Wet Plant CAD Drawing Manufactu…" at bounding box center [290, 113] width 171 height 90
click at [315, 142] on div "Complete Fabrication off Treat line Manifold in Wet Plant CAD Drawing Manufactu…" at bounding box center [290, 113] width 171 height 90
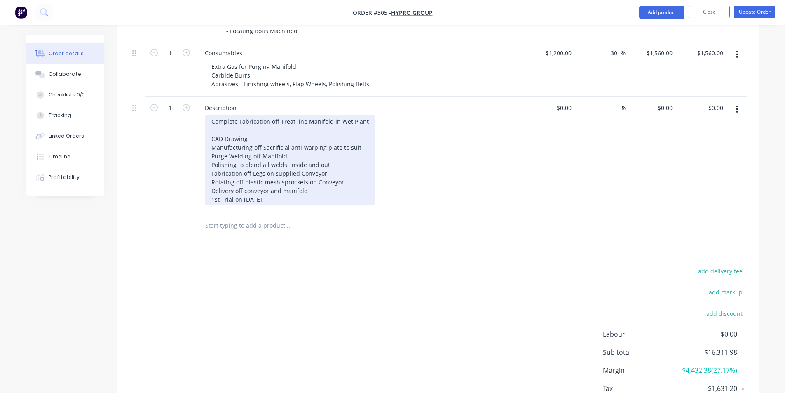
scroll to position [628, 0]
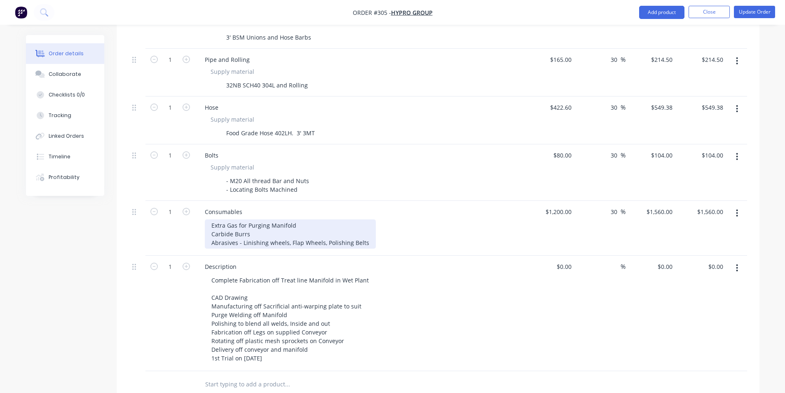
click at [252, 221] on div "Extra Gas for Purging Manifold Carbide Burrs Abrasives - Linishing wheels, Flap…" at bounding box center [290, 233] width 171 height 29
click at [312, 219] on div "Extra Gas for Purging Manifold Carbide Burrs Abrasives - Linishing wheels, Flap…" at bounding box center [290, 233] width 171 height 29
click at [268, 223] on div "Extra Gas for Purging Manifold Carbide Burrs Abrasives - Linishing wheels, Flap…" at bounding box center [290, 233] width 171 height 29
click at [359, 230] on div "Extra Gas for Purging Manifold Carbide Burrs Abrasives - Linishing wheels, Flap…" at bounding box center [290, 233] width 171 height 29
click at [365, 233] on div "Extra Gas for Purging Manifold Carbide Burrs Abrasives - Linishing wheels, Flap…" at bounding box center [290, 233] width 171 height 29
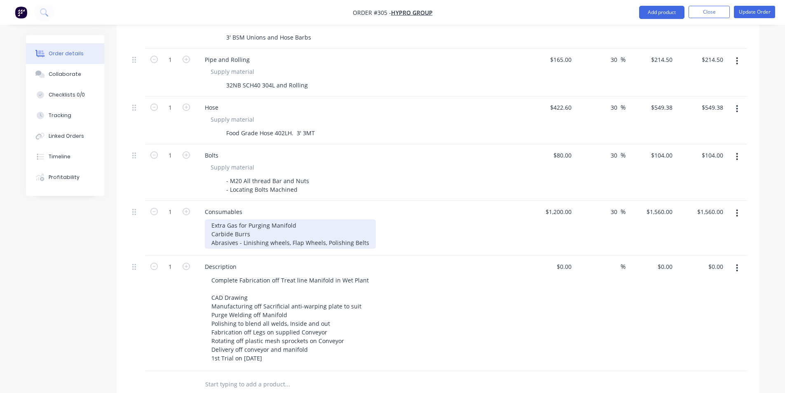
click at [286, 227] on div "Extra Gas for Purging Manifold Carbide Burrs Abrasives - Linishing wheels, Flap…" at bounding box center [290, 233] width 171 height 29
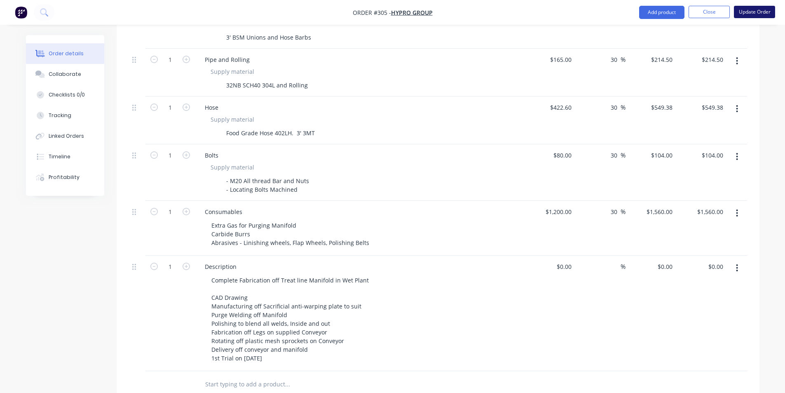
click at [754, 10] on button "Update Order" at bounding box center [754, 12] width 41 height 12
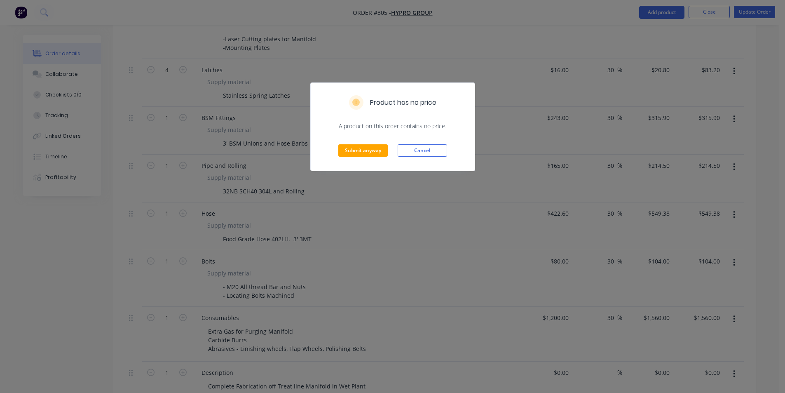
scroll to position [834, 0]
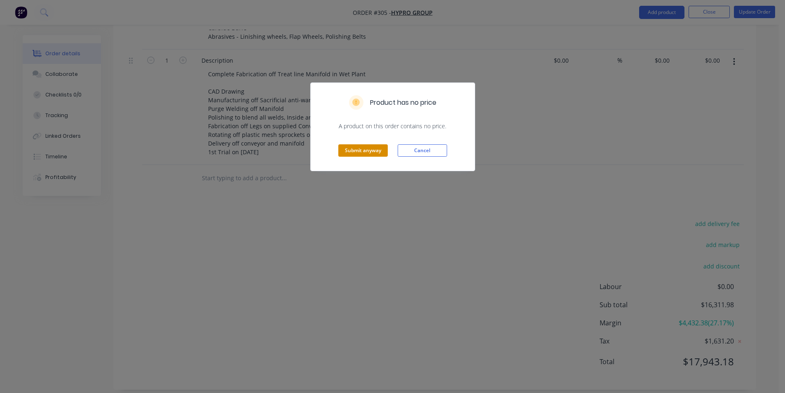
click at [347, 149] on button "Submit anyway" at bounding box center [362, 150] width 49 height 12
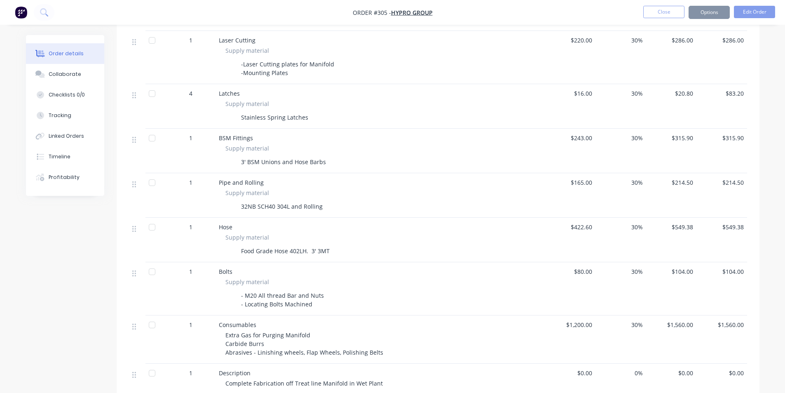
scroll to position [694, 0]
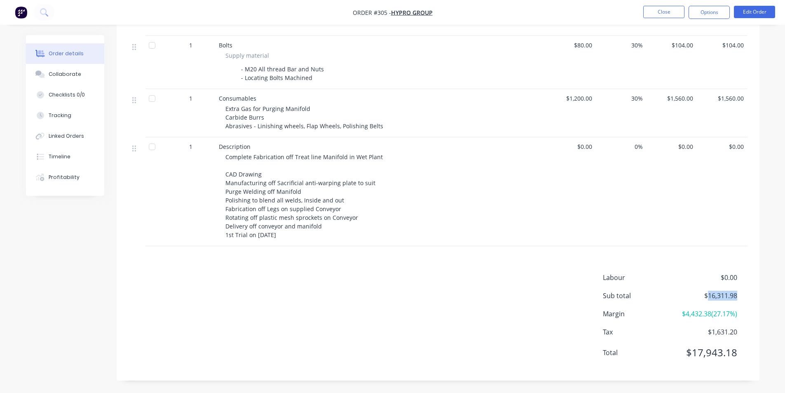
drag, startPoint x: 711, startPoint y: 297, endPoint x: 739, endPoint y: 298, distance: 28.9
click at [739, 298] on div "Sub total $16,311.98" at bounding box center [675, 296] width 144 height 10
drag, startPoint x: 739, startPoint y: 298, endPoint x: 695, endPoint y: 298, distance: 44.9
click at [695, 298] on div "Sub total $16,311.98" at bounding box center [675, 296] width 144 height 10
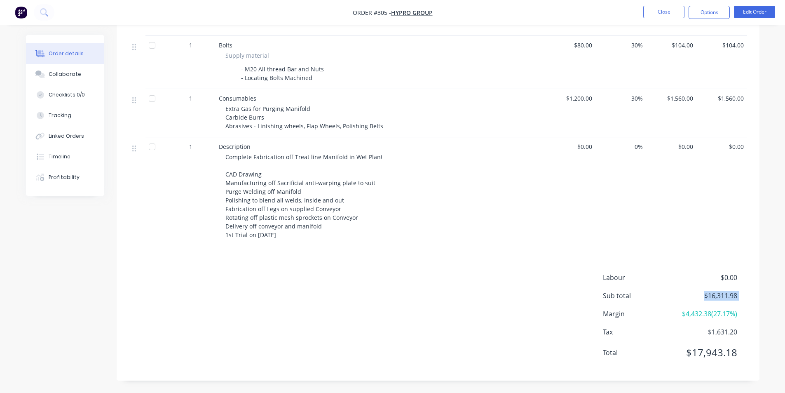
click at [695, 298] on span "$16,311.98" at bounding box center [706, 296] width 61 height 10
drag, startPoint x: 695, startPoint y: 347, endPoint x: 738, endPoint y: 344, distance: 43.4
click at [738, 344] on div "Labour $0.00 Sub total $16,311.98 Margin $4,432.38 ( 27.17 %) Tax $1,631.20 Tot…" at bounding box center [675, 320] width 144 height 96
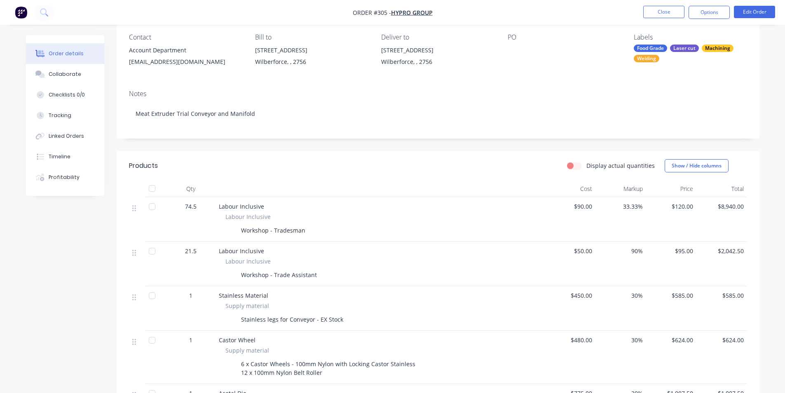
scroll to position [0, 0]
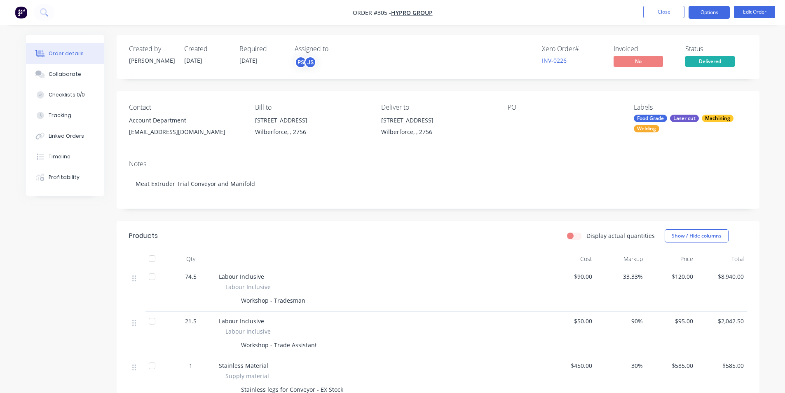
click at [710, 12] on button "Options" at bounding box center [709, 12] width 41 height 13
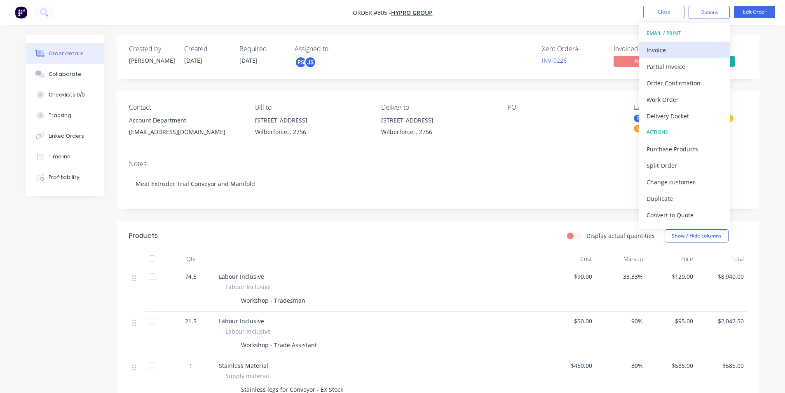
drag, startPoint x: 679, startPoint y: 59, endPoint x: 681, endPoint y: 53, distance: 6.1
click at [681, 53] on div "EMAIL / PRINT Invoice Partial Invoice Order Confirmation Work Order Delivery Do…" at bounding box center [684, 126] width 91 height 206
click at [681, 53] on div "Invoice" at bounding box center [685, 50] width 76 height 12
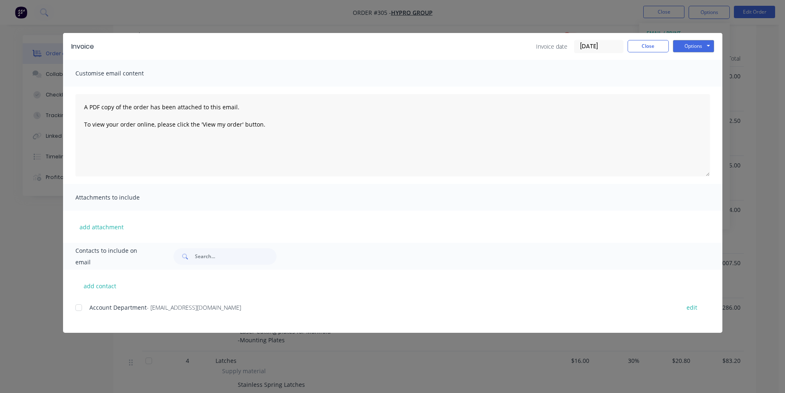
scroll to position [247, 0]
click at [692, 54] on div "Invoice Invoice date 23/09/25 Close Options Preview Print Email" at bounding box center [393, 46] width 660 height 27
click at [692, 52] on button "Options" at bounding box center [693, 46] width 41 height 12
click at [686, 77] on button "Print" at bounding box center [699, 75] width 53 height 14
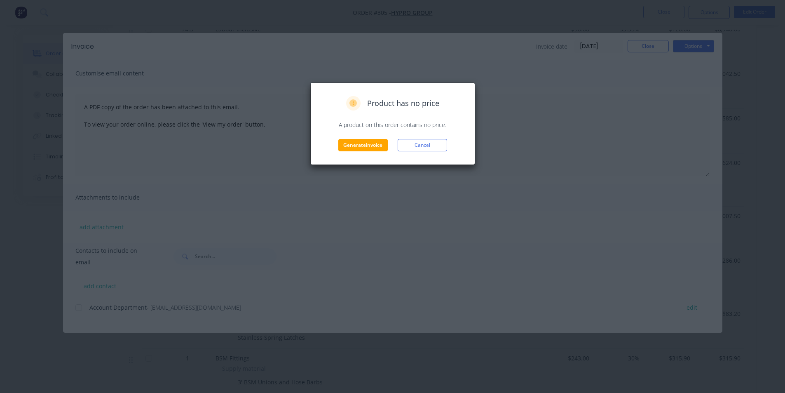
click at [346, 154] on div "Product has no price A product on this order contains no price. Generate invoic…" at bounding box center [392, 123] width 165 height 82
click at [349, 150] on button "Generate invoice" at bounding box center [362, 145] width 49 height 12
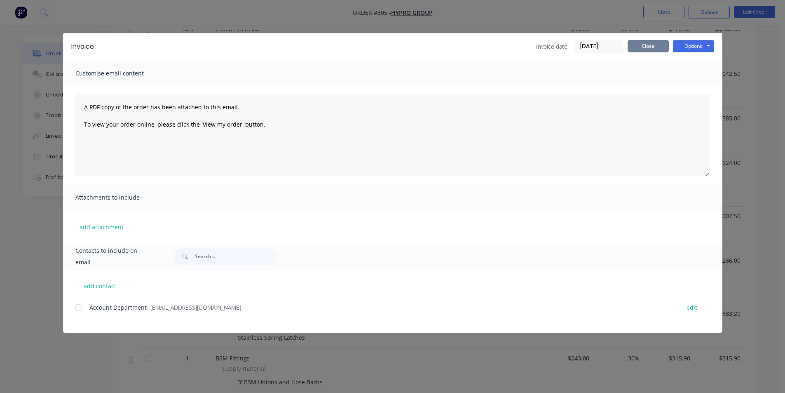
click at [633, 49] on button "Close" at bounding box center [648, 46] width 41 height 12
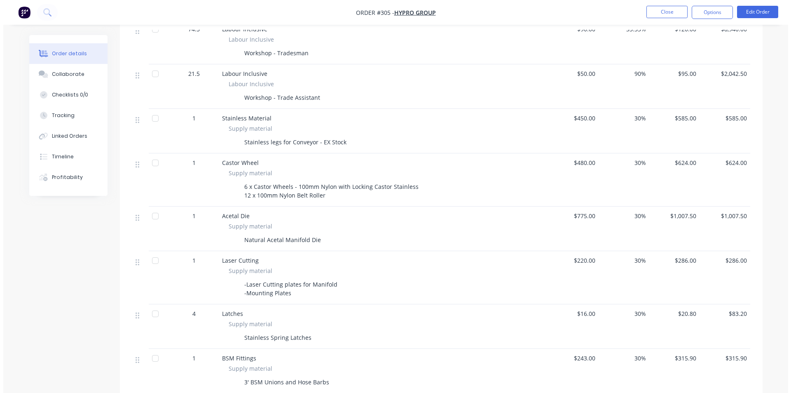
scroll to position [0, 0]
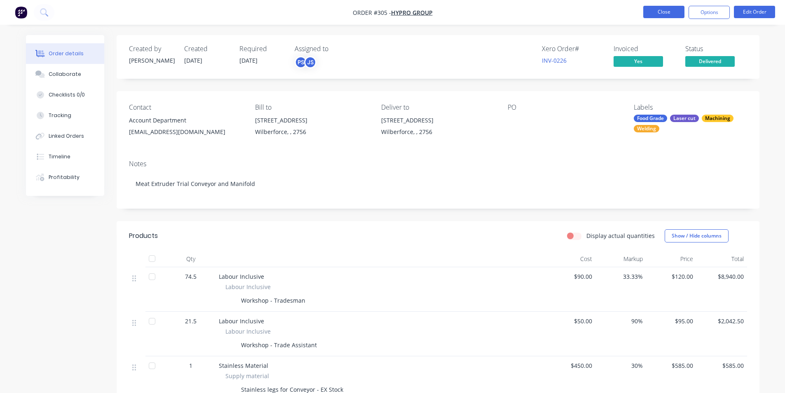
click at [653, 12] on button "Close" at bounding box center [663, 12] width 41 height 12
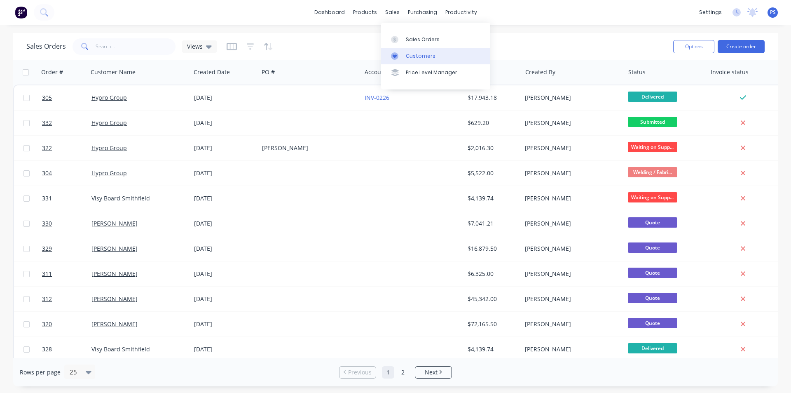
click at [401, 50] on link "Customers" at bounding box center [435, 56] width 109 height 16
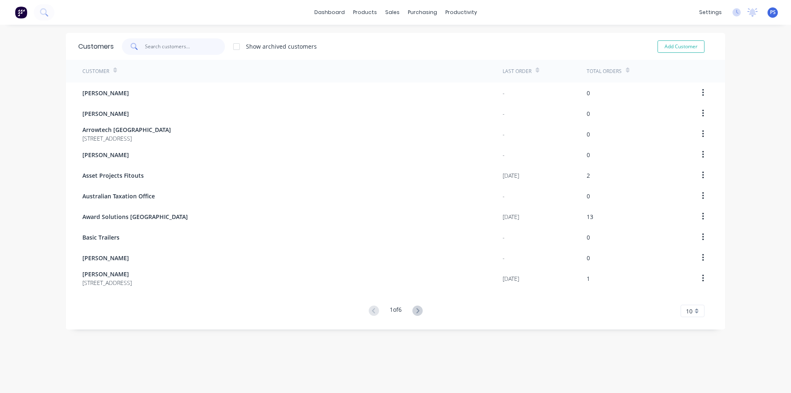
click at [145, 46] on input "text" at bounding box center [185, 46] width 80 height 16
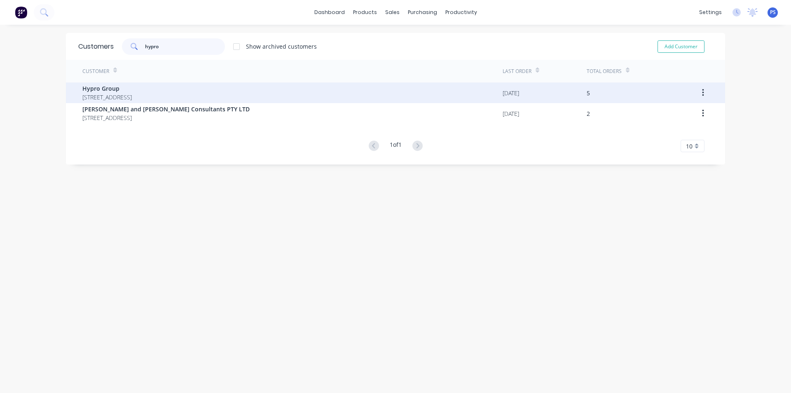
type input "hypro"
click at [132, 98] on span "15 Box Avenue Wilberforce 2756" at bounding box center [106, 97] width 49 height 9
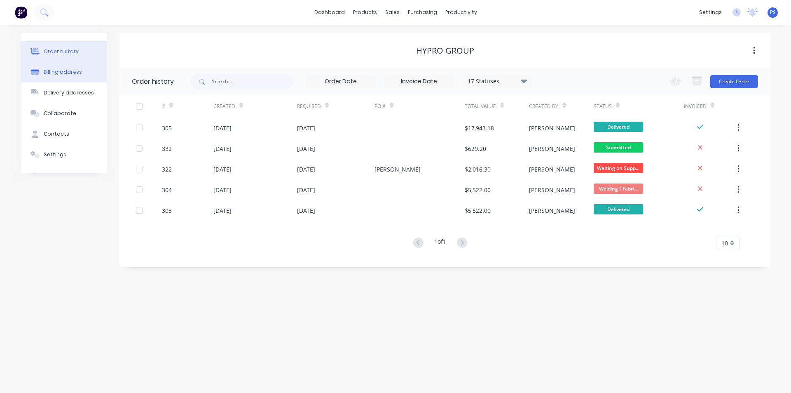
click at [58, 75] on div "Billing address" at bounding box center [63, 71] width 38 height 7
select select "AU"
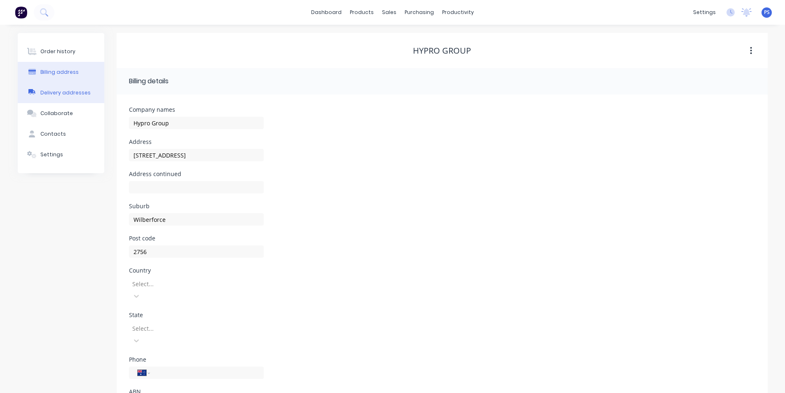
click at [58, 89] on div "Delivery addresses" at bounding box center [65, 92] width 50 height 7
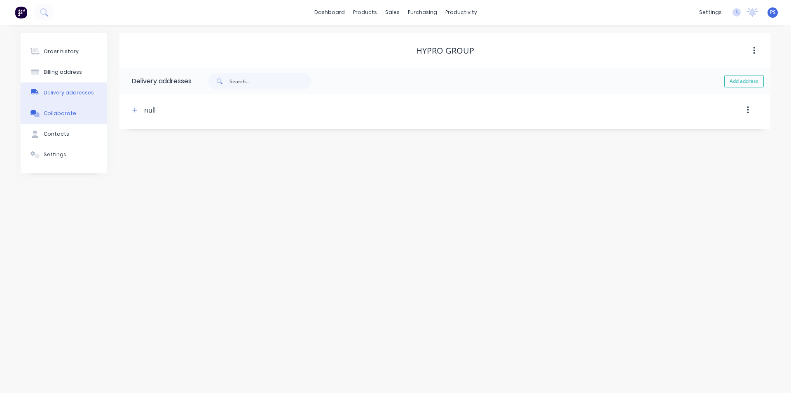
click at [57, 111] on div "Collaborate" at bounding box center [60, 113] width 33 height 7
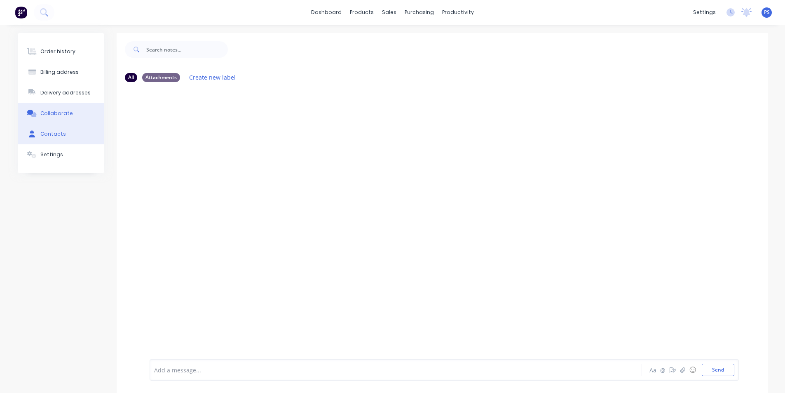
click at [57, 130] on div "Contacts" at bounding box center [53, 133] width 26 height 7
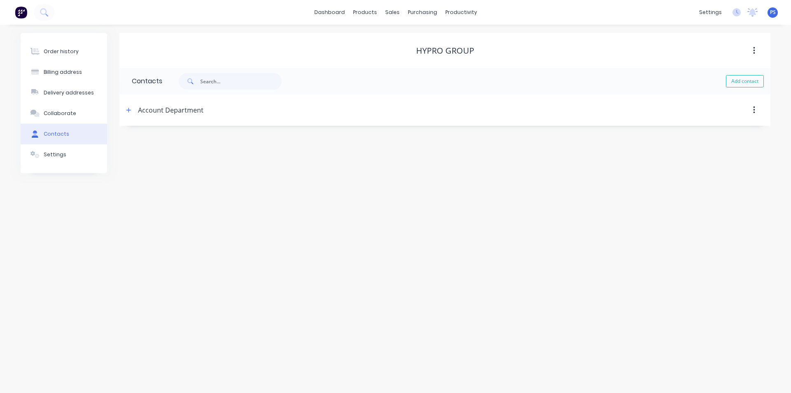
click at [134, 113] on span at bounding box center [129, 110] width 10 height 10
click at [132, 109] on button "button" at bounding box center [129, 110] width 10 height 10
drag, startPoint x: 201, startPoint y: 169, endPoint x: 122, endPoint y: 174, distance: 79.3
click at [122, 174] on div "Contact name Account Department Email address accounts@hypro.group Phone Intern…" at bounding box center [445, 194] width 651 height 137
click at [406, 29] on div "Sales Orders Customers Price Level Manager" at bounding box center [435, 56] width 109 height 66
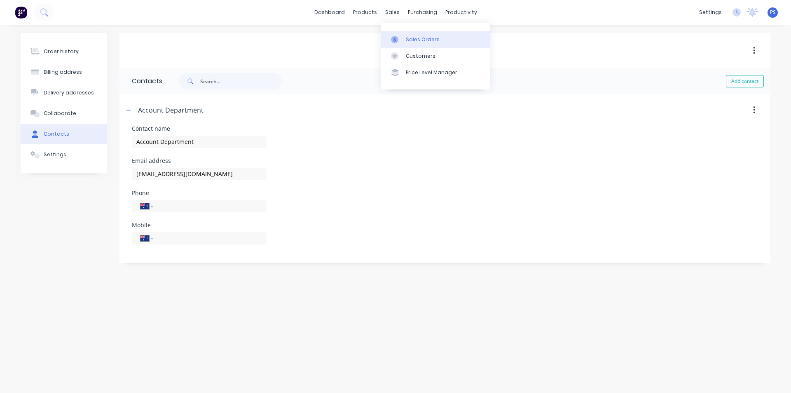
click at [405, 32] on link "Sales Orders" at bounding box center [435, 39] width 109 height 16
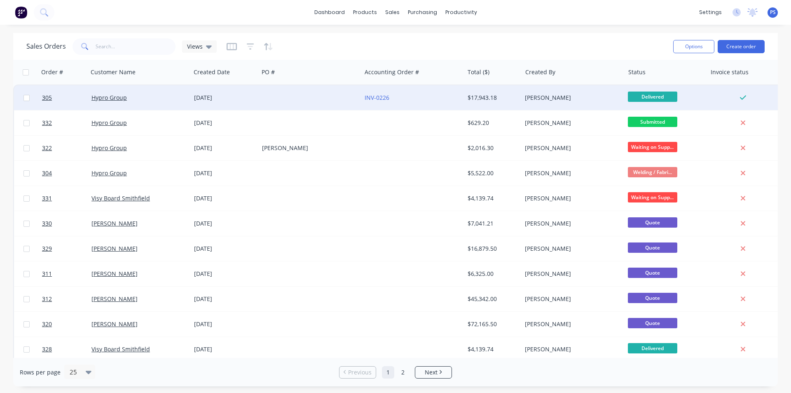
click at [291, 103] on div at bounding box center [310, 97] width 103 height 25
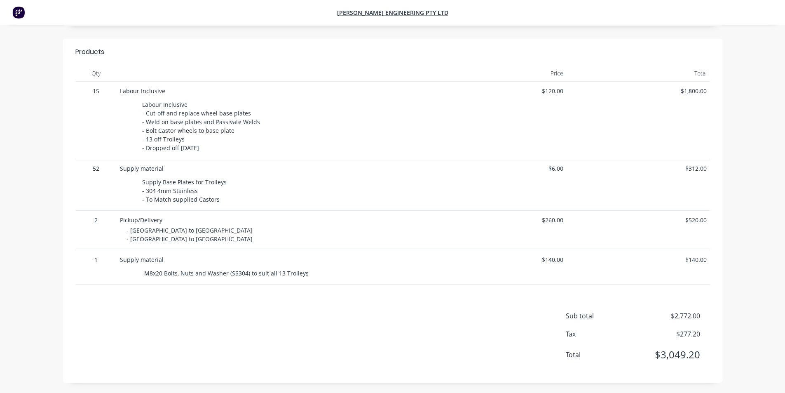
scroll to position [124, 0]
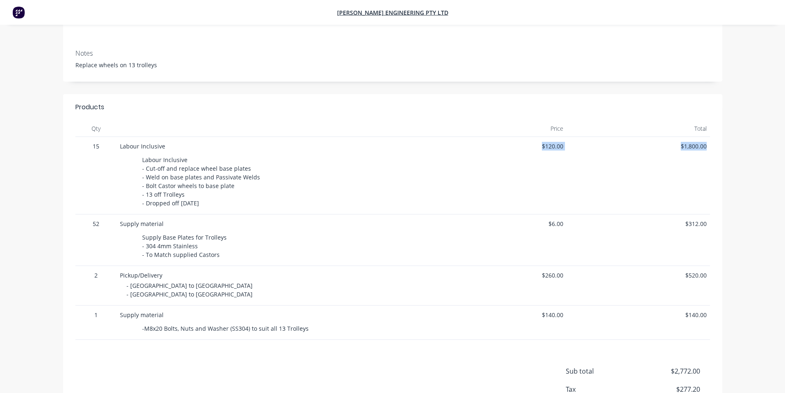
drag, startPoint x: 536, startPoint y: 144, endPoint x: 710, endPoint y: 148, distance: 174.0
click at [710, 148] on div "15 Labour Inclusive Labour Inclusive - Cut-off and replace wheel base plates - …" at bounding box center [392, 175] width 635 height 77
click at [709, 149] on div "$1,800.00" at bounding box center [638, 175] width 143 height 77
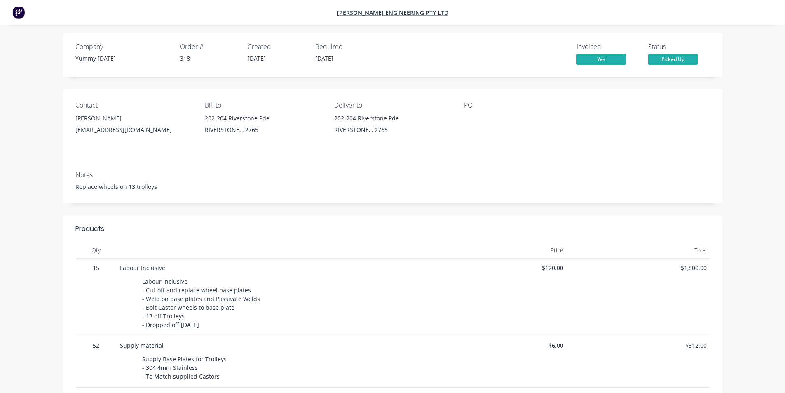
scroll to position [0, 0]
drag, startPoint x: 625, startPoint y: 52, endPoint x: 671, endPoint y: 46, distance: 46.2
click at [671, 46] on div "Invoiced Yes Status Picked Up" at bounding box center [541, 57] width 337 height 24
click at [671, 46] on div "Status" at bounding box center [679, 49] width 62 height 8
drag, startPoint x: 688, startPoint y: 59, endPoint x: 653, endPoint y: 61, distance: 34.7
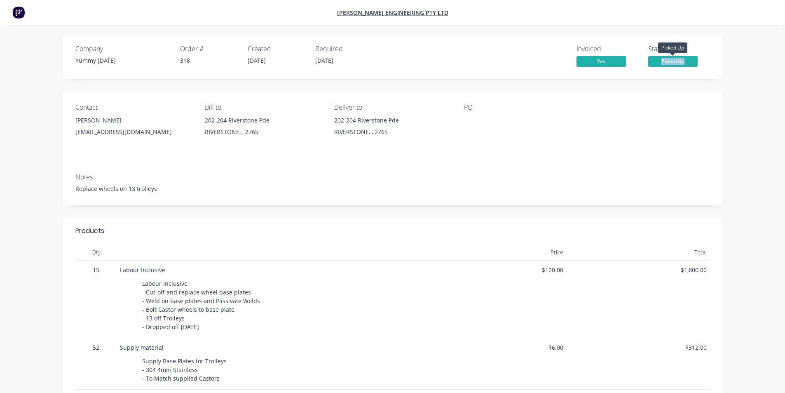
click at [653, 61] on span "Picked Up" at bounding box center [672, 61] width 49 height 10
click at [652, 62] on span "Picked Up" at bounding box center [672, 61] width 49 height 10
drag, startPoint x: 587, startPoint y: 60, endPoint x: 580, endPoint y: 60, distance: 6.6
click at [580, 60] on span "Yes" at bounding box center [601, 61] width 49 height 10
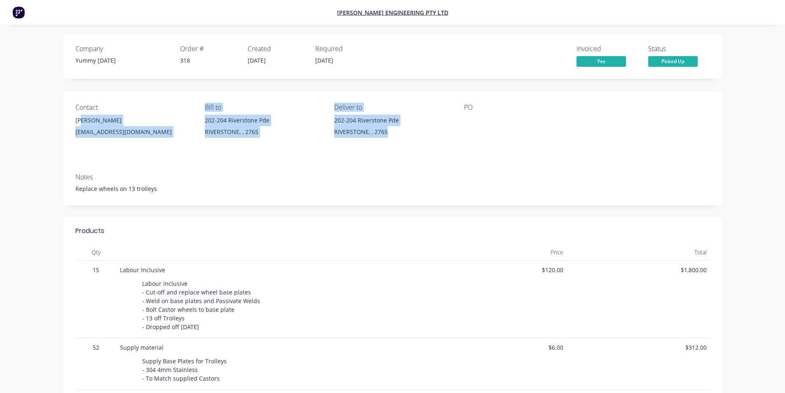
drag, startPoint x: 336, startPoint y: 124, endPoint x: 85, endPoint y: 123, distance: 250.6
click at [85, 123] on div "Contact Adnan None Admin@yummykarma.com Bill to 202-204 Riverstone Pde RIVERSTO…" at bounding box center [393, 128] width 660 height 75
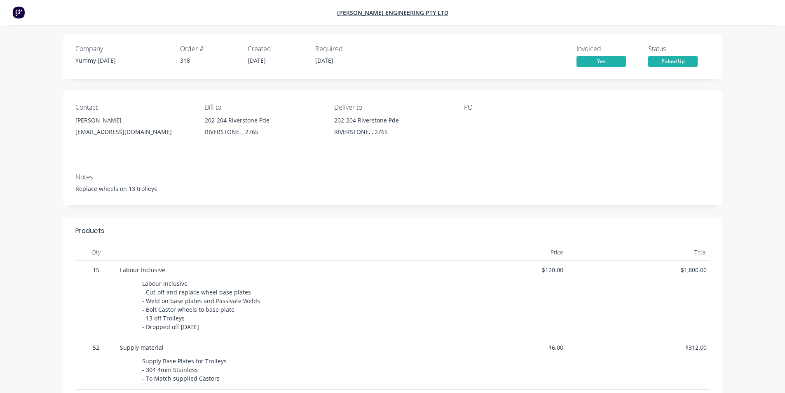
click at [66, 184] on div "Notes Replace wheels on 13 trolleys" at bounding box center [393, 186] width 660 height 39
drag, startPoint x: 78, startPoint y: 187, endPoint x: 156, endPoint y: 190, distance: 77.5
click at [156, 190] on div "Replace wheels on 13 trolleys" at bounding box center [392, 188] width 635 height 9
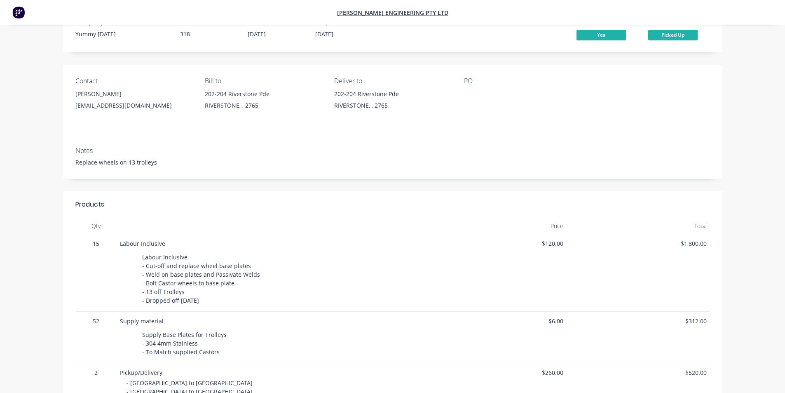
scroll to position [41, 0]
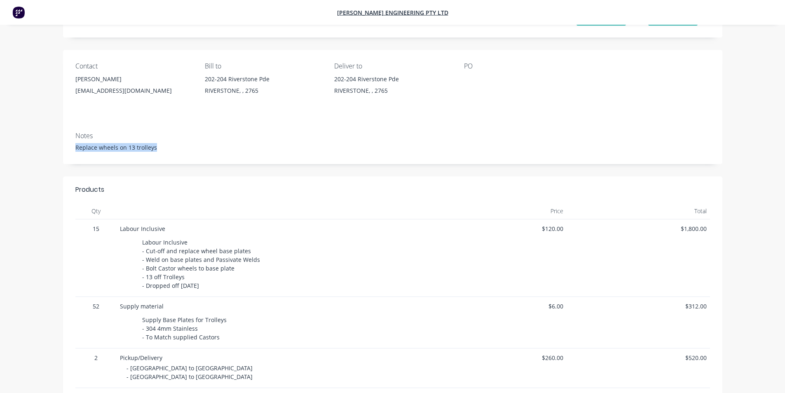
drag, startPoint x: 79, startPoint y: 145, endPoint x: 169, endPoint y: 146, distance: 90.7
click at [169, 146] on div "Replace wheels on 13 trolleys" at bounding box center [392, 147] width 635 height 9
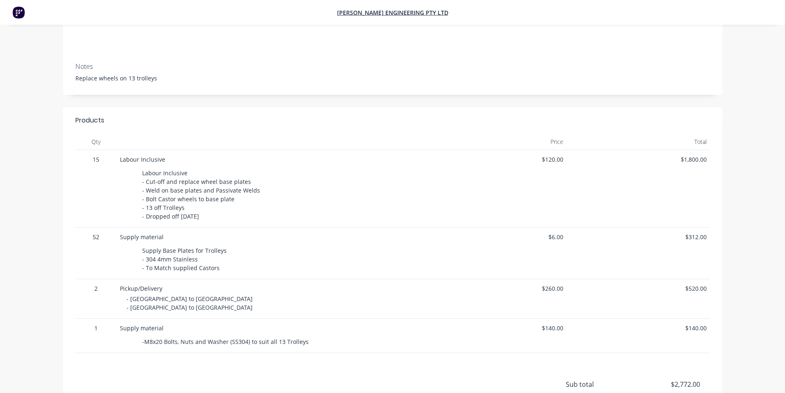
scroll to position [124, 0]
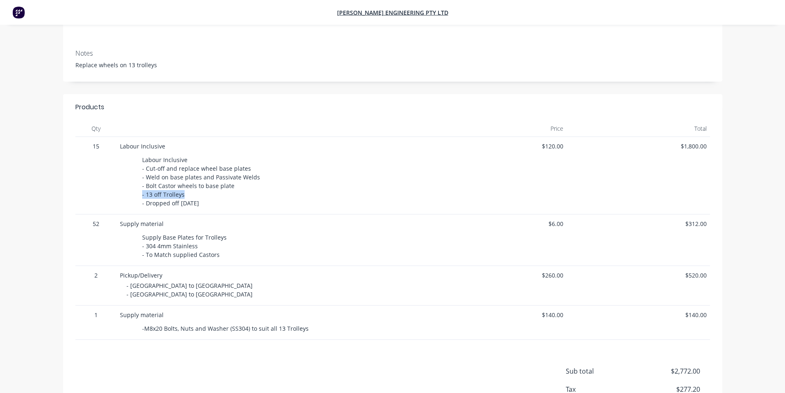
drag, startPoint x: 156, startPoint y: 194, endPoint x: 201, endPoint y: 195, distance: 44.9
click at [201, 195] on div "Labour Inclusive - Cut-off and replace wheel base plates - Weld on base plates …" at bounding box center [201, 181] width 124 height 55
drag, startPoint x: 216, startPoint y: 203, endPoint x: 134, endPoint y: 206, distance: 82.5
click at [134, 206] on div "Labour Inclusive - Cut-off and replace wheel base plates - Weld on base plates …" at bounding box center [270, 181] width 287 height 55
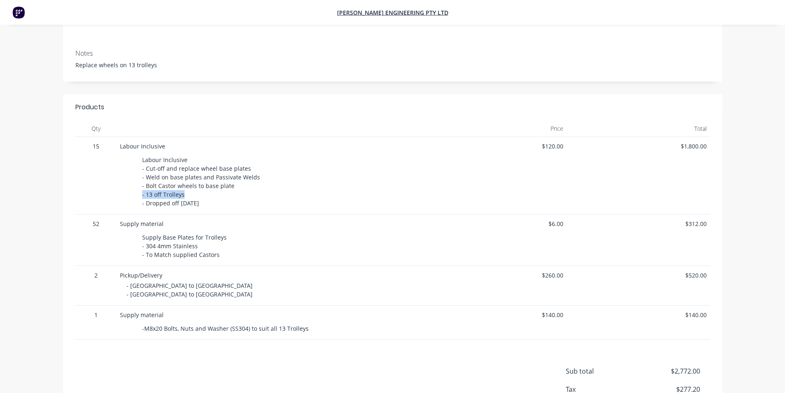
click at [134, 206] on div "Labour Inclusive - Cut-off and replace wheel base plates - Weld on base plates …" at bounding box center [270, 181] width 287 height 55
drag, startPoint x: 129, startPoint y: 286, endPoint x: 213, endPoint y: 294, distance: 84.9
click at [218, 294] on div "- Riverstone to North Richmond - North Richmond to Riverstone" at bounding box center [274, 289] width 294 height 17
click at [213, 294] on div "- Riverstone to North Richmond - North Richmond to Riverstone" at bounding box center [274, 289] width 294 height 17
drag, startPoint x: 140, startPoint y: 330, endPoint x: 721, endPoint y: 310, distance: 581.1
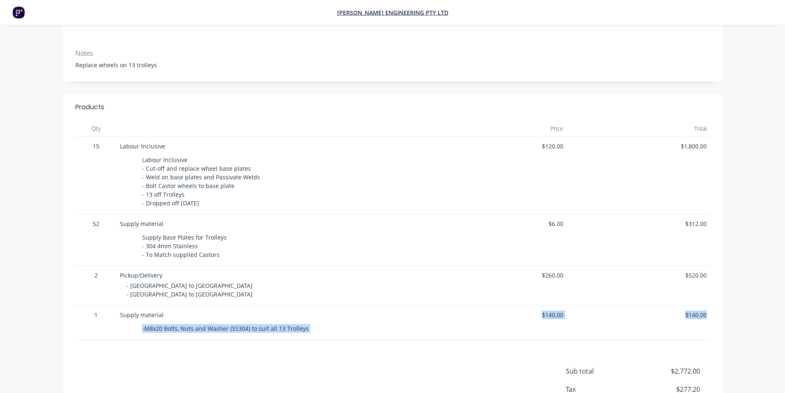
click at [721, 310] on div "Qty Price Total 15 Labour Inclusive Labour Inclusive - Cut-off and replace whee…" at bounding box center [393, 229] width 660 height 219
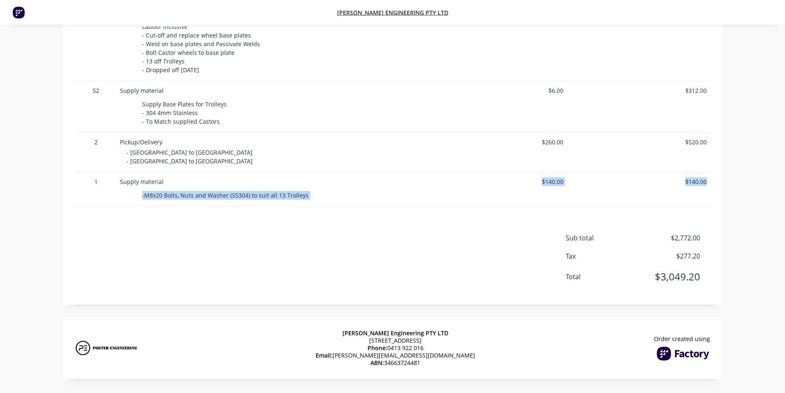
scroll to position [257, 0]
click at [511, 290] on div "Sub total $2,772.00 Tax $277.20 Total $3,049.20" at bounding box center [392, 261] width 635 height 59
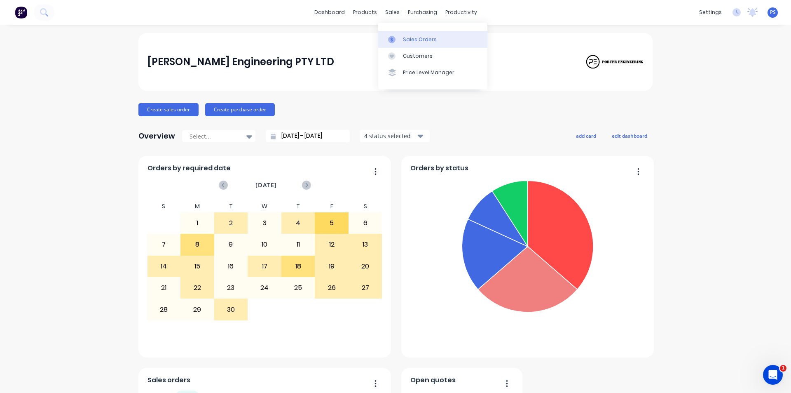
click at [405, 33] on link "Sales Orders" at bounding box center [432, 39] width 109 height 16
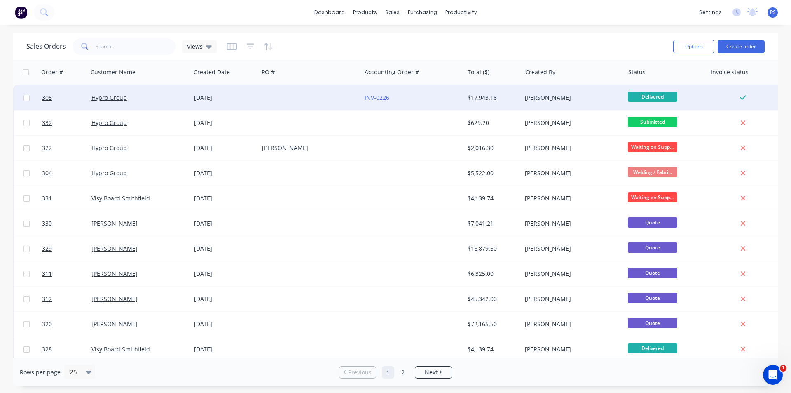
click at [360, 102] on div at bounding box center [310, 97] width 103 height 25
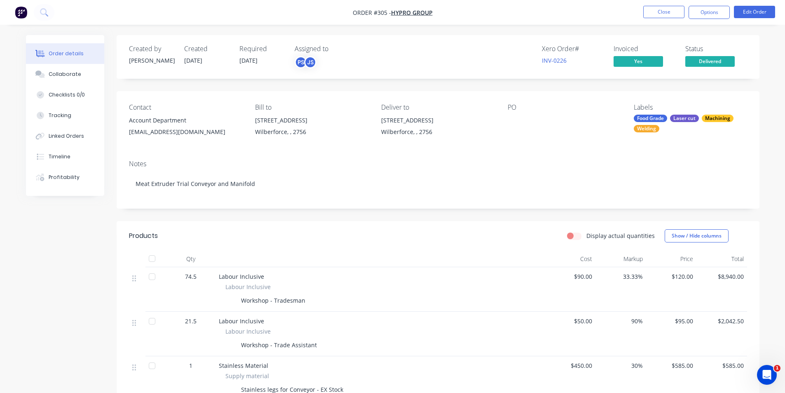
click at [691, 19] on nav "Order #305 - Hypro Group Close Options Edit Order" at bounding box center [392, 12] width 785 height 25
click at [695, 16] on button "Options" at bounding box center [709, 12] width 41 height 13
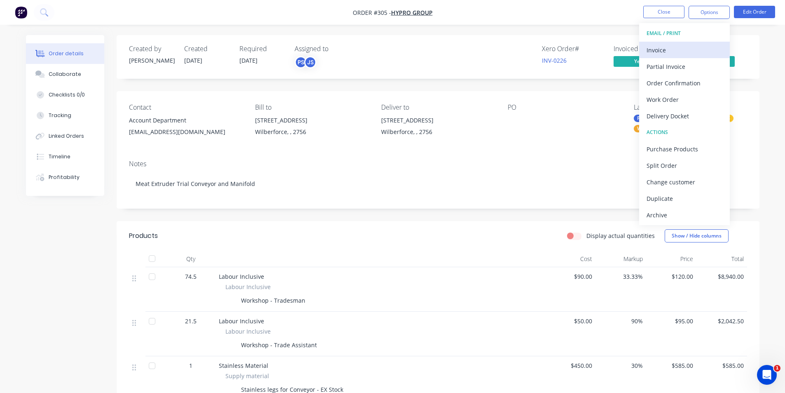
click at [682, 56] on button "Invoice" at bounding box center [684, 50] width 91 height 16
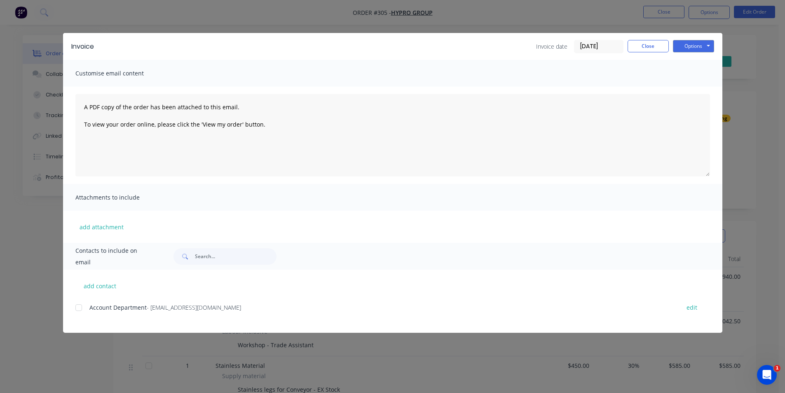
click at [83, 309] on div at bounding box center [78, 307] width 16 height 16
click at [705, 44] on button "Options" at bounding box center [693, 46] width 41 height 12
click at [84, 310] on div at bounding box center [78, 307] width 16 height 16
click at [81, 309] on div at bounding box center [78, 307] width 16 height 16
click at [694, 47] on button "Options" at bounding box center [693, 46] width 41 height 12
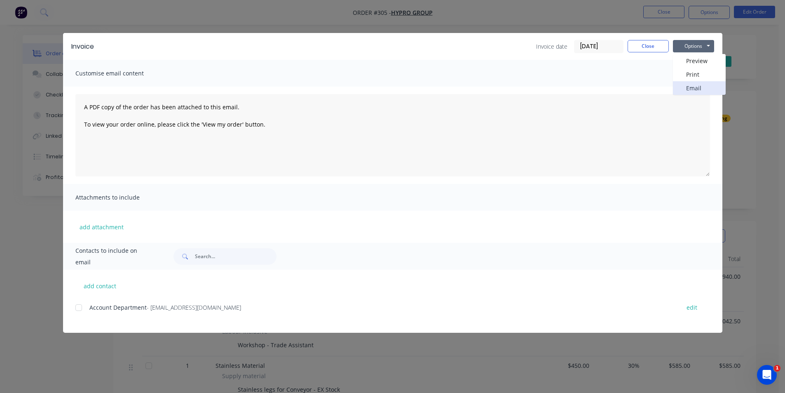
click at [701, 88] on button "Email" at bounding box center [699, 88] width 53 height 14
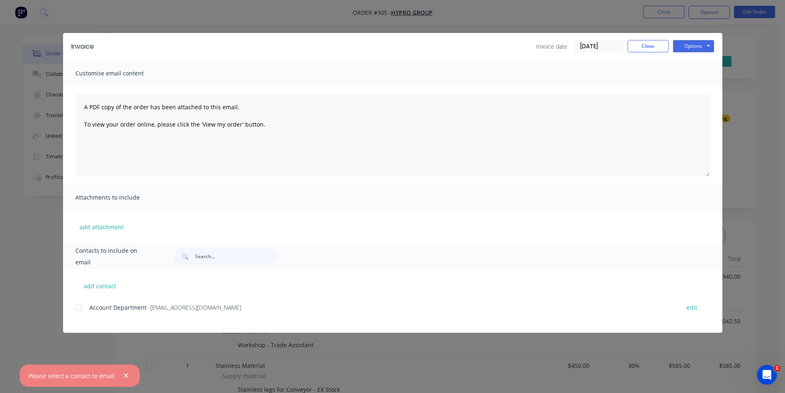
click at [79, 312] on div at bounding box center [78, 307] width 16 height 16
click at [634, 47] on button "Close" at bounding box center [648, 46] width 41 height 12
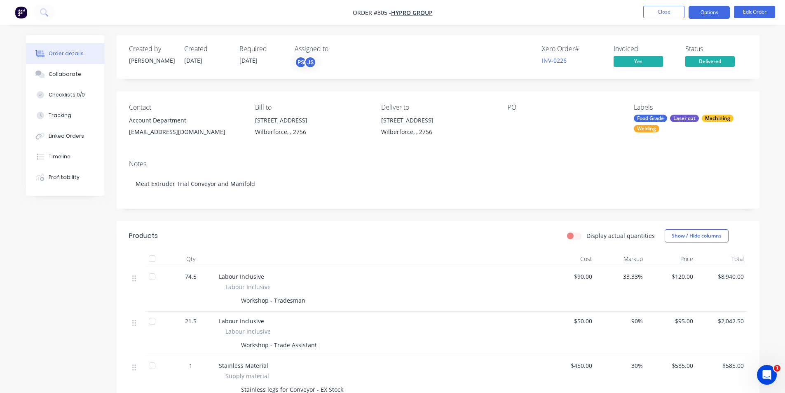
click at [715, 9] on button "Options" at bounding box center [709, 12] width 41 height 13
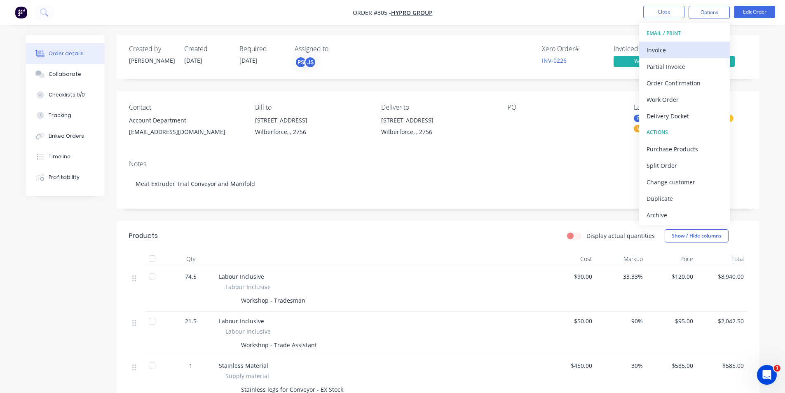
click at [669, 51] on div "Invoice" at bounding box center [685, 50] width 76 height 12
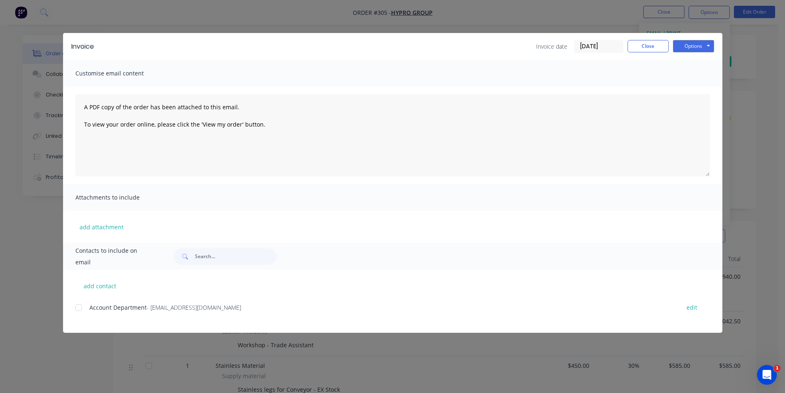
click at [77, 311] on div at bounding box center [78, 307] width 16 height 16
click at [679, 47] on button "Options" at bounding box center [693, 46] width 41 height 12
click at [684, 90] on button "Email" at bounding box center [699, 88] width 53 height 14
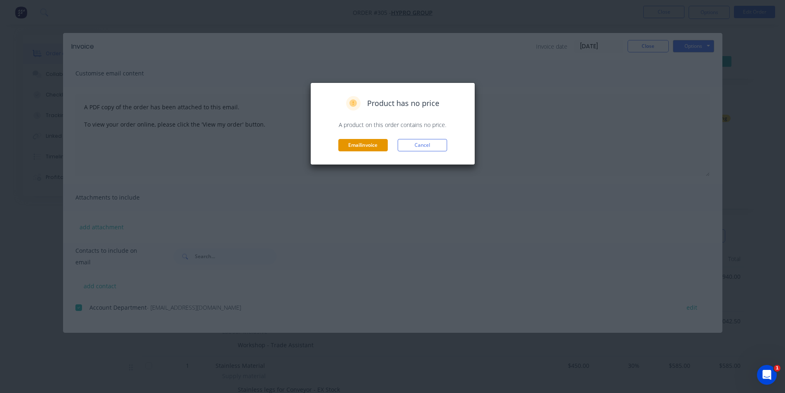
click at [364, 145] on button "Email invoice" at bounding box center [362, 145] width 49 height 12
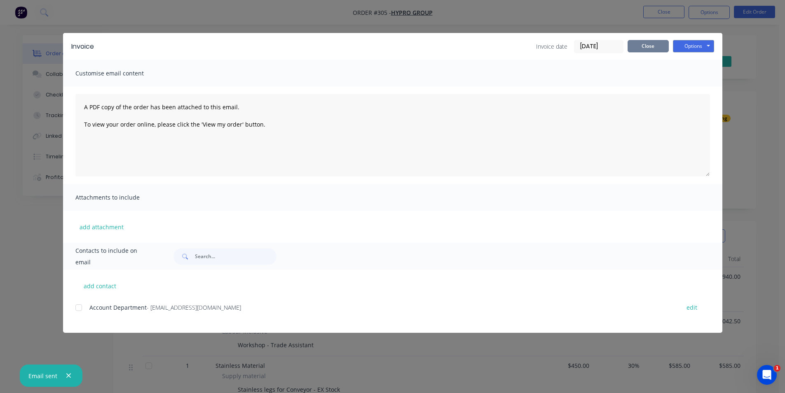
click at [629, 42] on button "Close" at bounding box center [648, 46] width 41 height 12
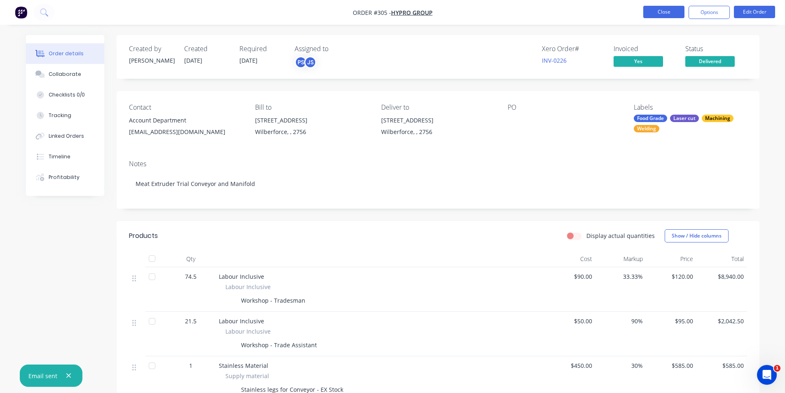
click at [667, 10] on button "Close" at bounding box center [663, 12] width 41 height 12
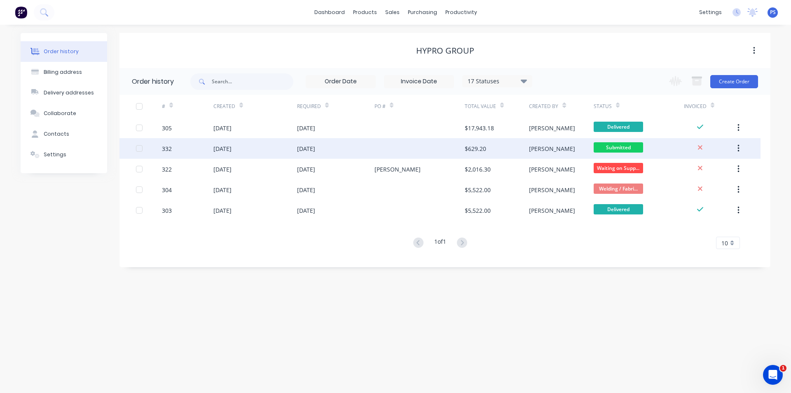
click at [382, 153] on div at bounding box center [420, 148] width 90 height 21
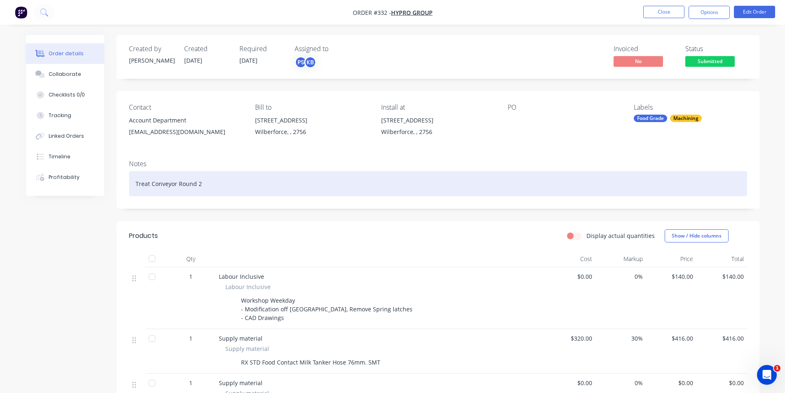
click at [231, 192] on div "Treat Conveyor Round 2" at bounding box center [438, 183] width 618 height 25
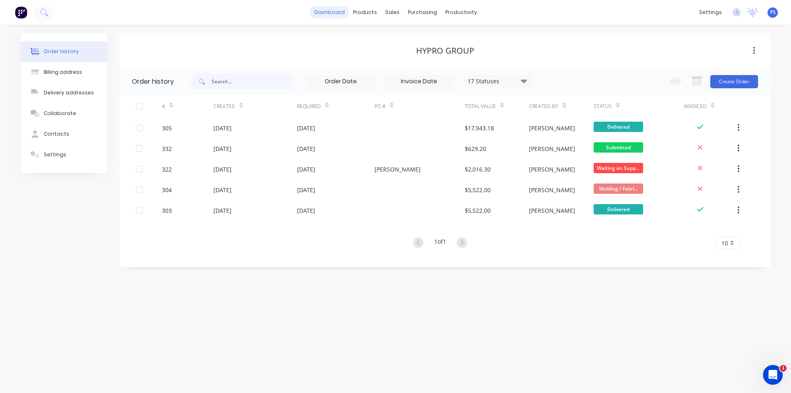
click at [324, 13] on link "dashboard" at bounding box center [329, 12] width 39 height 12
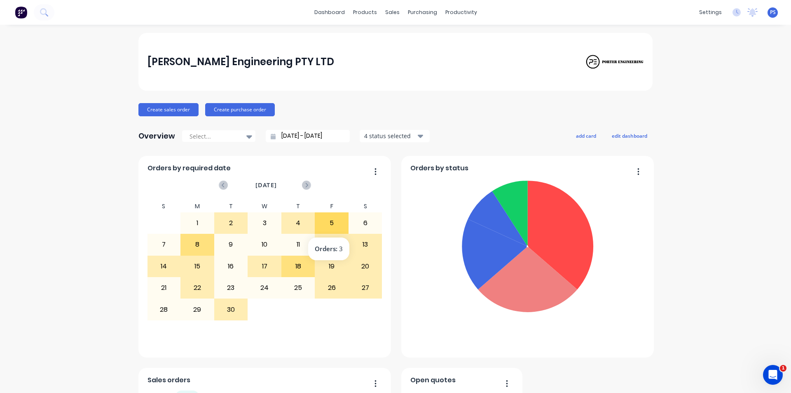
click at [328, 222] on div "5" at bounding box center [331, 223] width 33 height 21
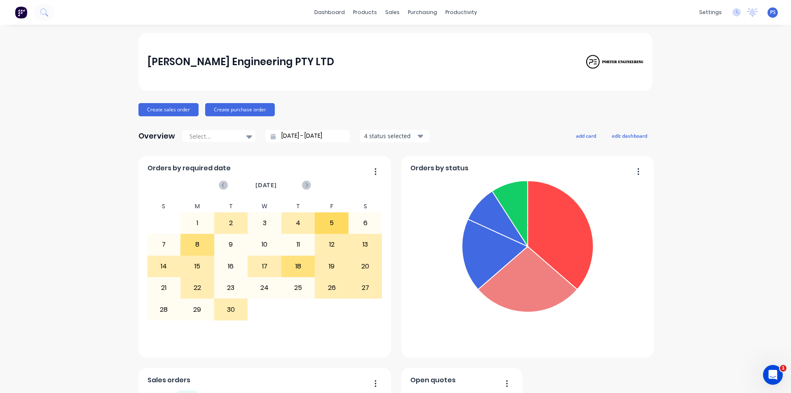
click at [328, 222] on div "5" at bounding box center [331, 223] width 33 height 21
click at [326, 289] on div "26" at bounding box center [331, 287] width 33 height 21
click at [305, 185] on icon at bounding box center [306, 185] width 3 height 5
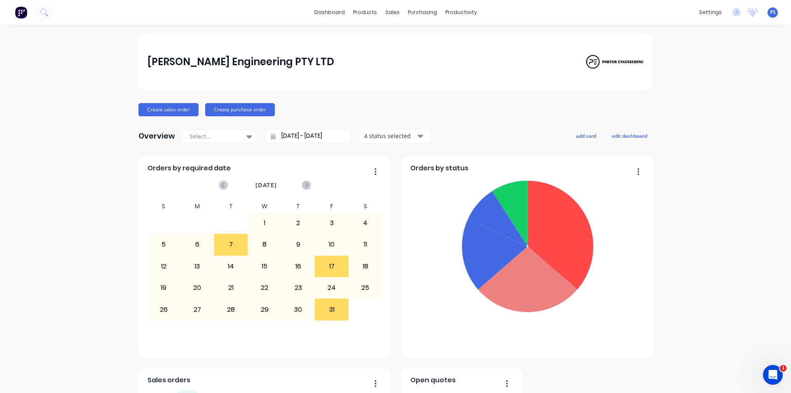
click at [244, 241] on div "7" at bounding box center [231, 244] width 33 height 21
click at [213, 188] on div "[DATE]" at bounding box center [265, 188] width 235 height 24
